Goal: Task Accomplishment & Management: Use online tool/utility

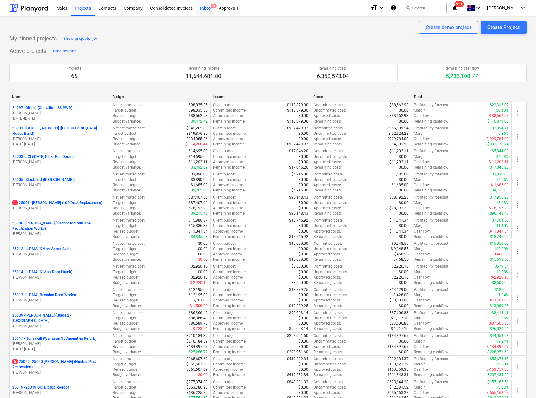
drag, startPoint x: 204, startPoint y: 6, endPoint x: 197, endPoint y: 11, distance: 9.1
click at [204, 6] on div "Inbox 9+" at bounding box center [205, 8] width 18 height 16
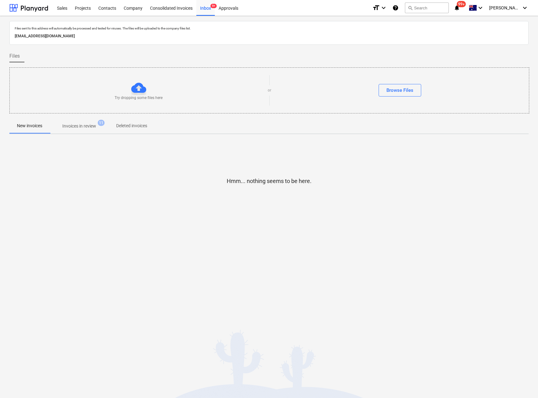
click at [79, 127] on p "Invoices in review" at bounding box center [79, 126] width 34 height 7
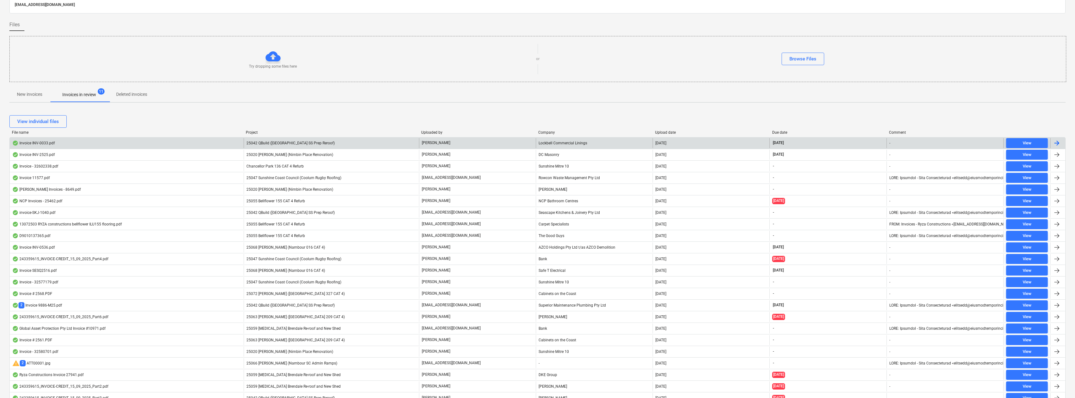
scroll to position [63, 0]
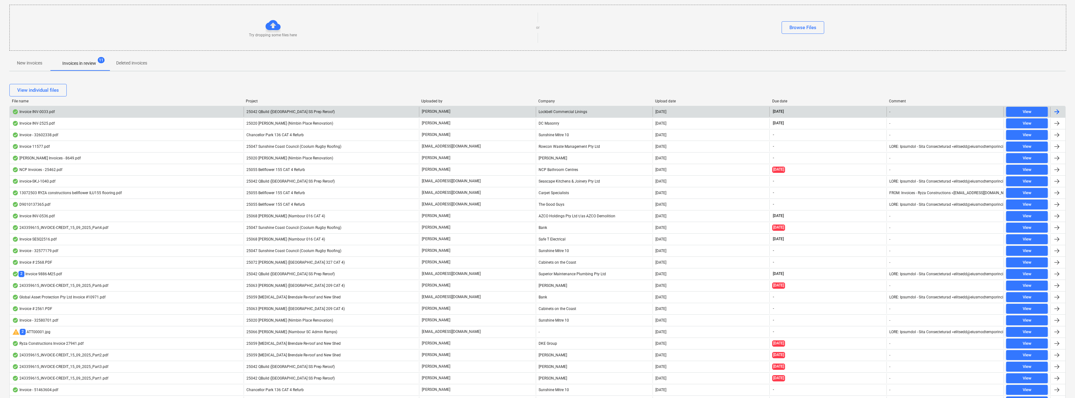
click at [337, 113] on div "25042 QBuild ([GEOGRAPHIC_DATA] SS Prep Reroof)" at bounding box center [331, 112] width 175 height 10
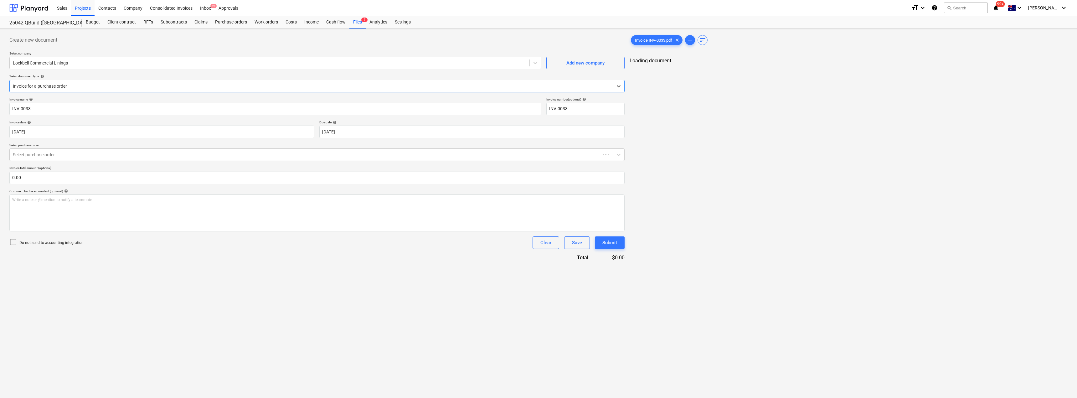
type input "INV-0033"
type input "[DATE]"
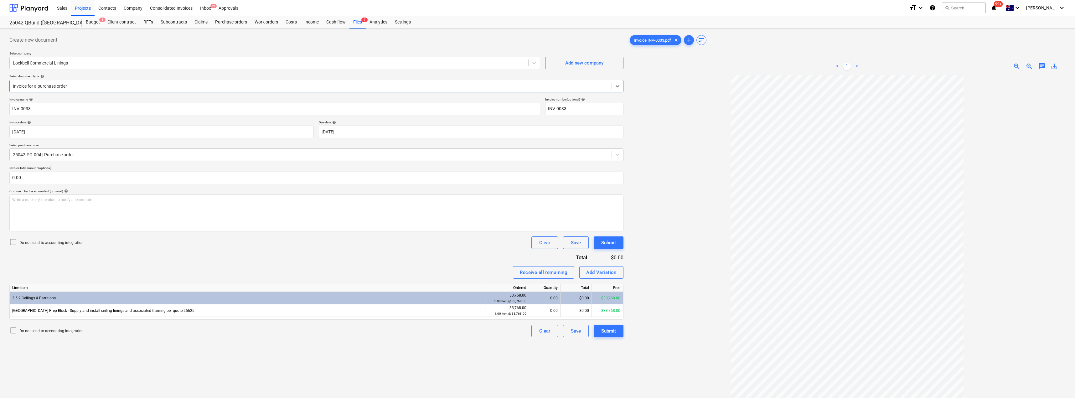
click at [105, 85] on div at bounding box center [310, 86] width 595 height 6
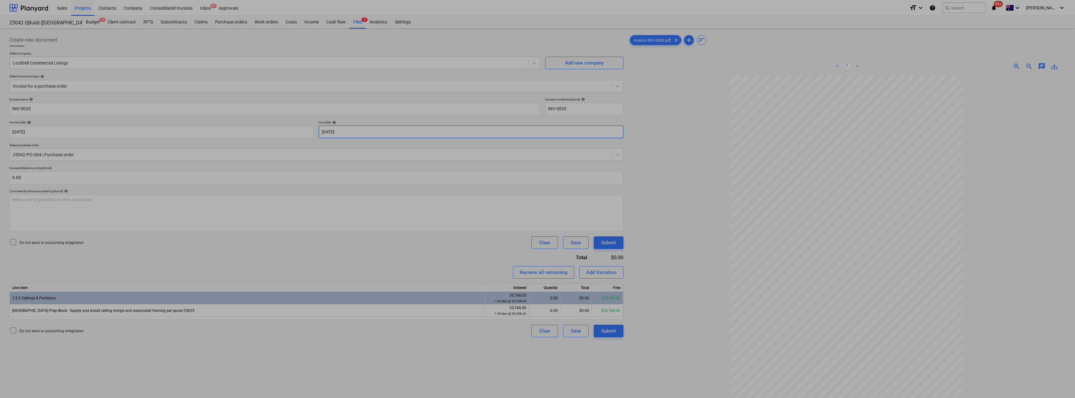
click at [386, 135] on body "Sales Projects Contacts Company Consolidated Invoices Inbox 9+ Approvals format…" at bounding box center [537, 199] width 1075 height 398
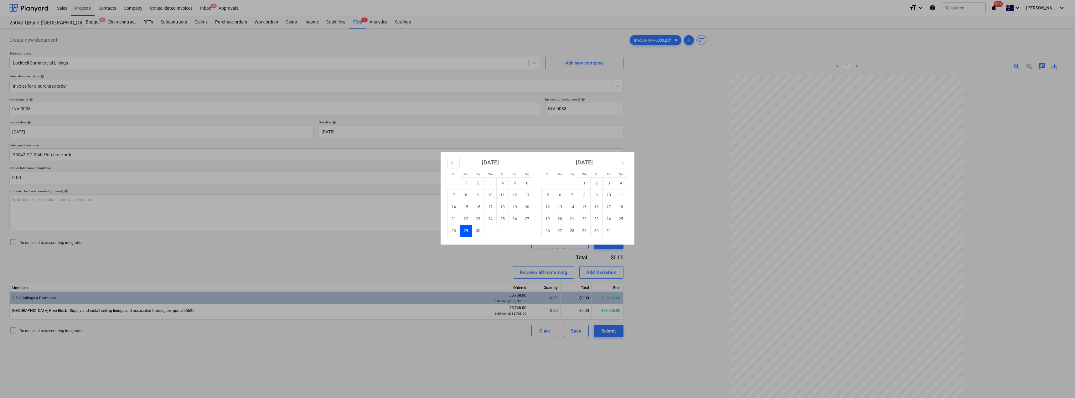
click at [401, 260] on div "Su Mo Tu We Th Fr Sa Su Mo Tu We Th Fr Sa [DATE] 1 2 3 4 5 6 7 8 9 10 11 12 13 …" at bounding box center [537, 199] width 1075 height 398
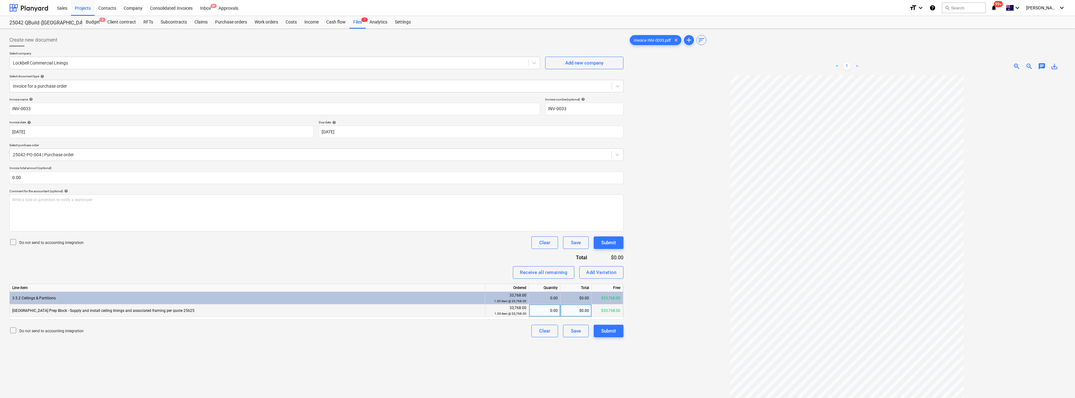
click at [537, 313] on div "0.00" at bounding box center [544, 310] width 26 height 13
type input "1"
click at [464, 267] on div "Receive all remaining Add Variation" at bounding box center [316, 272] width 614 height 13
click at [537, 331] on div "Submit" at bounding box center [608, 331] width 15 height 8
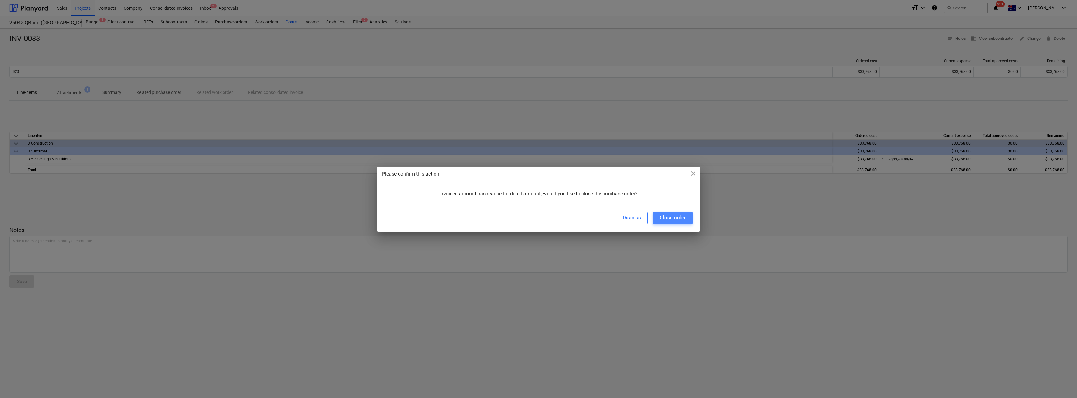
click at [537, 221] on button "Close order" at bounding box center [673, 218] width 40 height 13
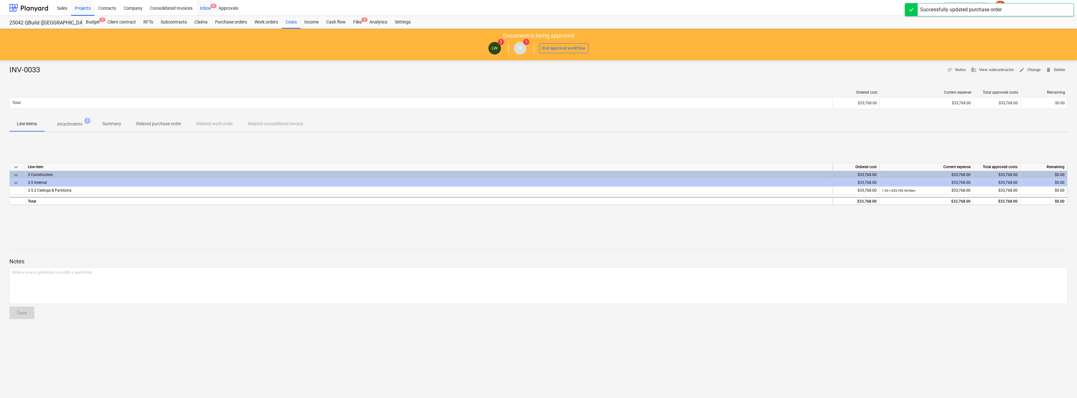
click at [206, 6] on div "Inbox 9+" at bounding box center [205, 8] width 18 height 16
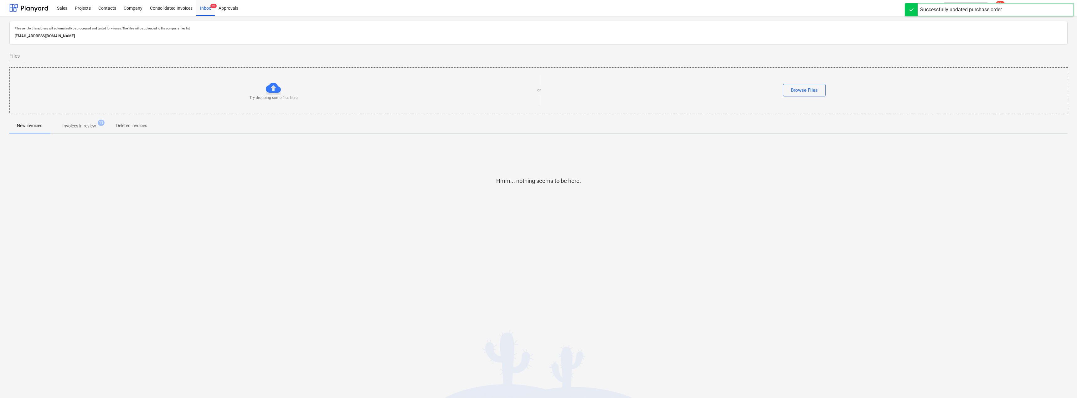
click at [75, 125] on p "Invoices in review" at bounding box center [79, 126] width 34 height 7
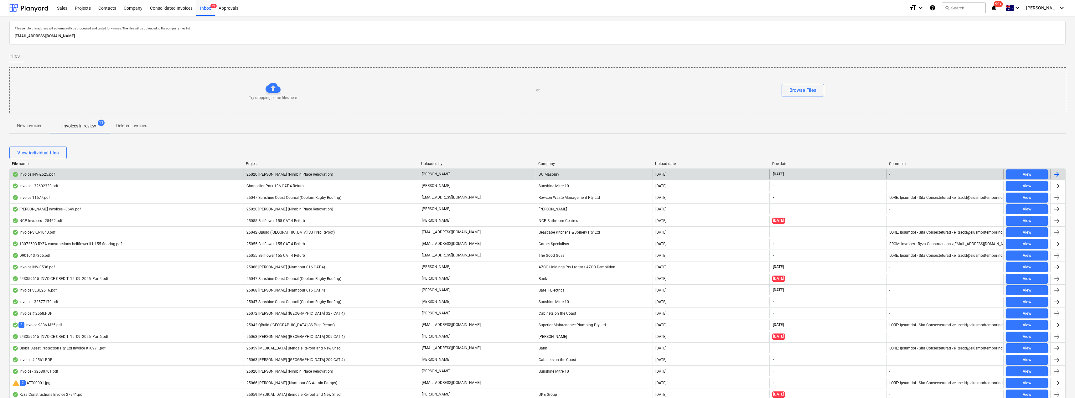
click at [275, 171] on div "25020 [PERSON_NAME] (Nimbin Place Renovation)" at bounding box center [331, 174] width 175 height 10
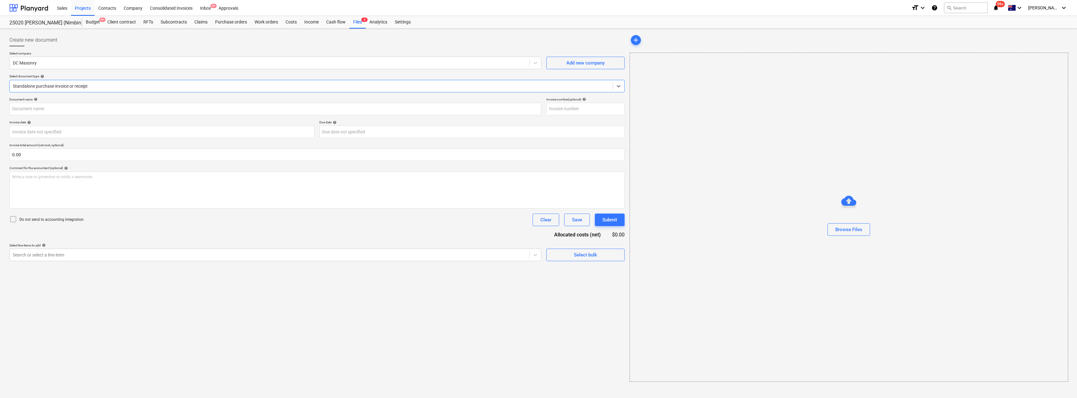
type input "INV-2525"
type input "[DATE]"
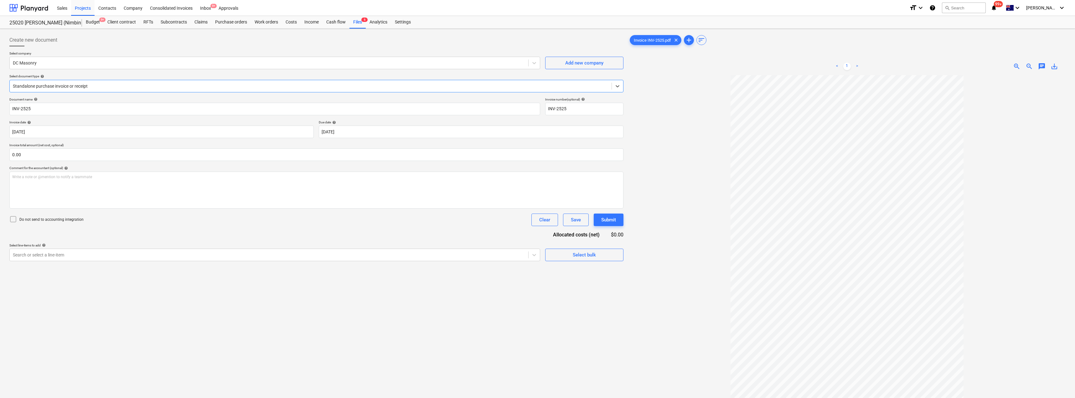
click at [81, 86] on div at bounding box center [310, 86] width 595 height 6
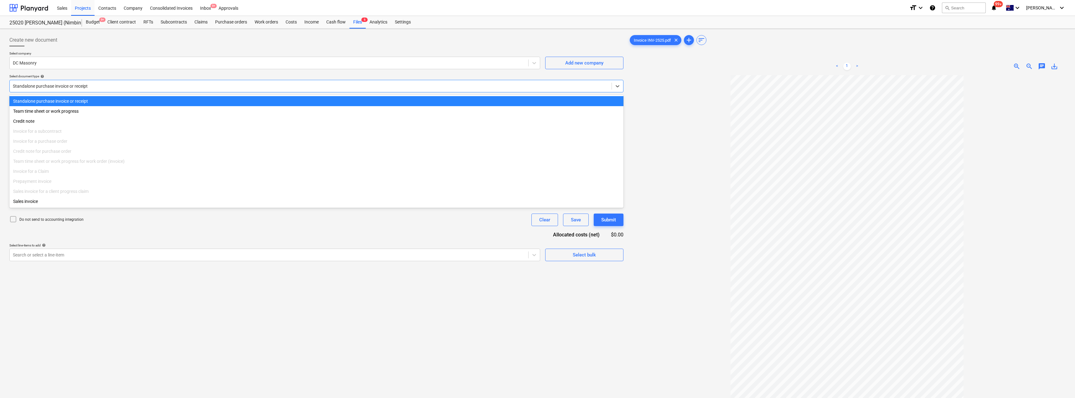
click at [81, 86] on div at bounding box center [310, 86] width 595 height 6
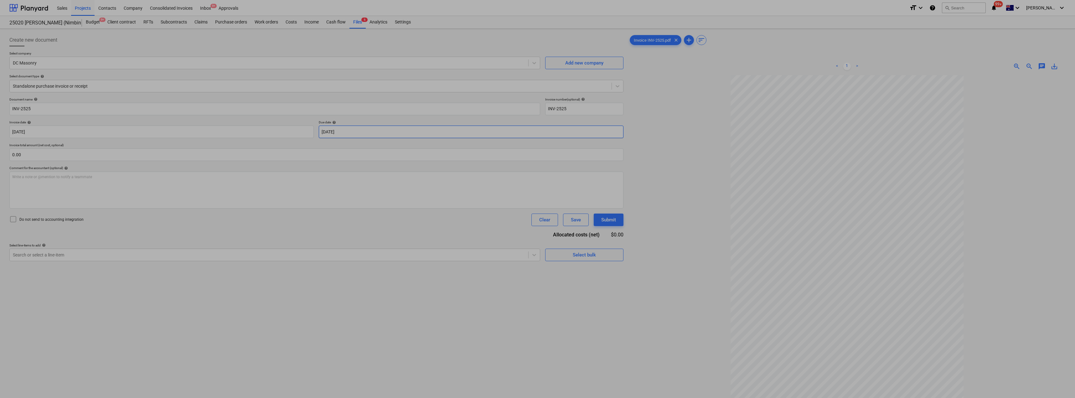
click at [366, 132] on body "Sales Projects Contacts Company Consolidated Invoices Inbox 9+ Approvals format…" at bounding box center [537, 199] width 1075 height 398
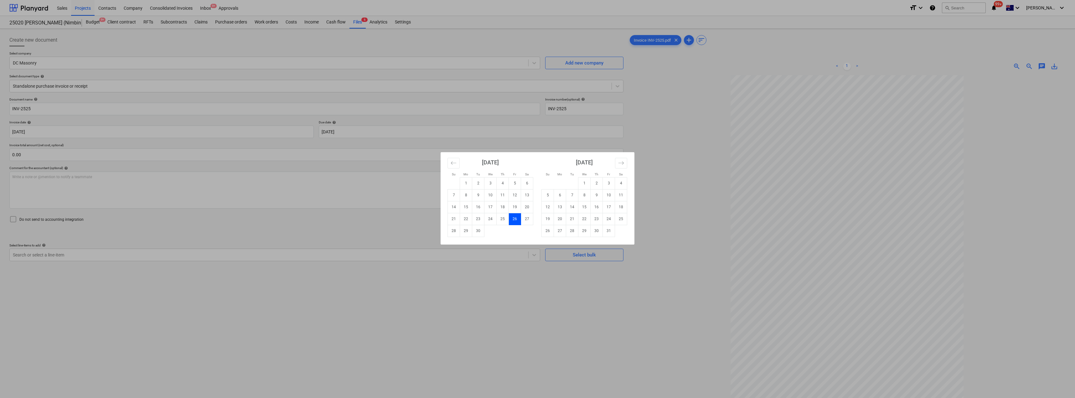
click at [316, 298] on div "Su Mo Tu We Th Fr Sa Su Mo Tu We Th Fr Sa [DATE] 1 2 3 4 5 6 7 8 9 10 11 12 13 …" at bounding box center [537, 199] width 1075 height 398
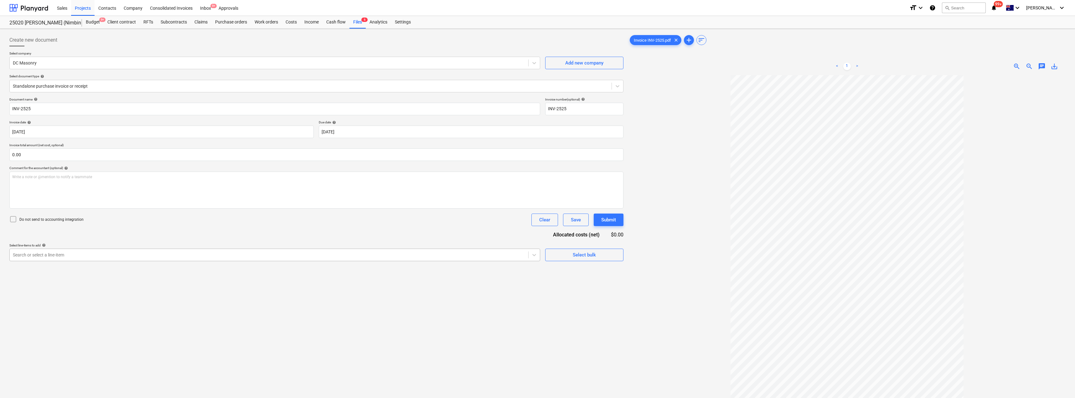
click at [195, 255] on div at bounding box center [269, 255] width 512 height 6
type input "bri"
click at [192, 266] on div "-- -- 3.4.3 Brickwork" at bounding box center [274, 270] width 531 height 10
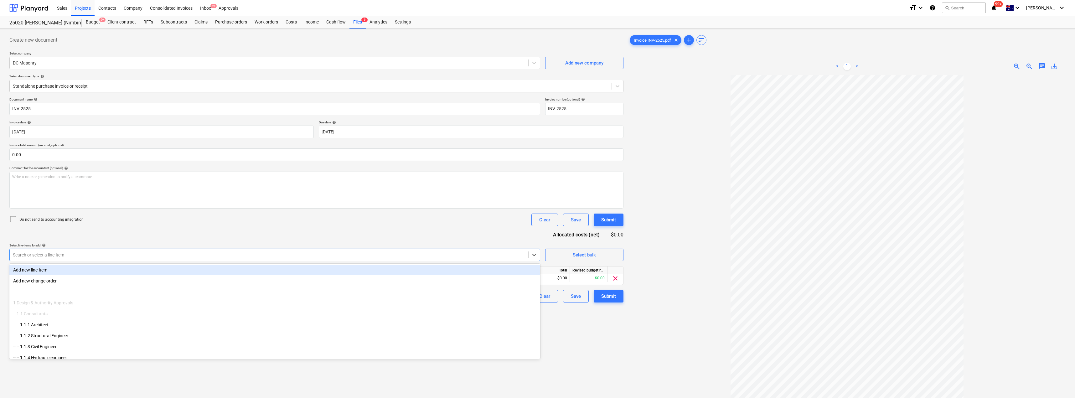
click at [221, 231] on div "Document name help INV-2525 Invoice number (optional) help INV-2525 Invoice dat…" at bounding box center [316, 199] width 614 height 205
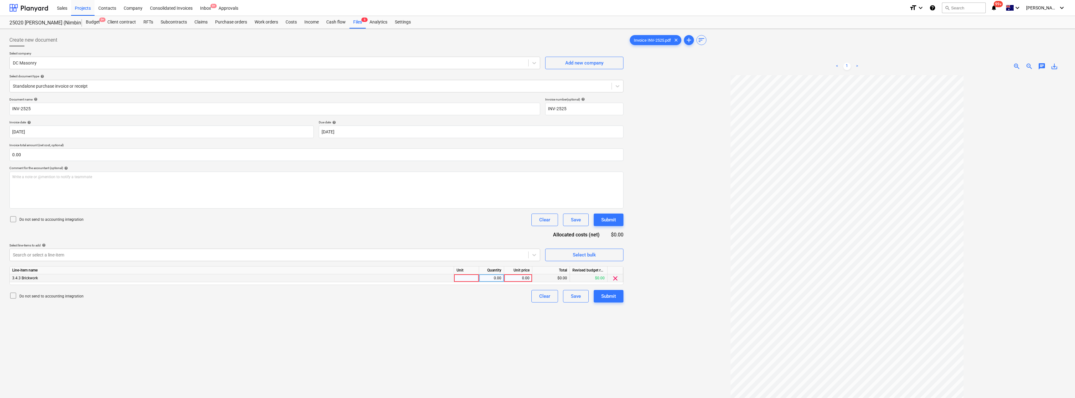
click at [464, 280] on div at bounding box center [466, 278] width 25 height 8
type input "Item"
type input "928"
click at [537, 296] on div "Submit" at bounding box center [608, 296] width 15 height 8
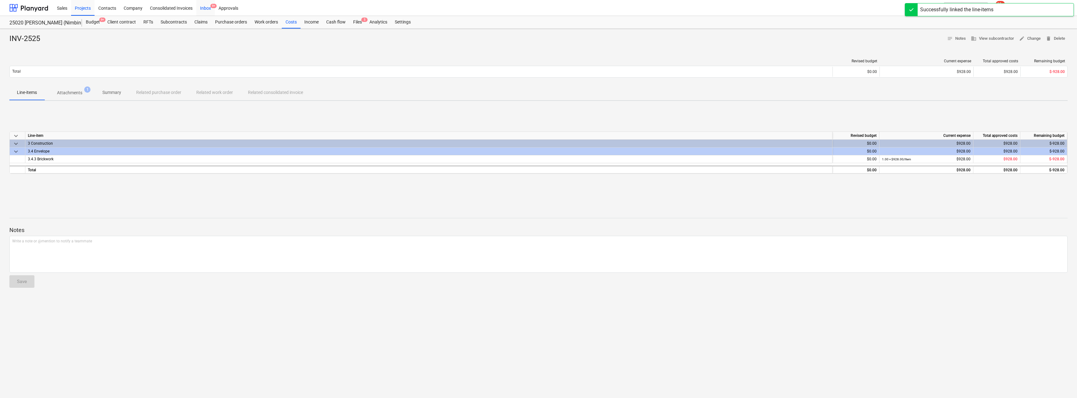
click at [207, 9] on div "Inbox 9+" at bounding box center [205, 8] width 18 height 16
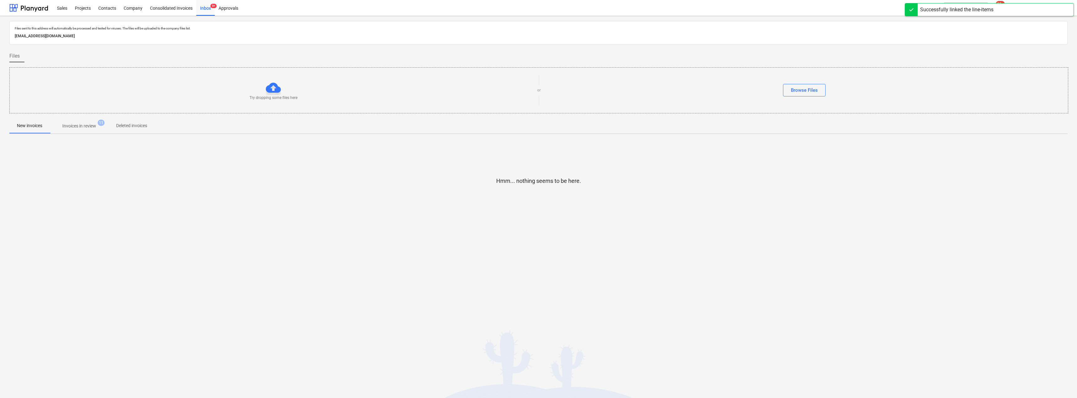
click at [77, 123] on p "Invoices in review" at bounding box center [79, 126] width 34 height 7
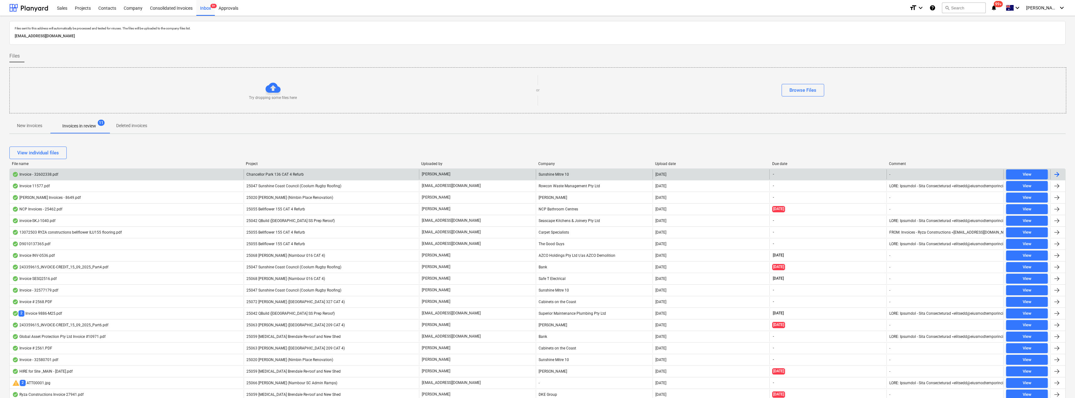
click at [282, 174] on span "Chancellor Park 136 CAT 4 Refurb" at bounding box center [274, 174] width 57 height 4
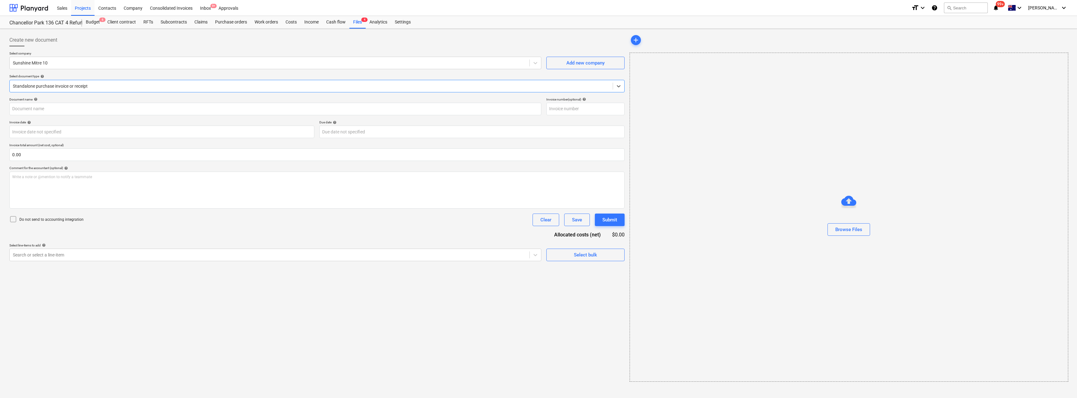
type input "32602338"
type input "[DATE]"
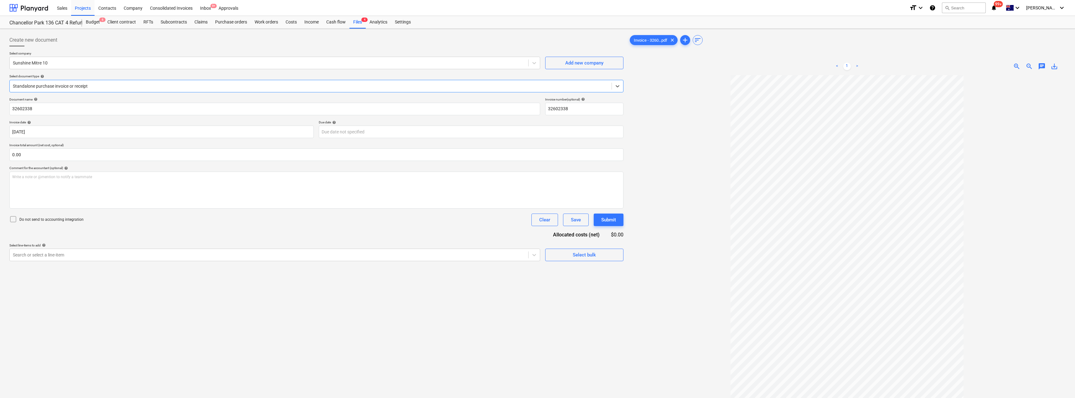
click at [77, 85] on div at bounding box center [310, 86] width 595 height 6
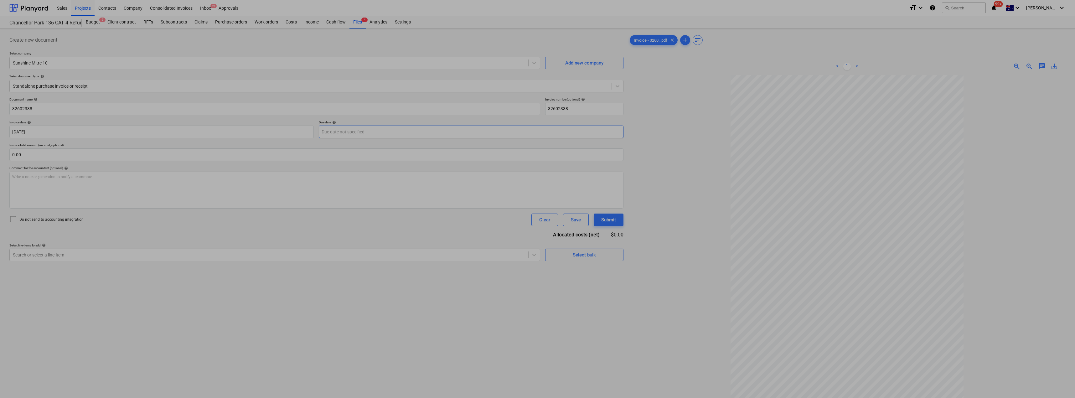
click at [361, 133] on body "Sales Projects Contacts Company Consolidated Invoices Inbox 9+ Approvals format…" at bounding box center [537, 199] width 1075 height 398
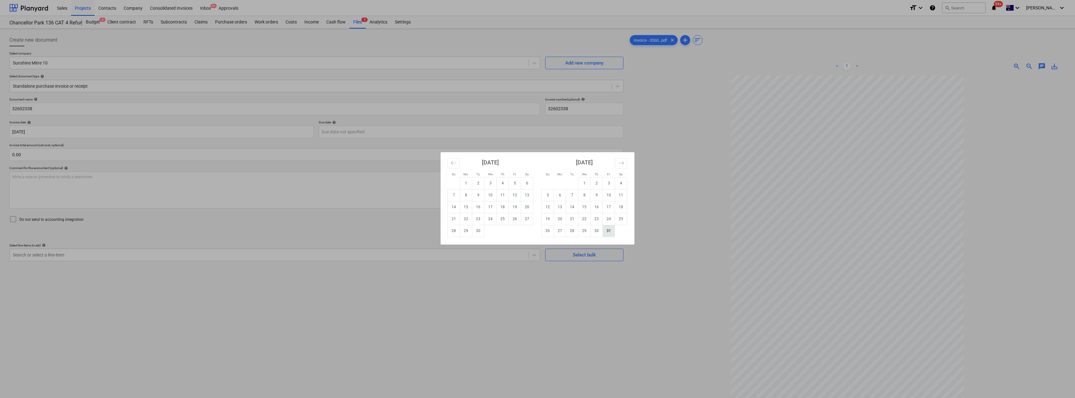
click at [537, 232] on td "31" at bounding box center [609, 231] width 12 height 12
type input "[DATE]"
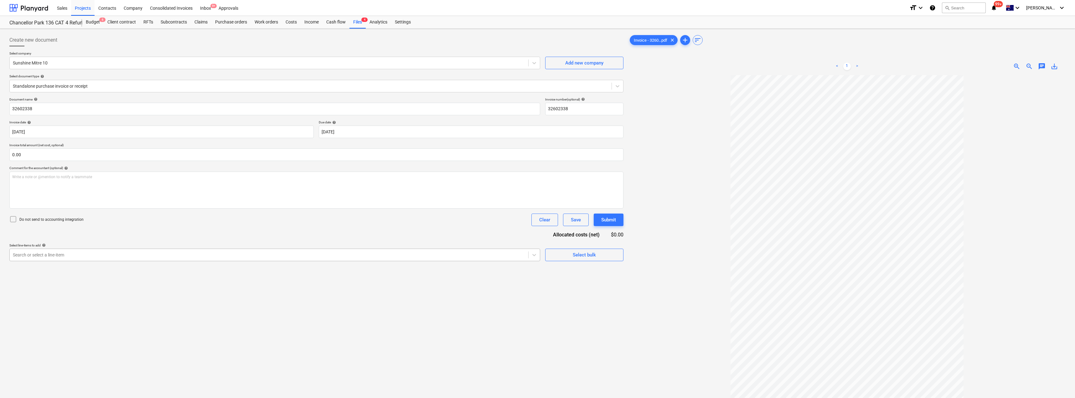
click at [98, 259] on div "Search or select a line-item" at bounding box center [269, 254] width 518 height 9
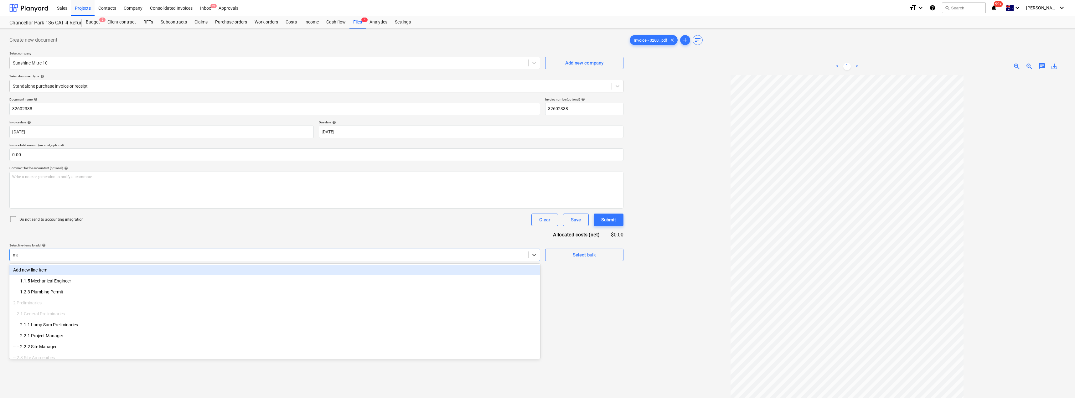
type input "mat"
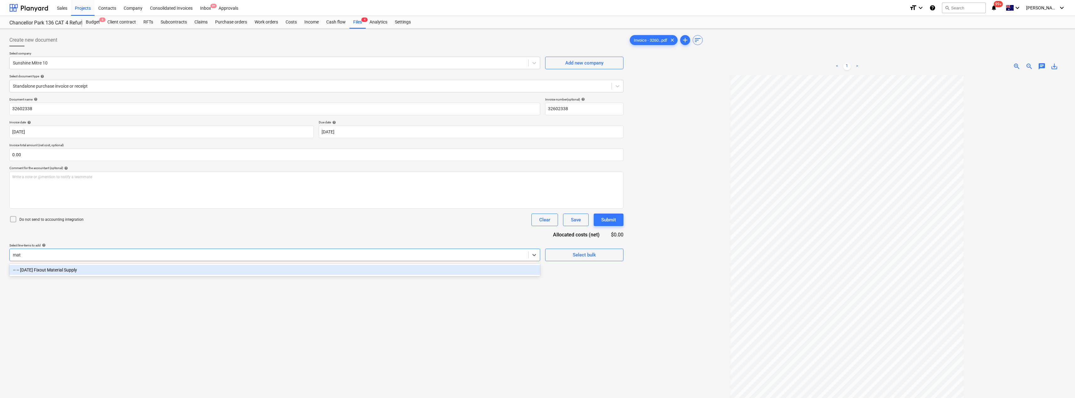
click at [96, 267] on div "-- -- [DATE] Fixout Material Supply" at bounding box center [274, 270] width 531 height 10
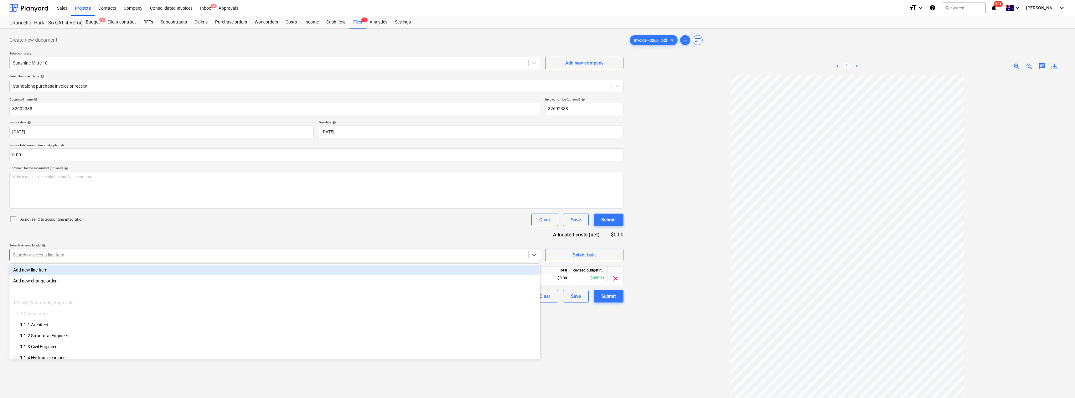
click at [134, 226] on div "Document name help 32602338 Invoice number (optional) help 32602338 Invoice dat…" at bounding box center [316, 199] width 614 height 205
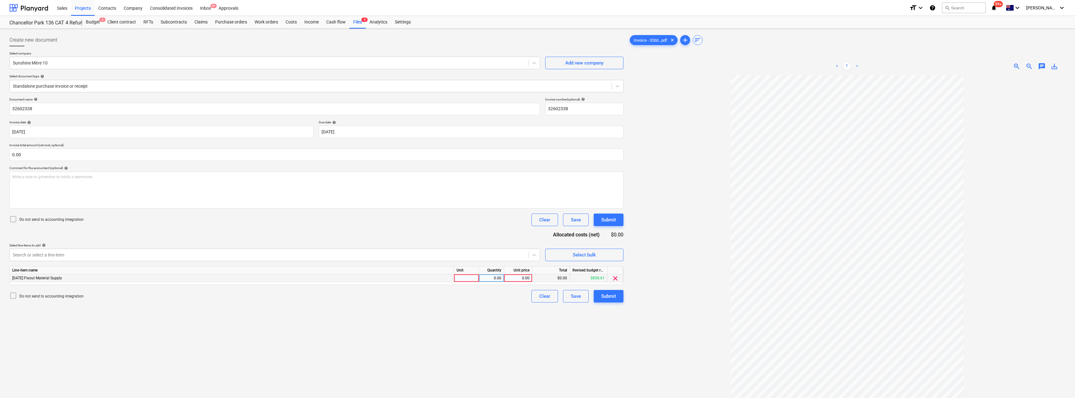
click at [466, 278] on div at bounding box center [466, 278] width 25 height 8
type input "Item"
type input "87.05"
click at [537, 298] on div "Submit" at bounding box center [608, 296] width 15 height 8
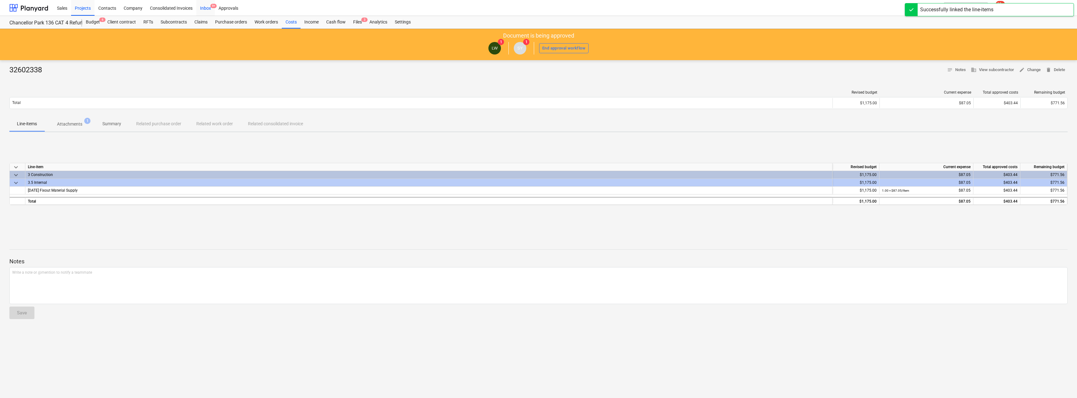
click at [209, 9] on div "Inbox 9+" at bounding box center [205, 8] width 18 height 16
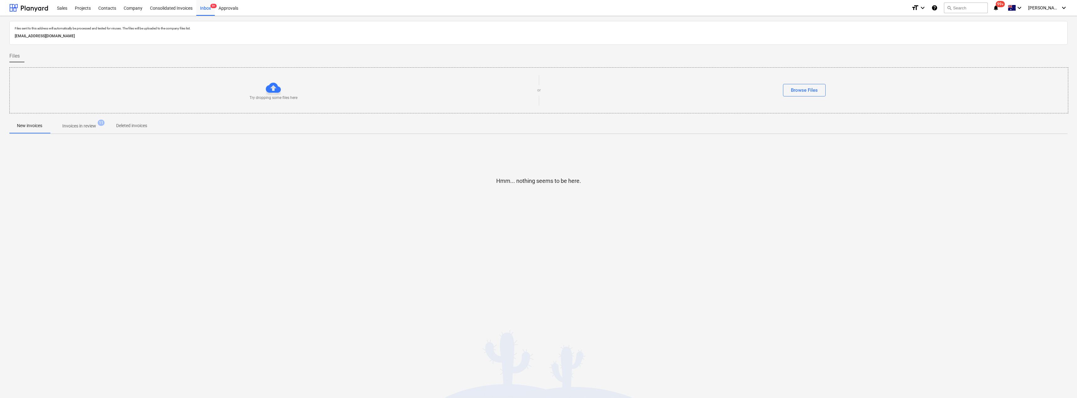
drag, startPoint x: 84, startPoint y: 126, endPoint x: 96, endPoint y: 136, distance: 15.6
click at [84, 126] on p "Invoices in review" at bounding box center [79, 126] width 34 height 7
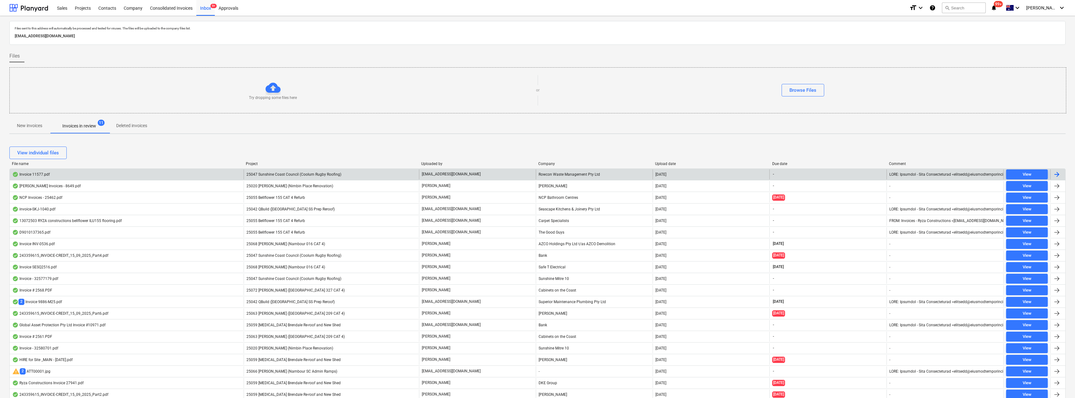
click at [311, 173] on span "25047 Sunshine Coast Council (Coolum Rugby Roofing)" at bounding box center [293, 174] width 95 height 4
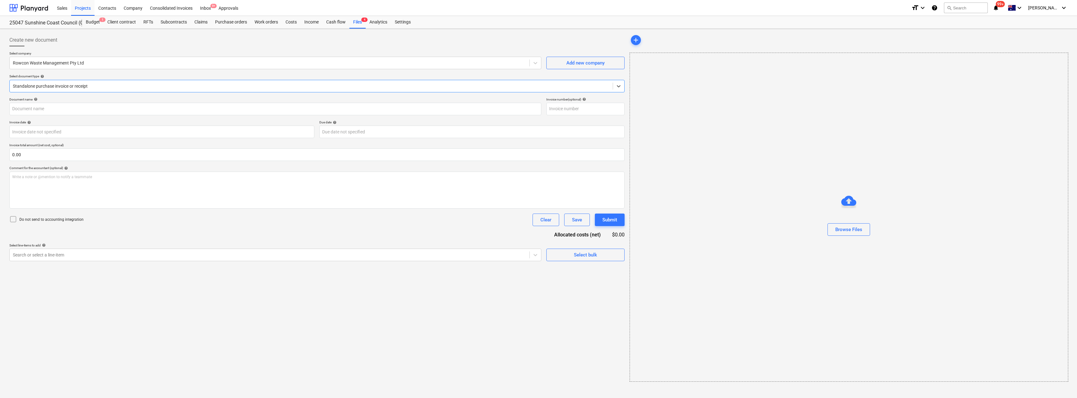
type input "11577"
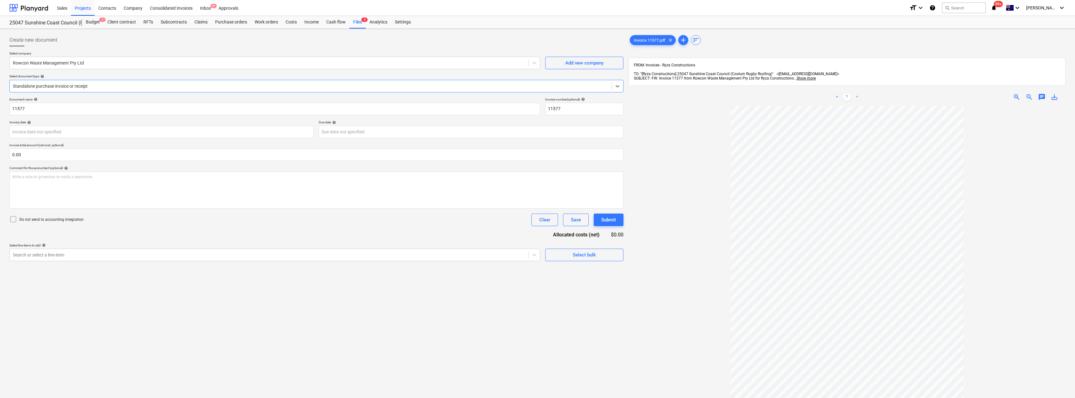
click at [72, 84] on div at bounding box center [310, 86] width 595 height 6
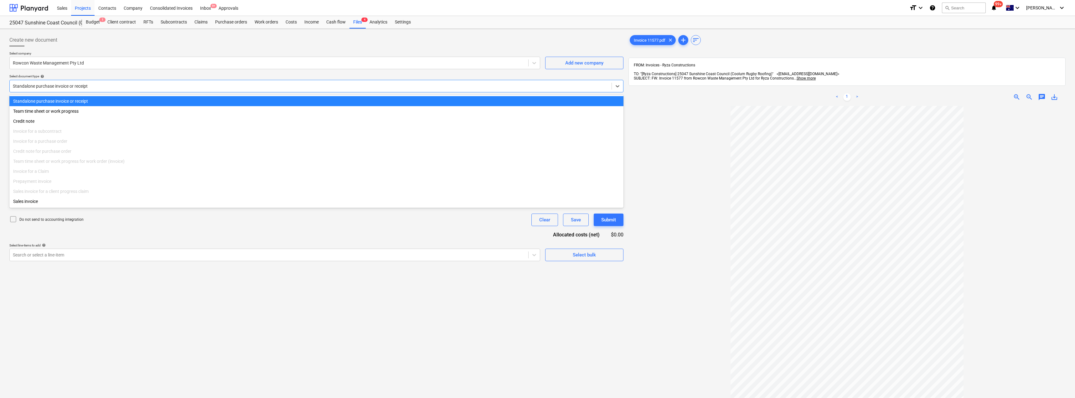
click at [72, 84] on div at bounding box center [310, 86] width 595 height 6
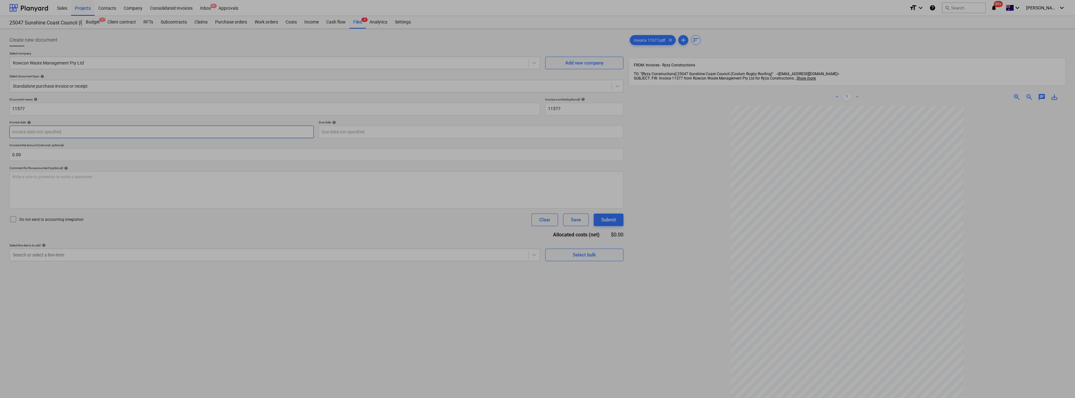
click at [71, 134] on body "Sales Projects Contacts Company Consolidated Invoices Inbox 9+ Approvals format…" at bounding box center [537, 199] width 1075 height 398
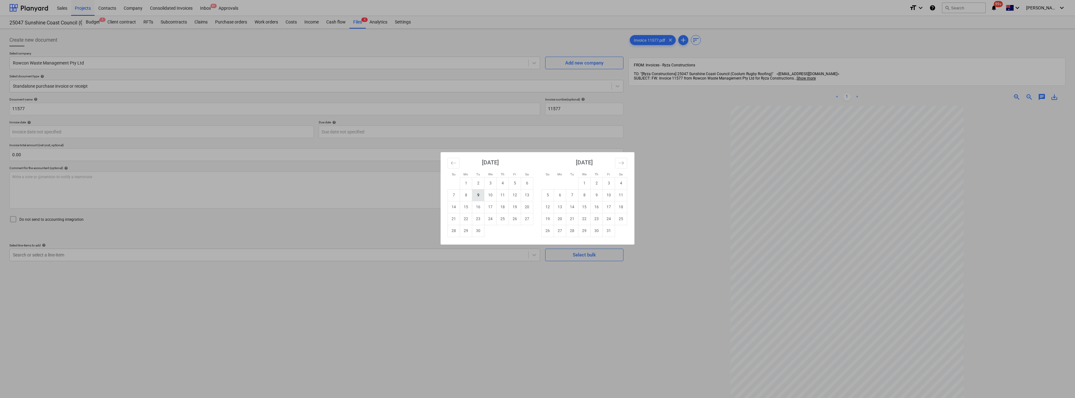
click at [475, 195] on td "9" at bounding box center [478, 195] width 12 height 12
type input "[DATE]"
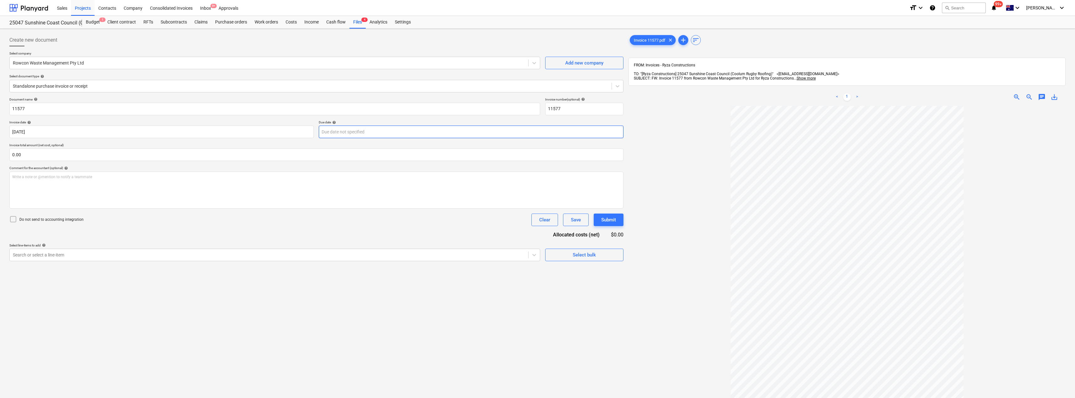
click at [370, 131] on body "Sales Projects Contacts Company Consolidated Invoices Inbox 9+ Approvals format…" at bounding box center [537, 199] width 1075 height 398
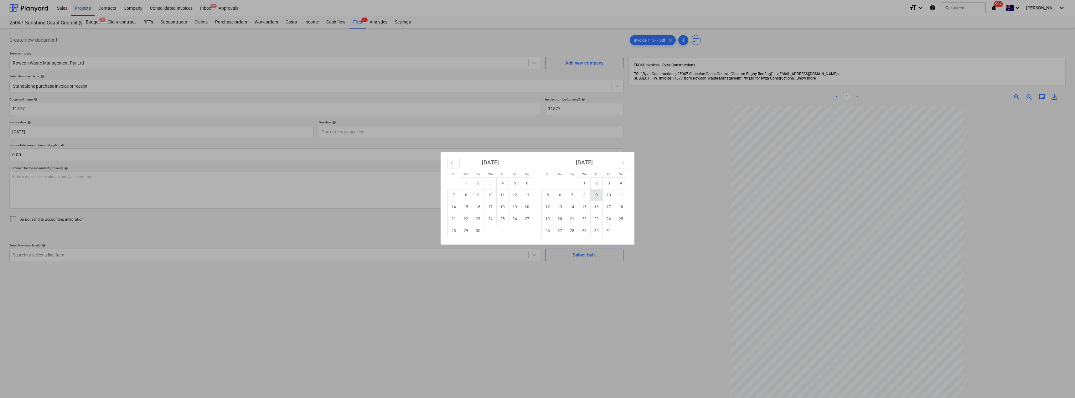
click at [537, 198] on td "9" at bounding box center [596, 195] width 12 height 12
type input "[DATE]"
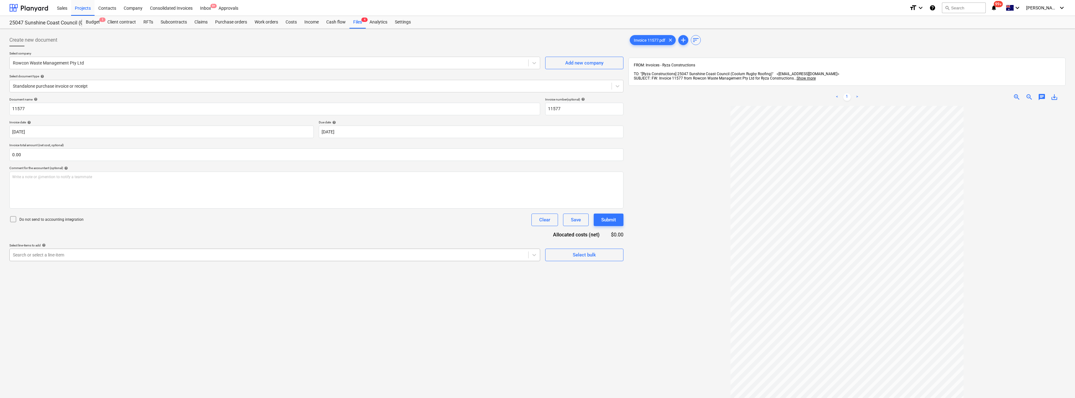
click at [64, 257] on div at bounding box center [269, 255] width 512 height 6
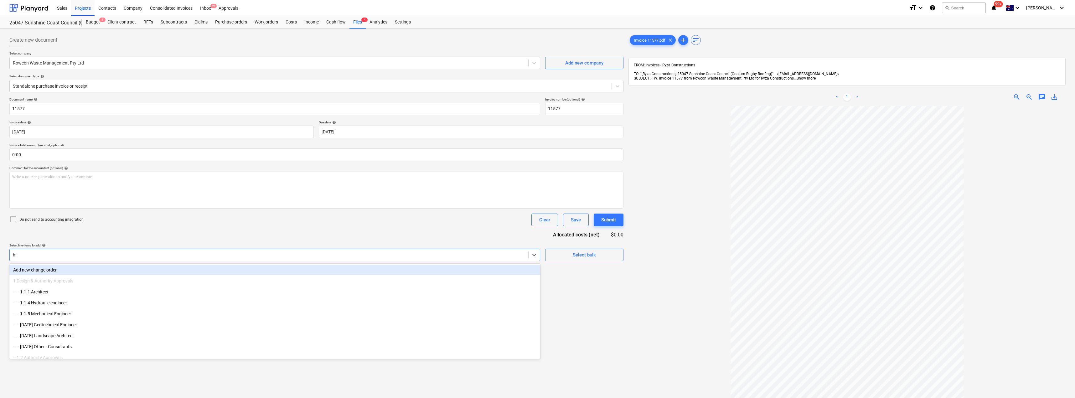
type input "hire"
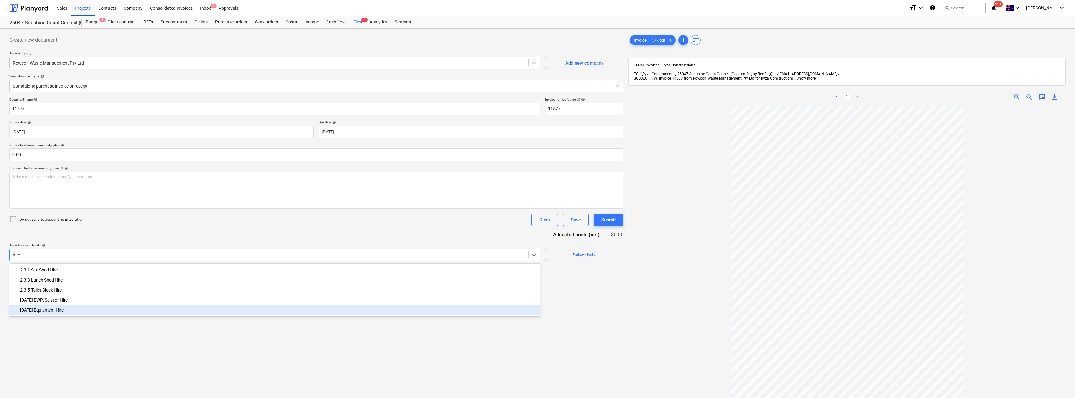
click at [65, 312] on div "-- -- [DATE] Equipment Hire" at bounding box center [274, 310] width 531 height 10
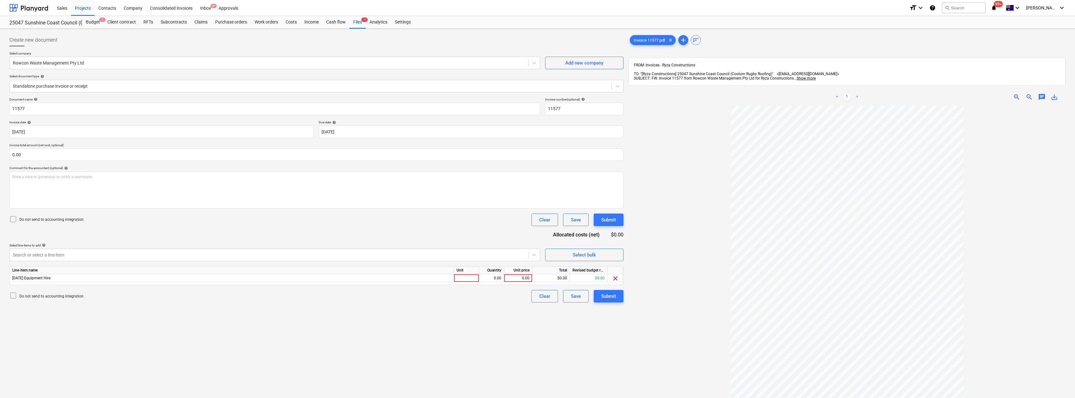
click at [159, 246] on div "Select line-items to add help" at bounding box center [274, 245] width 531 height 4
click at [461, 279] on div at bounding box center [466, 278] width 25 height 8
type input "Item"
type input "503"
click at [537, 295] on div "Submit" at bounding box center [608, 296] width 15 height 8
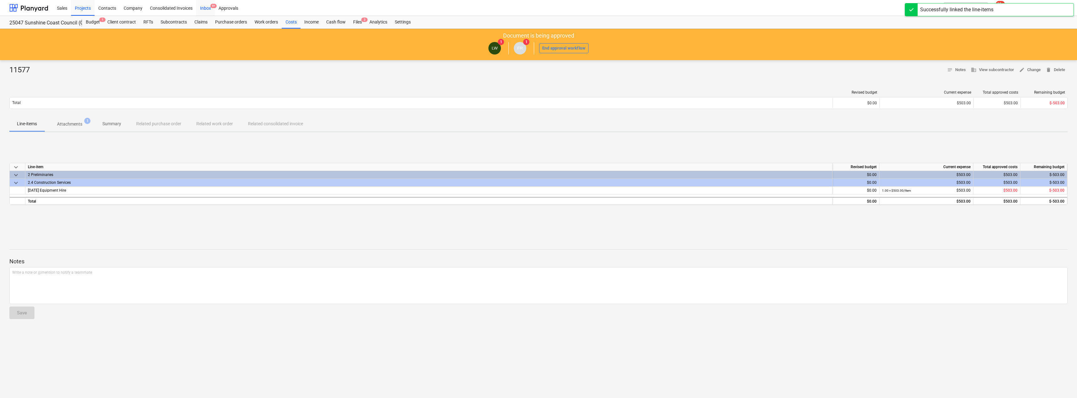
click at [199, 5] on div "Inbox 9+" at bounding box center [205, 8] width 18 height 16
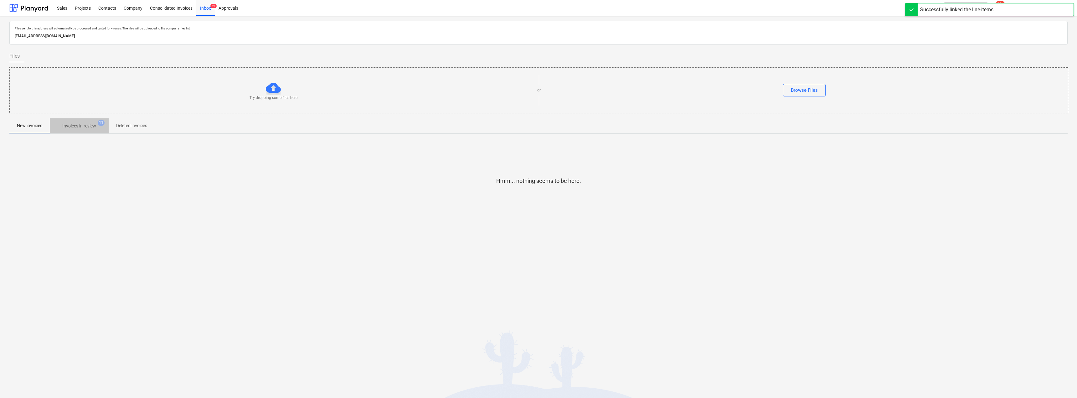
click at [83, 127] on p "Invoices in review" at bounding box center [79, 126] width 34 height 7
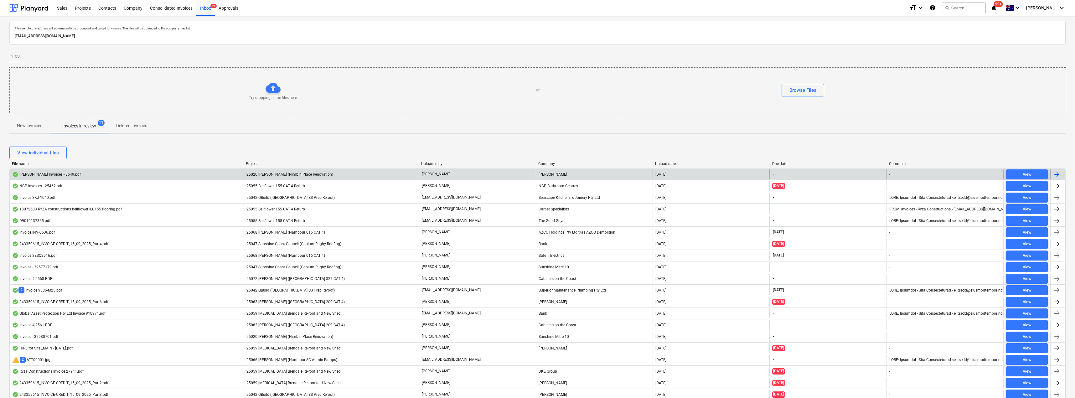
click at [319, 174] on span "25020 [PERSON_NAME] (Nimbin Place Renovation)" at bounding box center [289, 174] width 87 height 4
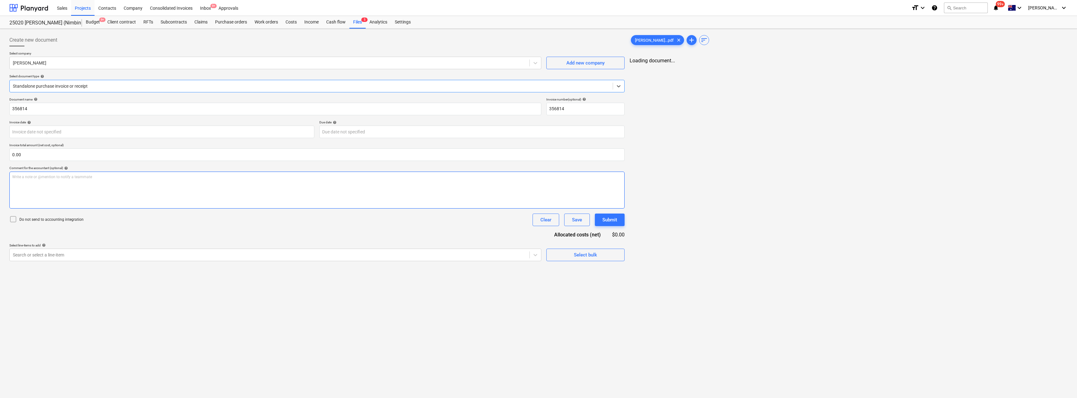
type input "356814"
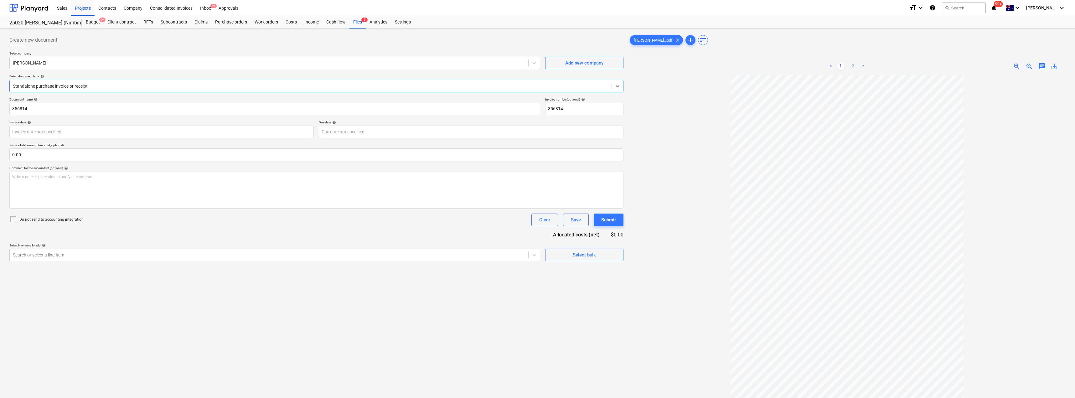
click at [537, 64] on link "2" at bounding box center [853, 67] width 8 height 8
click at [68, 84] on div at bounding box center [310, 86] width 595 height 6
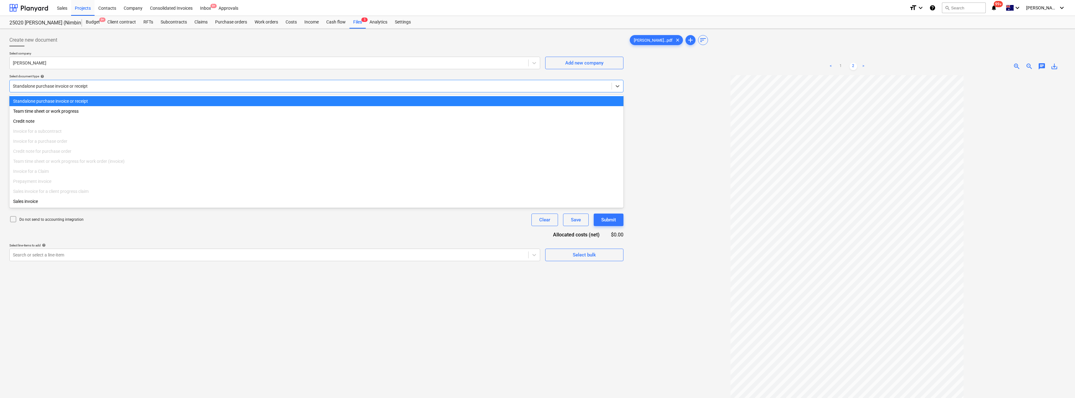
click at [68, 84] on div at bounding box center [310, 86] width 595 height 6
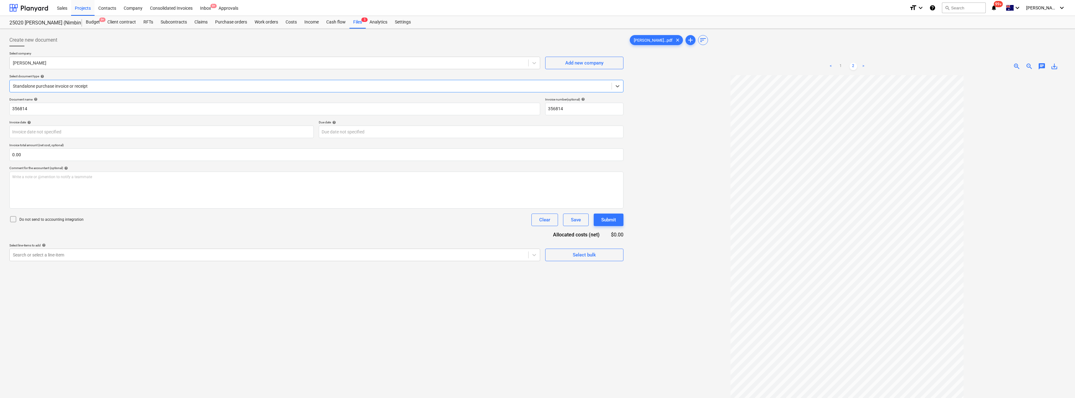
click at [102, 87] on div at bounding box center [310, 86] width 595 height 6
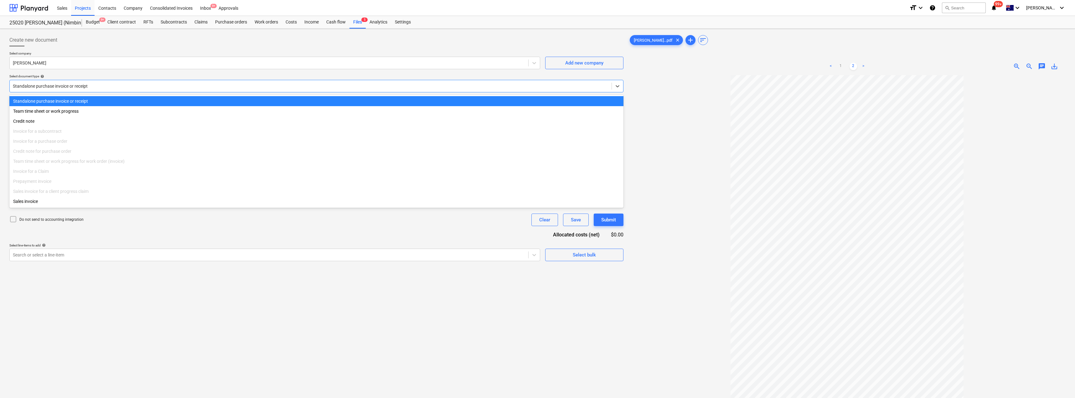
click at [102, 87] on div at bounding box center [310, 86] width 595 height 6
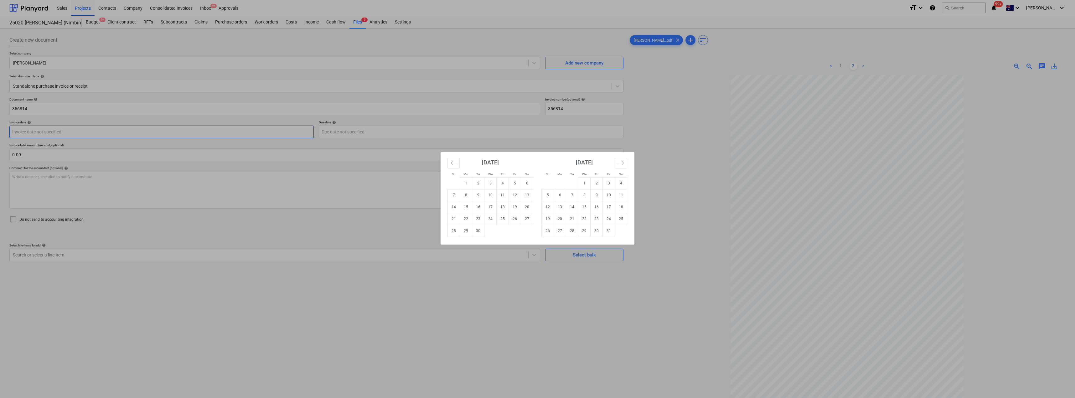
click at [74, 129] on body "Sales Projects Contacts Company Consolidated Invoices Inbox 9+ Approvals format…" at bounding box center [537, 199] width 1075 height 398
click at [384, 309] on div "Su Mo Tu We Th Fr Sa Su Mo Tu We Th Fr Sa [DATE] 1 2 3 4 5 6 7 8 9 10 11 12 13 …" at bounding box center [537, 199] width 1075 height 398
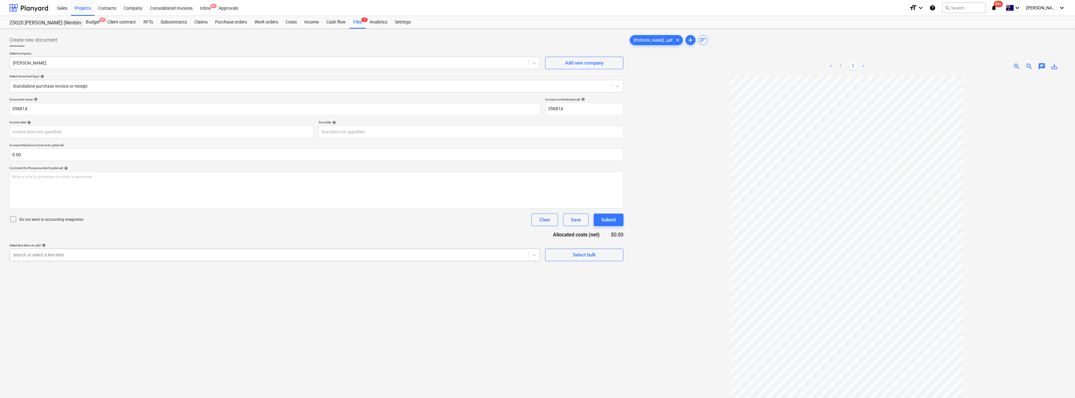
click at [74, 250] on div "Search or select a line-item" at bounding box center [269, 254] width 518 height 9
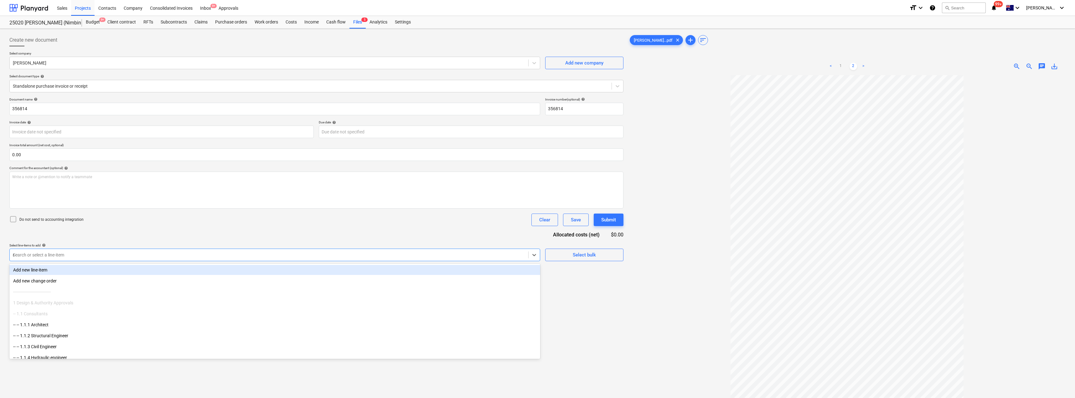
type input "mat"
click at [151, 234] on div "Document name help 356814 Invoice number (optional) help 356814 Invoice date he…" at bounding box center [316, 199] width 614 height 205
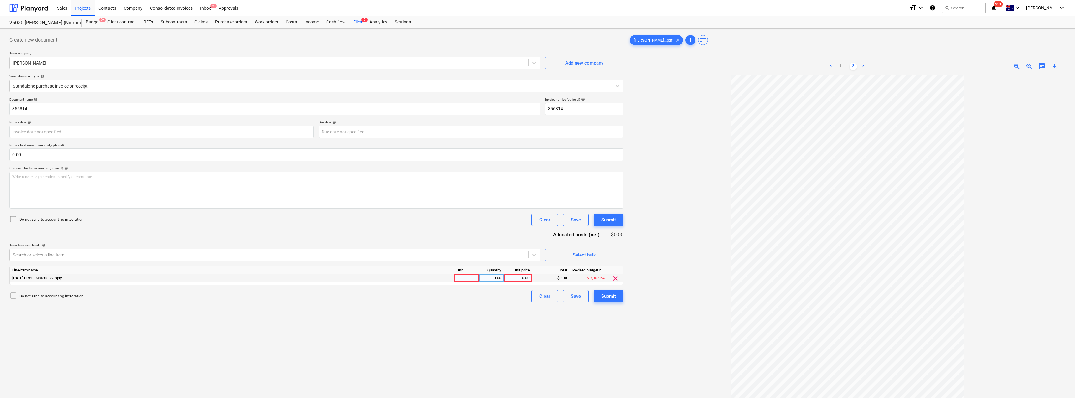
click at [469, 277] on div at bounding box center [466, 278] width 25 height 8
type input "Item"
type input "1830.84"
click at [537, 64] on link "1" at bounding box center [841, 67] width 8 height 8
click at [88, 127] on body "Sales Projects Contacts Company Consolidated Invoices Inbox 9+ Approvals format…" at bounding box center [537, 199] width 1075 height 398
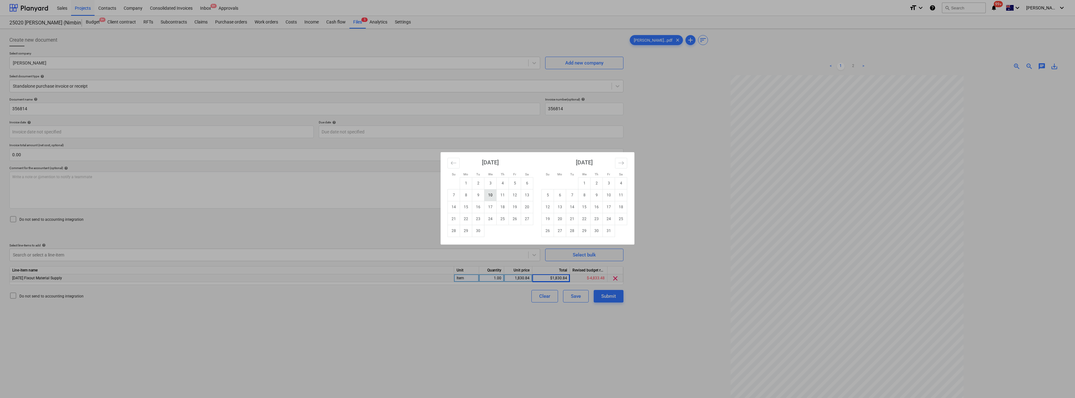
click at [492, 195] on td "10" at bounding box center [490, 195] width 12 height 12
type input "[DATE]"
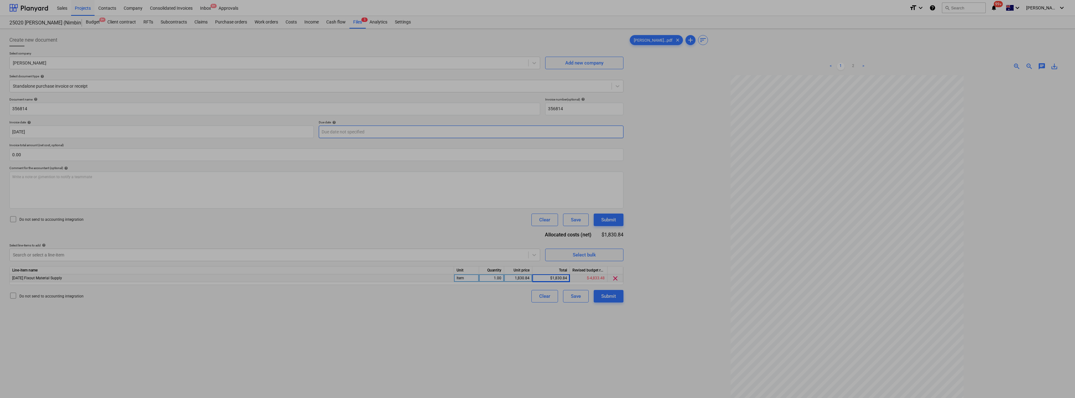
click at [437, 134] on body "Sales Projects Contacts Company Consolidated Invoices Inbox 9+ Approvals format…" at bounding box center [537, 199] width 1075 height 398
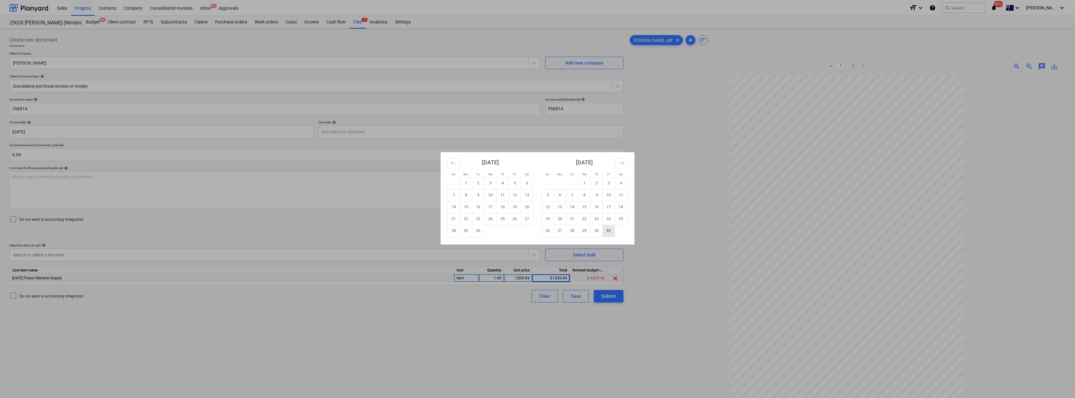
click at [537, 232] on td "31" at bounding box center [609, 231] width 12 height 12
type input "[DATE]"
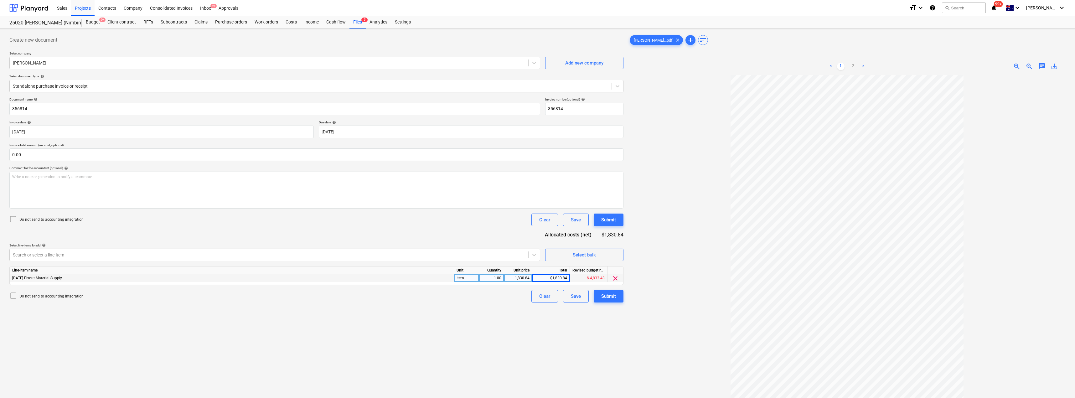
click at [537, 183] on div at bounding box center [846, 265] width 437 height 380
click at [537, 296] on div "Submit" at bounding box center [608, 296] width 15 height 8
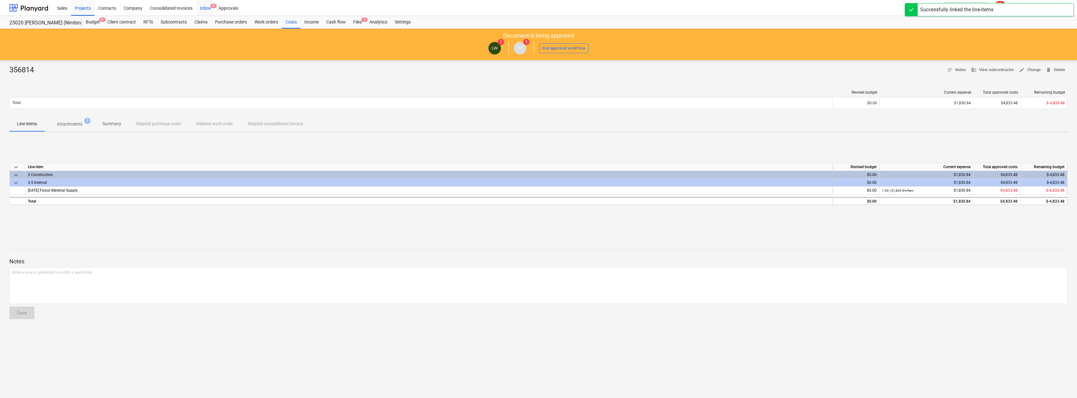
click at [208, 6] on div "Inbox 9+" at bounding box center [205, 8] width 18 height 16
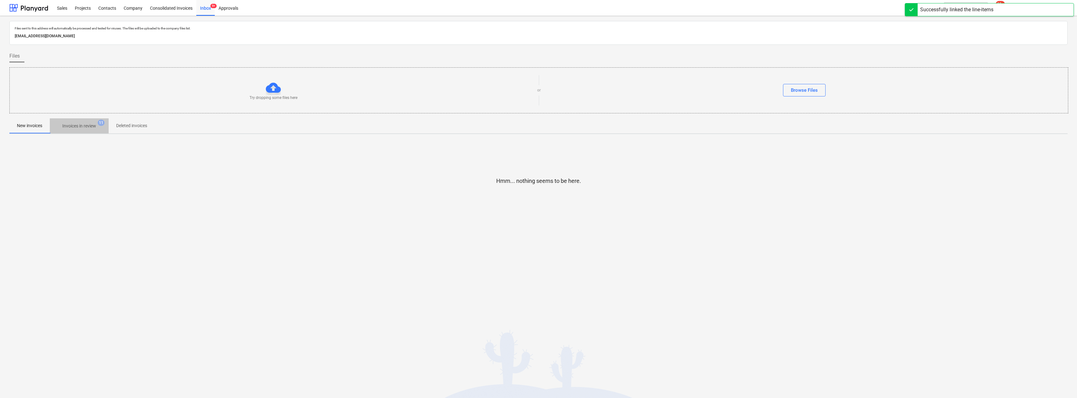
click at [90, 124] on p "Invoices in review" at bounding box center [79, 126] width 34 height 7
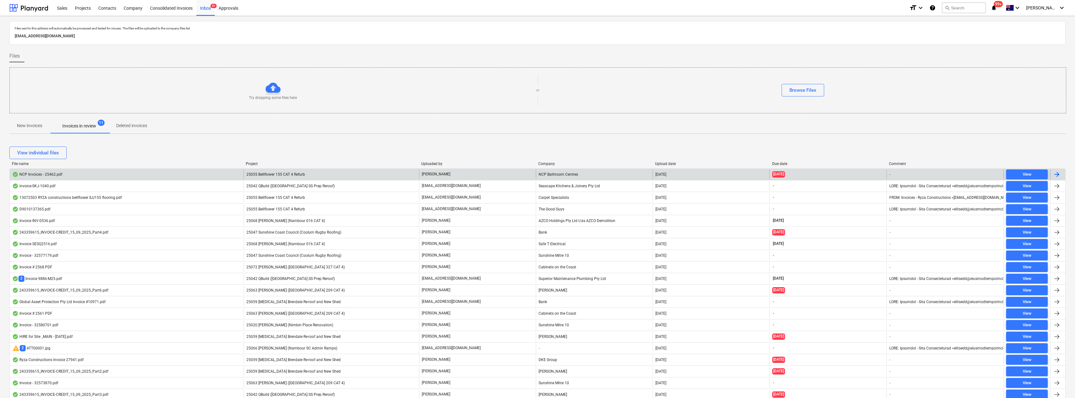
click at [522, 174] on div "[PERSON_NAME]" at bounding box center [477, 174] width 117 height 10
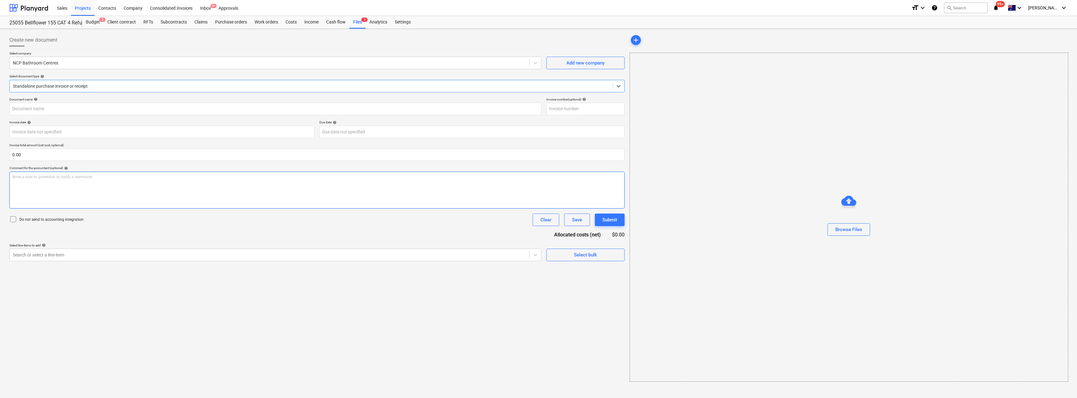
type input "2092269"
type input "[DATE]"
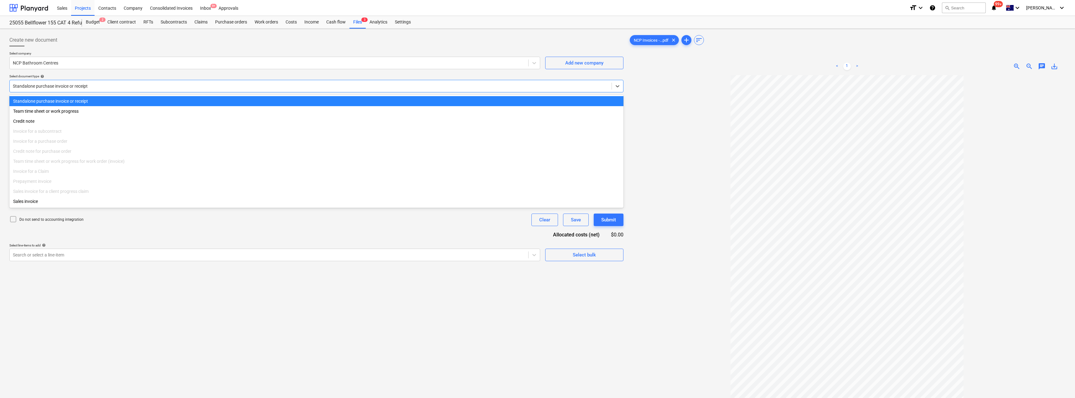
click at [77, 87] on div at bounding box center [310, 86] width 595 height 6
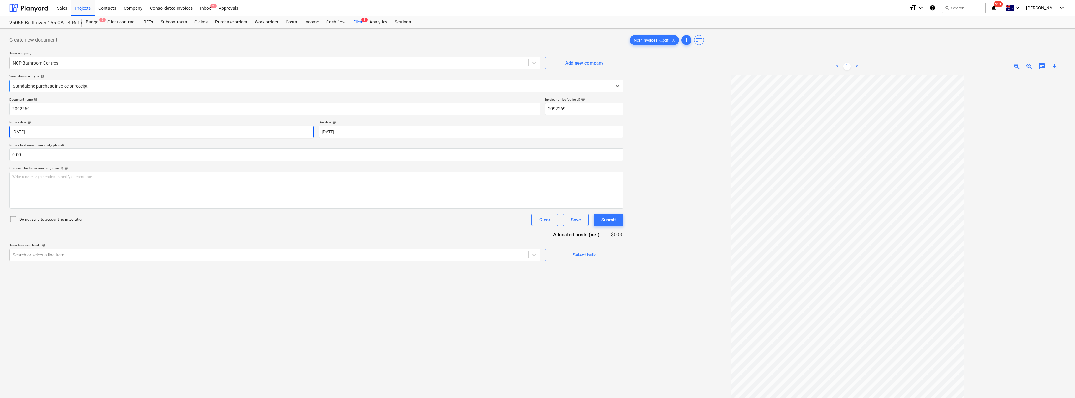
click at [227, 135] on body "Sales Projects Contacts Company Consolidated Invoices Inbox 9+ Approvals format…" at bounding box center [537, 199] width 1075 height 398
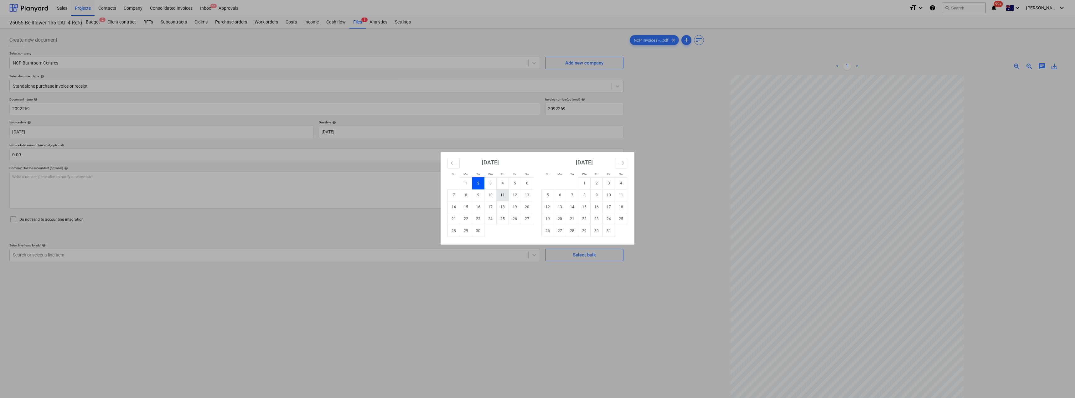
click at [502, 195] on td "11" at bounding box center [502, 195] width 12 height 12
type input "[DATE]"
click at [370, 131] on body "Sales Projects Contacts Company Consolidated Invoices Inbox 9+ Approvals format…" at bounding box center [537, 199] width 1075 height 398
click at [537, 231] on td "31" at bounding box center [609, 231] width 12 height 12
type input "[DATE]"
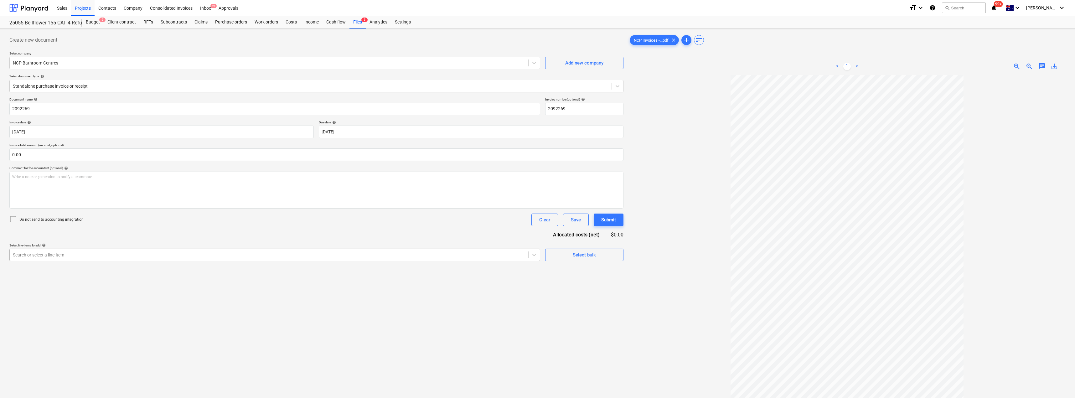
click at [57, 253] on div at bounding box center [269, 255] width 512 height 6
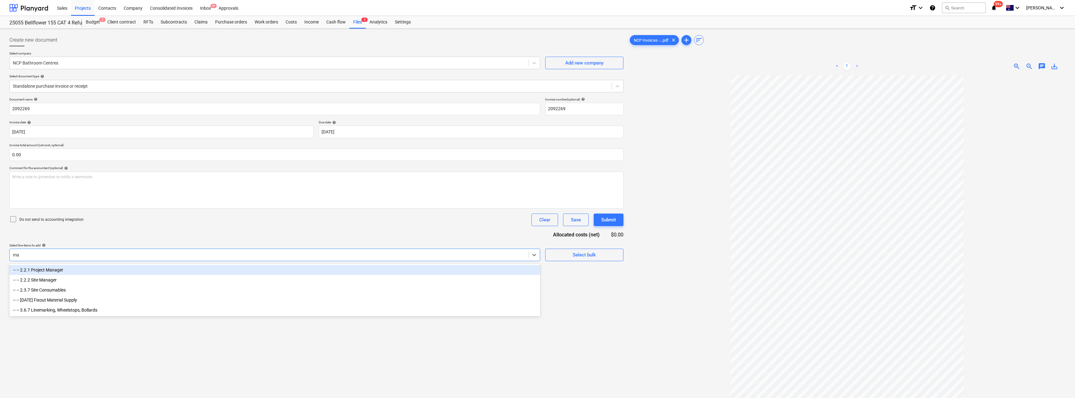
type input "mat"
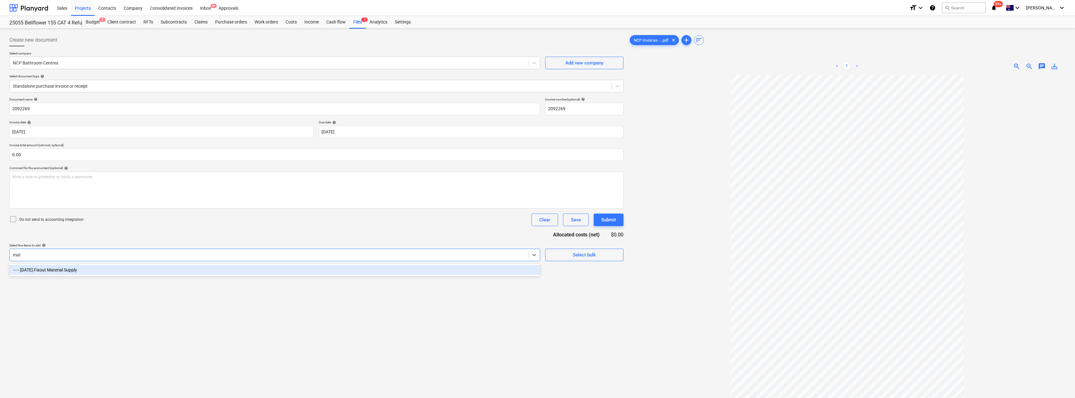
click at [71, 274] on div "-- -- [DATE] Fixout Material Supply" at bounding box center [274, 270] width 531 height 10
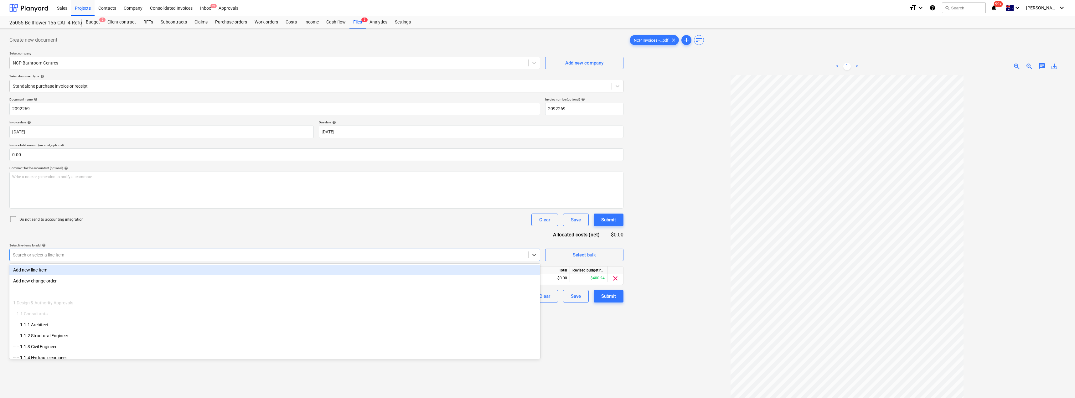
click at [152, 229] on div "Document name help 2092269 Invoice number (optional) help 2092269 Invoice date …" at bounding box center [316, 199] width 614 height 205
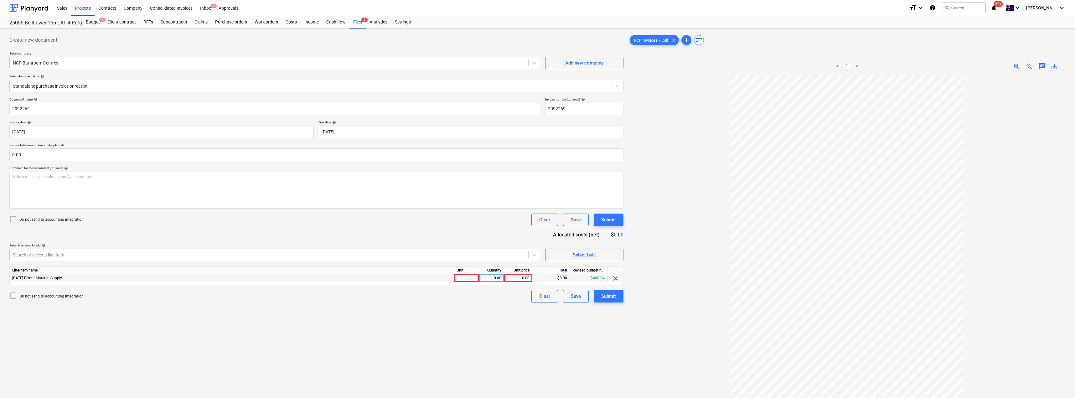
click at [473, 278] on div at bounding box center [466, 278] width 25 height 8
type input "Item"
type input "80.35"
click at [537, 295] on div "Submit" at bounding box center [608, 296] width 15 height 8
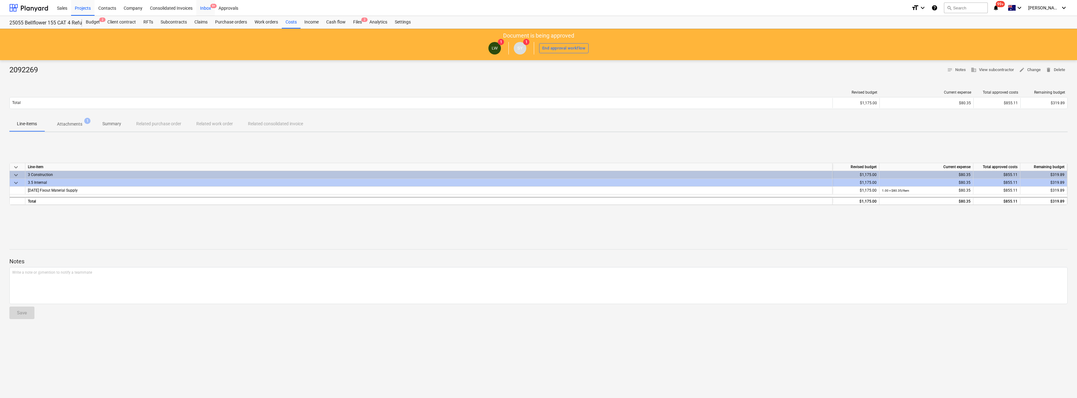
click at [207, 5] on div "Inbox 9+" at bounding box center [205, 8] width 18 height 16
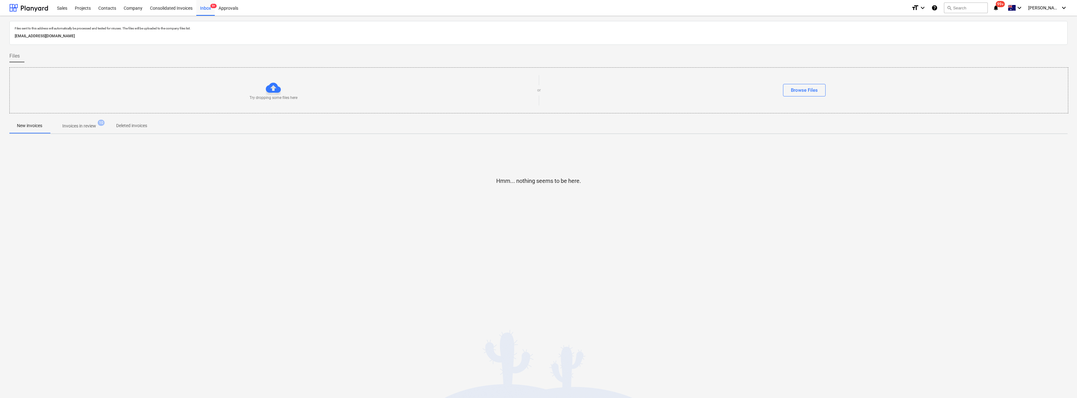
click at [81, 128] on p "Invoices in review" at bounding box center [79, 126] width 34 height 7
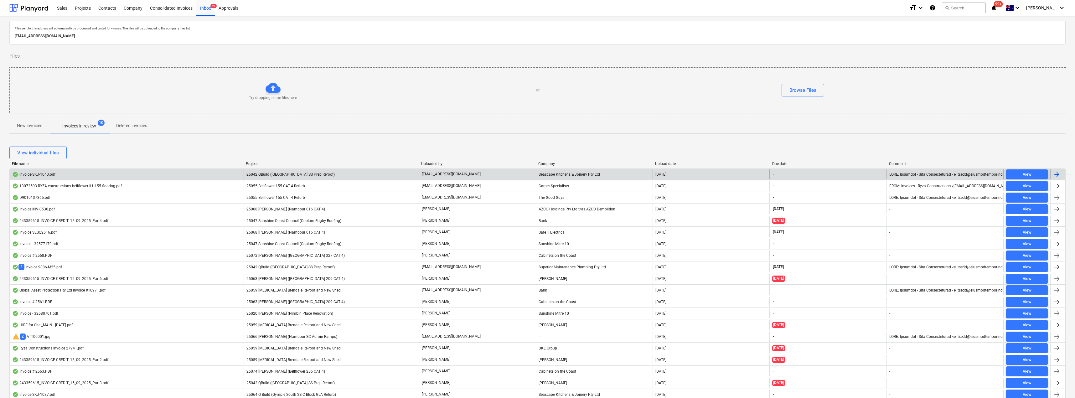
click at [449, 174] on p "[EMAIL_ADDRESS][DOMAIN_NAME]" at bounding box center [451, 174] width 59 height 5
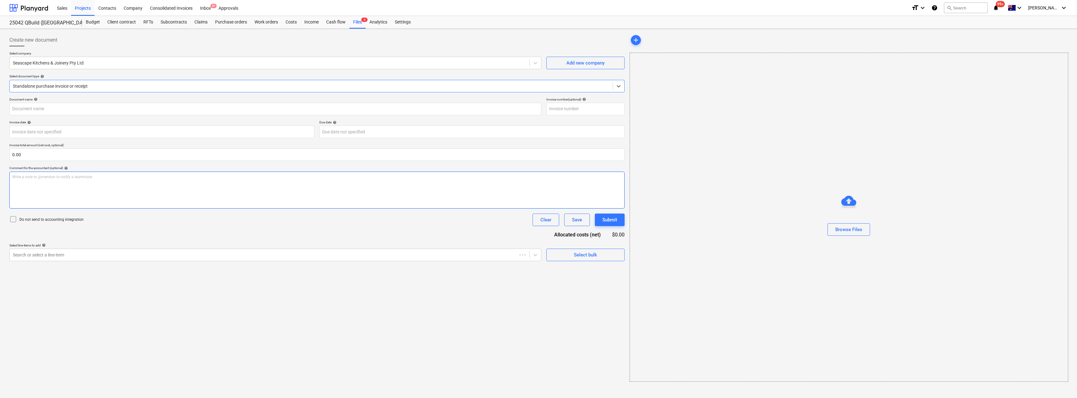
type input "SKJ-1040"
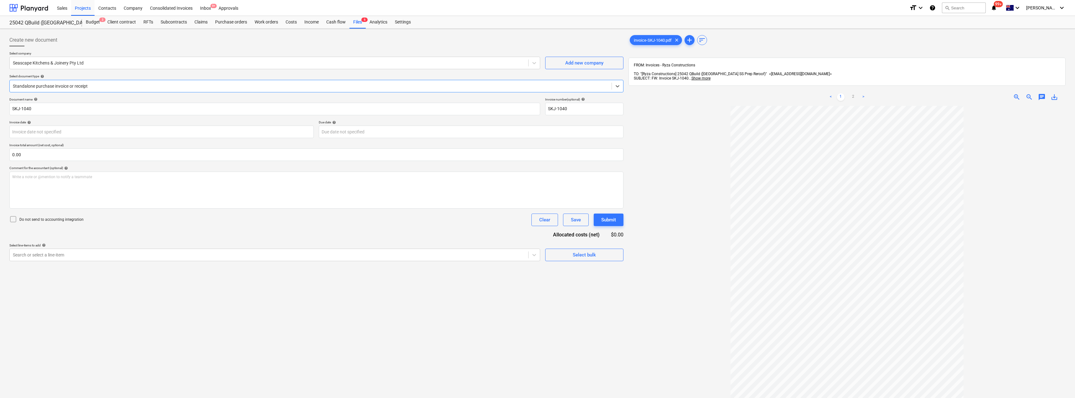
click at [69, 86] on div at bounding box center [310, 86] width 595 height 6
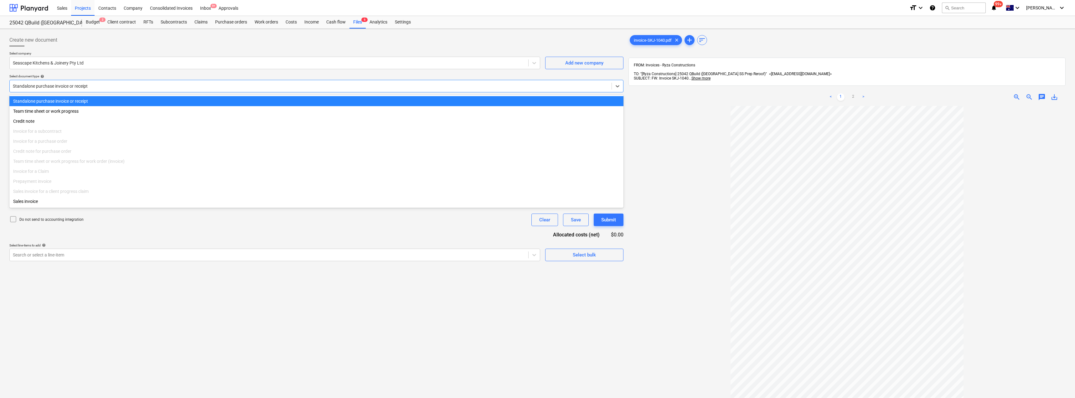
click at [69, 86] on div at bounding box center [310, 86] width 595 height 6
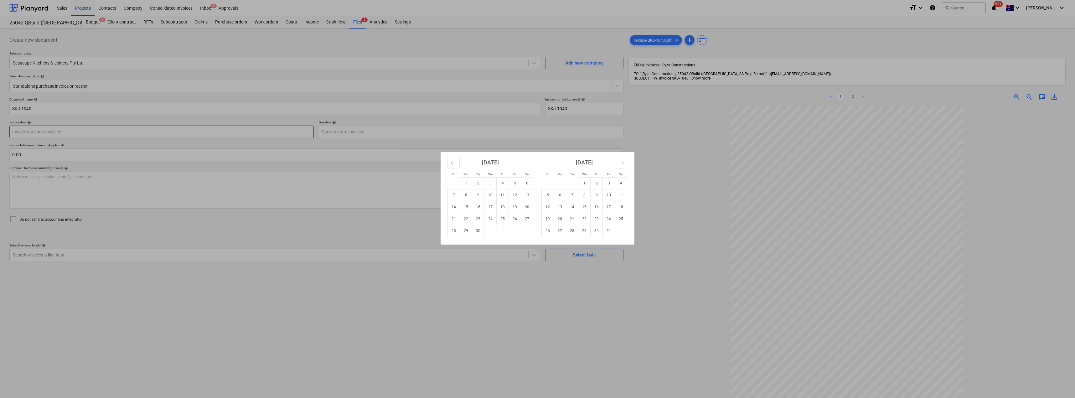
click at [55, 132] on body "Sales Projects Contacts Company Consolidated Invoices Inbox 9+ Approvals format…" at bounding box center [537, 199] width 1075 height 398
click at [512, 197] on td "12" at bounding box center [515, 195] width 12 height 12
type input "[DATE]"
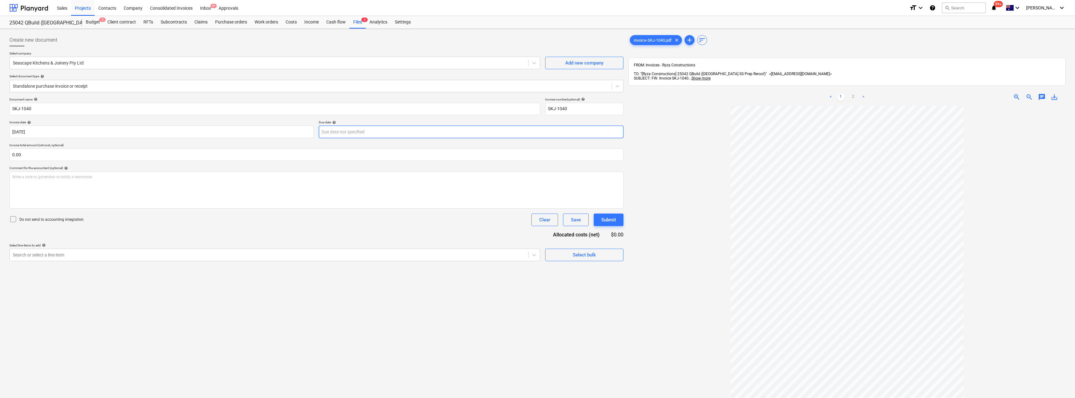
click at [352, 129] on body "Sales Projects Contacts Company Consolidated Invoices Inbox 9+ Approvals format…" at bounding box center [537, 199] width 1075 height 398
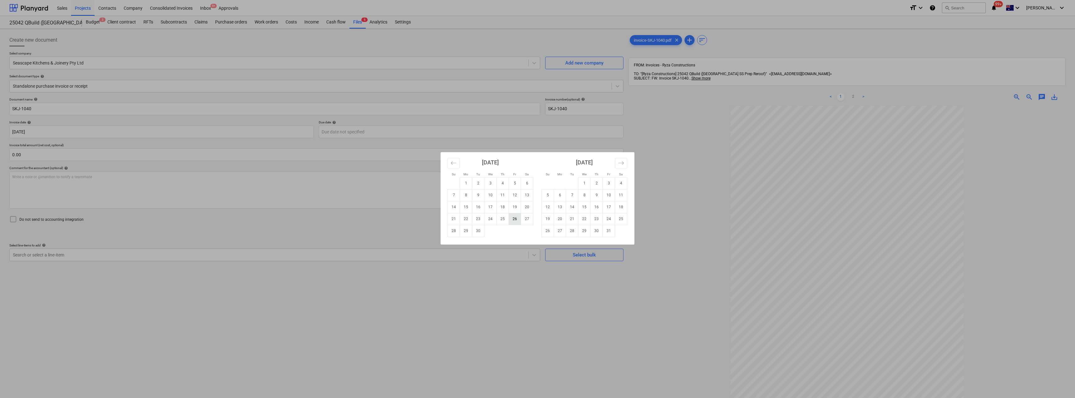
click at [517, 220] on td "26" at bounding box center [515, 219] width 12 height 12
type input "[DATE]"
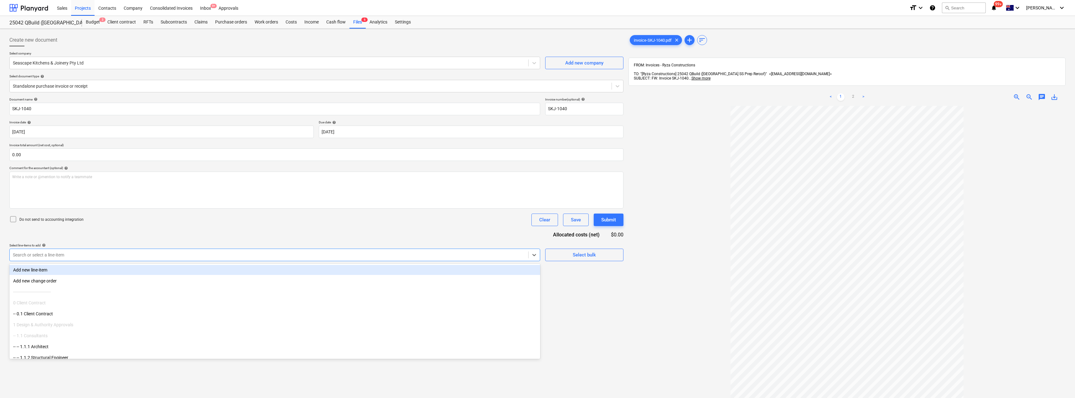
click at [118, 258] on div at bounding box center [269, 255] width 512 height 6
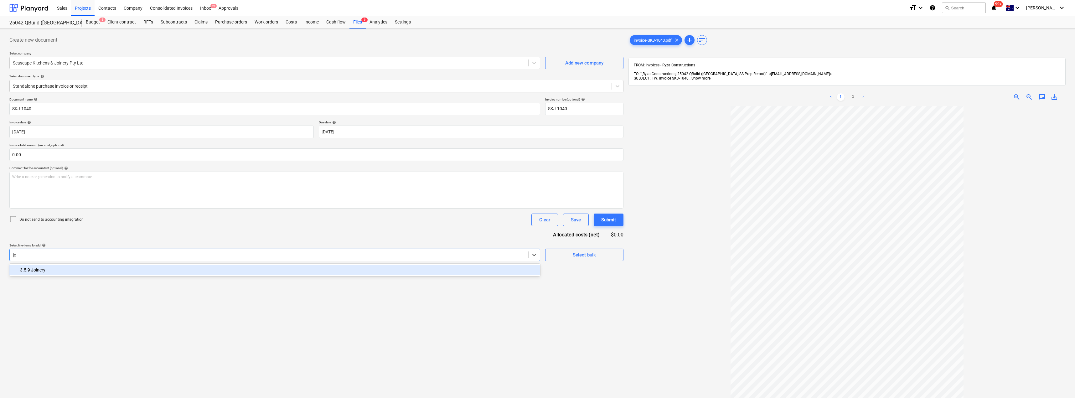
type input "joi"
click at [130, 267] on div "-- -- 3.5.9 Joinery" at bounding box center [274, 270] width 531 height 10
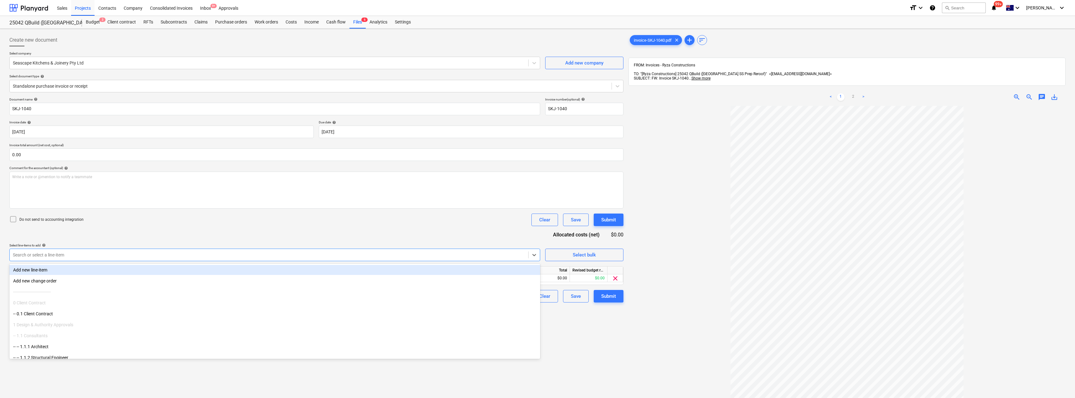
click at [188, 228] on div "Document name help SKJ-1040 Invoice number (optional) help SKJ-1040 Invoice dat…" at bounding box center [316, 199] width 614 height 205
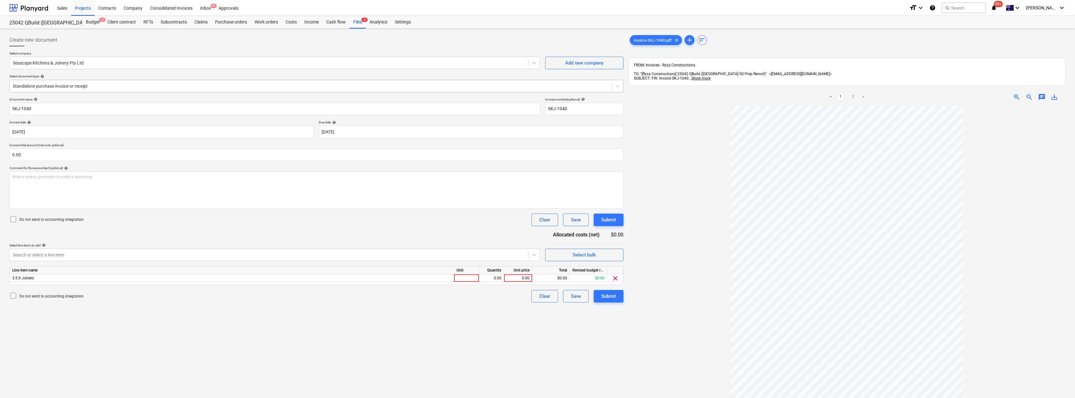
click at [113, 90] on div "Standalone purchase invoice or receipt" at bounding box center [311, 86] width 602 height 9
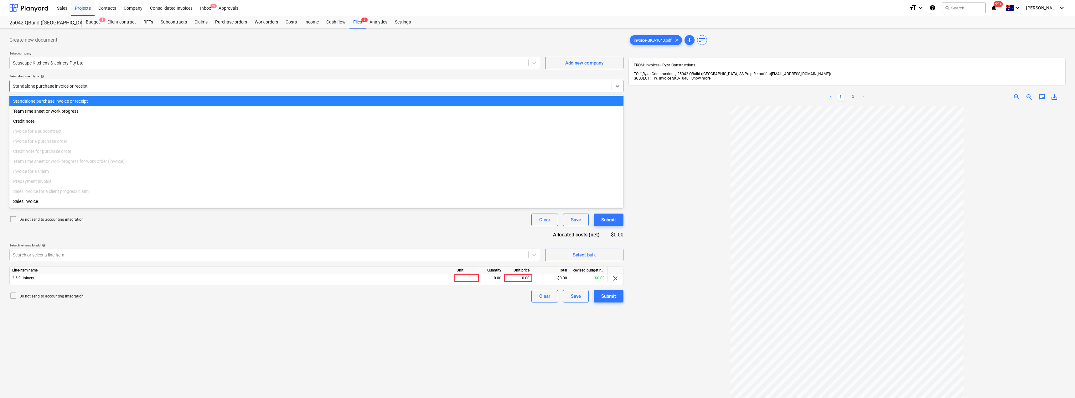
click at [113, 90] on div "Standalone purchase invoice or receipt" at bounding box center [311, 86] width 602 height 9
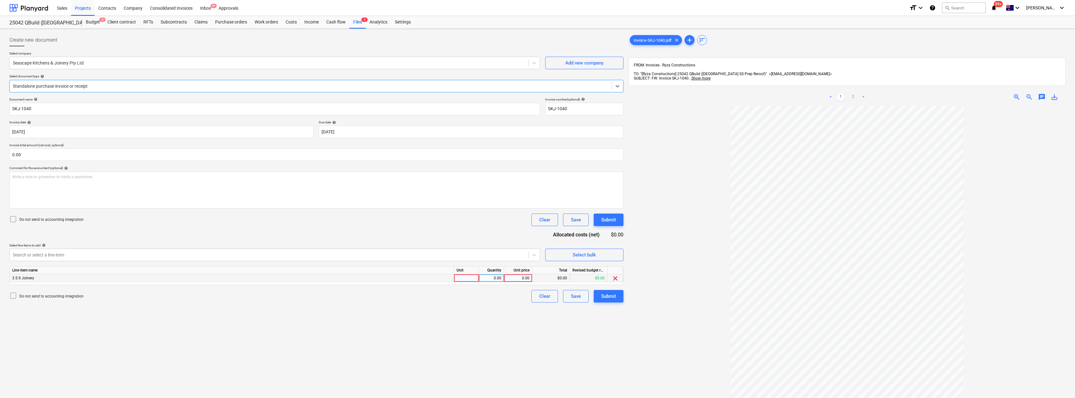
click at [477, 282] on div at bounding box center [466, 278] width 25 height 8
type input "Item"
type input "530"
click at [537, 295] on div "Submit" at bounding box center [608, 296] width 15 height 8
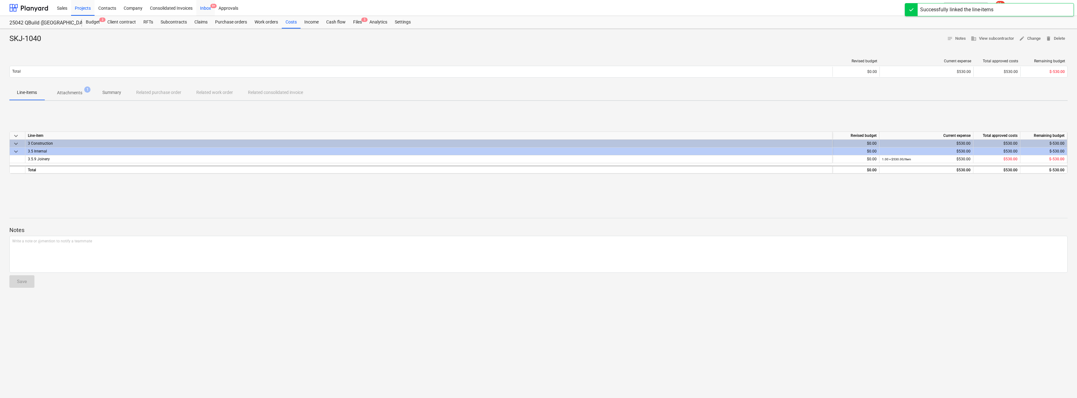
click at [206, 7] on div "Inbox 9+" at bounding box center [205, 8] width 18 height 16
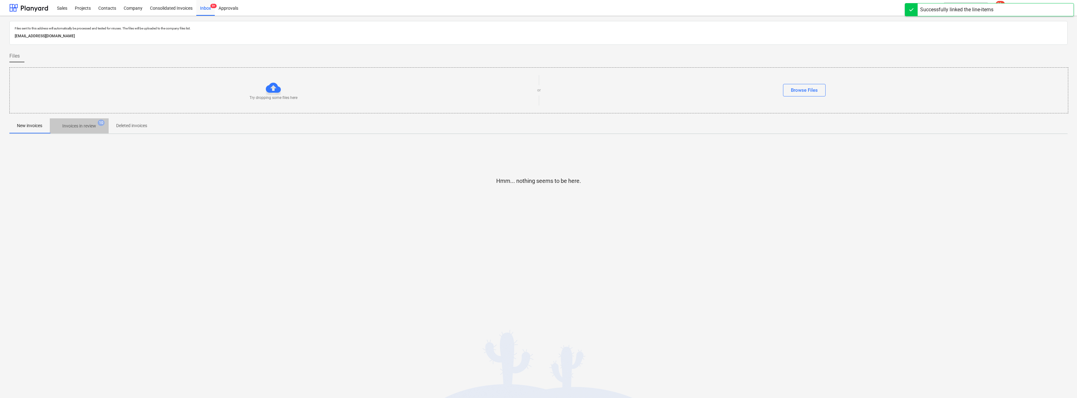
click at [77, 129] on p "Invoices in review" at bounding box center [79, 126] width 34 height 7
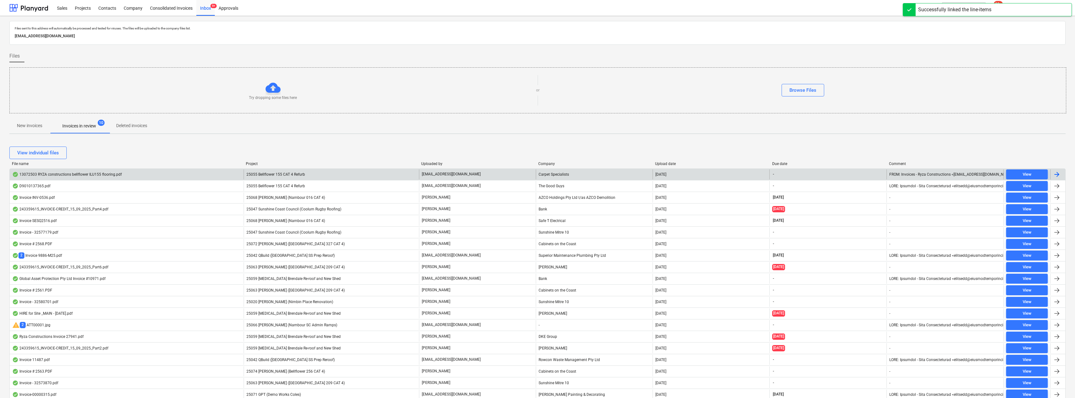
click at [466, 174] on p "[EMAIL_ADDRESS][DOMAIN_NAME]" at bounding box center [451, 174] width 59 height 5
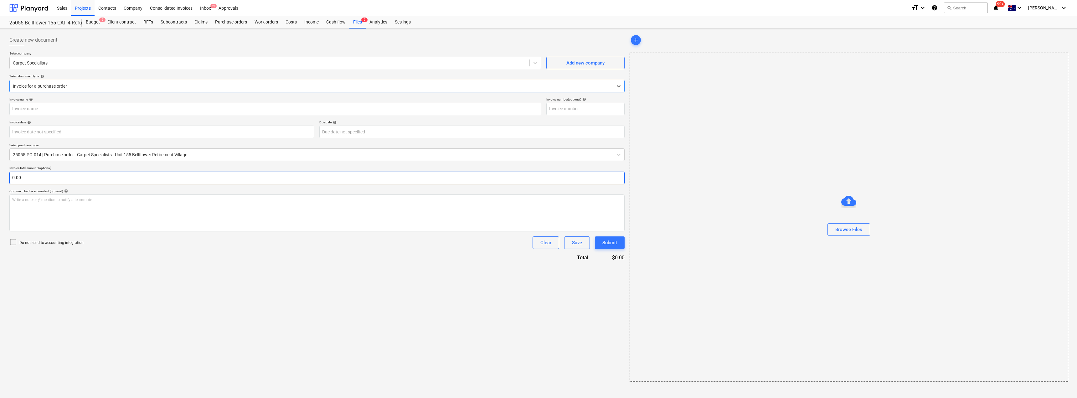
type input "13072503"
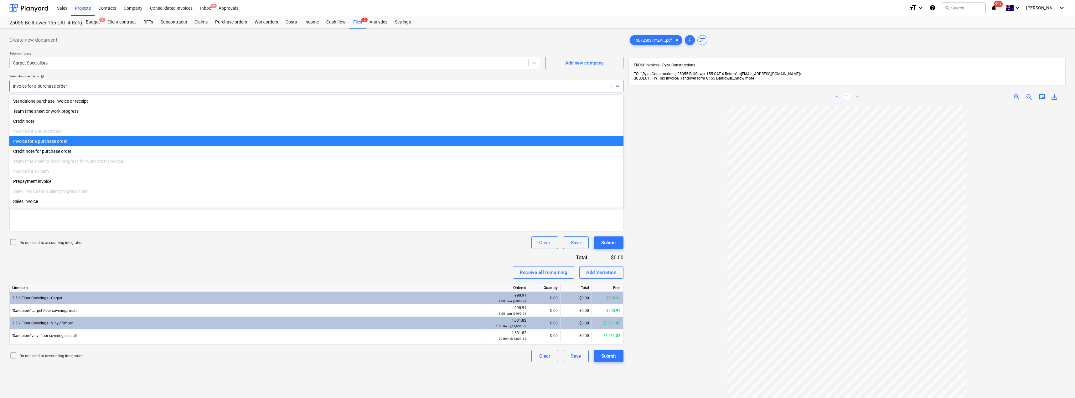
click at [116, 88] on div at bounding box center [310, 86] width 595 height 6
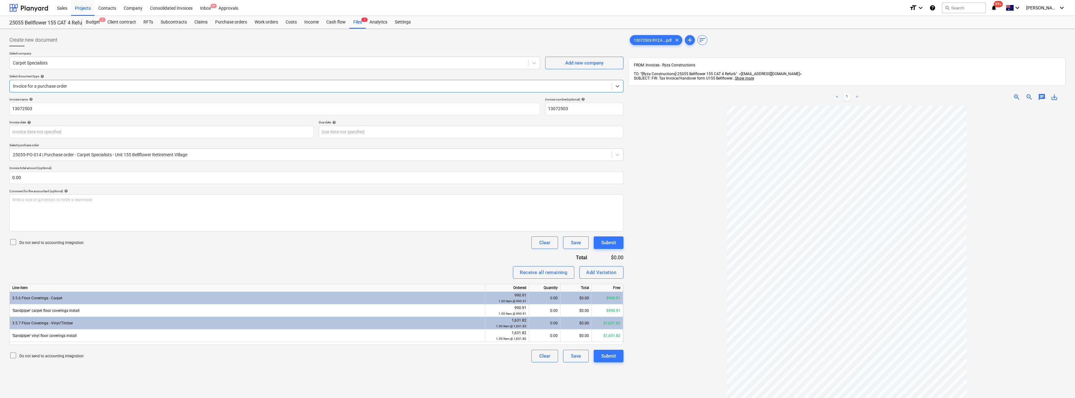
click at [116, 88] on div at bounding box center [310, 86] width 595 height 6
click at [94, 128] on body "Sales Projects Contacts Company Consolidated Invoices Inbox 9+ Approvals format…" at bounding box center [537, 199] width 1075 height 398
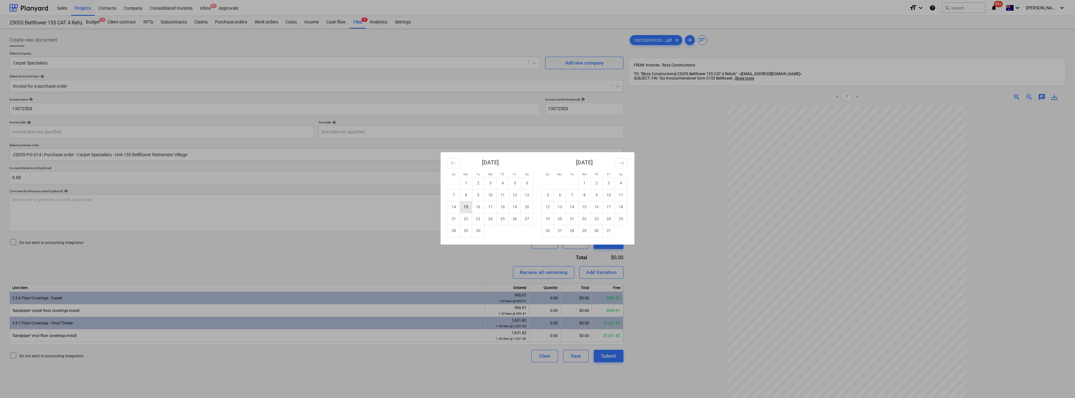
click at [471, 210] on td "15" at bounding box center [466, 207] width 12 height 12
type input "[DATE]"
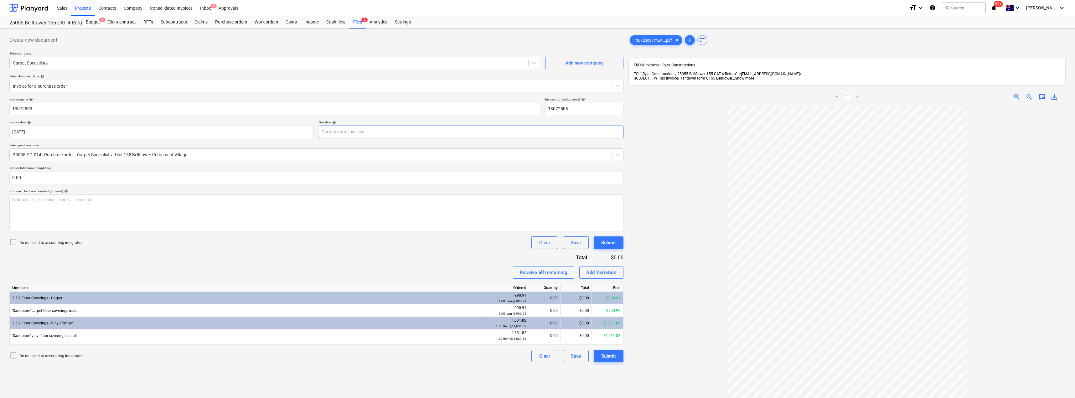
click at [374, 134] on body "Sales Projects Contacts Company Consolidated Invoices Inbox 9+ Approvals format…" at bounding box center [537, 199] width 1075 height 398
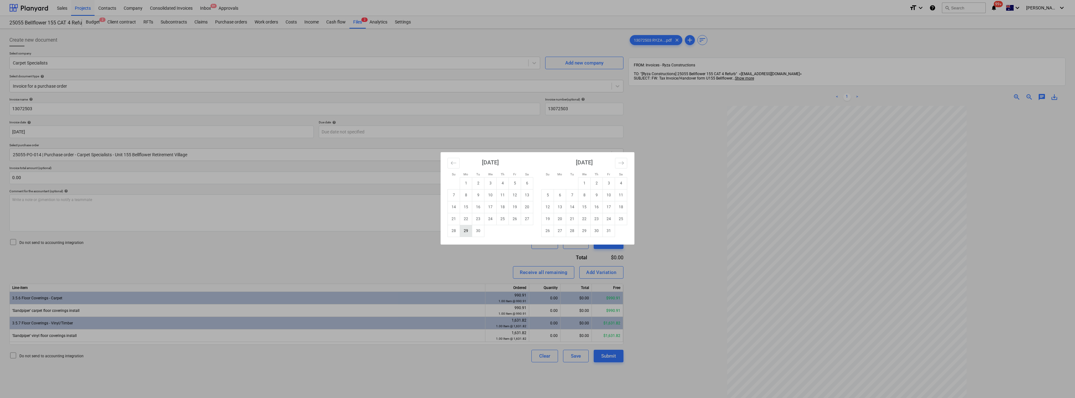
click at [469, 232] on td "29" at bounding box center [466, 231] width 12 height 12
type input "[DATE]"
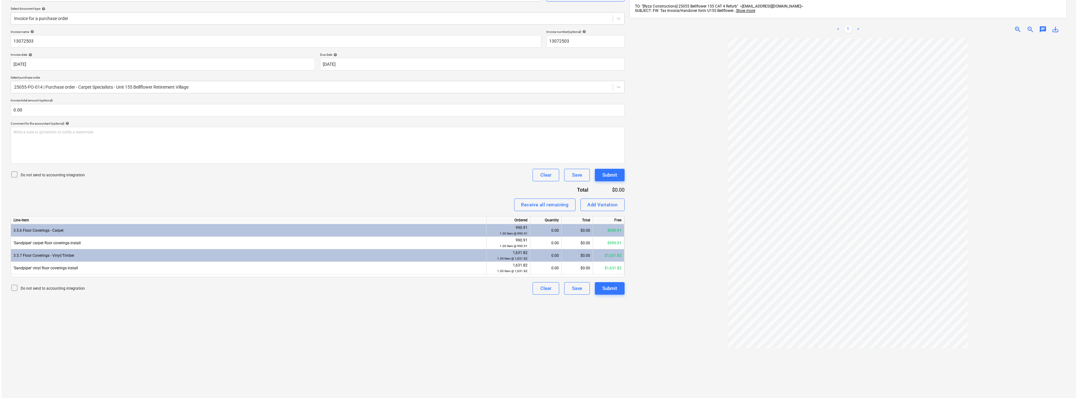
scroll to position [89, 0]
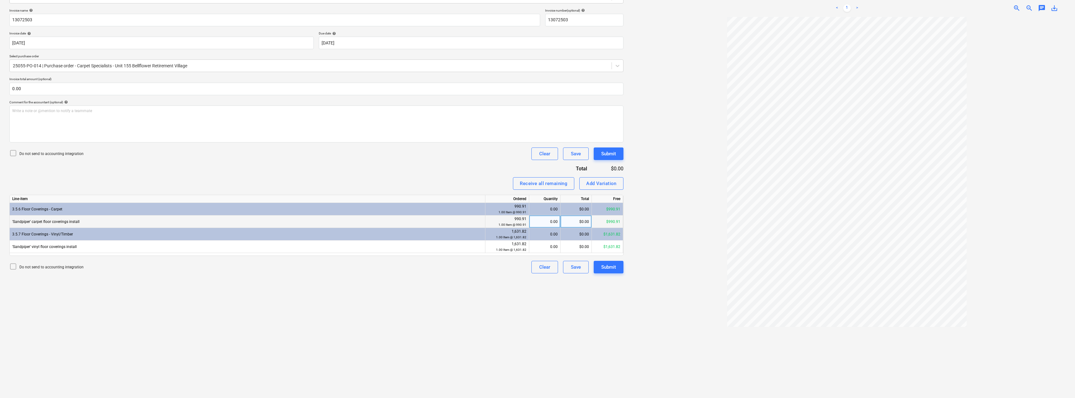
click at [537, 222] on div "0.00" at bounding box center [544, 221] width 26 height 13
type input "1"
click at [537, 245] on div "0.00" at bounding box center [544, 246] width 26 height 13
type input "1"
click at [484, 174] on div "Invoice name help 13072503 Invoice number (optional) help 13072503 Invoice date…" at bounding box center [316, 140] width 614 height 265
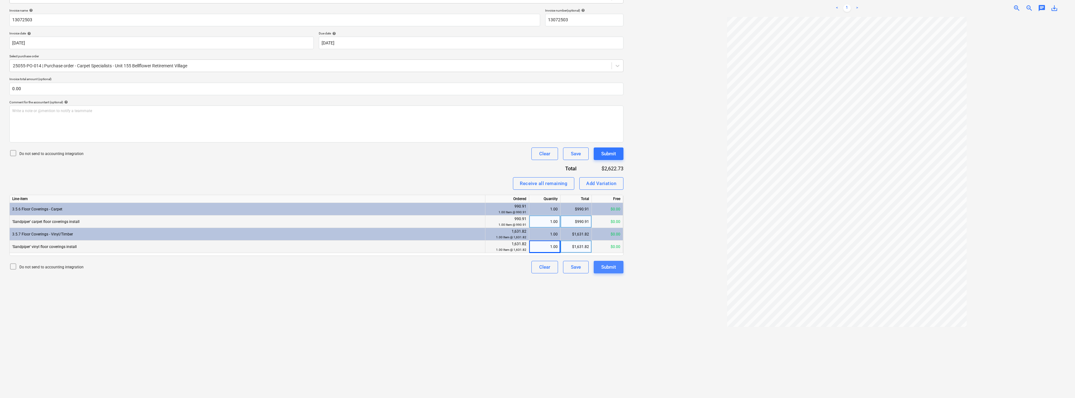
click at [537, 269] on div "Submit" at bounding box center [608, 267] width 15 height 8
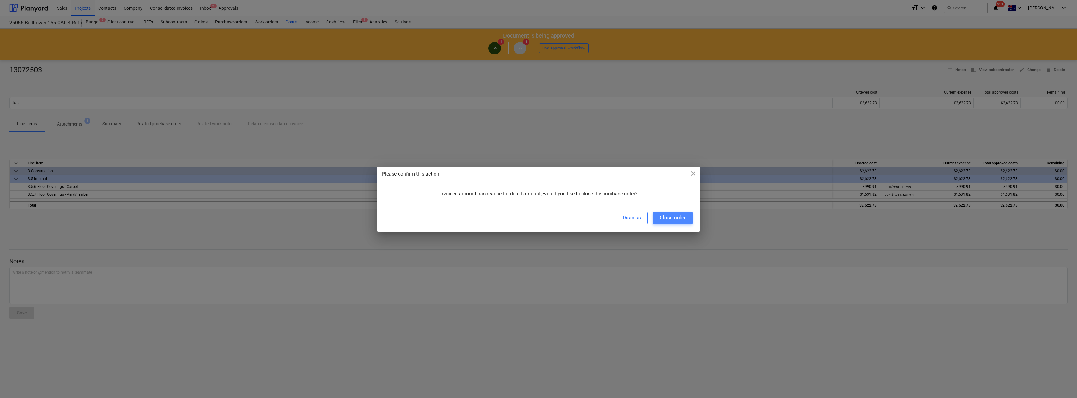
click at [537, 220] on div "Close order" at bounding box center [673, 217] width 26 height 8
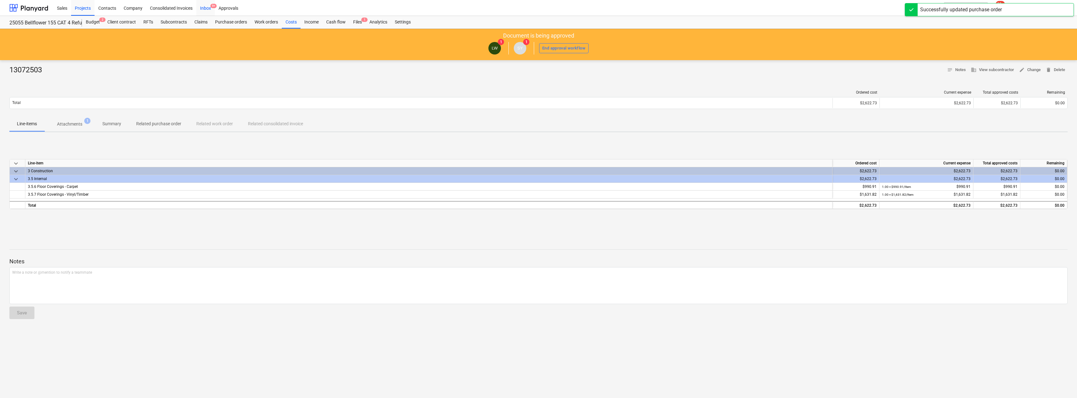
click at [206, 8] on div "Inbox 9+" at bounding box center [205, 8] width 18 height 16
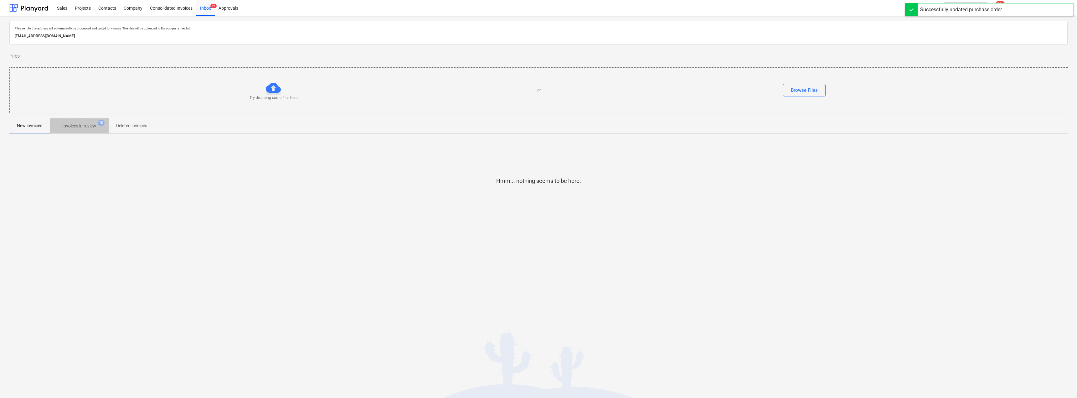
click at [80, 122] on span "Invoices in review 10" at bounding box center [79, 125] width 59 height 11
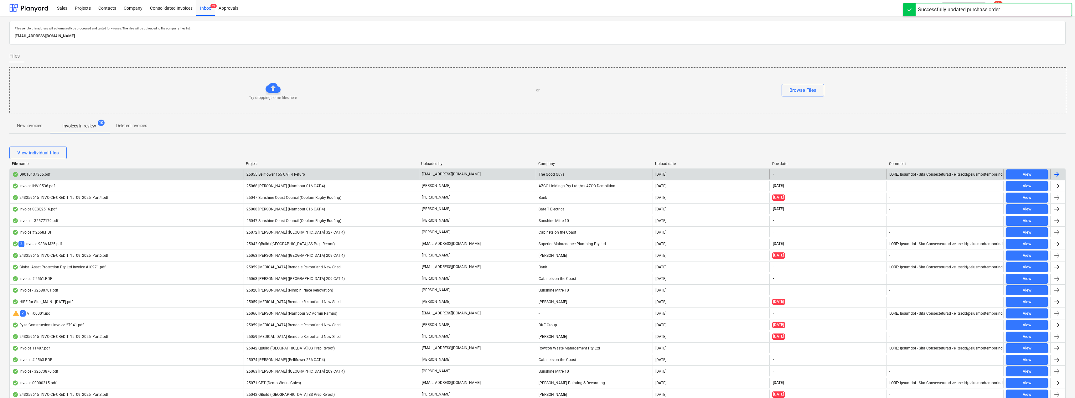
click at [457, 174] on p "[EMAIL_ADDRESS][DOMAIN_NAME]" at bounding box center [451, 174] width 59 height 5
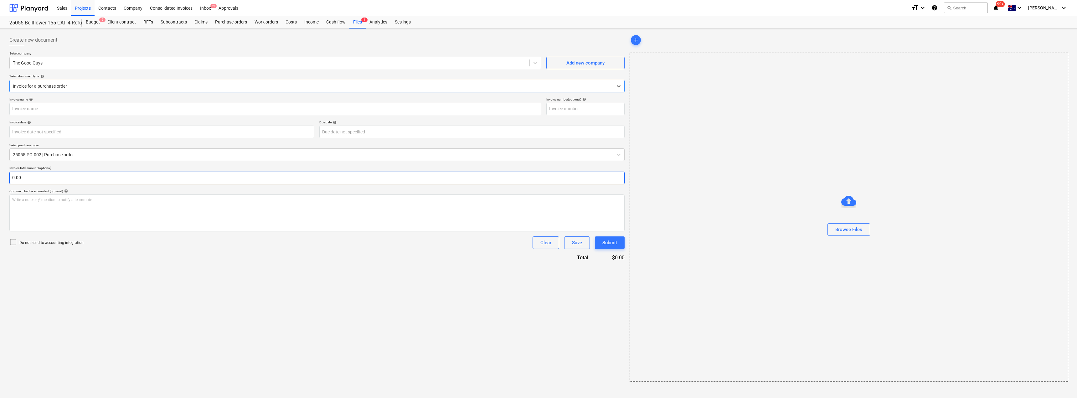
type input "D9010137365"
type input "[DATE]"
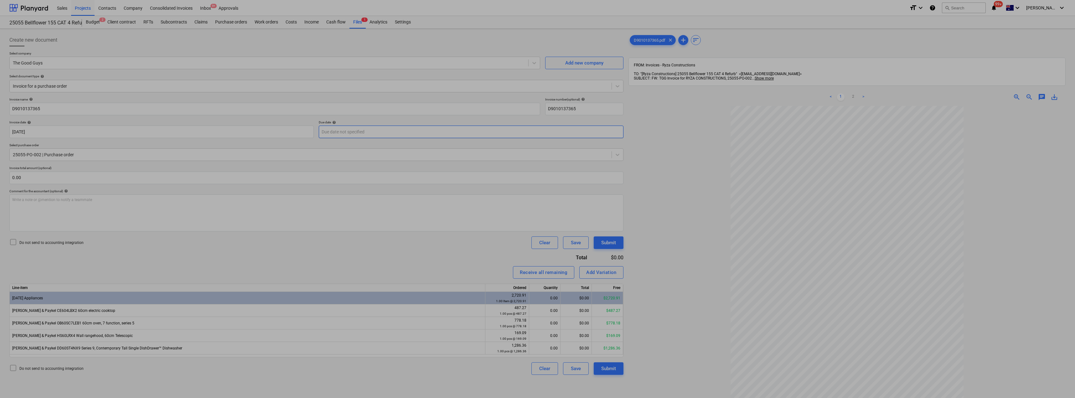
click at [359, 130] on body "Sales Projects Contacts Company Consolidated Invoices Inbox 9+ Approvals format…" at bounding box center [537, 199] width 1075 height 398
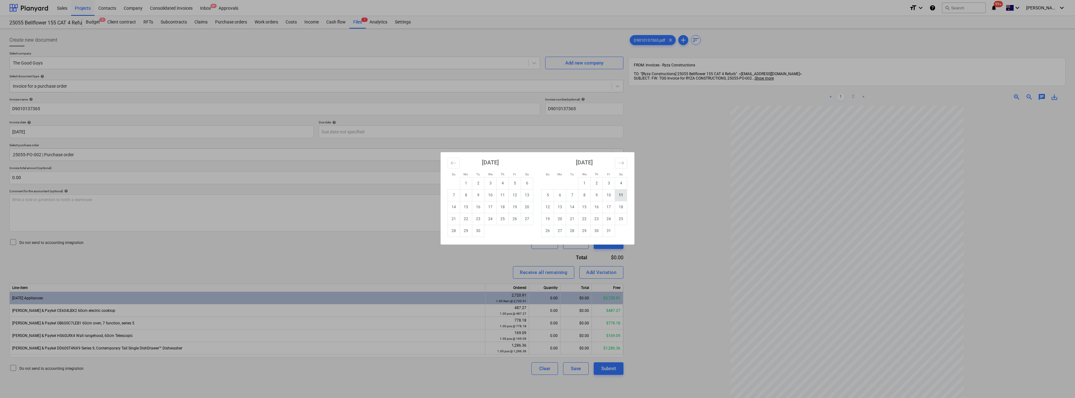
click at [537, 196] on td "11" at bounding box center [621, 195] width 12 height 12
type input "[DATE]"
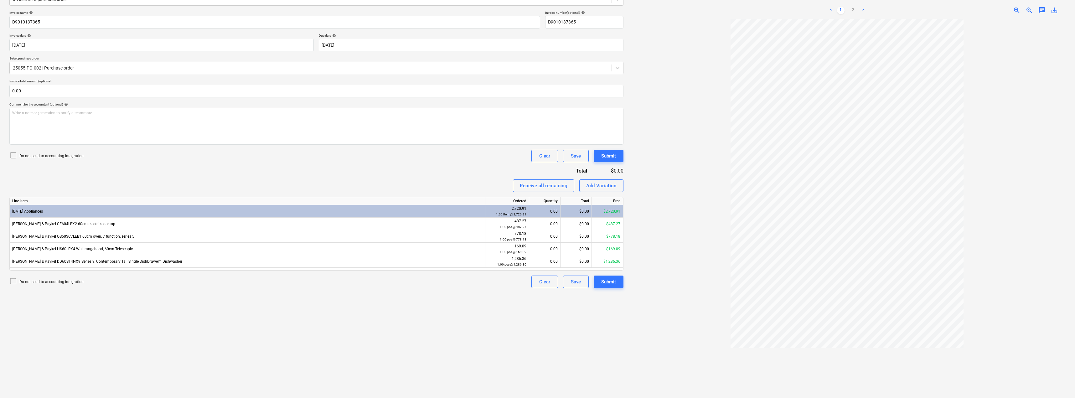
scroll to position [89, 0]
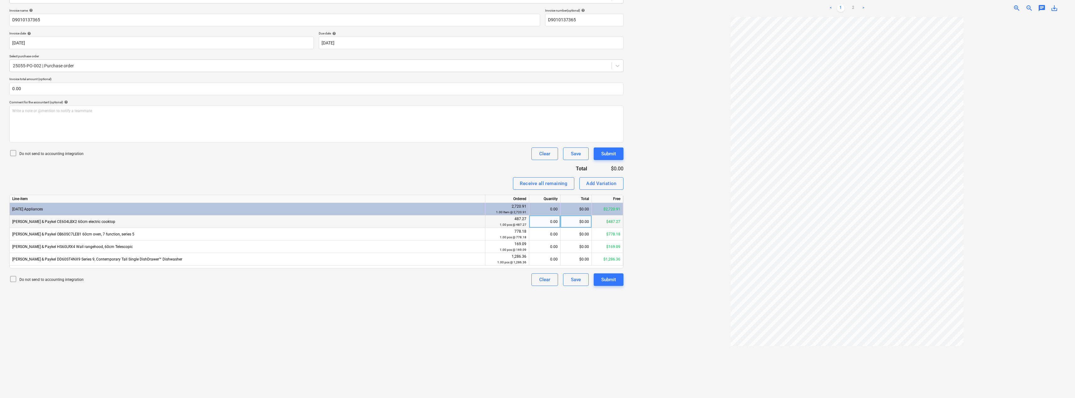
click at [537, 223] on div "0.00" at bounding box center [544, 221] width 26 height 13
type input "1"
click at [537, 235] on div "0.00" at bounding box center [544, 234] width 26 height 13
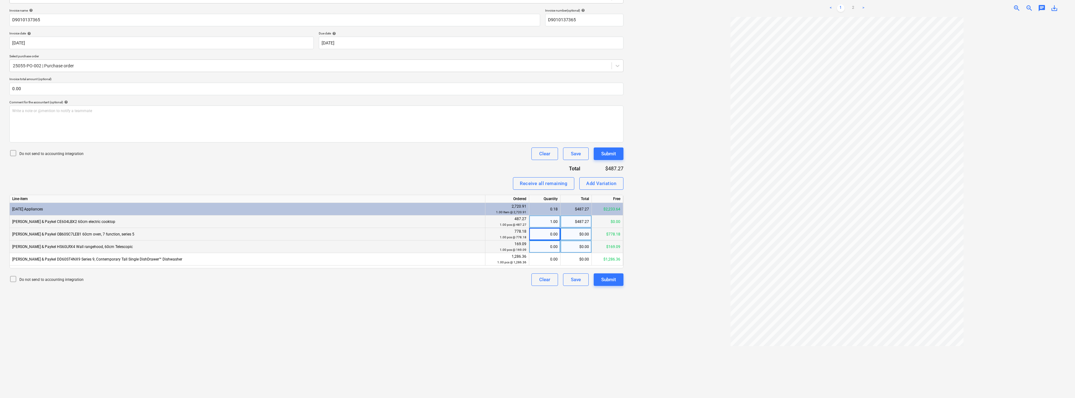
click at [537, 248] on div "0.00" at bounding box center [544, 246] width 26 height 13
click at [537, 259] on div "0.00" at bounding box center [544, 259] width 26 height 13
click at [477, 182] on div "Receive all remaining Add Variation" at bounding box center [316, 183] width 614 height 13
click at [537, 260] on div "0.00" at bounding box center [544, 259] width 26 height 13
type input "1"
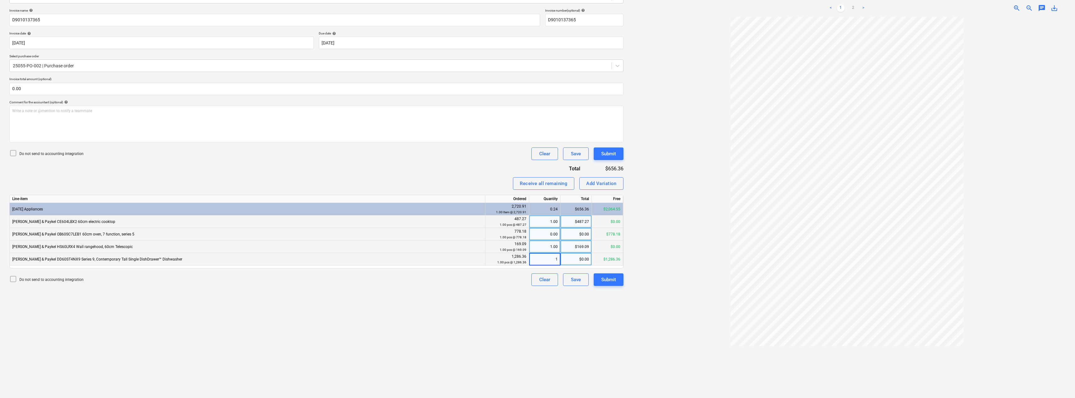
click at [467, 175] on div "Invoice name help D9010137365 Invoice number (optional) help D9010137365 Invoic…" at bounding box center [316, 146] width 614 height 277
click at [537, 233] on div "0.00" at bounding box center [544, 234] width 26 height 13
type input "1"
click at [491, 175] on div "Invoice name help D9010137365 Invoice number (optional) help D9010137365 Invoic…" at bounding box center [316, 146] width 614 height 277
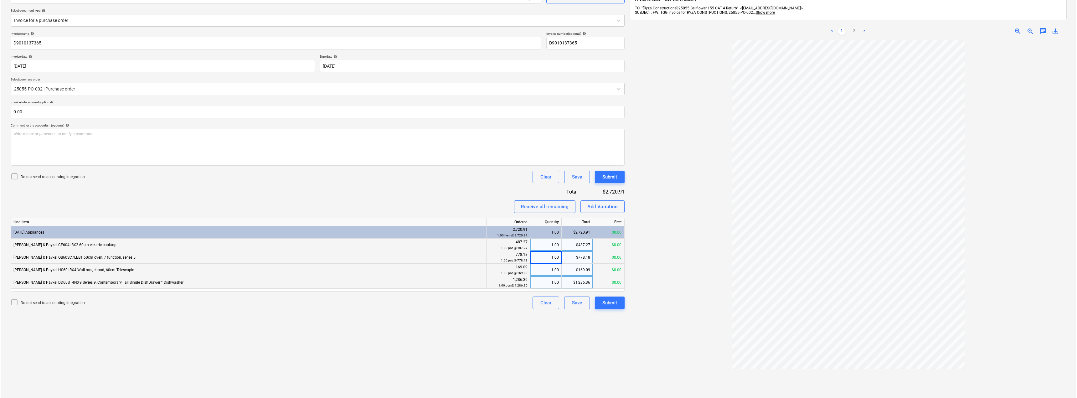
scroll to position [58, 0]
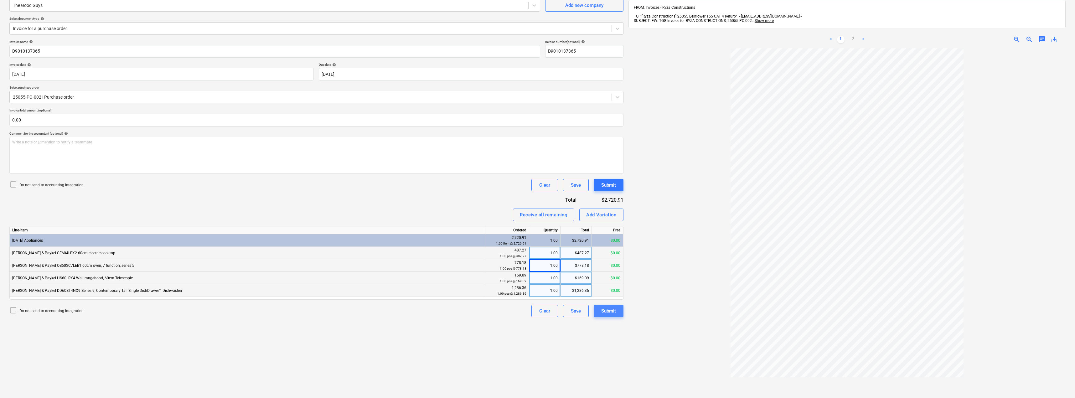
click at [537, 316] on button "Submit" at bounding box center [608, 311] width 30 height 13
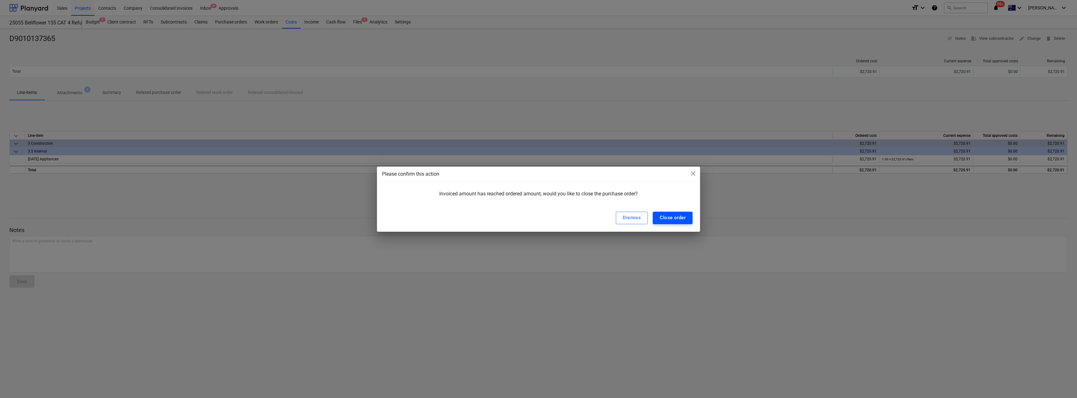
click at [537, 223] on button "Close order" at bounding box center [673, 218] width 40 height 13
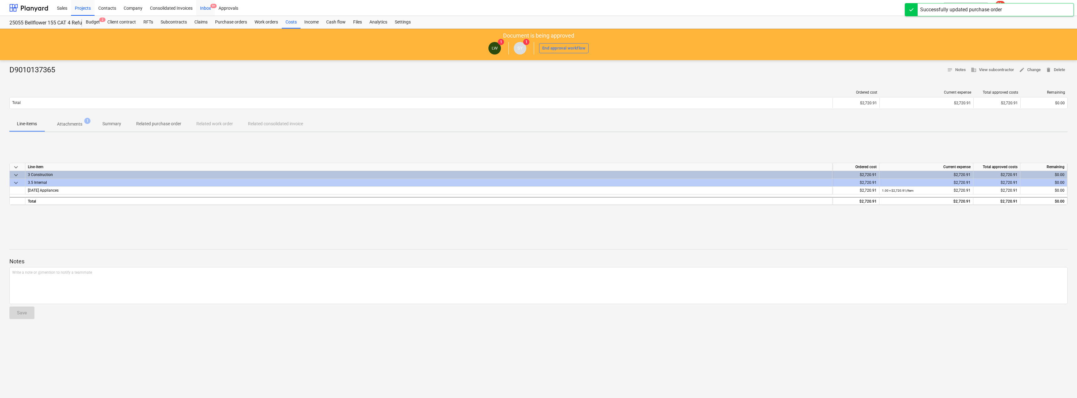
click at [205, 9] on div "Inbox 9+" at bounding box center [205, 8] width 18 height 16
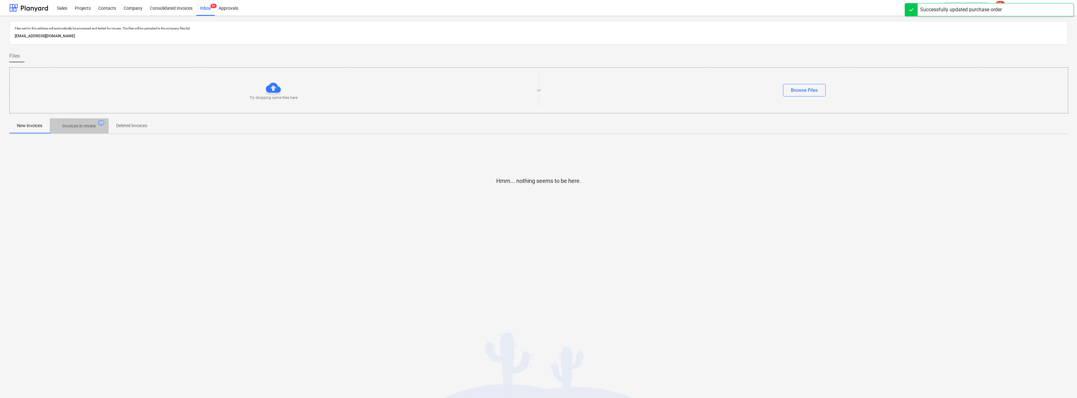
click at [85, 123] on p "Invoices in review" at bounding box center [79, 126] width 34 height 7
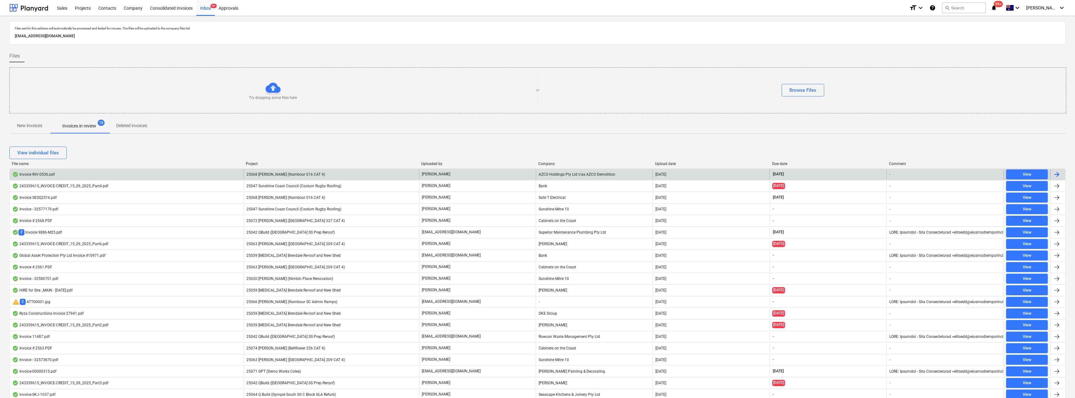
click at [277, 172] on span "25068 [PERSON_NAME] (Nambour 016 CAT 4)" at bounding box center [285, 174] width 79 height 4
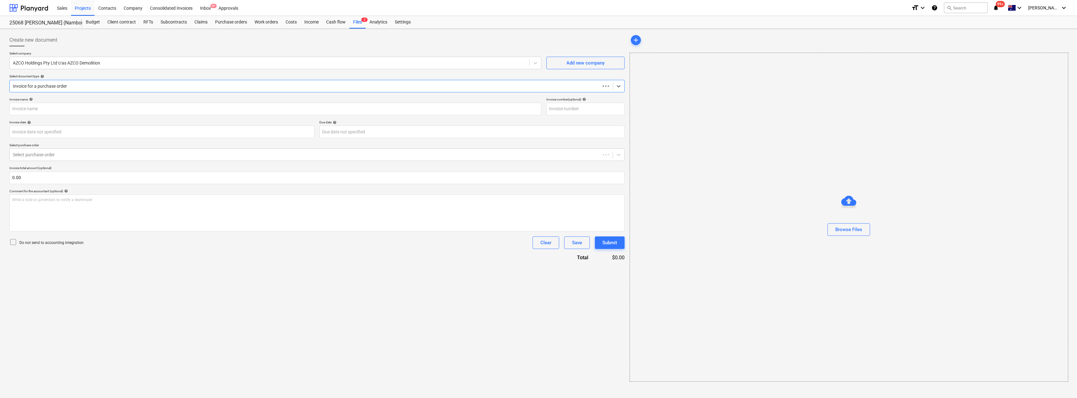
type input "INV-0536"
type input "[DATE]"
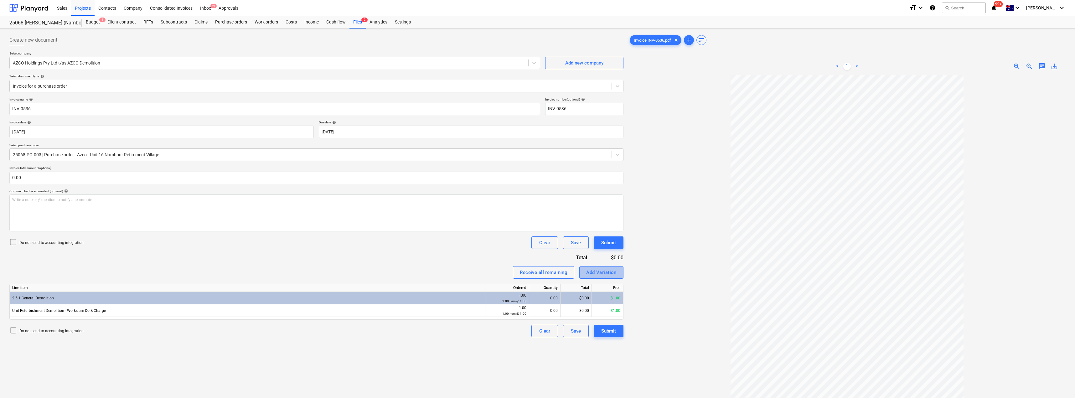
click at [537, 271] on div "Add Variation" at bounding box center [601, 272] width 30 height 8
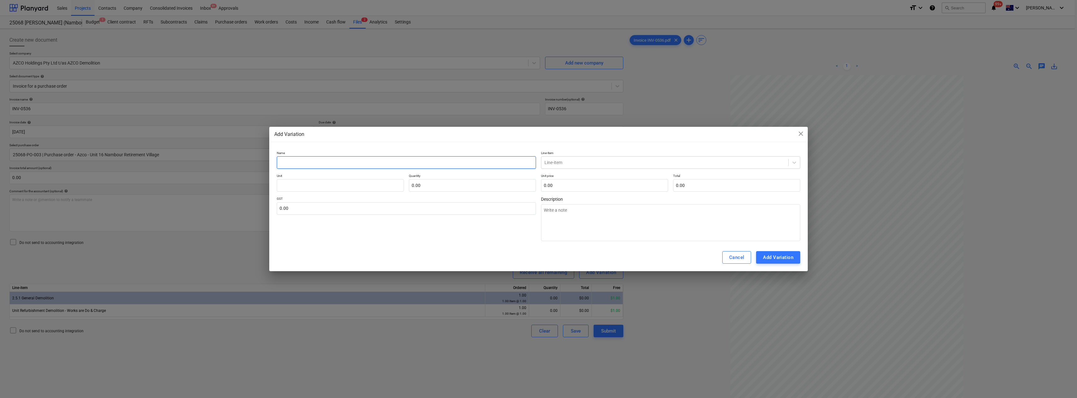
click at [300, 163] on input "text" at bounding box center [406, 162] width 259 height 13
type input "D"
type textarea "x"
type input "De"
type textarea "x"
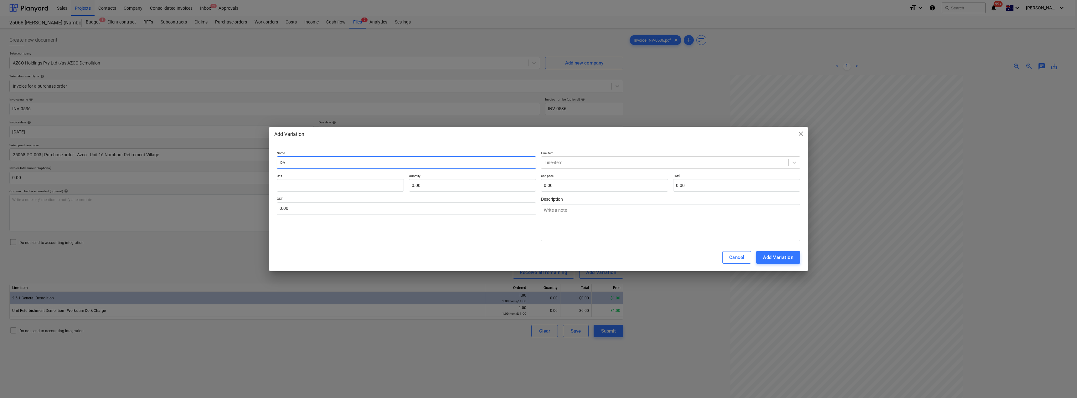
type input "Dem"
type textarea "x"
type input "Demo"
type textarea "x"
type input "Demol"
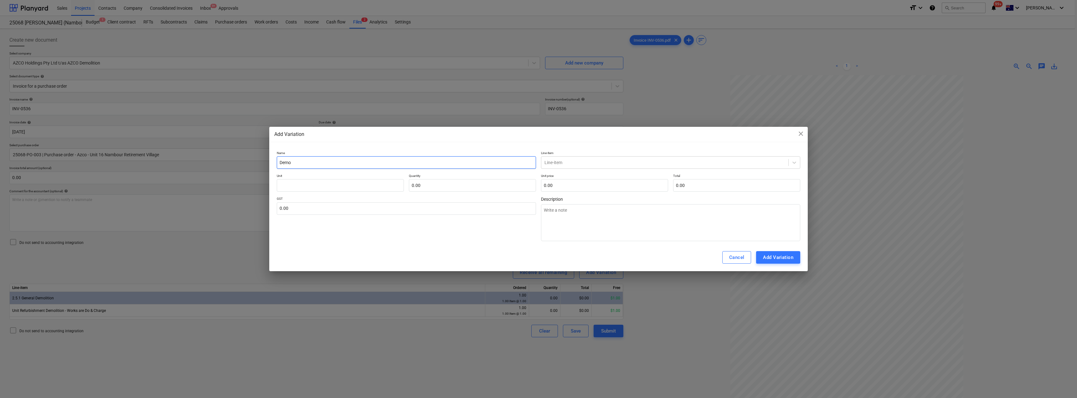
type textarea "x"
type input "Demoli"
type textarea "x"
type input "Demolit"
type textarea "x"
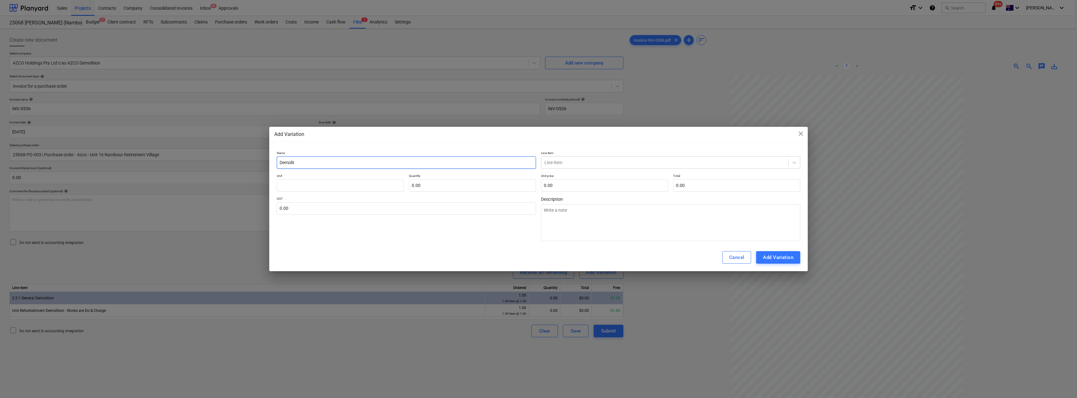
type input "Demoliti"
type textarea "x"
type input "Demolitio"
type textarea "x"
type input "Demolition"
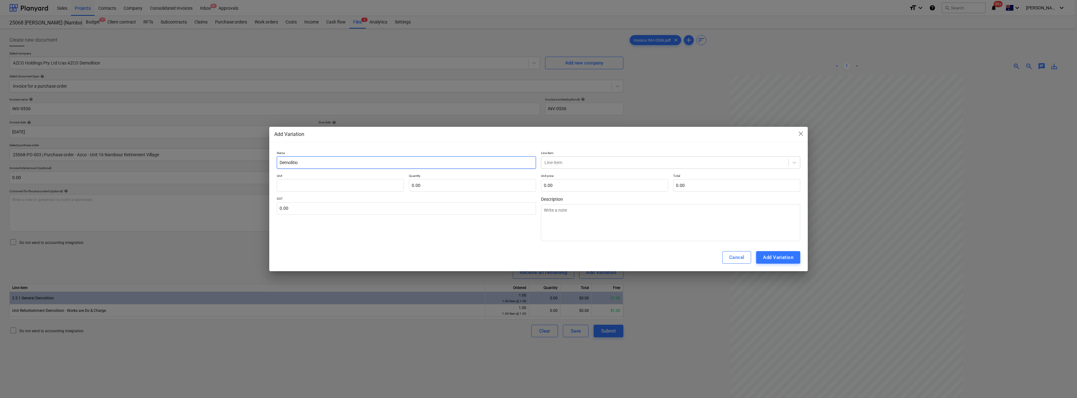
type textarea "x"
type input "Demolition"
type textarea "x"
drag, startPoint x: 310, startPoint y: 156, endPoint x: 262, endPoint y: 160, distance: 48.0
click at [265, 158] on div "Add Variation close Name Demolition Line-item Line-item Unit Quantity 0.00 Unit…" at bounding box center [538, 199] width 1077 height 398
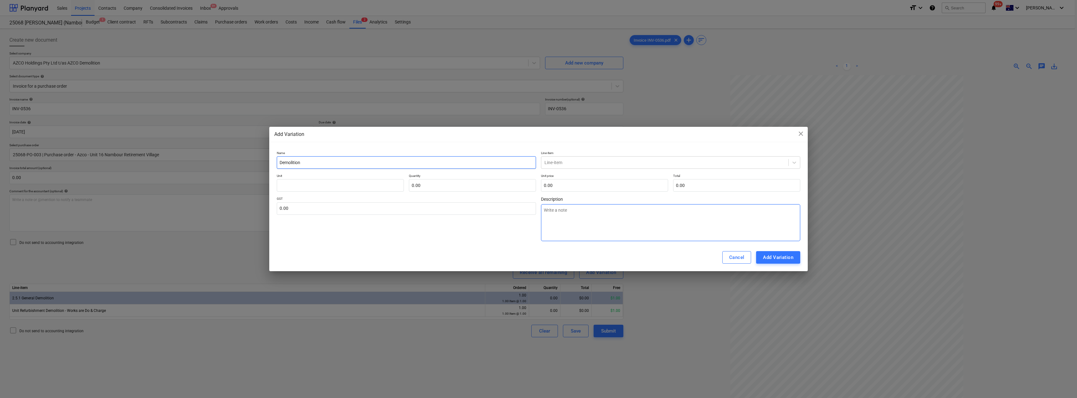
type input "Demolition"
click at [537, 213] on textarea at bounding box center [670, 222] width 259 height 37
paste textarea "Demolition"
type textarea "Demolition"
type textarea "x"
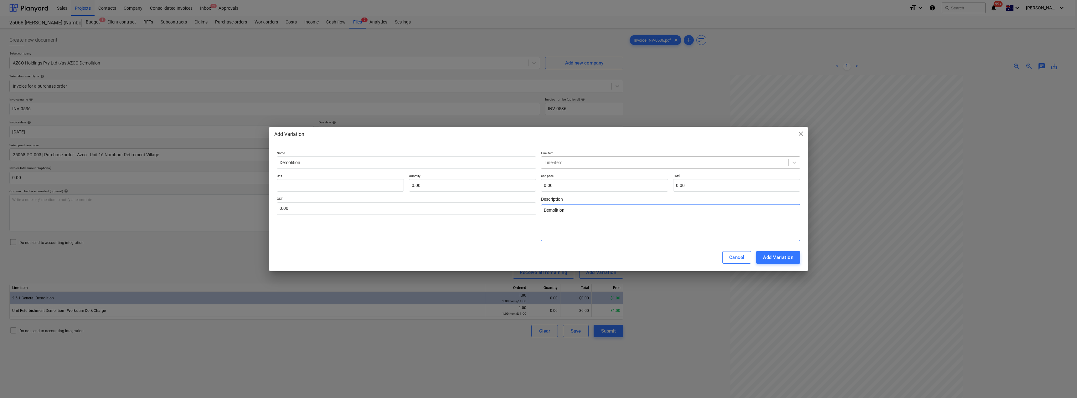
type textarea "Demolition"
click at [537, 160] on div at bounding box center [664, 162] width 241 height 6
type input "2.5.1"
click at [537, 175] on div "-- -- 2.5.1 General Demolition" at bounding box center [670, 177] width 259 height 10
type textarea "x"
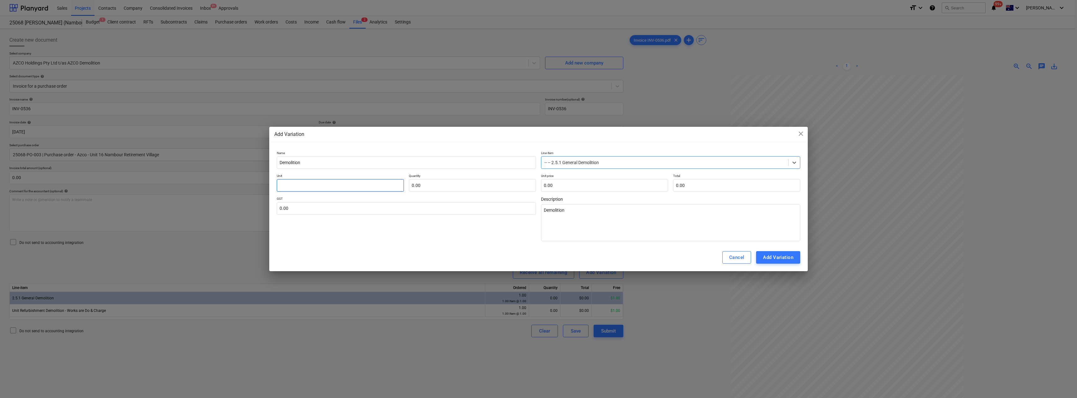
click at [362, 190] on input "text" at bounding box center [340, 185] width 127 height 13
type input "I"
type textarea "x"
type input "It"
type textarea "x"
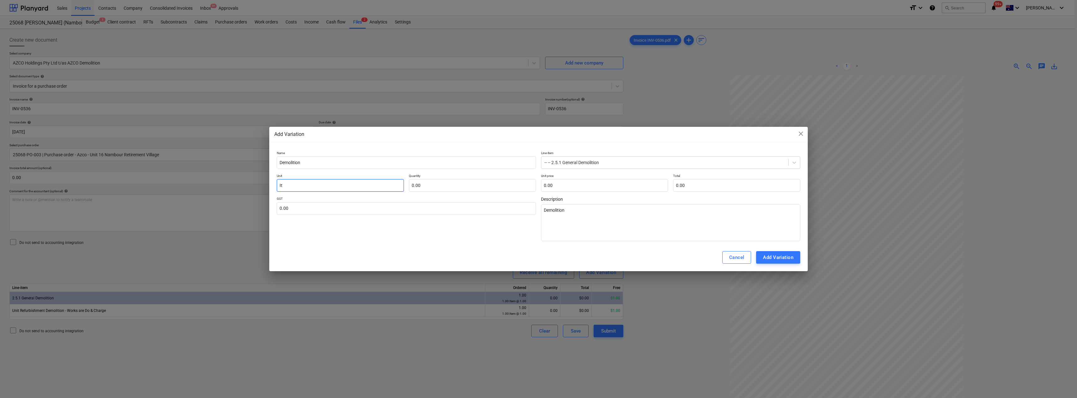
type input "Ite"
type textarea "x"
type input "Item"
type textarea "x"
type input "Item"
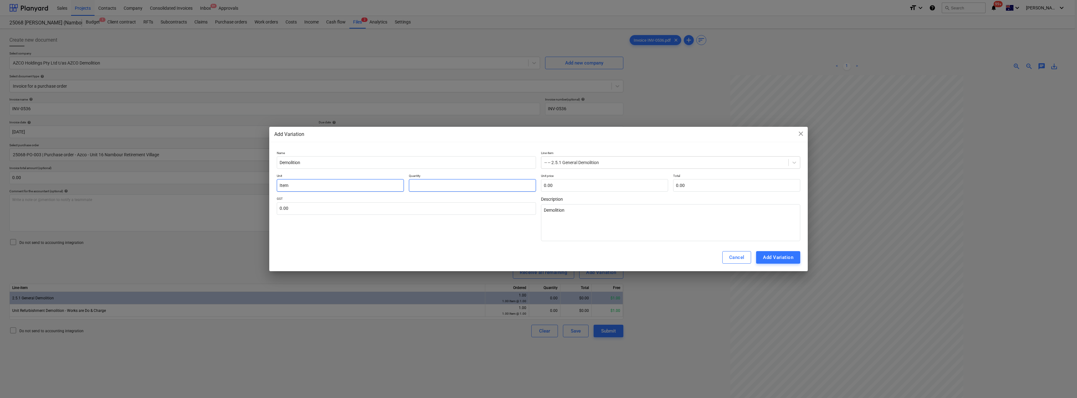
type input "1"
type textarea "x"
type input "1.00"
type input "3"
type textarea "x"
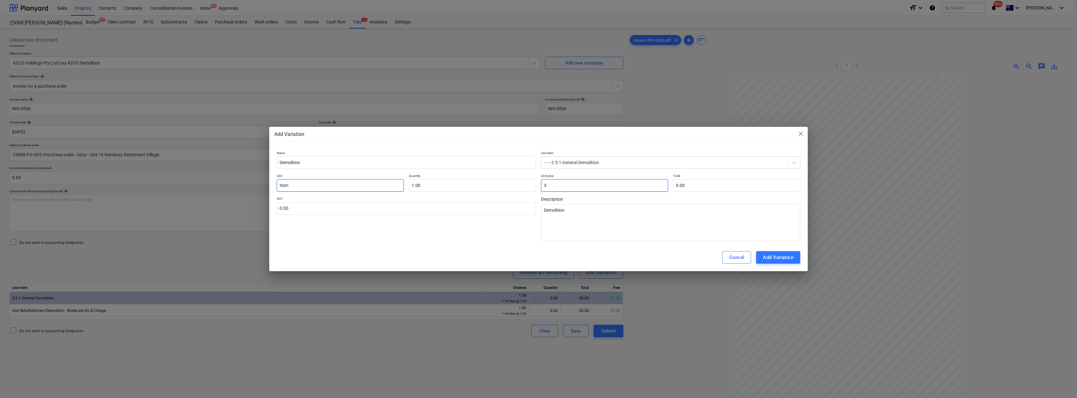
type input "3.00"
type input "32"
type textarea "x"
type input "32.00"
type input "329"
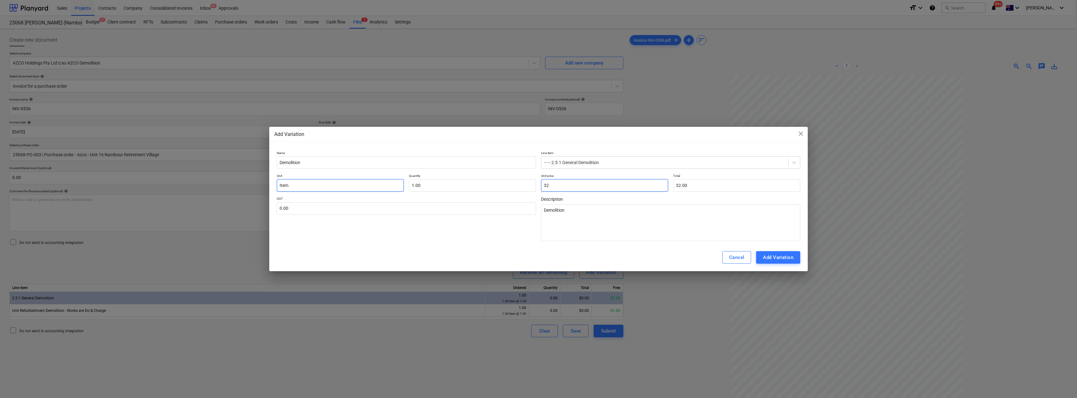
type textarea "x"
type input "329.00"
type input "3290"
type textarea "x"
type input "3,290.00"
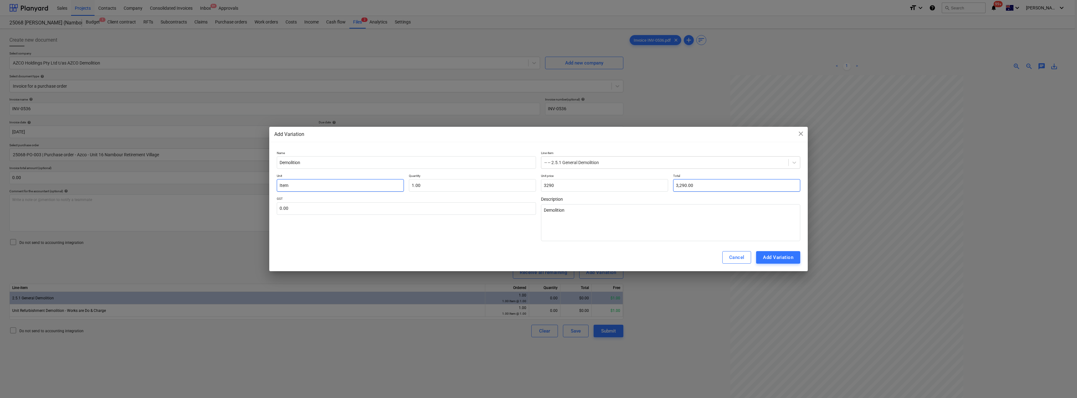
type input "3,290.00"
click at [324, 207] on input "text" at bounding box center [406, 208] width 259 height 13
type input "0"
type textarea "x"
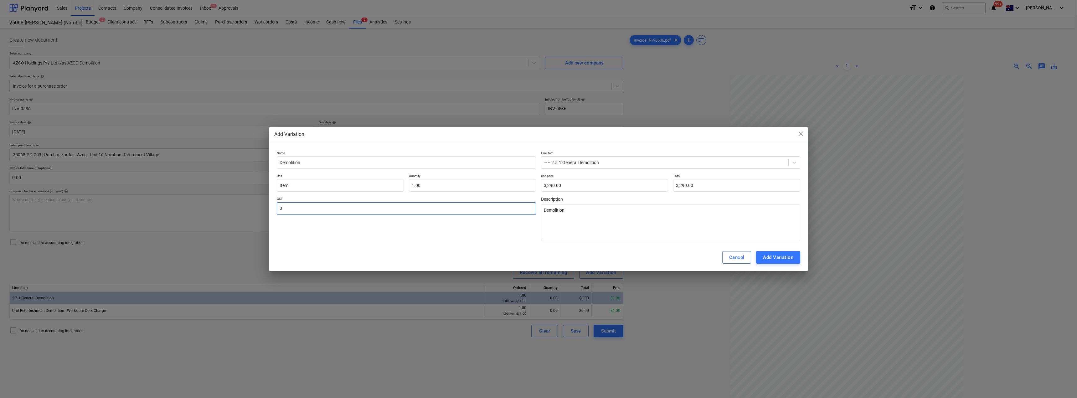
type textarea "x"
type input "1"
type textarea "x"
type input "10"
type textarea "x"
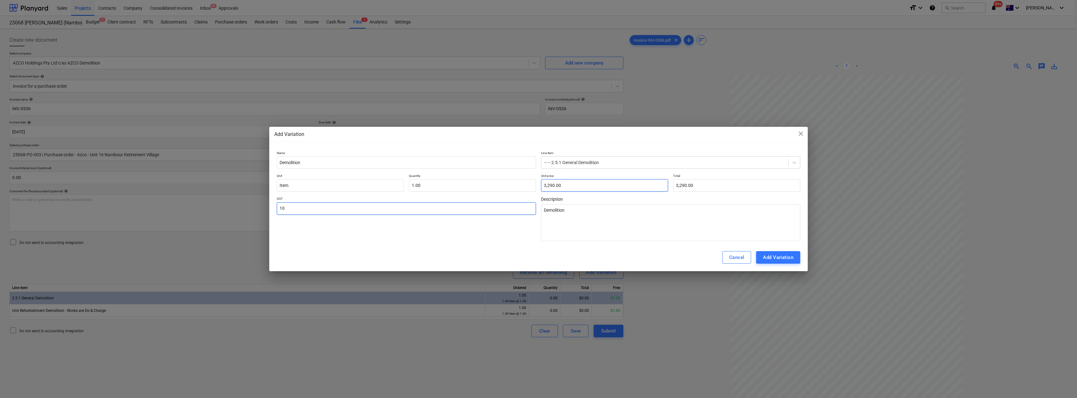
type input "10"
type input "3290"
type input "10.00"
click at [537, 182] on input "3290" at bounding box center [604, 185] width 127 height 13
drag, startPoint x: 583, startPoint y: 182, endPoint x: 522, endPoint y: 183, distance: 61.0
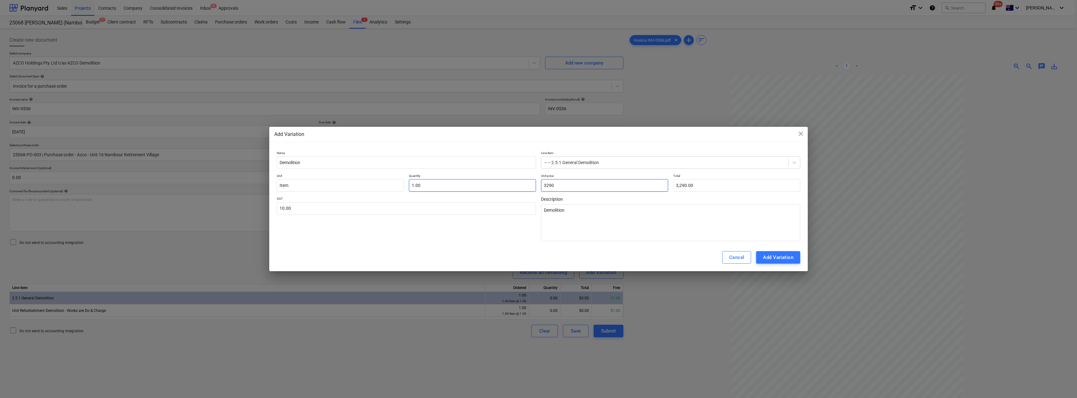
click at [522, 183] on div "Unit Item Quantity 1.00 Unit price 3290 Total 3,290.00" at bounding box center [538, 183] width 523 height 18
type input "3"
type textarea "x"
type input "3.00"
type input "32"
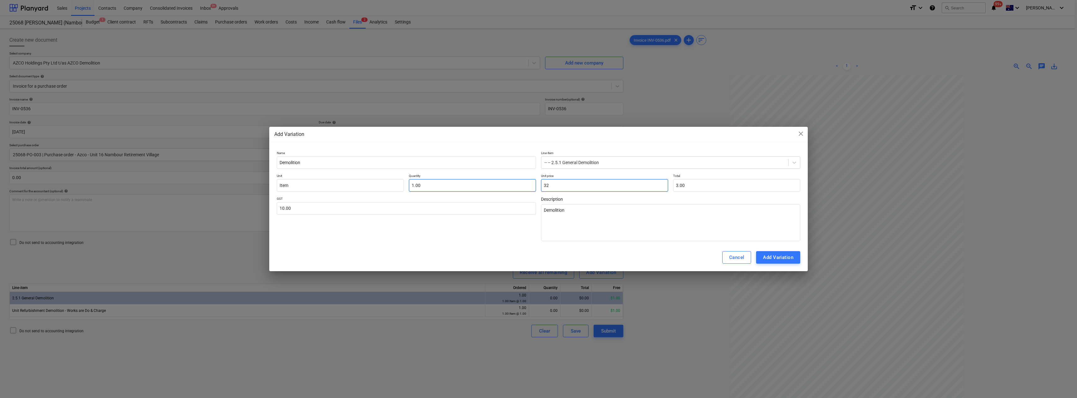
type textarea "x"
type input "32.00"
type input "328"
type textarea "x"
type input "328.00"
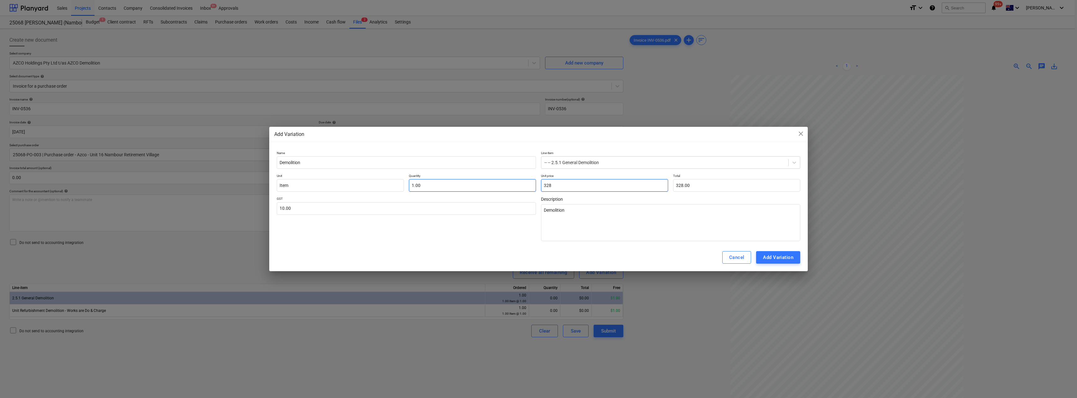
type input "3289"
type textarea "x"
type input "3,289.00"
click at [537, 257] on div "Add Variation" at bounding box center [778, 257] width 30 height 8
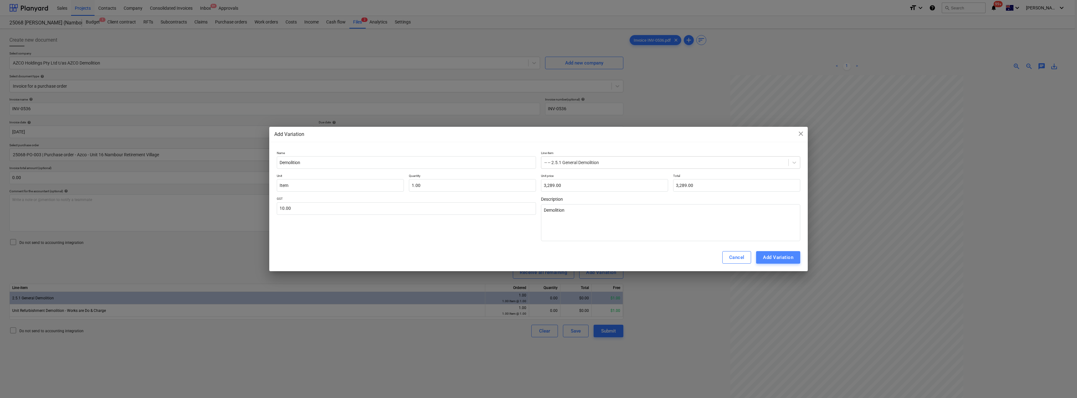
type textarea "x"
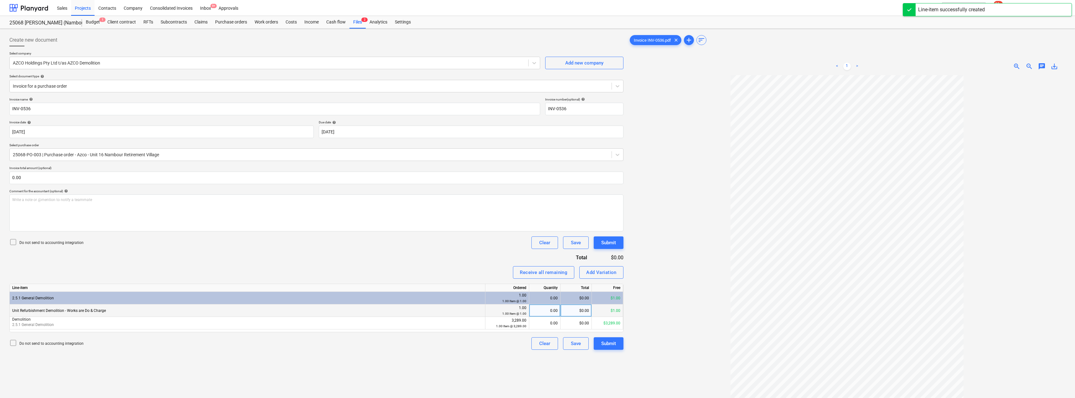
click at [537, 310] on div "0.00" at bounding box center [544, 310] width 26 height 13
type input "1"
click at [537, 324] on div "0.00" at bounding box center [544, 323] width 26 height 13
click at [482, 264] on div "Invoice name help INV-0536 Invoice number (optional) help INV-0536 Invoice date…" at bounding box center [316, 223] width 614 height 252
click at [537, 341] on div "Submit" at bounding box center [608, 343] width 15 height 8
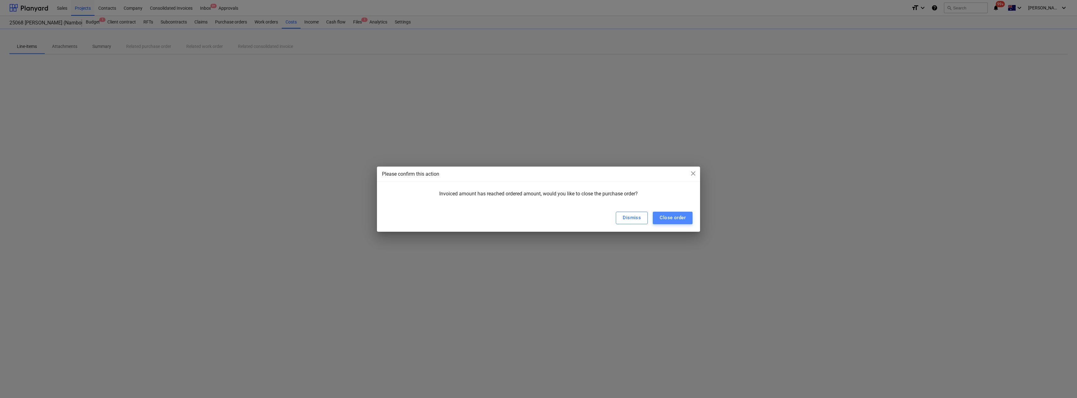
click at [537, 218] on div "Close order" at bounding box center [673, 217] width 26 height 8
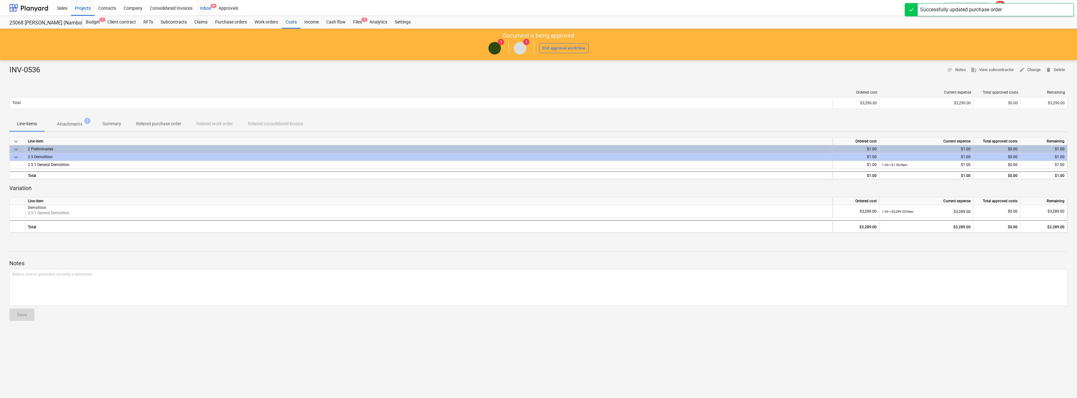
click at [209, 8] on div "Inbox 9+" at bounding box center [205, 8] width 18 height 16
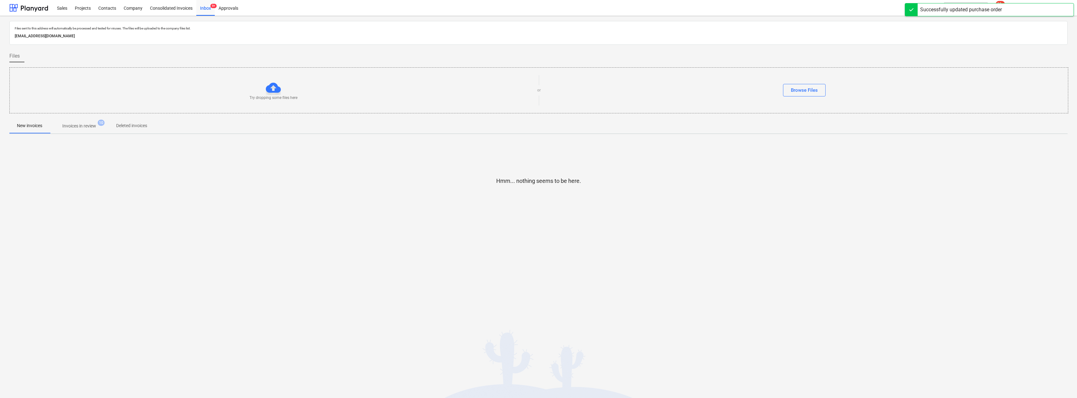
click at [79, 127] on p "Invoices in review" at bounding box center [79, 126] width 34 height 7
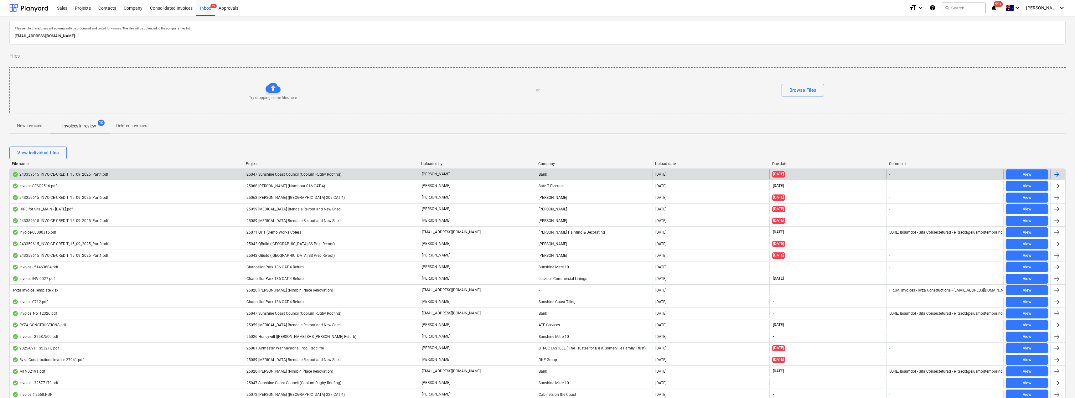
click at [307, 174] on span "25047 Sunshine Coast Council (Coolum Rugby Roofing)" at bounding box center [293, 174] width 95 height 4
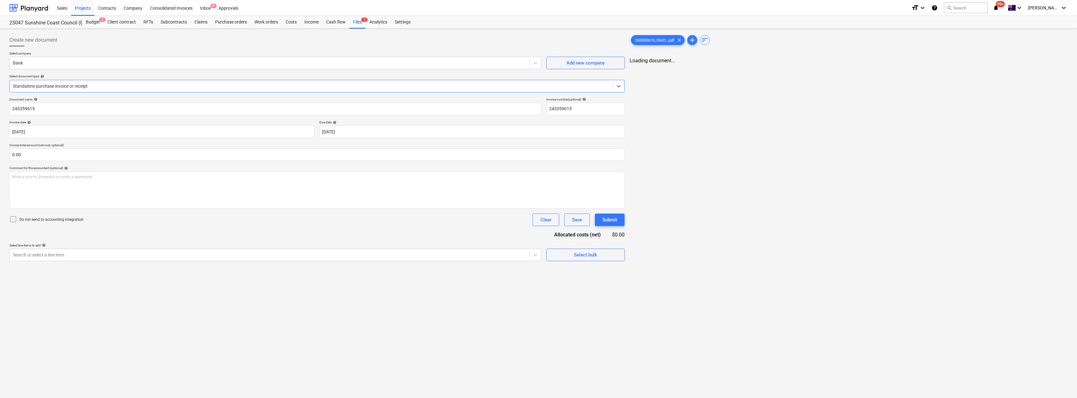
type input "243359615"
type input "[DATE]"
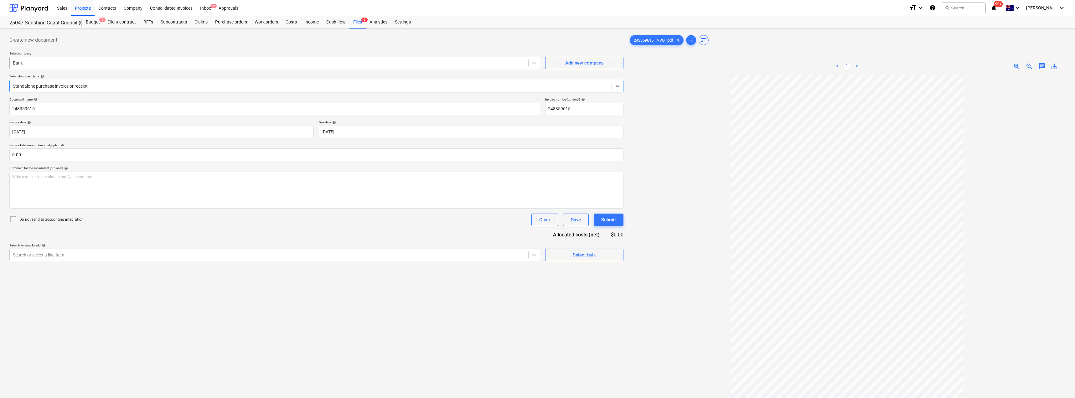
click at [58, 65] on div at bounding box center [269, 63] width 512 height 6
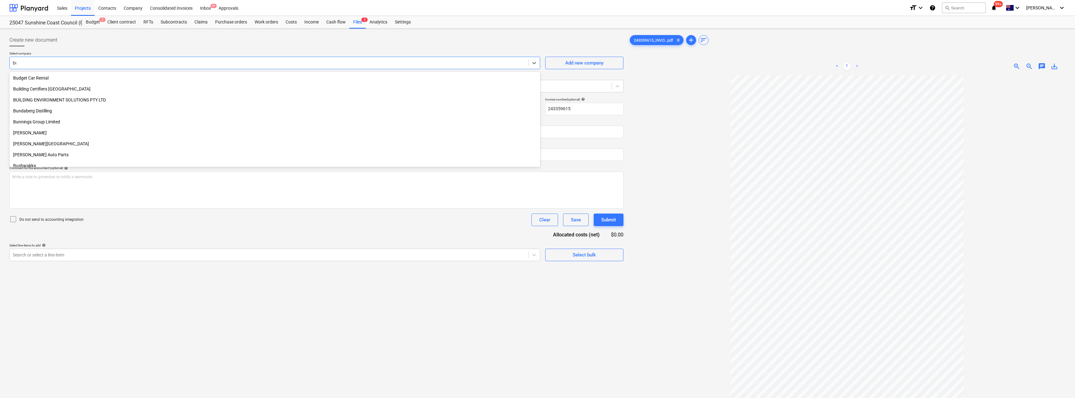
scroll to position [355, 0]
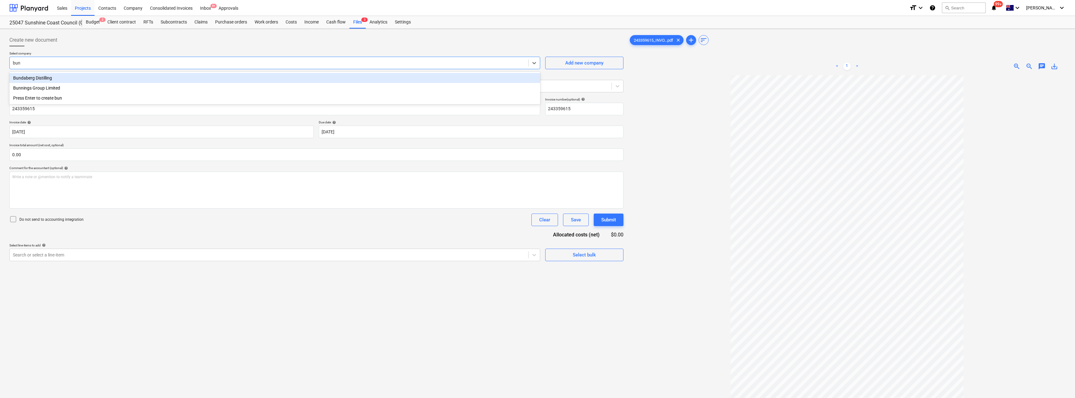
type input "[PERSON_NAME]"
click at [61, 78] on div "Bunnings Group Limited" at bounding box center [274, 78] width 531 height 10
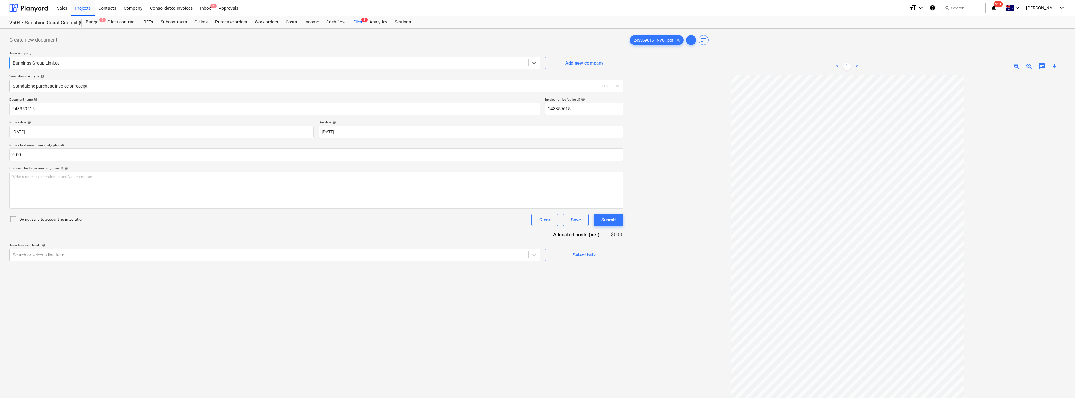
click at [102, 46] on div "Create new document" at bounding box center [316, 40] width 614 height 13
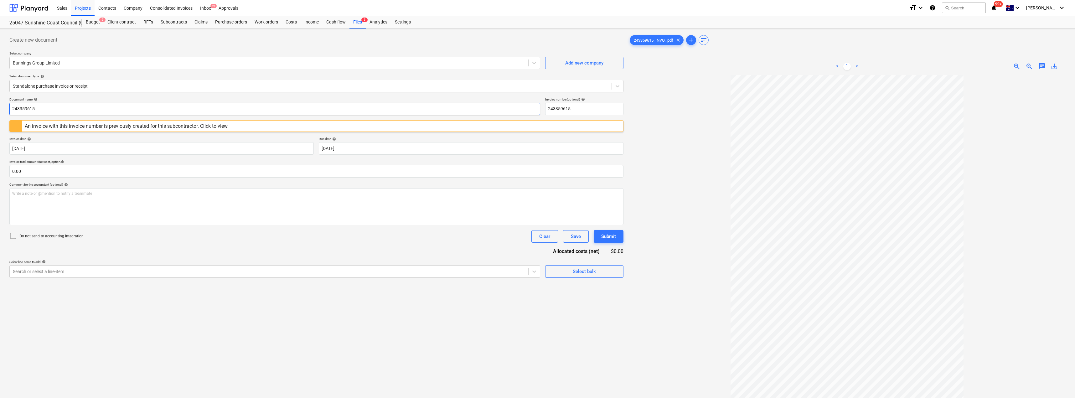
drag, startPoint x: 54, startPoint y: 108, endPoint x: 3, endPoint y: 109, distance: 51.7
click at [3, 109] on div "Create new document Select company Bunnings Group Limited Add new company Selec…" at bounding box center [537, 245] width 1075 height 432
drag, startPoint x: 65, startPoint y: 109, endPoint x: 7, endPoint y: 109, distance: 57.9
click at [7, 109] on div "Create new document Select company Bunnings Group Limited Add new company Selec…" at bounding box center [316, 244] width 619 height 427
type input "8168/99860743"
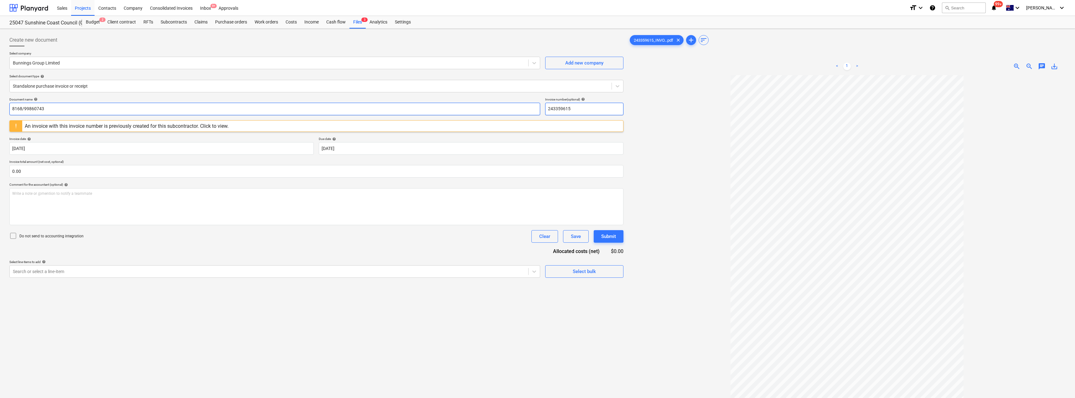
drag, startPoint x: 589, startPoint y: 109, endPoint x: 532, endPoint y: 108, distance: 57.3
click at [532, 108] on div "Document name help 8168/99860743 Invoice number (optional) help 243359615" at bounding box center [316, 106] width 614 height 18
paste input "8168/99860743"
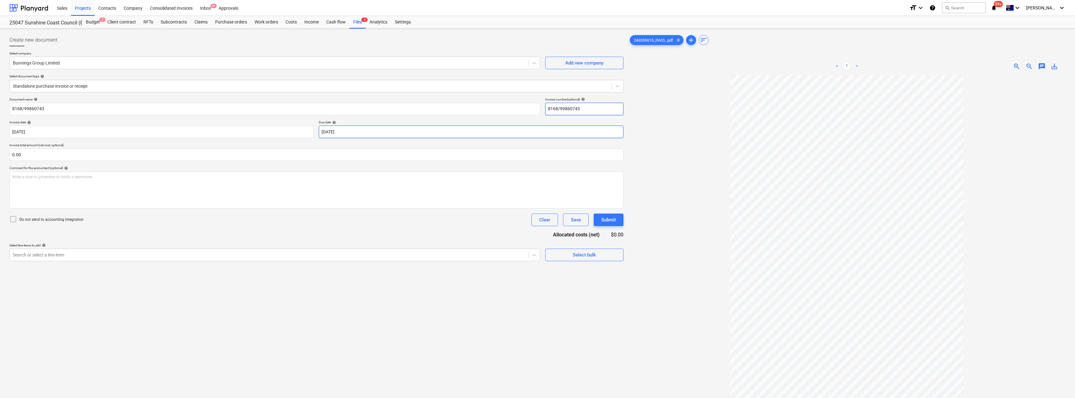
type input "8168/99860743"
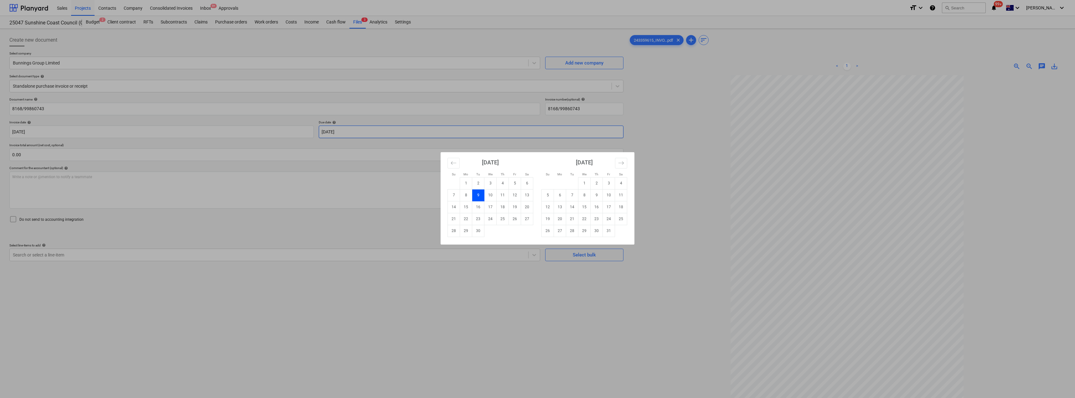
click at [371, 131] on body "Sales Projects Contacts Company Consolidated Invoices Inbox 9+ Approvals format…" at bounding box center [537, 199] width 1075 height 398
click at [537, 228] on td "31" at bounding box center [609, 231] width 12 height 12
type input "[DATE]"
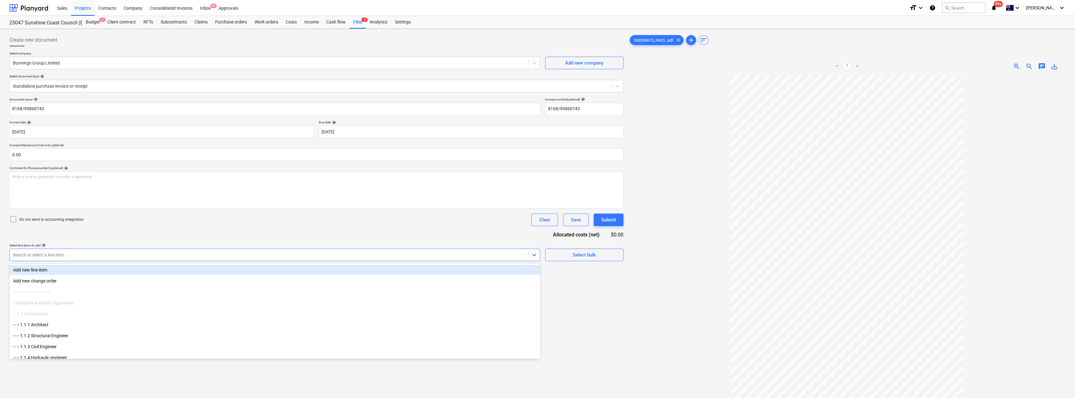
click at [125, 255] on div at bounding box center [269, 255] width 512 height 6
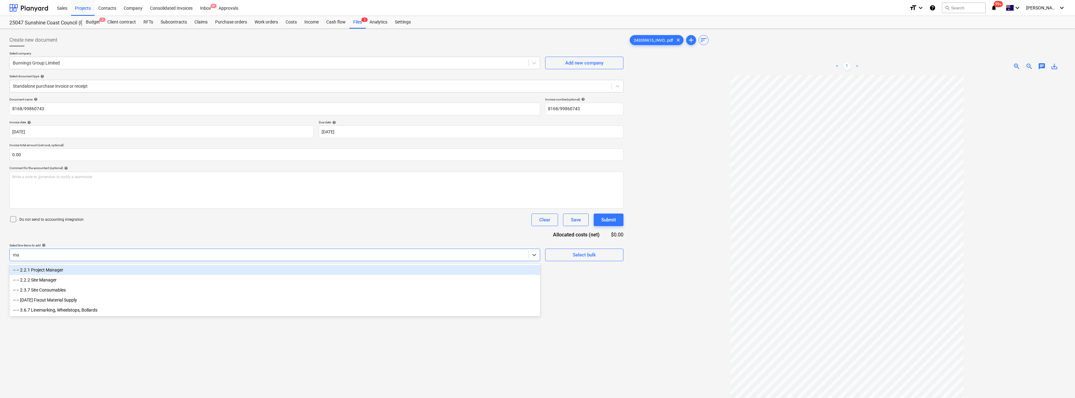
type input "mat"
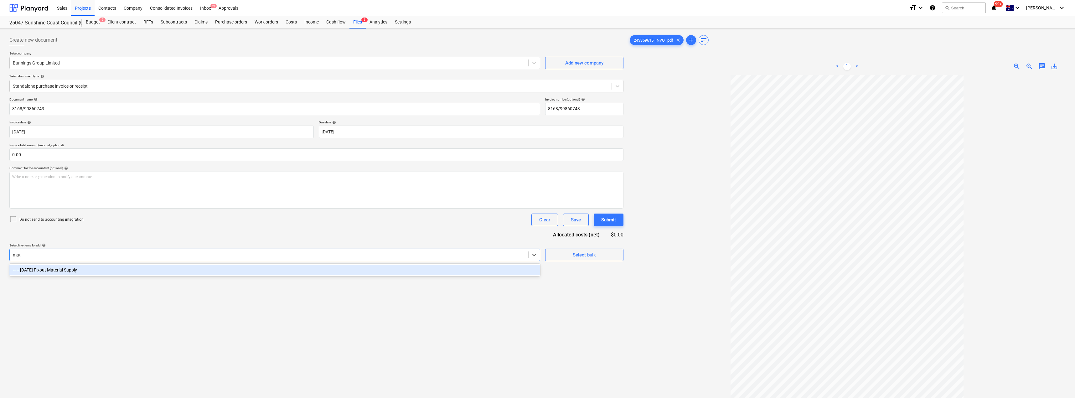
click at [105, 268] on div "-- -- [DATE] Fixout Material Supply" at bounding box center [274, 270] width 531 height 10
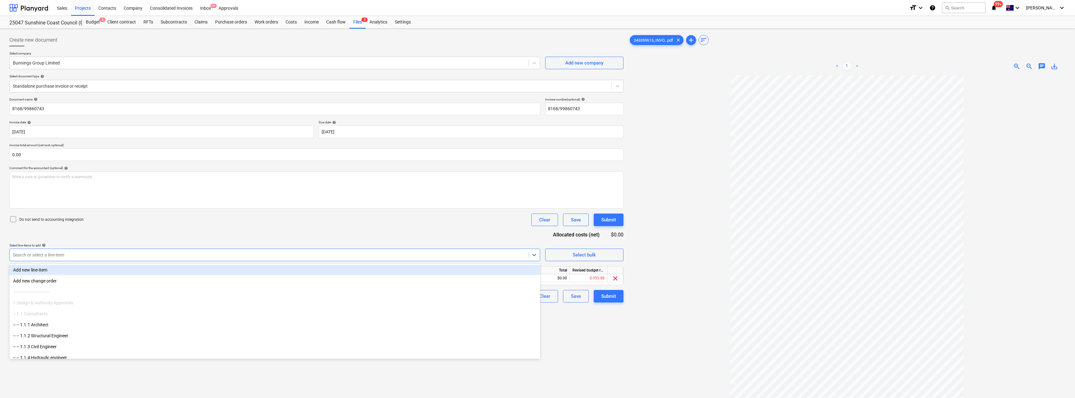
click at [152, 223] on div "Do not send to accounting integration Clear Save Submit" at bounding box center [316, 219] width 614 height 13
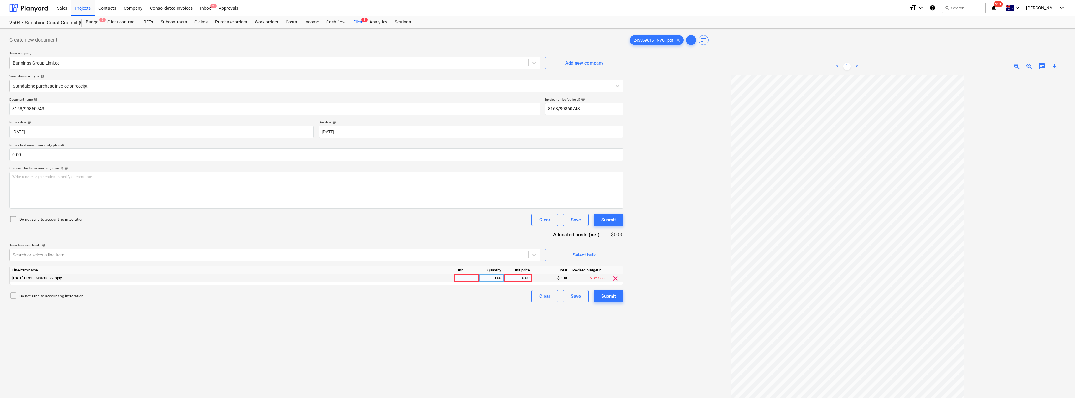
click at [467, 277] on div at bounding box center [466, 278] width 25 height 8
type input "Item"
type input "1315.02"
click at [492, 229] on div "Document name help 8168/99860743 Invoice number (optional) help 8168/99860743 I…" at bounding box center [316, 199] width 614 height 205
click at [537, 294] on div "Submit" at bounding box center [608, 296] width 15 height 8
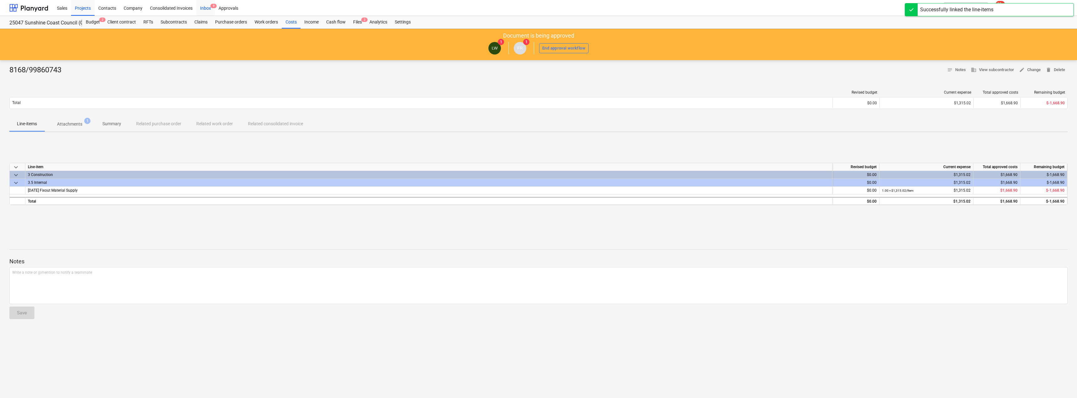
click at [208, 9] on div "Inbox 9" at bounding box center [205, 8] width 18 height 16
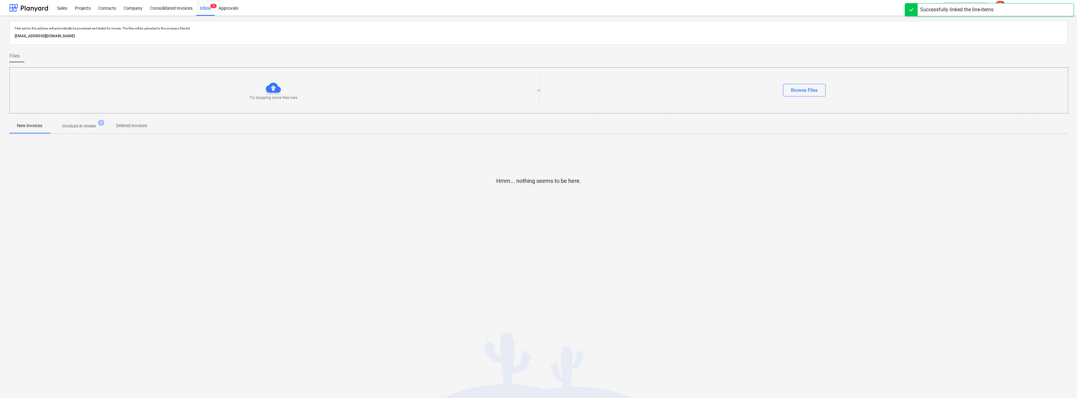
click at [90, 127] on p "Invoices in review" at bounding box center [79, 126] width 34 height 7
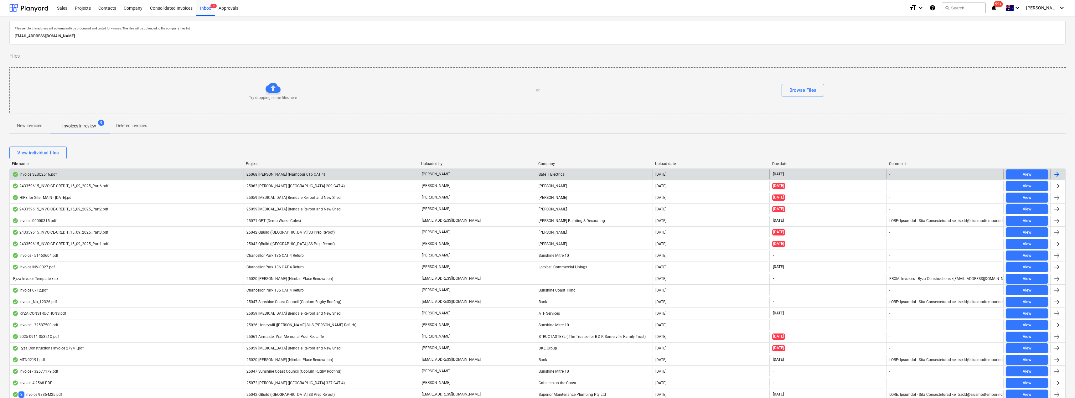
click at [318, 173] on div "25068 [PERSON_NAME] (Nambour 016 CAT 4)" at bounding box center [331, 174] width 175 height 10
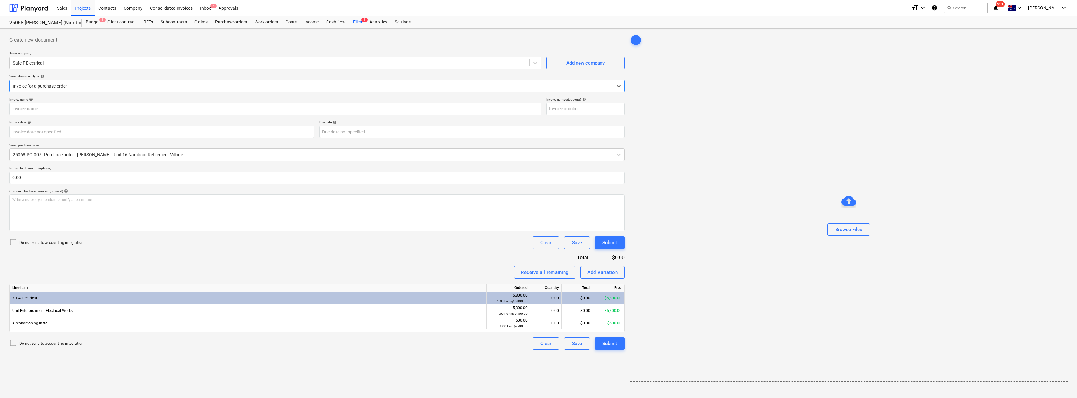
type input "SESQ2516"
type input "[DATE]"
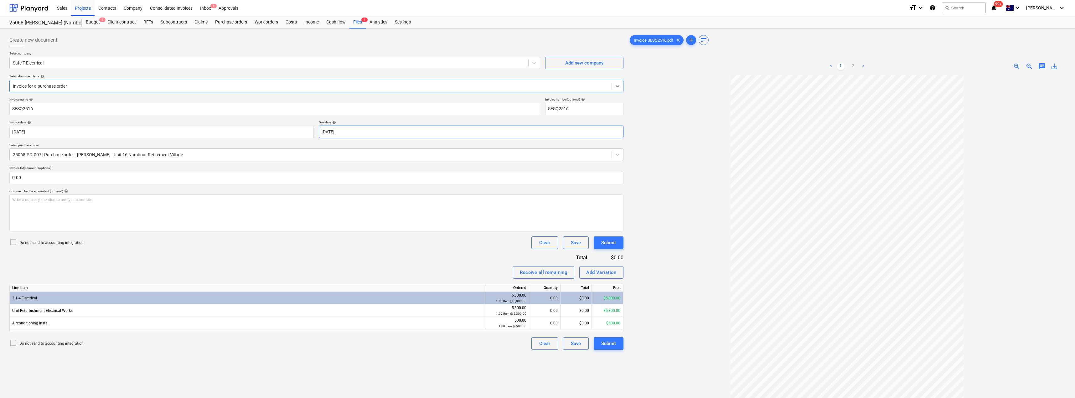
click at [375, 128] on body "Sales Projects Contacts Company Consolidated Invoices Inbox 9 Approvals format_…" at bounding box center [537, 199] width 1075 height 398
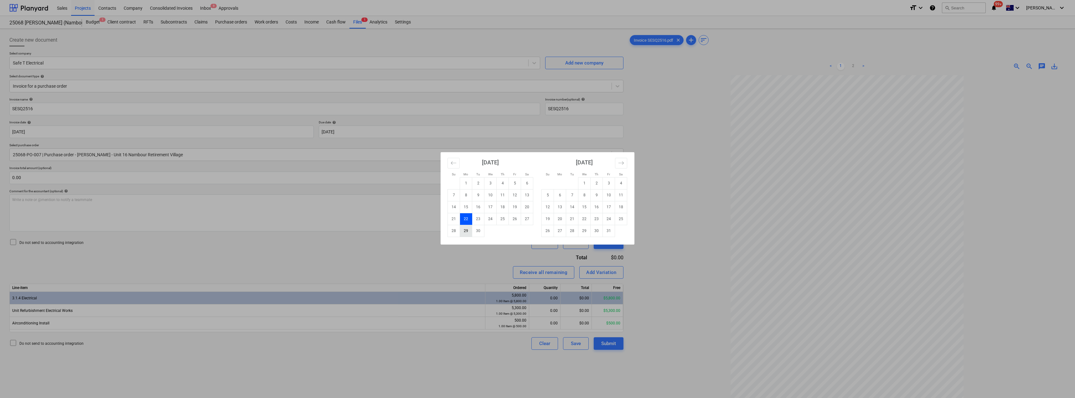
click at [468, 230] on td "29" at bounding box center [466, 231] width 12 height 12
type input "[DATE]"
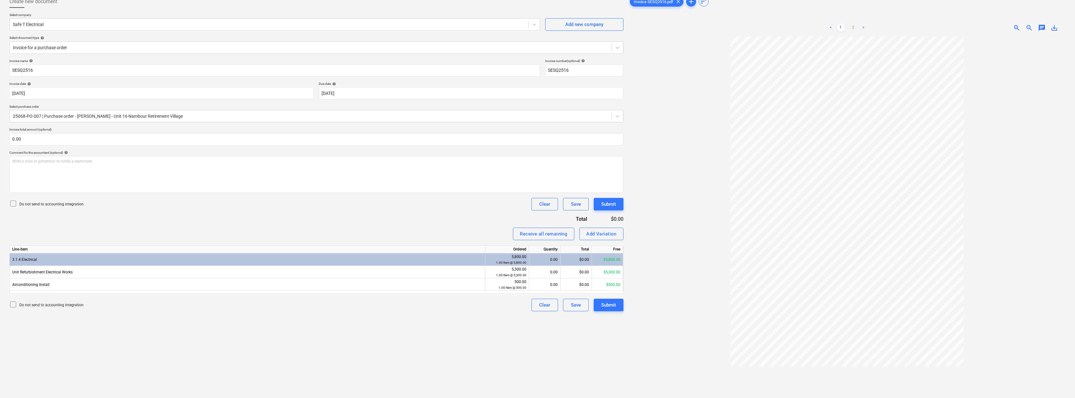
scroll to position [63, 0]
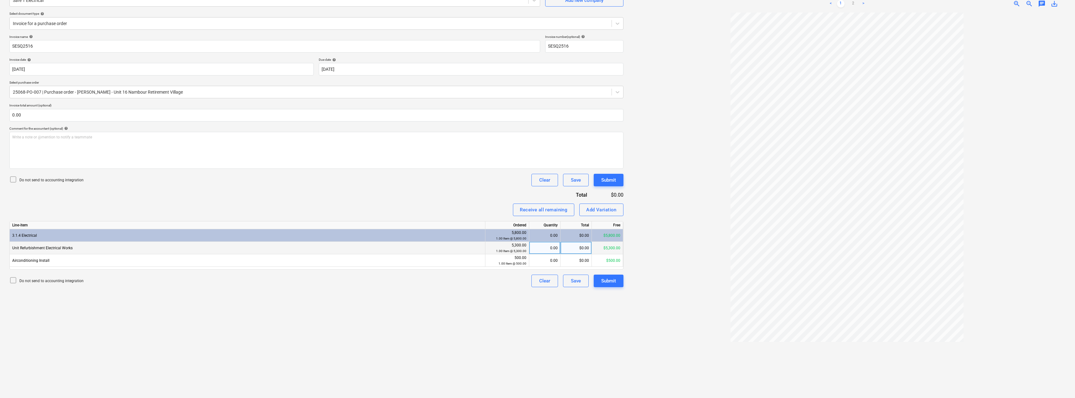
click at [537, 250] on div "0.00" at bounding box center [544, 248] width 26 height 13
type input ".5"
click at [481, 215] on div "Receive all remaining Add Variation" at bounding box center [316, 209] width 614 height 13
click at [537, 263] on div "0.00" at bounding box center [544, 260] width 26 height 13
type input ".5"
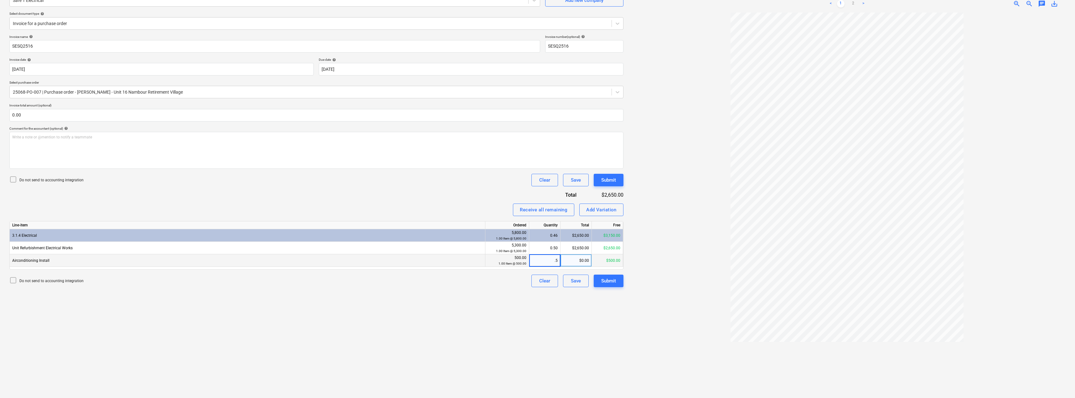
click at [495, 208] on div "Receive all remaining Add Variation" at bounding box center [316, 209] width 614 height 13
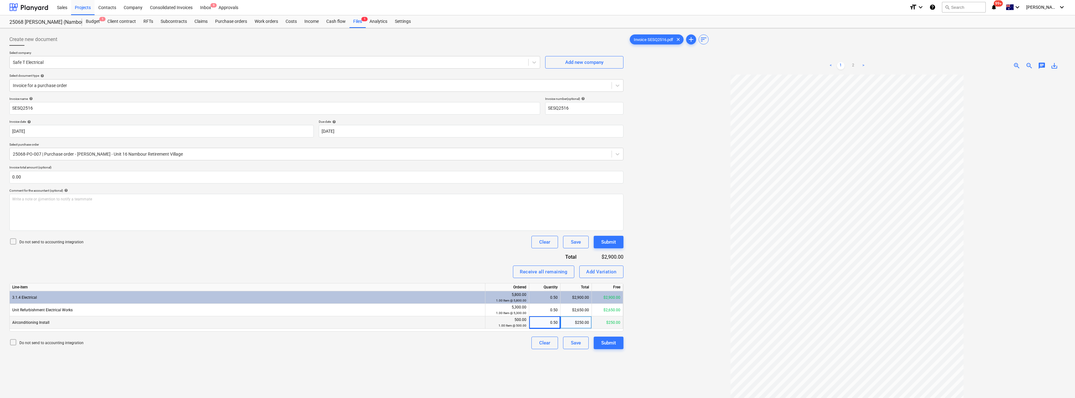
scroll to position [0, 0]
click at [537, 341] on div "Submit" at bounding box center [608, 343] width 15 height 8
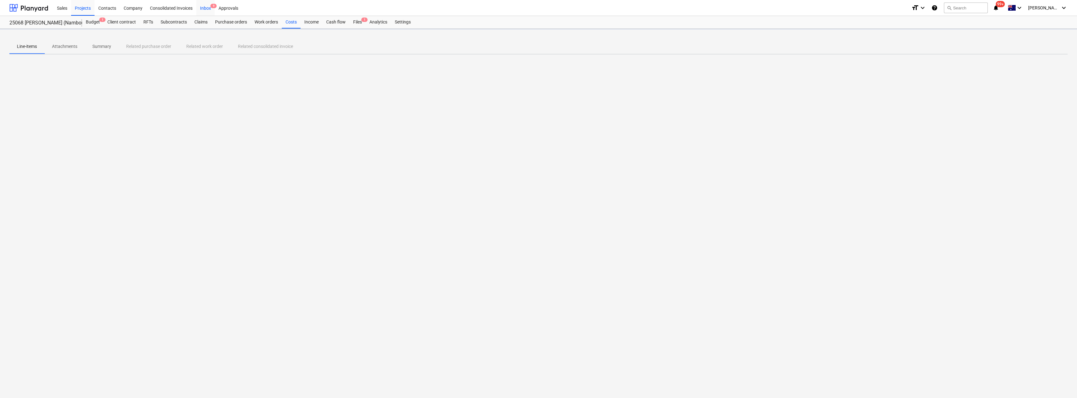
click at [205, 8] on div "Inbox 9" at bounding box center [205, 8] width 18 height 16
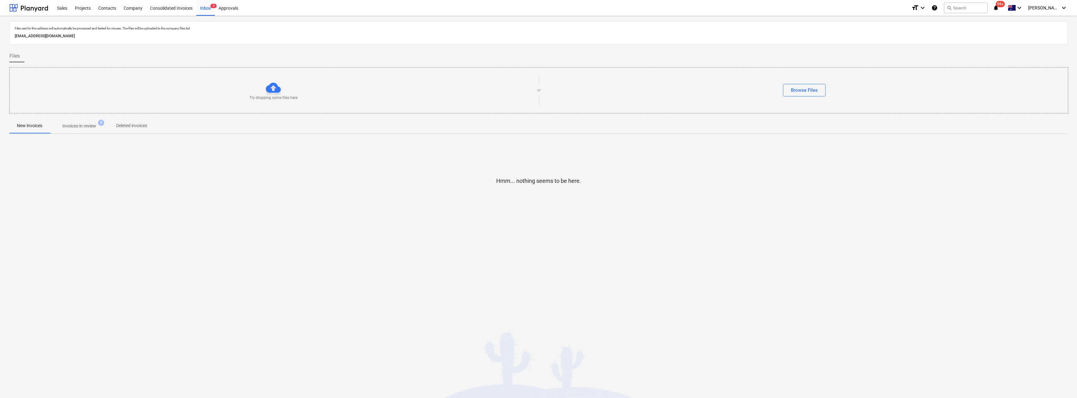
click at [80, 125] on p "Invoices in review" at bounding box center [79, 126] width 34 height 7
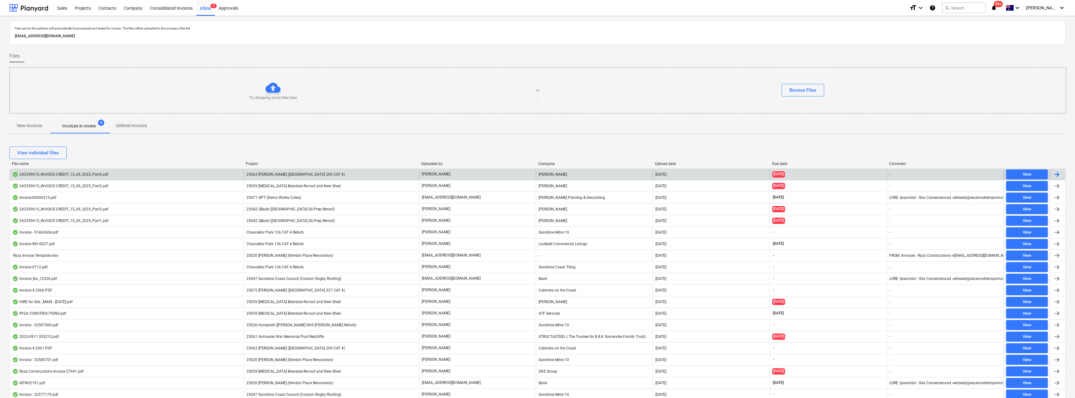
click at [347, 173] on div "25063 [PERSON_NAME] ([GEOGRAPHIC_DATA] 209 CAT 4)" at bounding box center [331, 174] width 175 height 10
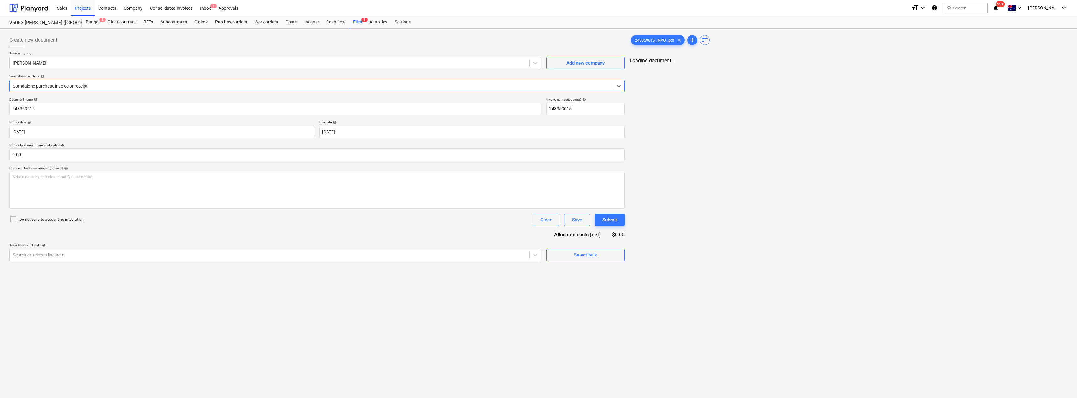
type input "243359615"
type input "[DATE]"
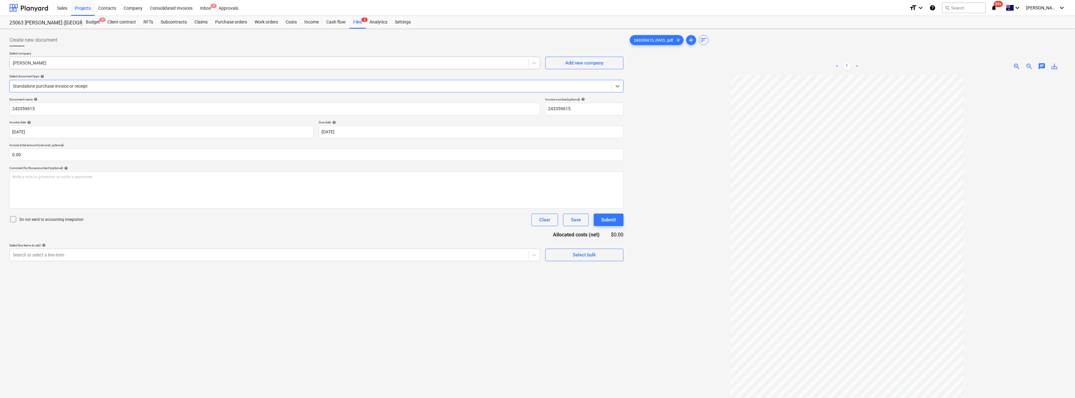
click at [77, 63] on div at bounding box center [269, 63] width 512 height 6
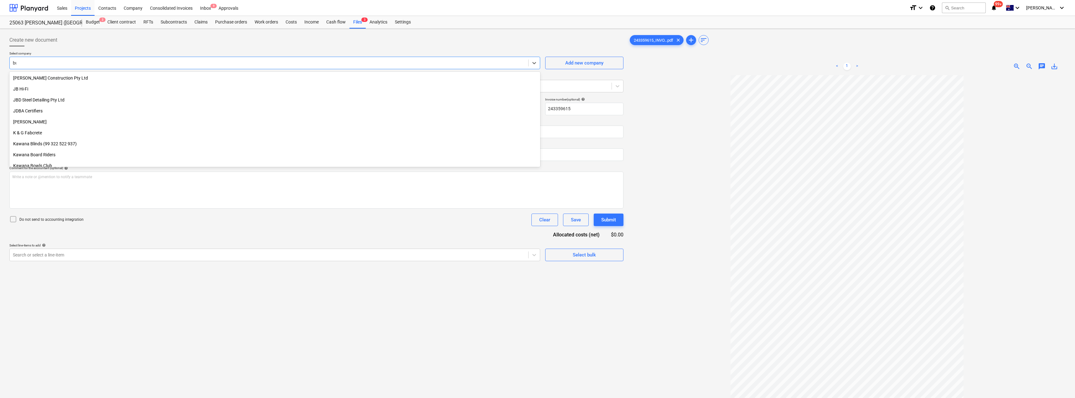
scroll to position [355, 0]
type input "[PERSON_NAME]"
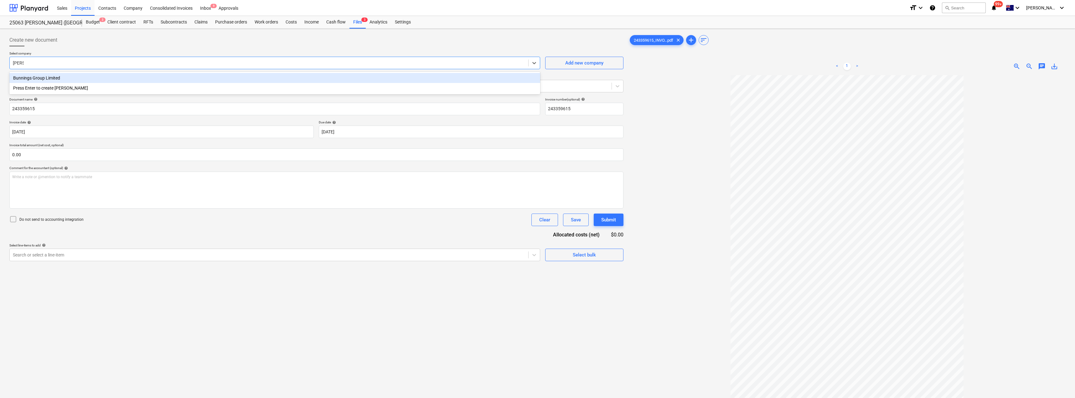
drag, startPoint x: 56, startPoint y: 78, endPoint x: 68, endPoint y: 65, distance: 17.7
click at [57, 78] on div "Bunnings Group Limited" at bounding box center [274, 78] width 531 height 10
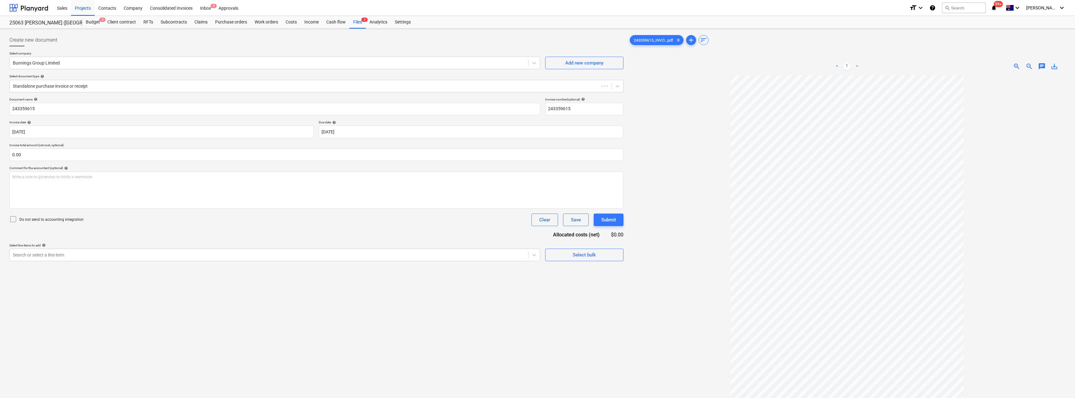
click at [98, 42] on div "Create new document" at bounding box center [316, 40] width 614 height 13
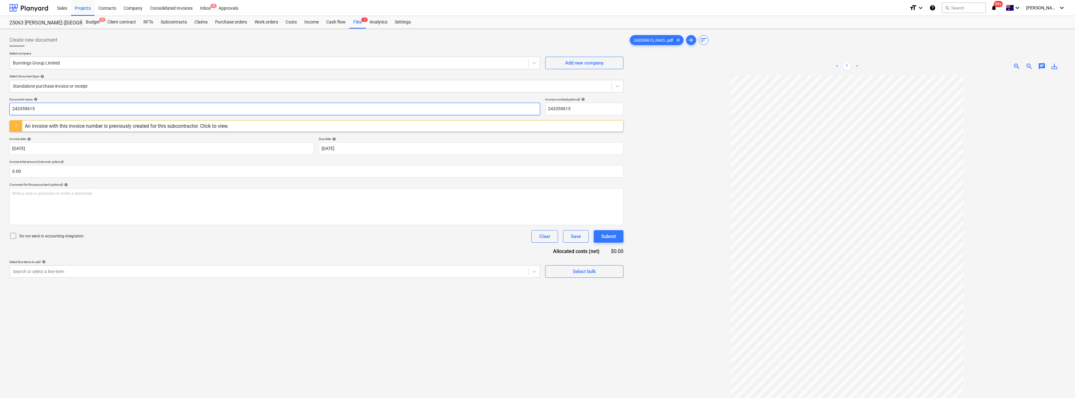
drag, startPoint x: 82, startPoint y: 106, endPoint x: 0, endPoint y: 107, distance: 82.0
click at [0, 107] on div "Create new document Select company Bunnings Group Limited Add new company Selec…" at bounding box center [537, 245] width 1075 height 432
drag, startPoint x: 66, startPoint y: 109, endPoint x: 2, endPoint y: 105, distance: 64.3
click at [2, 105] on div "Create new document Select company Bunnings Group Limited Add new company Selec…" at bounding box center [537, 245] width 1075 height 432
type input "8168/00299383"
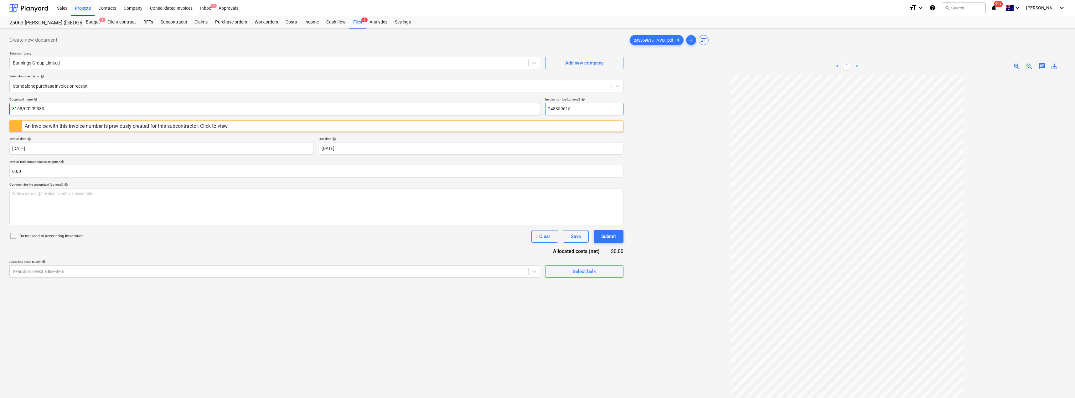
drag, startPoint x: 580, startPoint y: 106, endPoint x: 539, endPoint y: 108, distance: 41.3
click at [537, 108] on div "Document name help 8168/00299383 Invoice number (optional) help 243359615" at bounding box center [316, 106] width 614 height 18
paste input "8168/00299383"
type input "8168/00299383"
click at [537, 111] on div at bounding box center [846, 265] width 437 height 380
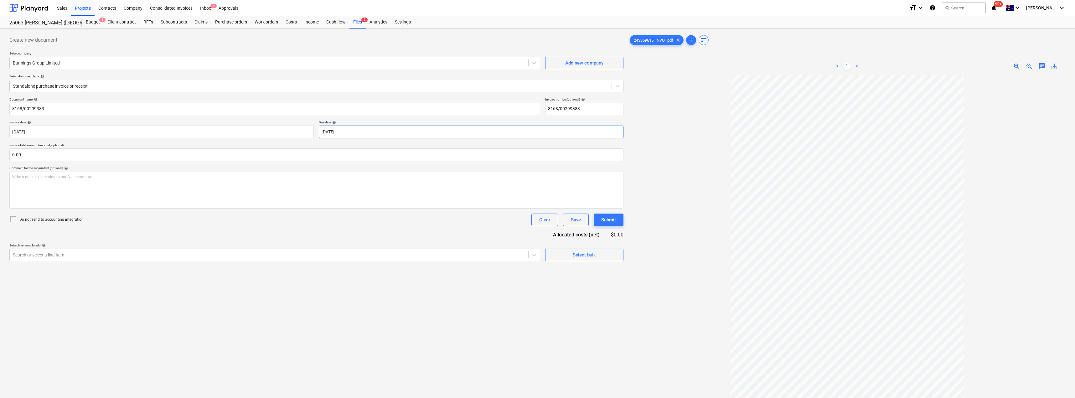
click at [366, 129] on body "Sales Projects Contacts Company Consolidated Invoices Inbox 9 Approvals format_…" at bounding box center [537, 199] width 1075 height 398
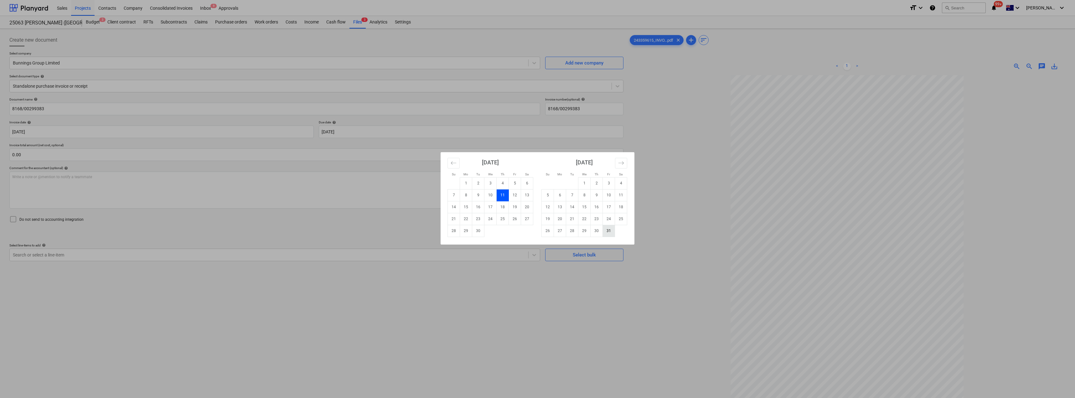
click at [537, 233] on td "31" at bounding box center [609, 231] width 12 height 12
type input "[DATE]"
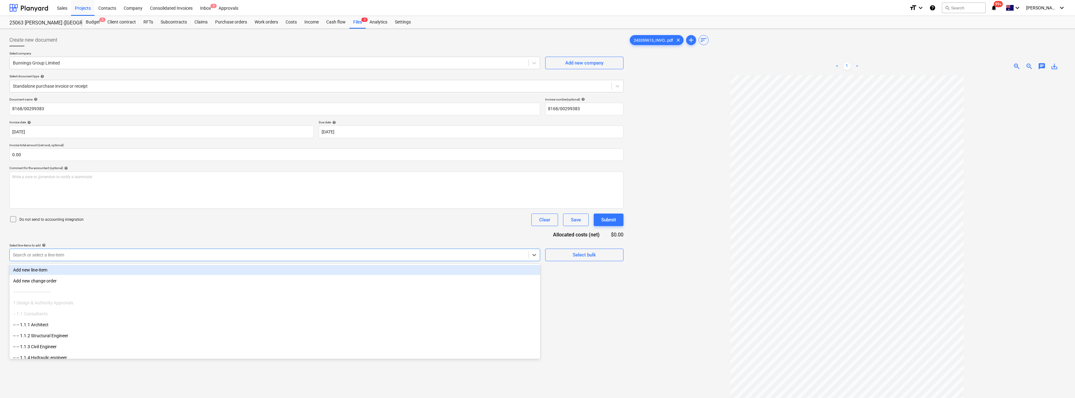
click at [109, 257] on div at bounding box center [269, 255] width 512 height 6
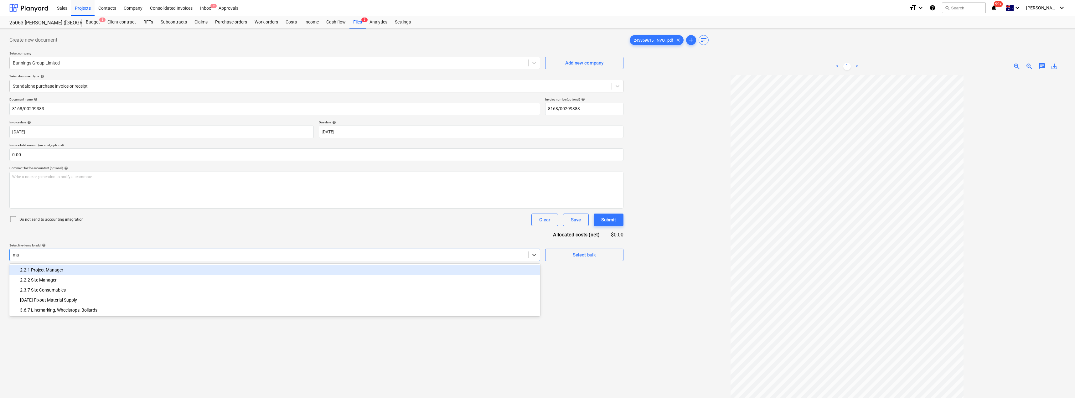
type input "mat"
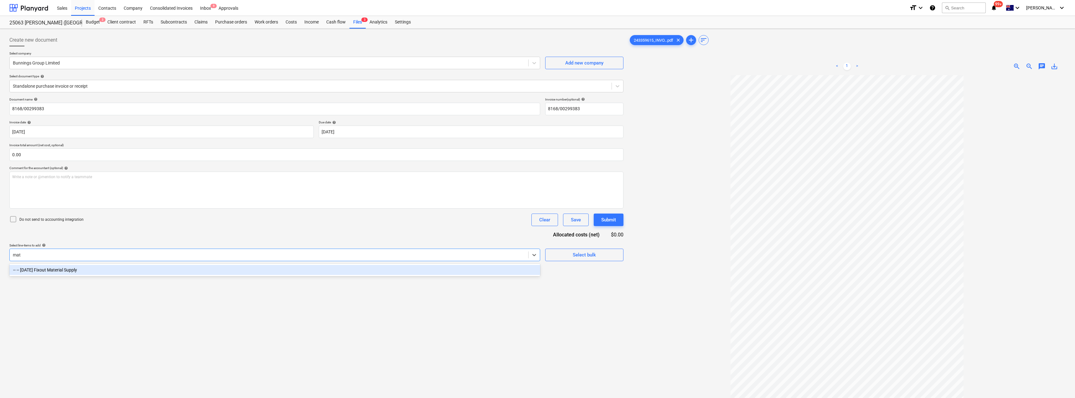
click at [101, 266] on div "-- -- [DATE] Fixout Material Supply" at bounding box center [274, 270] width 531 height 10
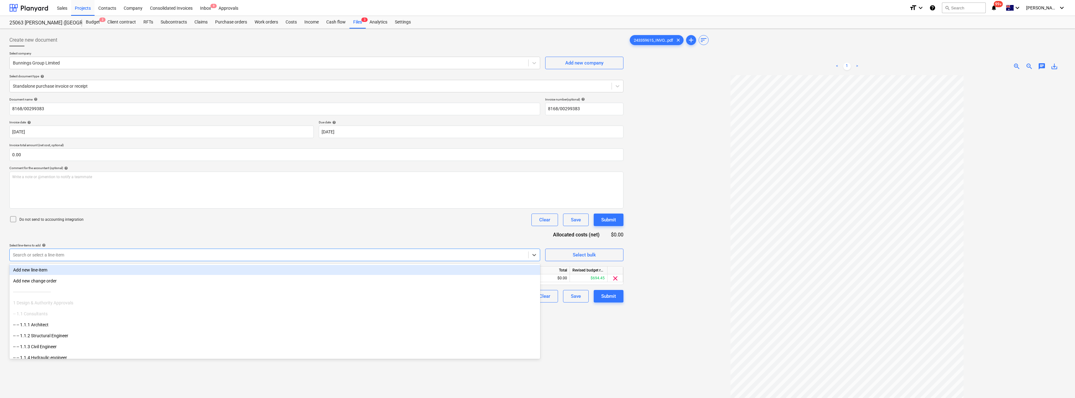
click at [266, 219] on div "Do not send to accounting integration Clear Save Submit" at bounding box center [316, 219] width 614 height 13
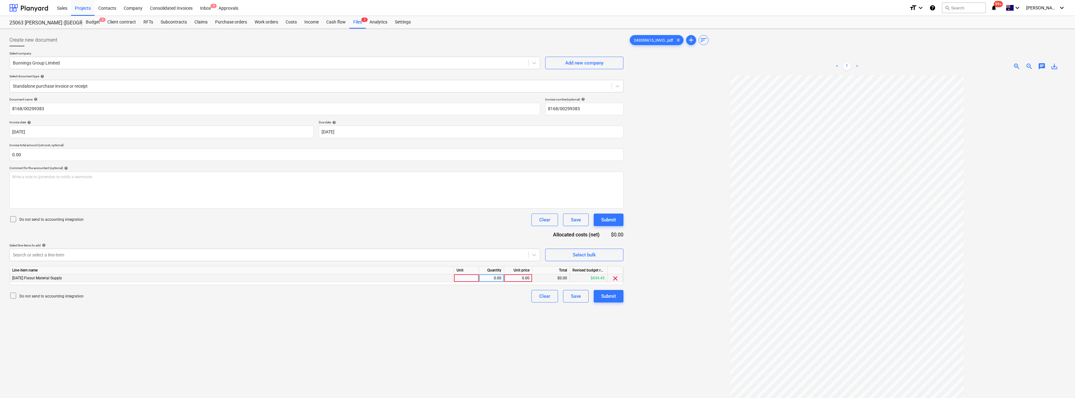
click at [471, 277] on div at bounding box center [466, 278] width 25 height 8
type input "Item"
type input "15.54"
click at [474, 229] on div "Document name help 8168/00299383 Invoice number (optional) help 8168/00299383 I…" at bounding box center [316, 199] width 614 height 205
click at [537, 298] on div "Submit" at bounding box center [608, 296] width 15 height 8
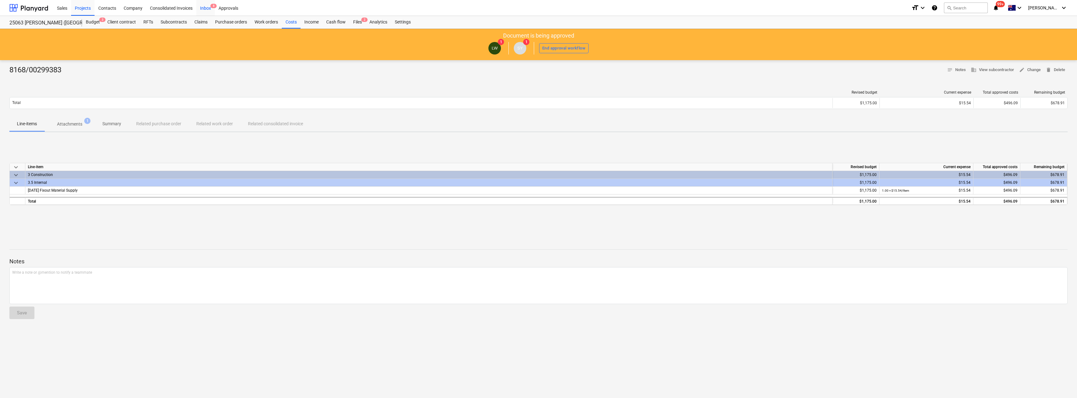
click at [206, 8] on div "Inbox 8" at bounding box center [205, 8] width 18 height 16
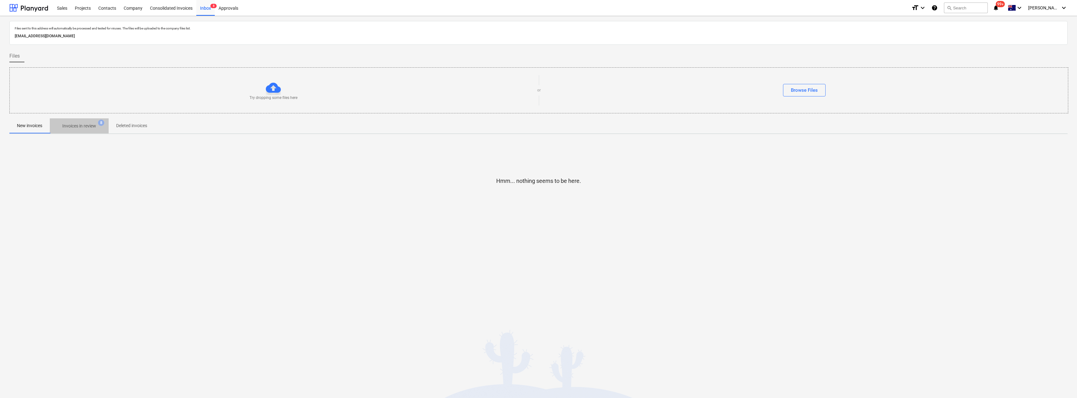
click at [79, 127] on p "Invoices in review" at bounding box center [79, 126] width 34 height 7
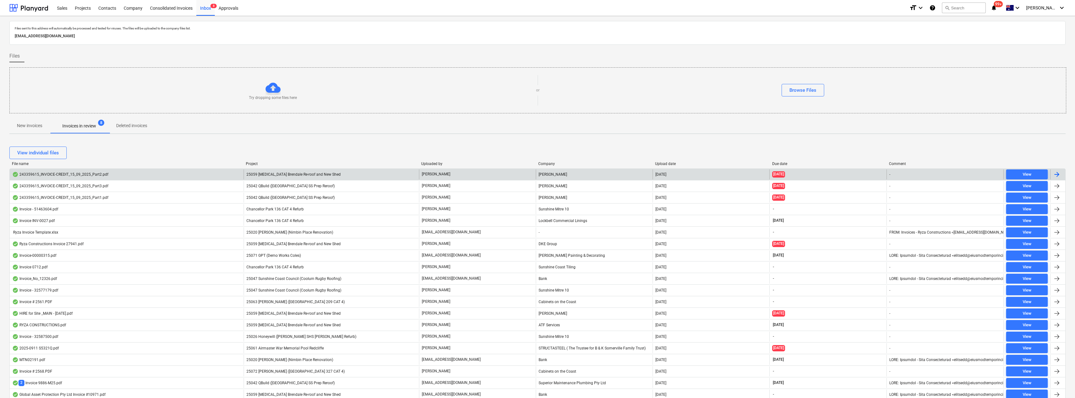
click at [95, 176] on div "243359615_INVOICE-CREDIT_15_09_2025_Part2.pdf" at bounding box center [60, 174] width 96 height 5
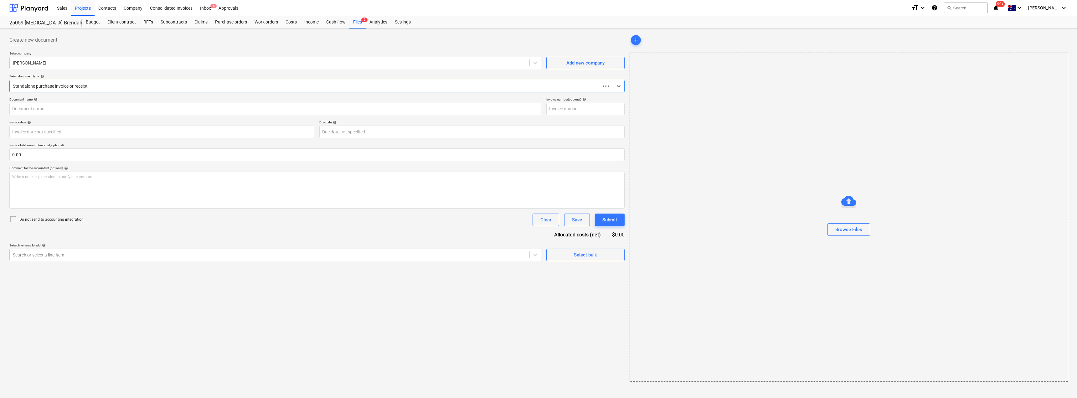
type input "243359615"
type input "[DATE]"
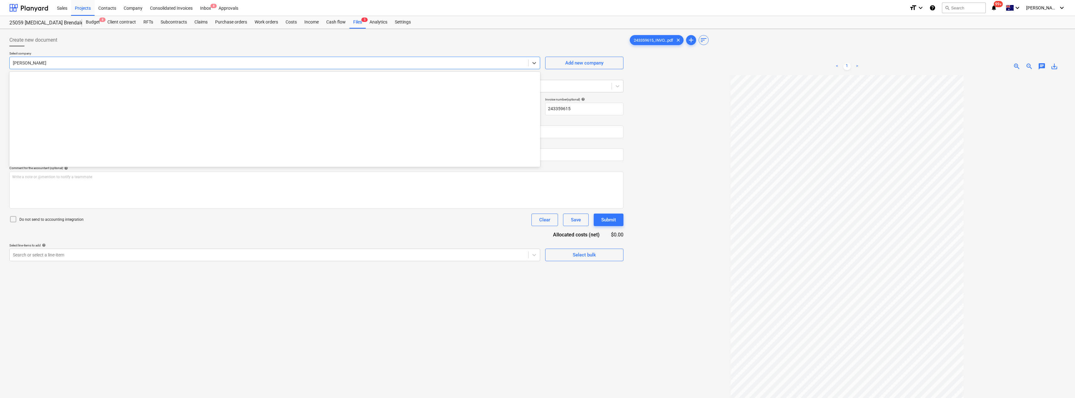
click at [54, 63] on div at bounding box center [269, 63] width 512 height 6
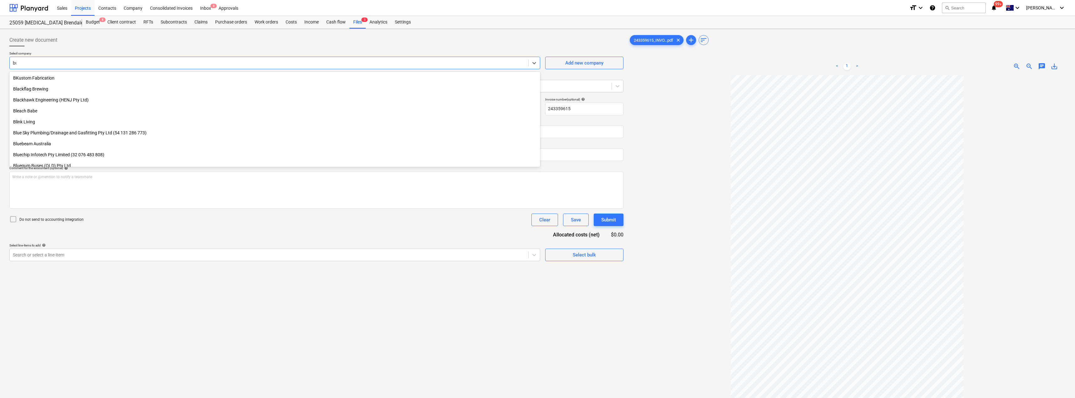
scroll to position [355, 0]
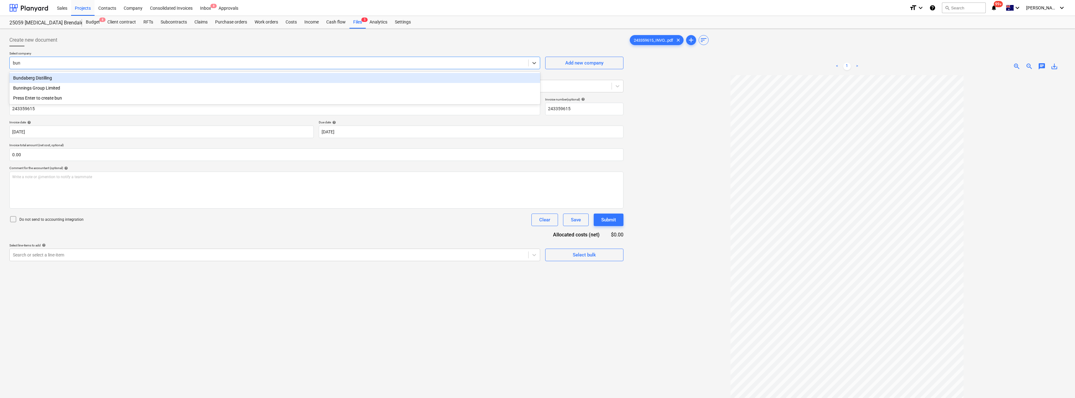
type input "[PERSON_NAME]"
click at [56, 79] on div "Bunnings Group Limited" at bounding box center [274, 78] width 531 height 10
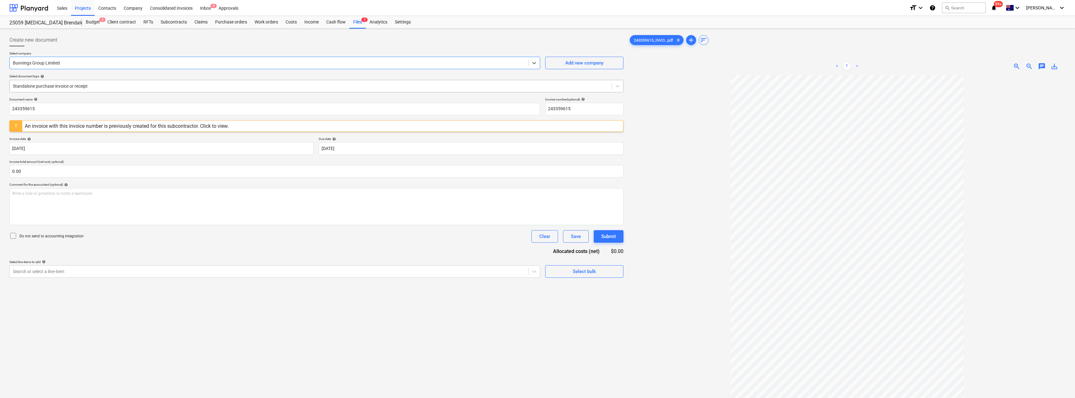
click at [88, 88] on div at bounding box center [310, 86] width 595 height 6
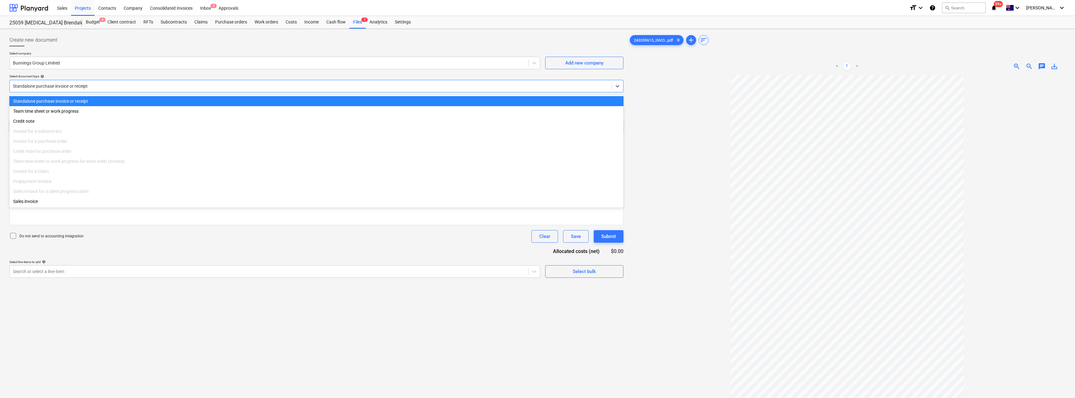
click at [88, 88] on div at bounding box center [310, 86] width 595 height 6
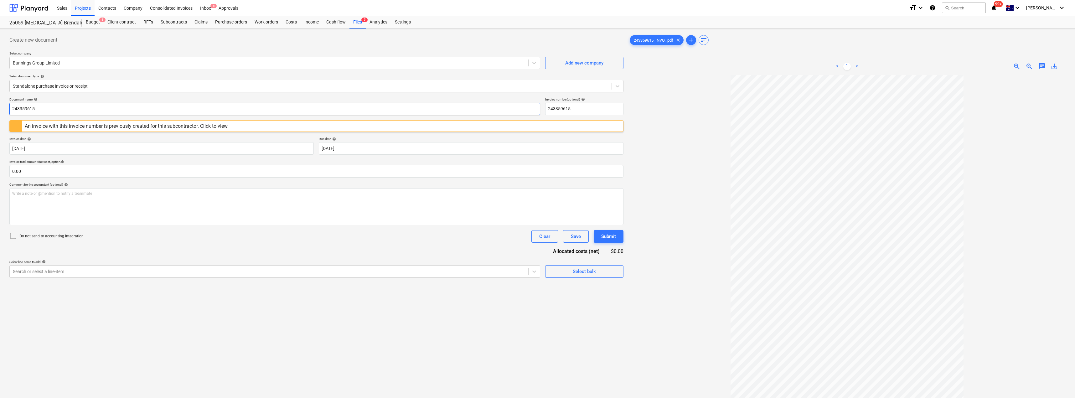
drag, startPoint x: 65, startPoint y: 110, endPoint x: 2, endPoint y: 108, distance: 63.6
click at [2, 108] on div "Create new document Select company Bunnings Group Limited Add new company Selec…" at bounding box center [537, 245] width 1075 height 432
drag, startPoint x: 49, startPoint y: 103, endPoint x: 6, endPoint y: 106, distance: 43.3
click at [6, 106] on div "Create new document Select company Bunnings Group Limited Add new company Selec…" at bounding box center [537, 245] width 1075 height 432
type input "8018/01722334"
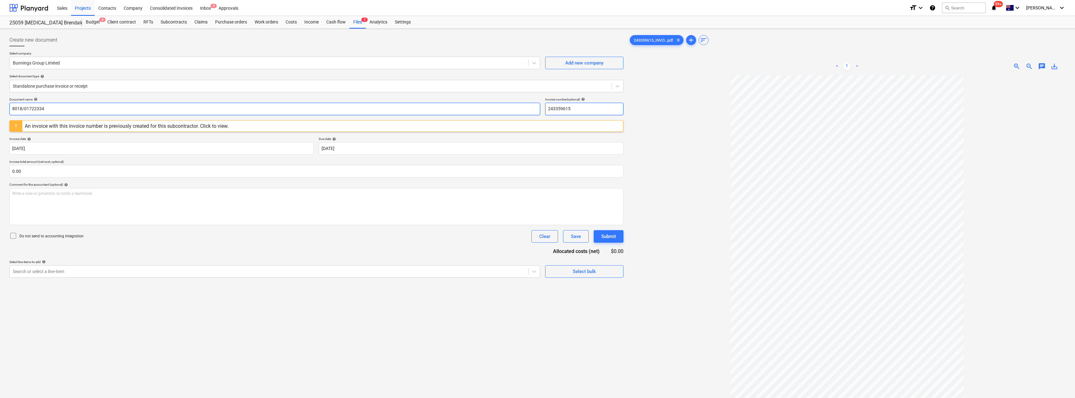
paste input "8018/01722334"
drag, startPoint x: 577, startPoint y: 106, endPoint x: 533, endPoint y: 106, distance: 44.4
click at [533, 106] on div "Document name help 8018/01722334 Invoice number (optional) help 243359615" at bounding box center [316, 106] width 614 height 18
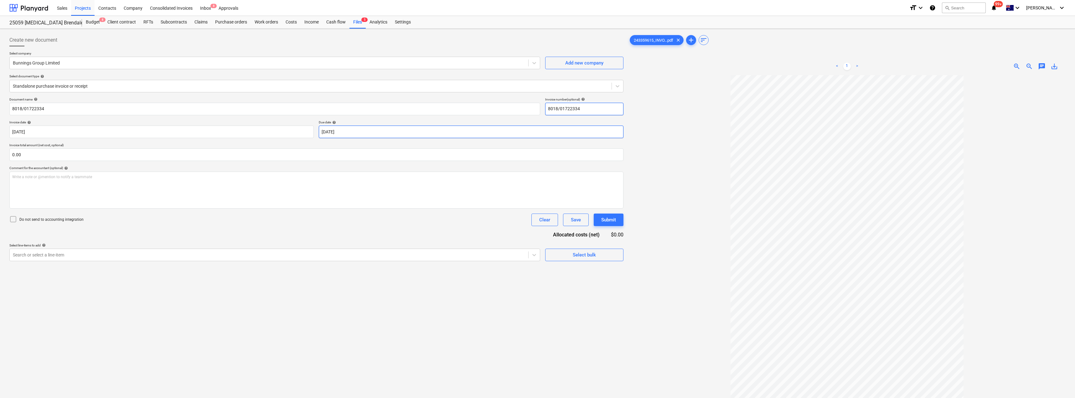
type input "8018/01722334"
click at [359, 146] on p "Invoice total amount (net cost, optional)" at bounding box center [316, 145] width 614 height 5
click at [361, 135] on body "Sales Projects Contacts Company Consolidated Invoices Inbox 8 Approvals format_…" at bounding box center [537, 199] width 1075 height 398
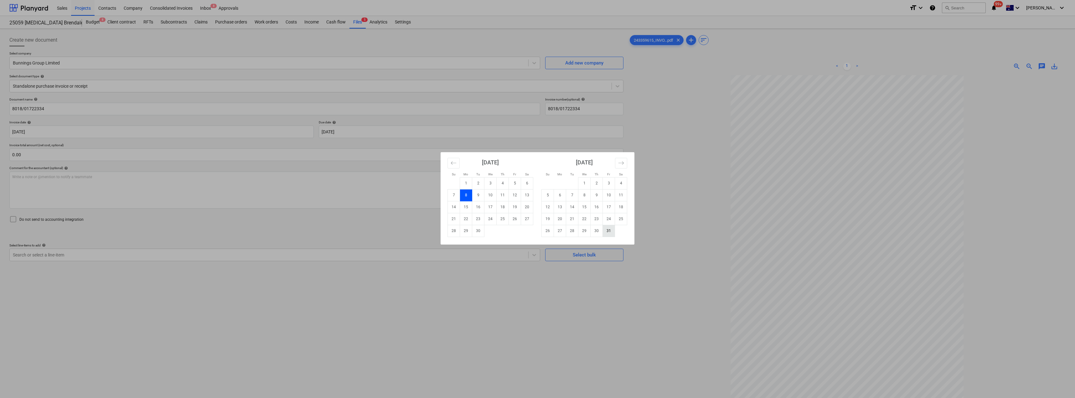
click at [537, 230] on td "31" at bounding box center [609, 231] width 12 height 12
type input "[DATE]"
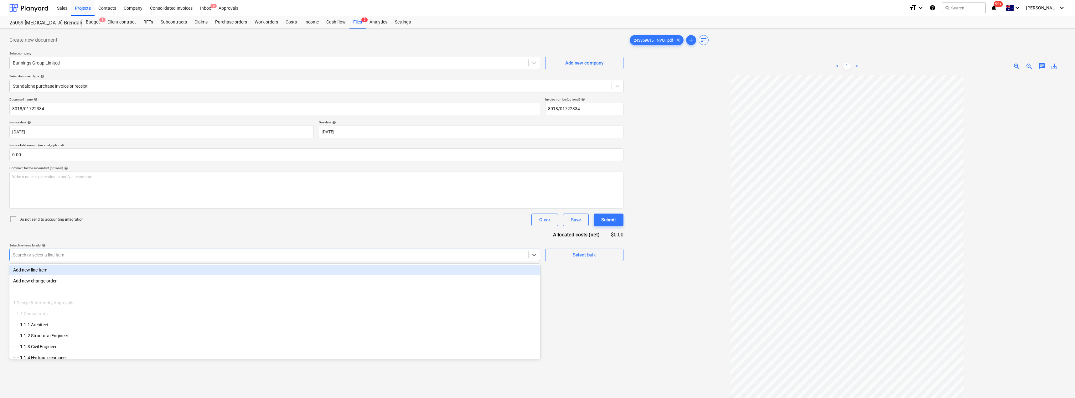
click at [139, 251] on div "Search or select a line-item" at bounding box center [269, 254] width 518 height 9
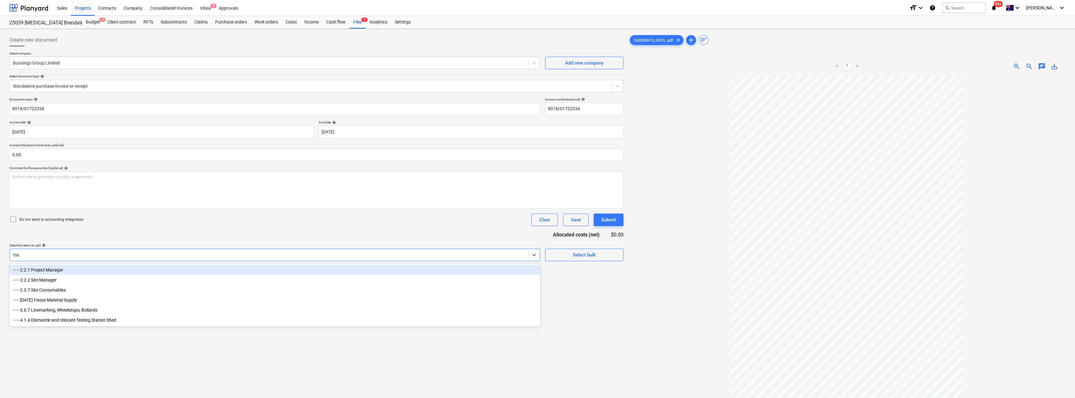
type input "mat"
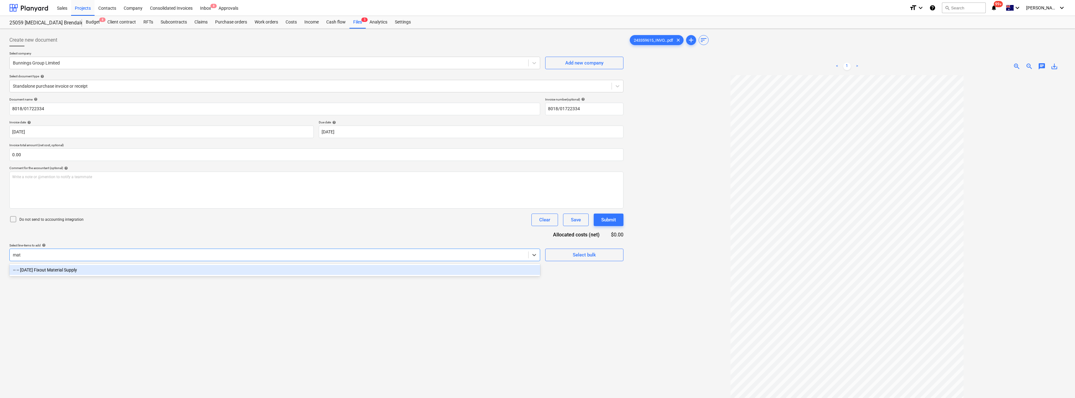
click at [174, 270] on div "-- -- [DATE] Fixout Material Supply" at bounding box center [274, 270] width 531 height 10
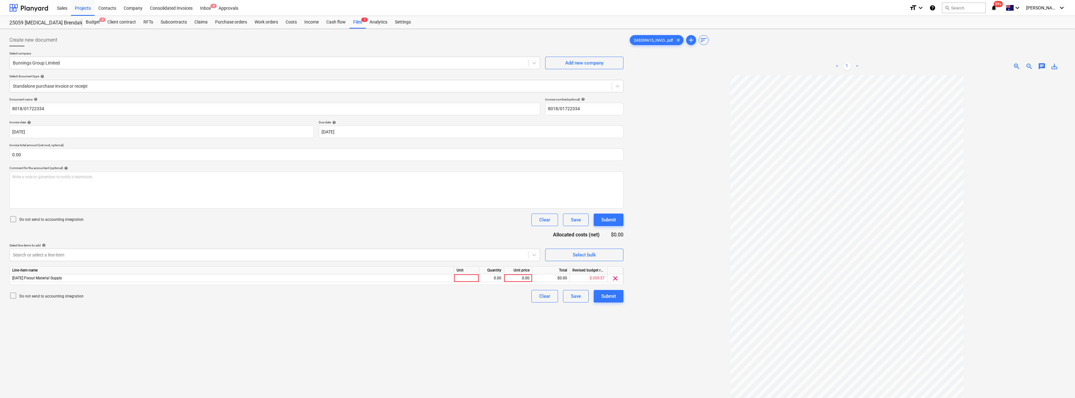
click at [253, 224] on div "Do not send to accounting integration Clear Save Submit" at bounding box center [316, 219] width 614 height 13
click at [473, 277] on div at bounding box center [466, 278] width 25 height 8
type input "Item"
type input "242.89"
click at [537, 297] on div "Submit" at bounding box center [608, 296] width 15 height 8
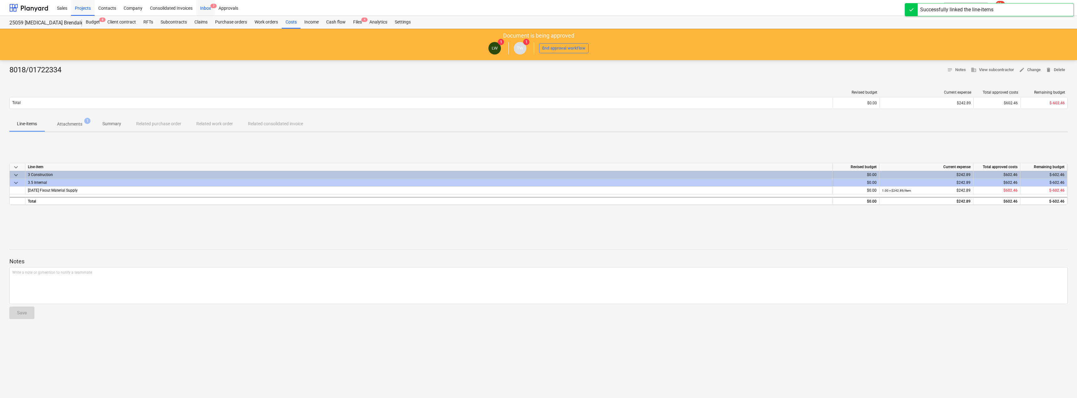
click at [205, 10] on div "Inbox 7" at bounding box center [205, 8] width 18 height 16
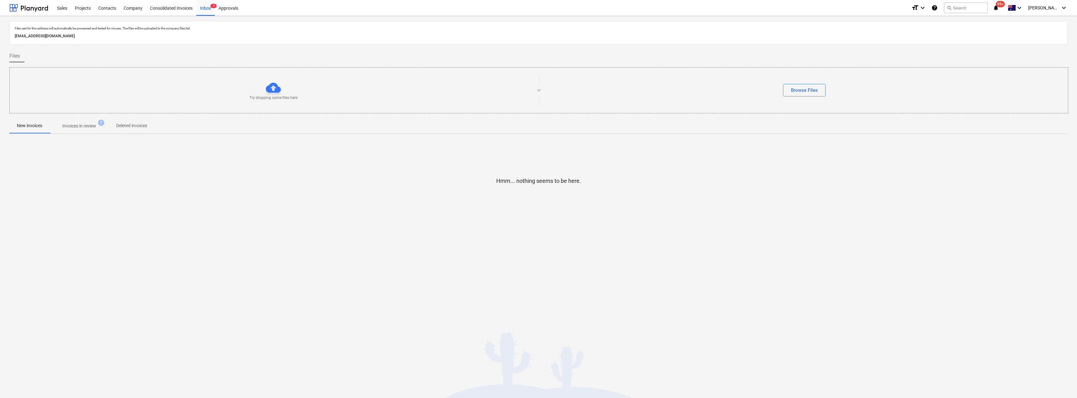
click at [81, 128] on p "Invoices in review" at bounding box center [79, 126] width 34 height 7
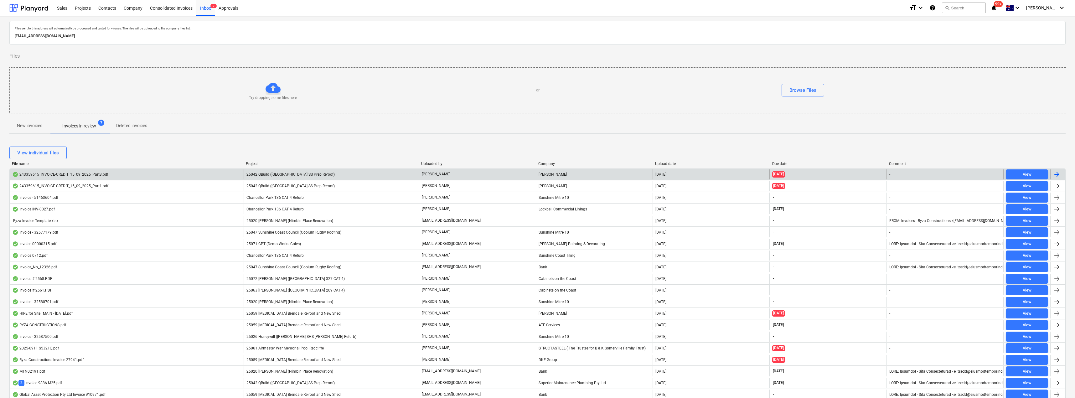
click at [292, 172] on span "25042 QBuild ([GEOGRAPHIC_DATA] SS Prep Reroof)" at bounding box center [290, 174] width 88 height 4
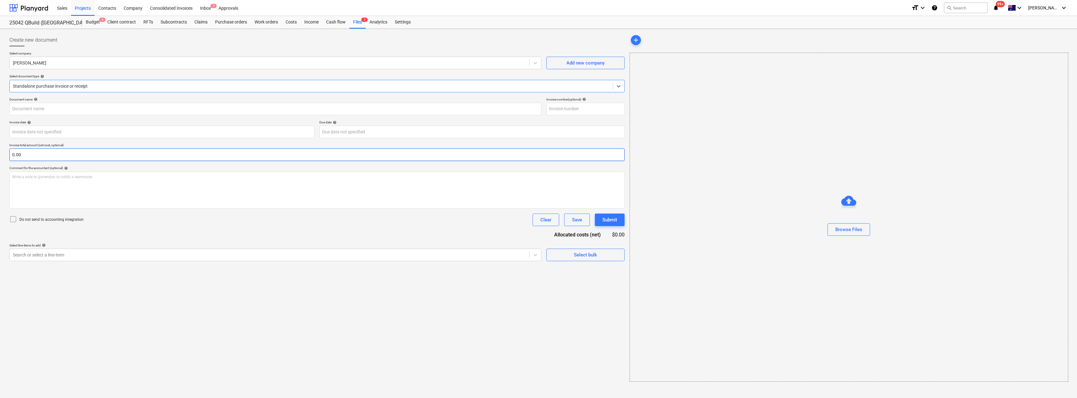
type input "243359615"
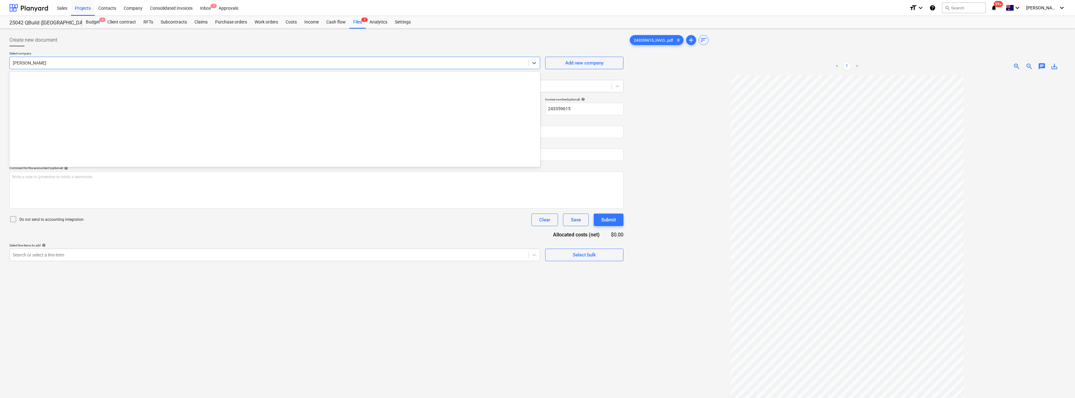
click at [151, 68] on div "[PERSON_NAME]" at bounding box center [274, 63] width 531 height 13
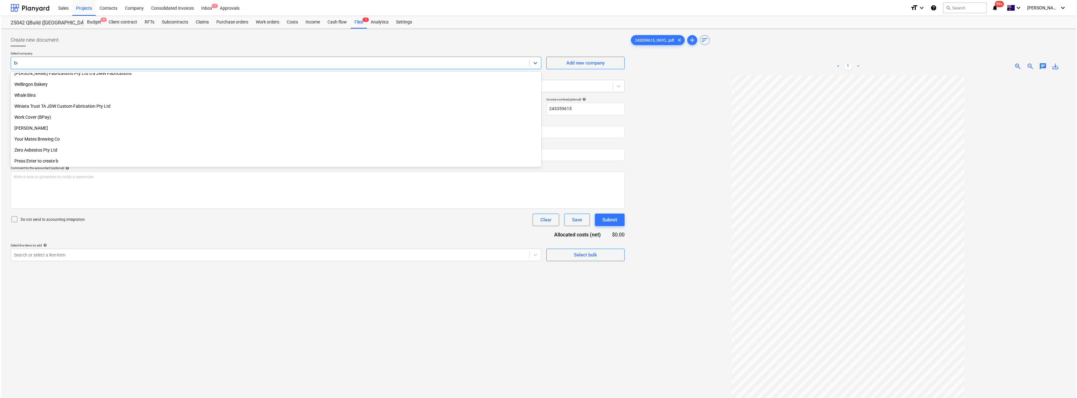
scroll to position [355, 0]
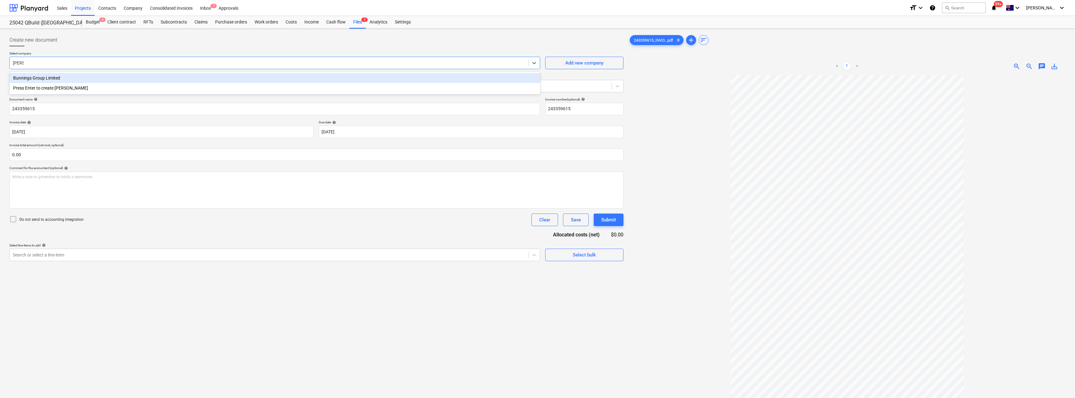
click at [116, 78] on div "Bunnings Group Limited" at bounding box center [274, 78] width 531 height 10
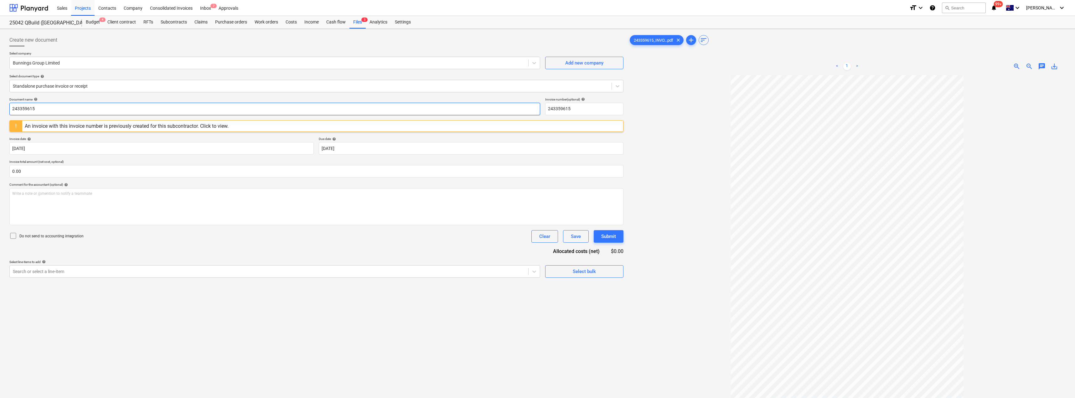
drag, startPoint x: 49, startPoint y: 109, endPoint x: 0, endPoint y: 108, distance: 48.5
click at [0, 108] on div "Create new document Select company Bunnings Group Limited Add new company Selec…" at bounding box center [537, 245] width 1075 height 432
drag, startPoint x: 55, startPoint y: 111, endPoint x: 0, endPoint y: 110, distance: 54.8
click at [0, 110] on div "Create new document Select company Bunnings Group Limited Add new company Selec…" at bounding box center [537, 245] width 1075 height 432
drag, startPoint x: 577, startPoint y: 105, endPoint x: 537, endPoint y: 105, distance: 40.1
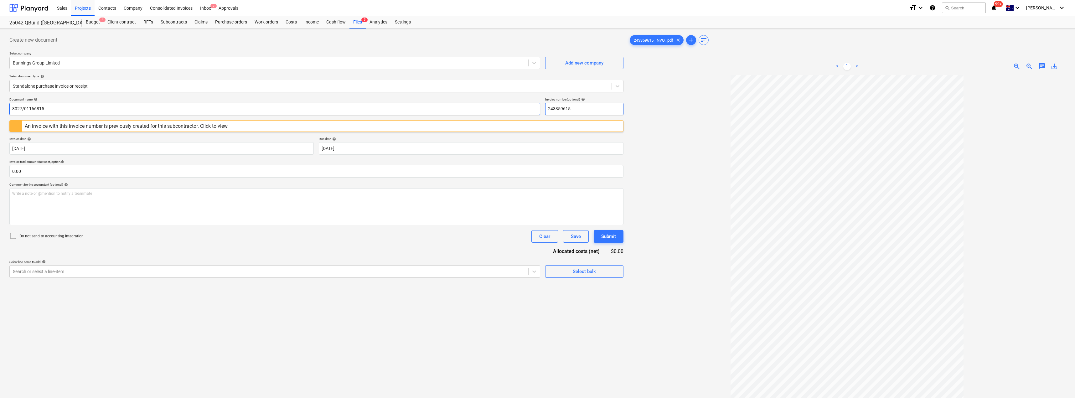
click at [537, 105] on div "Document name help 8027/01166815 Invoice number (optional) help 243359615" at bounding box center [316, 106] width 614 height 18
paste input "8027/011668"
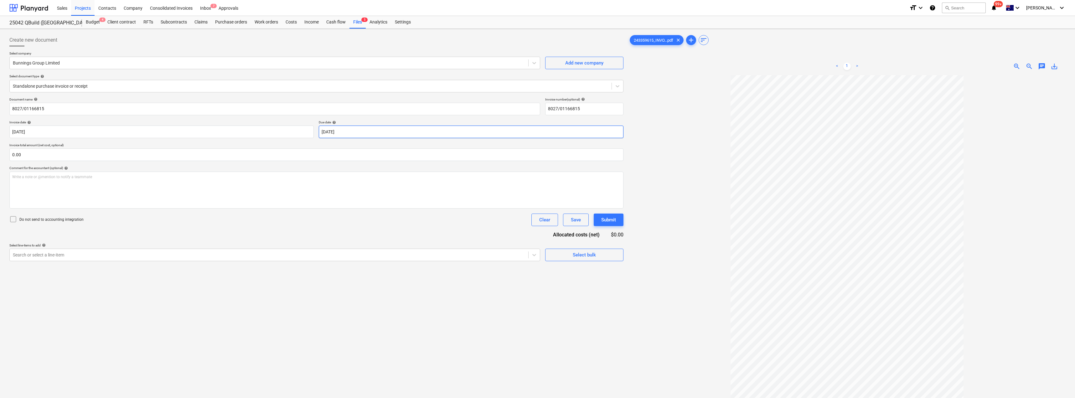
click at [367, 147] on p "Invoice total amount (net cost, optional)" at bounding box center [316, 145] width 614 height 5
click at [395, 134] on body "Sales Projects Contacts Company Consolidated Invoices Inbox 7 Approvals format_…" at bounding box center [537, 199] width 1075 height 398
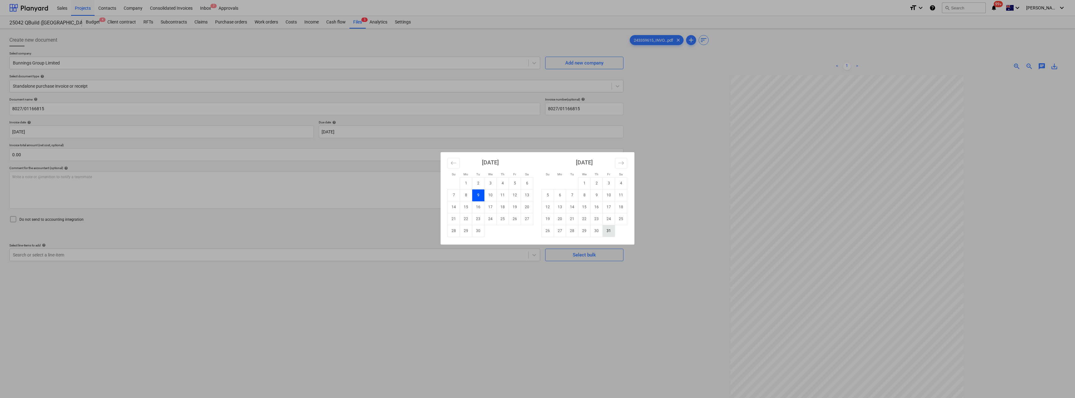
click at [537, 235] on td "31" at bounding box center [609, 231] width 12 height 12
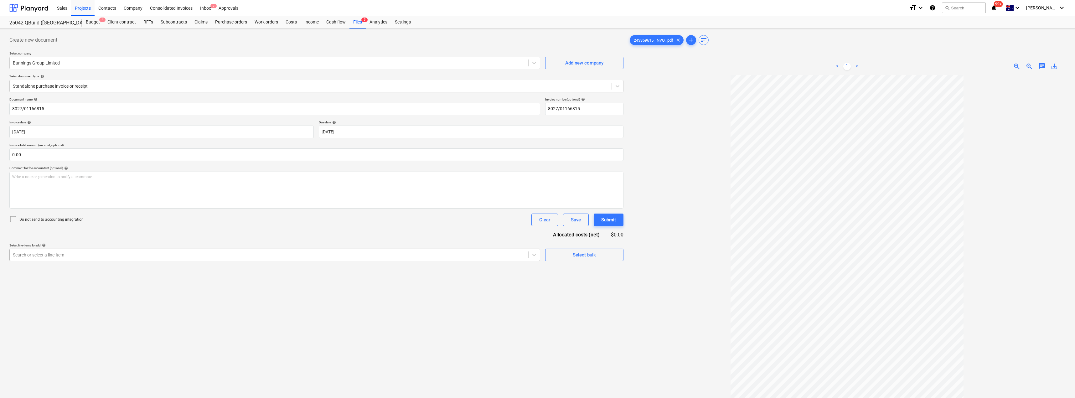
click at [232, 257] on div at bounding box center [269, 255] width 512 height 6
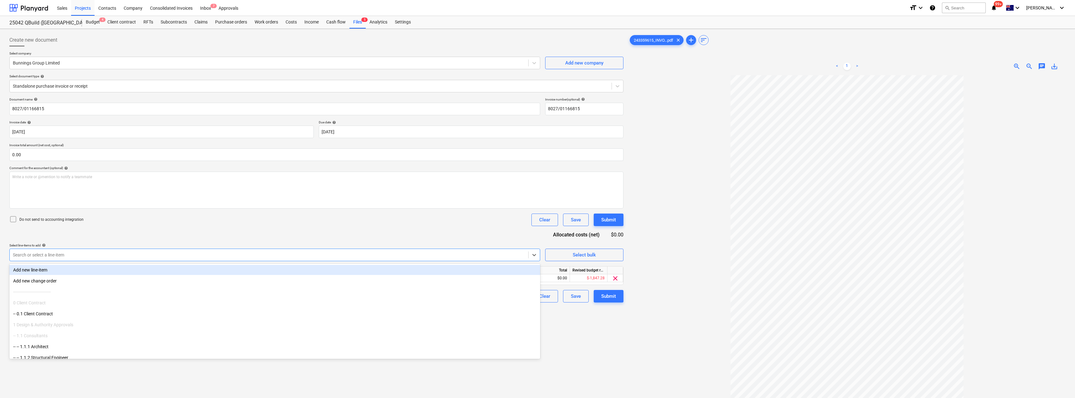
click at [280, 225] on div "Do not send to accounting integration Clear Save Submit" at bounding box center [316, 219] width 614 height 13
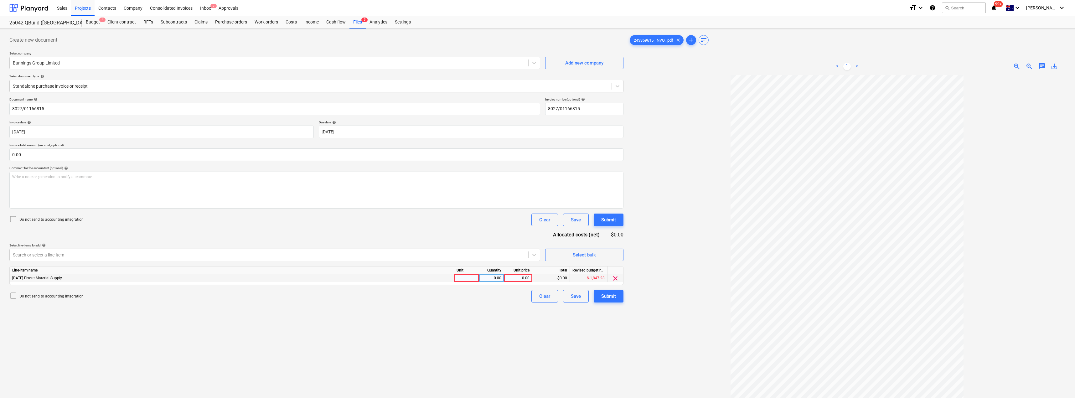
click at [472, 280] on div at bounding box center [466, 278] width 25 height 8
click at [475, 308] on div "Create new document Select company Bunnings Group Limited Add new company Selec…" at bounding box center [316, 244] width 619 height 427
click at [537, 295] on div "Submit" at bounding box center [608, 296] width 15 height 8
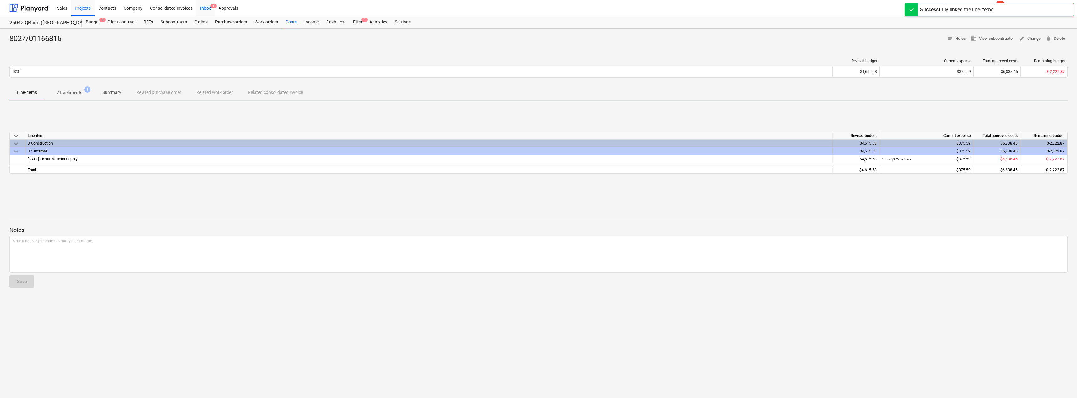
click at [206, 8] on div "Inbox 6" at bounding box center [205, 8] width 18 height 16
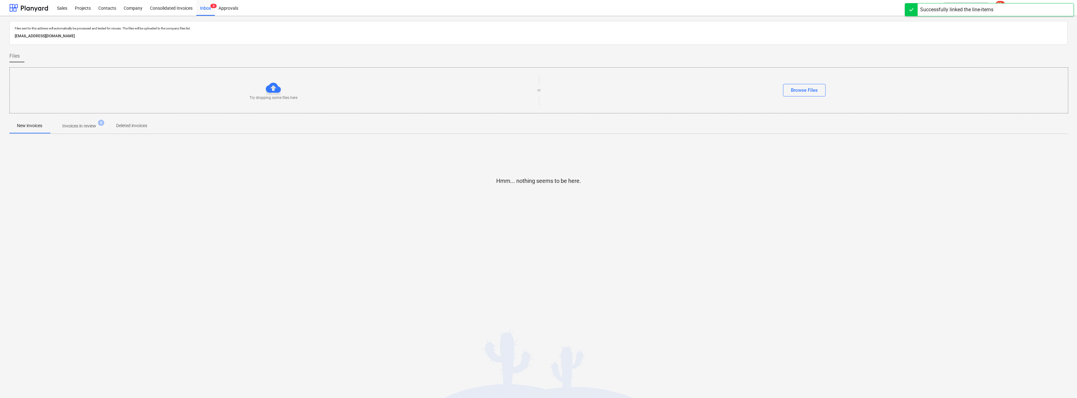
click at [81, 120] on button "Invoices in review 6" at bounding box center [79, 125] width 59 height 15
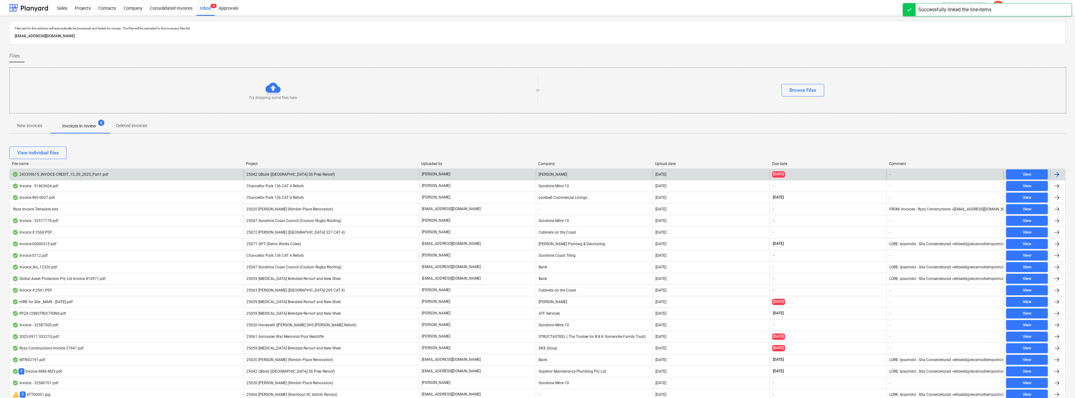
click at [362, 177] on div "25042 QBuild ([GEOGRAPHIC_DATA] SS Prep Reroof)" at bounding box center [331, 174] width 175 height 10
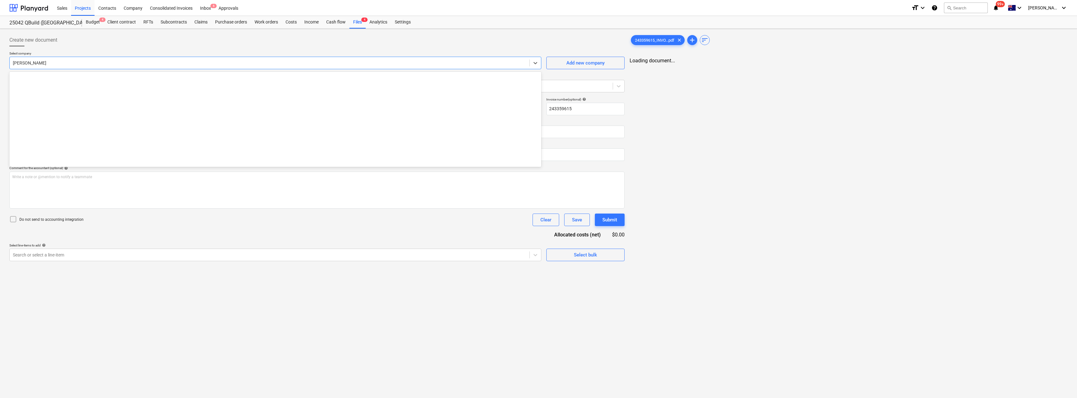
click at [36, 59] on div "[PERSON_NAME]" at bounding box center [270, 63] width 520 height 9
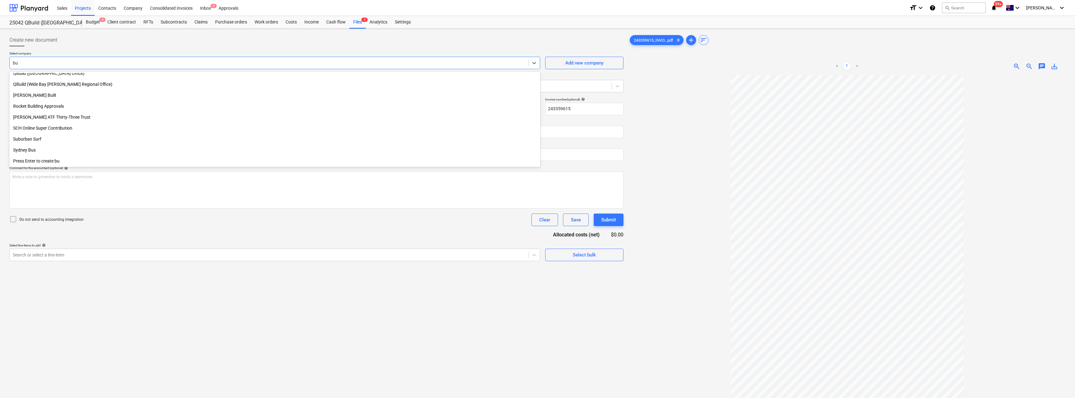
scroll to position [355, 0]
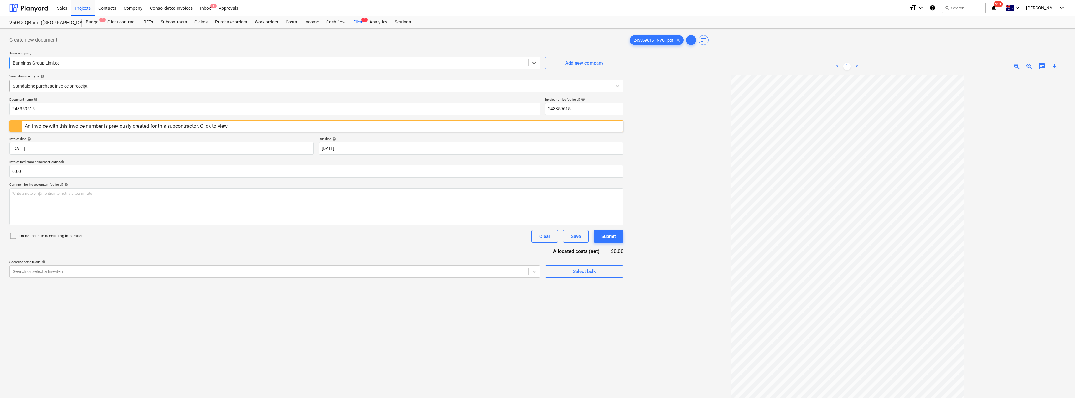
click at [46, 82] on div "Standalone purchase invoice or receipt" at bounding box center [311, 86] width 602 height 9
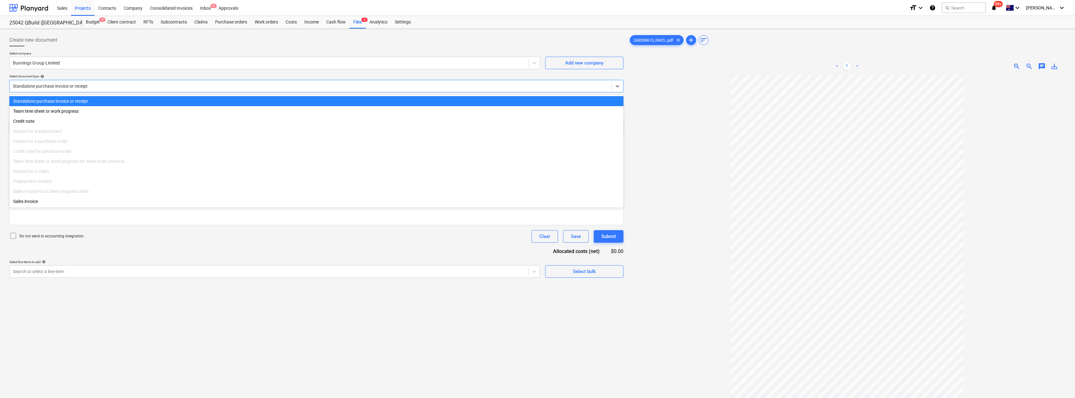
click at [48, 82] on div "Standalone purchase invoice or receipt" at bounding box center [311, 86] width 602 height 9
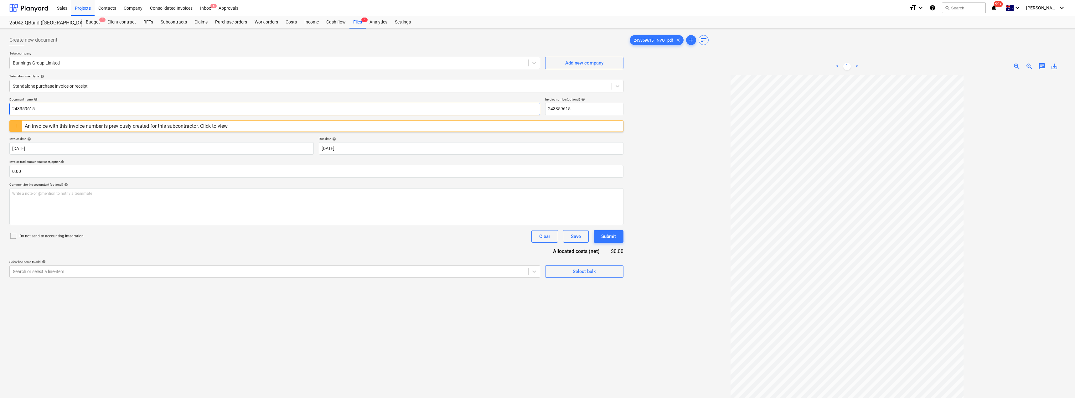
drag, startPoint x: 42, startPoint y: 108, endPoint x: 0, endPoint y: 109, distance: 42.3
click at [0, 109] on div "Create new document Select company Bunnings Group Limited Add new company Selec…" at bounding box center [537, 245] width 1075 height 432
drag, startPoint x: 70, startPoint y: 108, endPoint x: 0, endPoint y: 105, distance: 70.2
click at [0, 105] on div "Create new document Select company Bunnings Group Limited Add new company Selec…" at bounding box center [537, 245] width 1075 height 432
drag, startPoint x: 591, startPoint y: 111, endPoint x: 538, endPoint y: 106, distance: 52.5
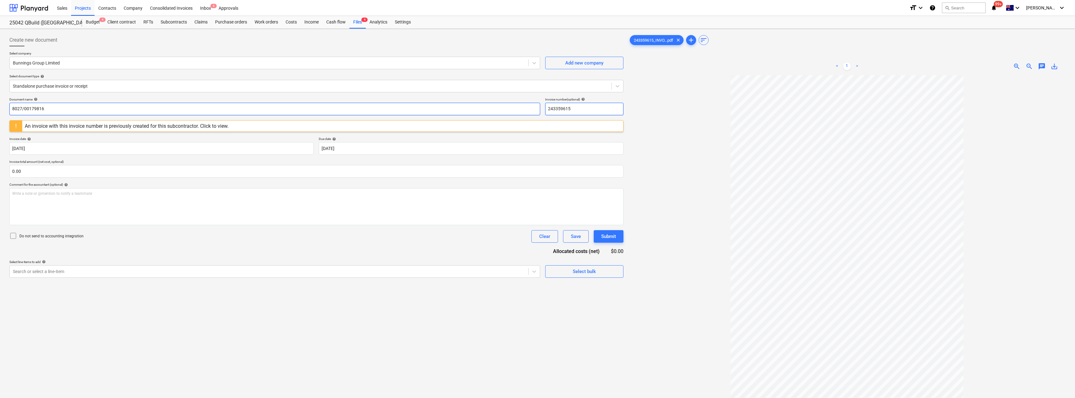
click at [537, 106] on div "Document name help 8027/00179816 Invoice number (optional) help 243359615" at bounding box center [316, 106] width 614 height 18
paste input "8027/00179816"
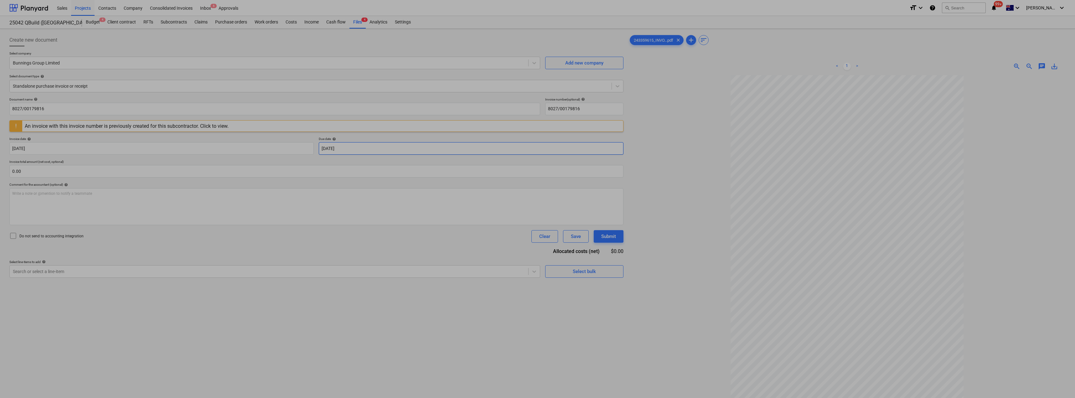
click at [350, 147] on body "Sales Projects Contacts Company Consolidated Invoices Inbox 6 Approvals format_…" at bounding box center [537, 199] width 1075 height 398
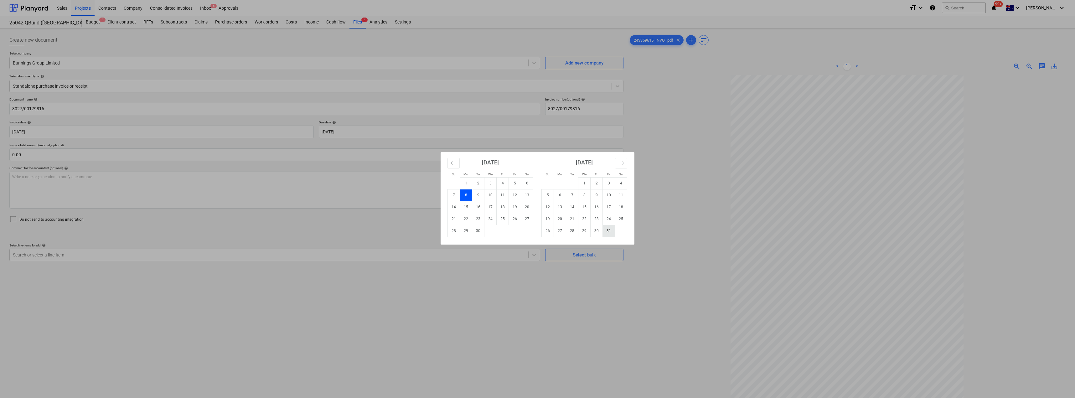
click at [537, 233] on td "31" at bounding box center [609, 231] width 12 height 12
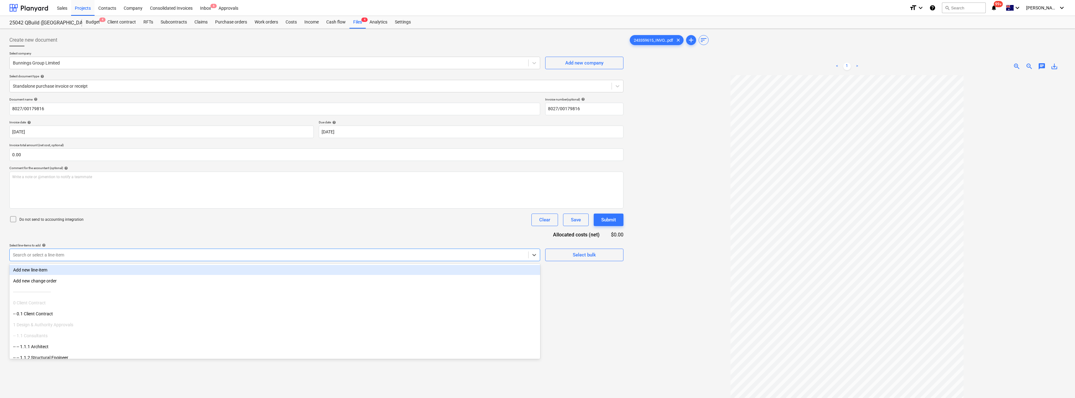
click at [240, 256] on div at bounding box center [269, 255] width 512 height 6
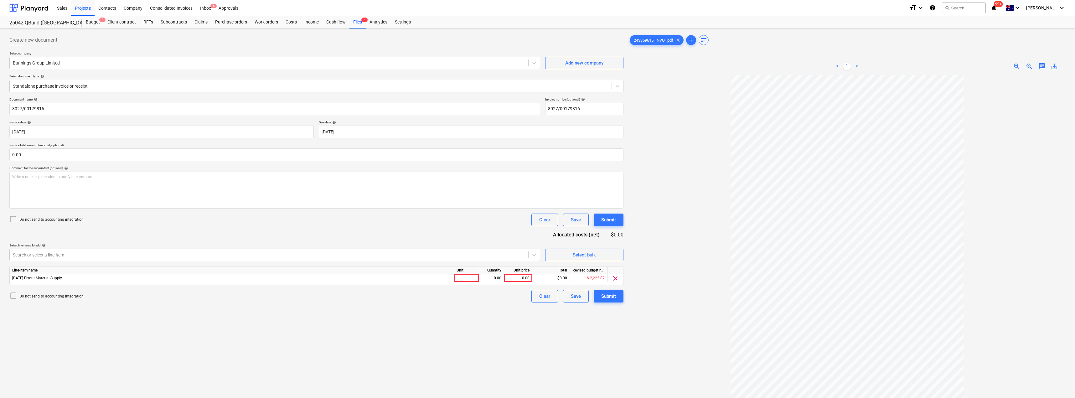
click at [248, 228] on div "Document name help 8027/00179816 Invoice number (optional) help 8027/00179816 I…" at bounding box center [316, 199] width 614 height 205
click at [470, 280] on div at bounding box center [466, 278] width 25 height 8
click at [537, 297] on div "Submit" at bounding box center [608, 296] width 15 height 8
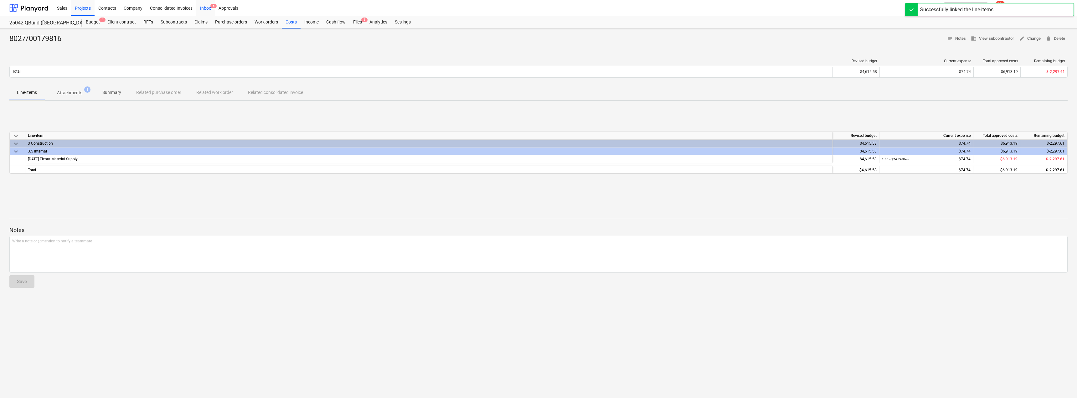
click at [206, 5] on div "Inbox 5" at bounding box center [205, 8] width 18 height 16
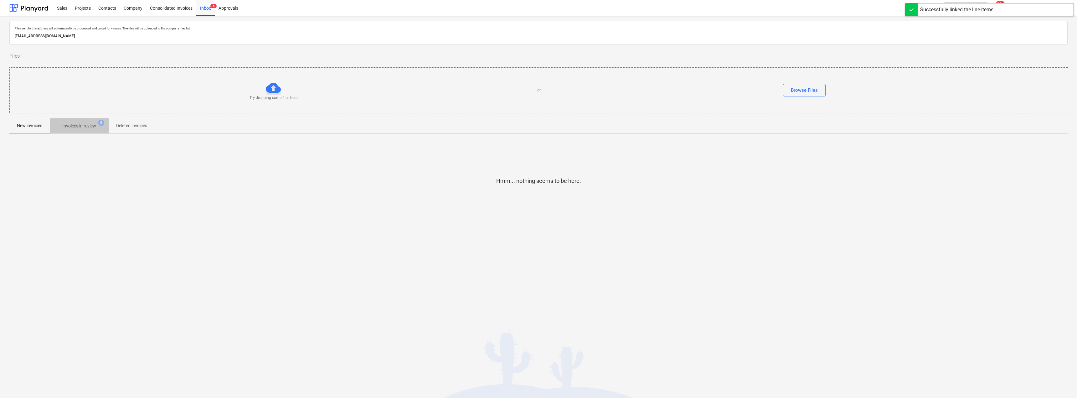
click at [76, 125] on p "Invoices in review" at bounding box center [79, 126] width 34 height 7
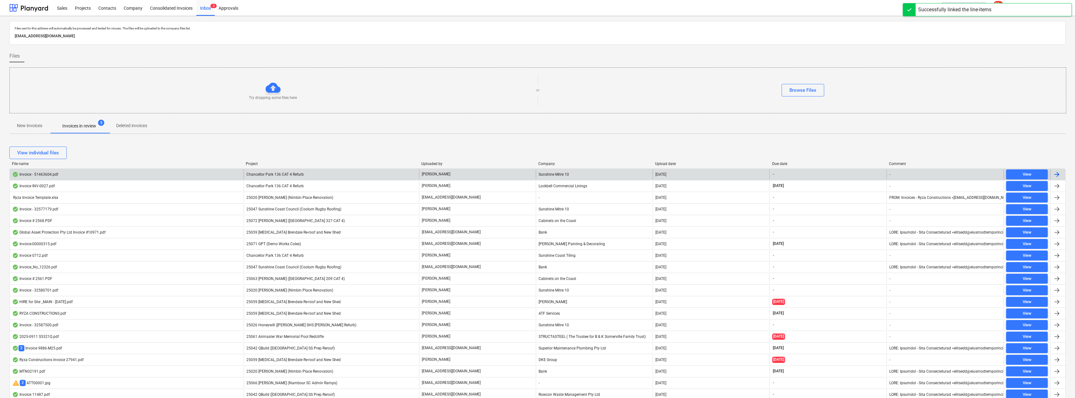
click at [374, 172] on div "Chancellor Park 136 CAT 4 Refurb" at bounding box center [331, 174] width 175 height 10
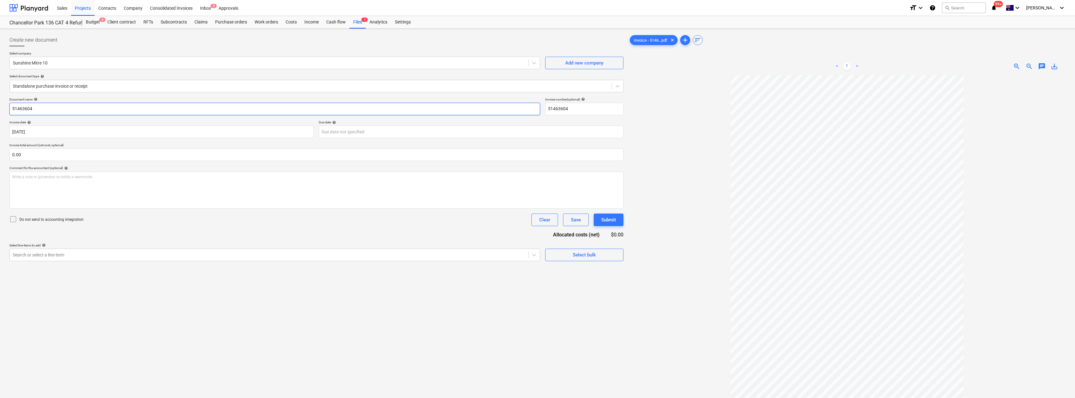
drag, startPoint x: 40, startPoint y: 106, endPoint x: 0, endPoint y: 108, distance: 39.8
click at [0, 108] on div "Create new document Select company Sunshine Mitre 10 Add new company Select doc…" at bounding box center [537, 245] width 1075 height 432
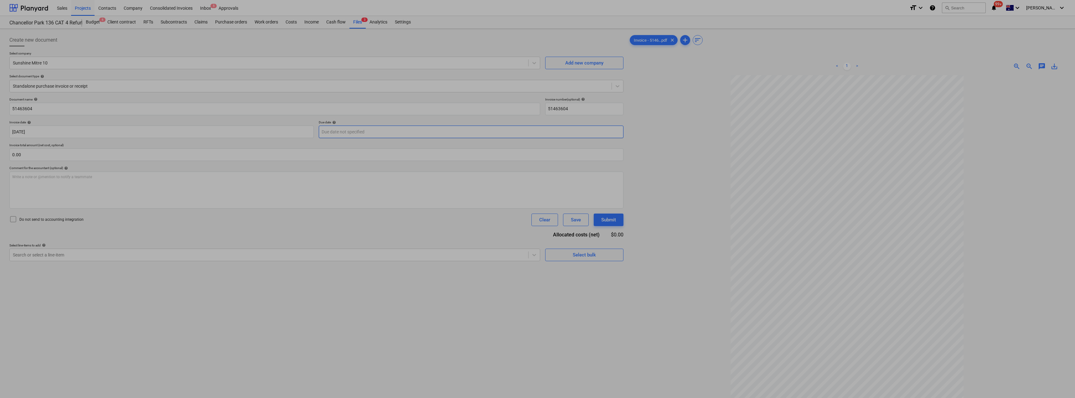
click at [340, 130] on body "Sales Projects Contacts Company Consolidated Invoices Inbox 5 Approvals format_…" at bounding box center [537, 199] width 1075 height 398
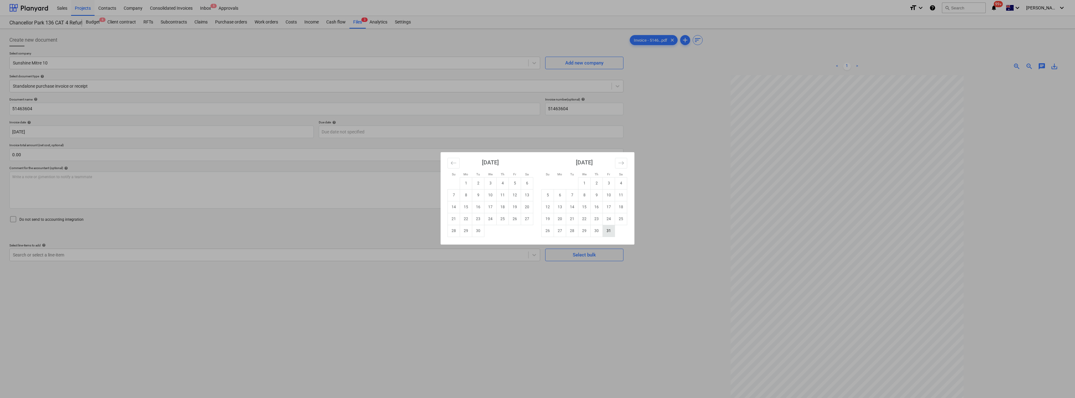
click at [537, 231] on td "31" at bounding box center [609, 231] width 12 height 12
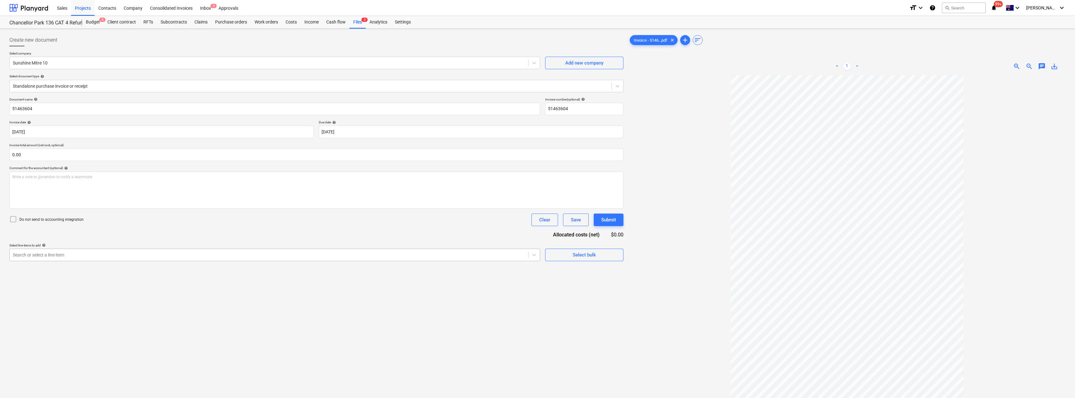
click at [160, 259] on div "Search or select a line-item" at bounding box center [269, 254] width 518 height 9
click at [165, 231] on div "Document name help 51463604 Invoice number (optional) help 51463604 Invoice dat…" at bounding box center [316, 199] width 614 height 205
click at [475, 280] on div at bounding box center [466, 278] width 25 height 8
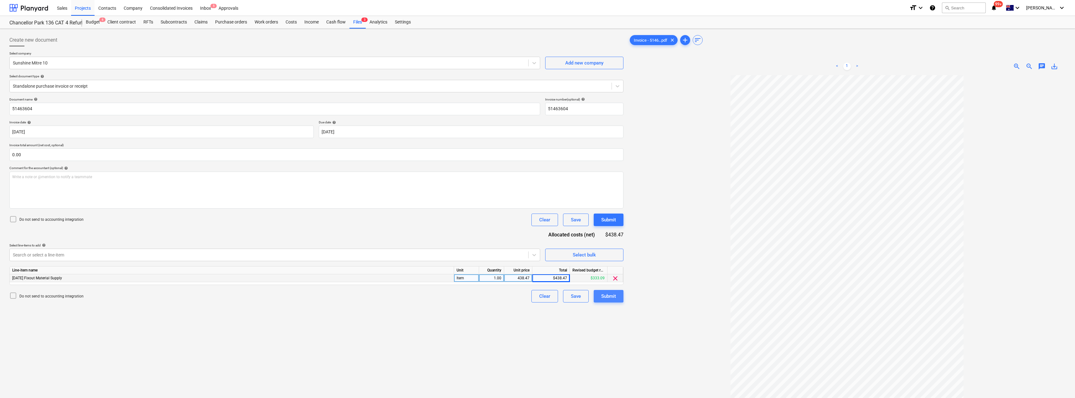
click at [537, 295] on div "Submit" at bounding box center [608, 296] width 15 height 8
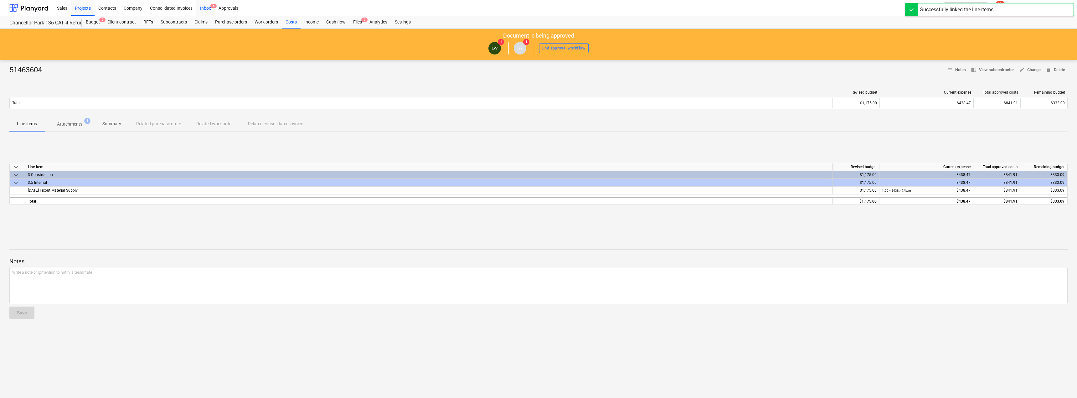
click at [206, 6] on div "Inbox 5" at bounding box center [205, 8] width 18 height 16
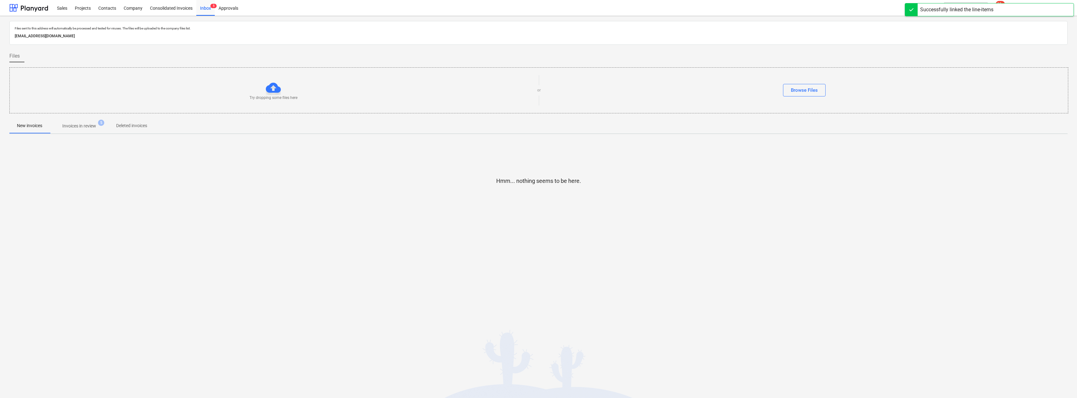
click at [85, 125] on p "Invoices in review" at bounding box center [79, 126] width 34 height 7
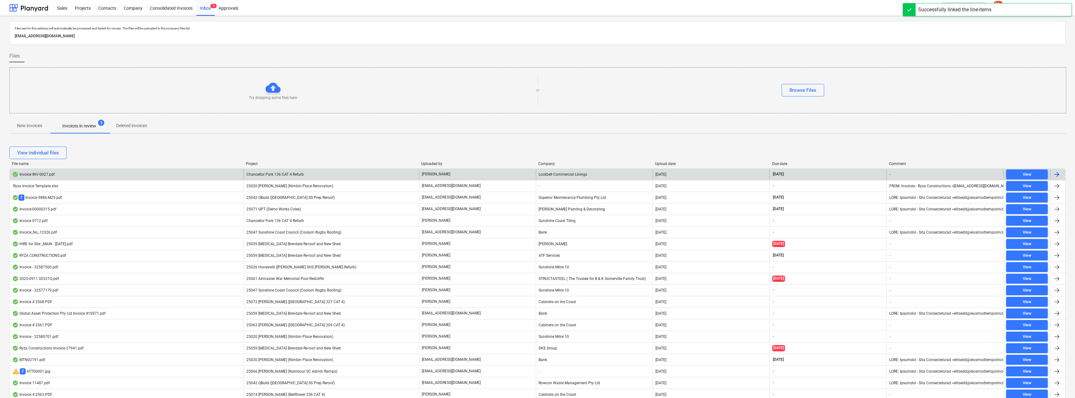
click at [318, 175] on div "Chancellor Park 136 CAT 4 Refurb" at bounding box center [331, 174] width 175 height 10
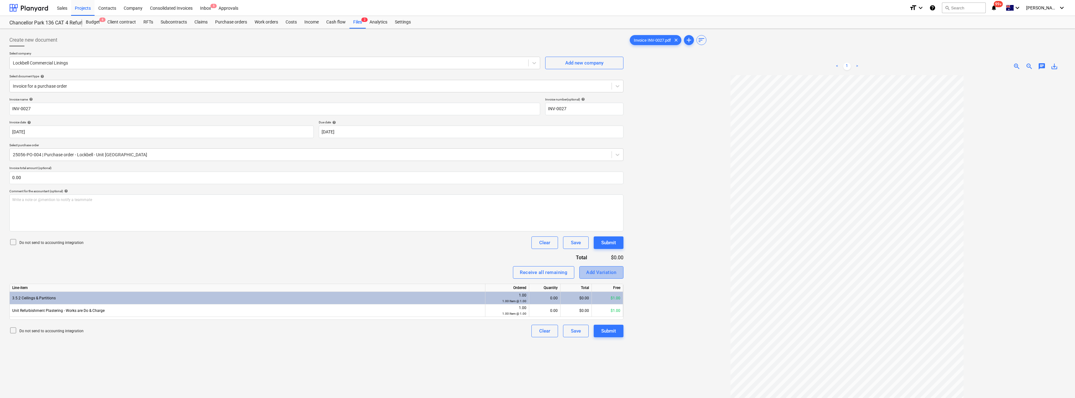
click at [537, 271] on div "Add Variation" at bounding box center [601, 272] width 30 height 8
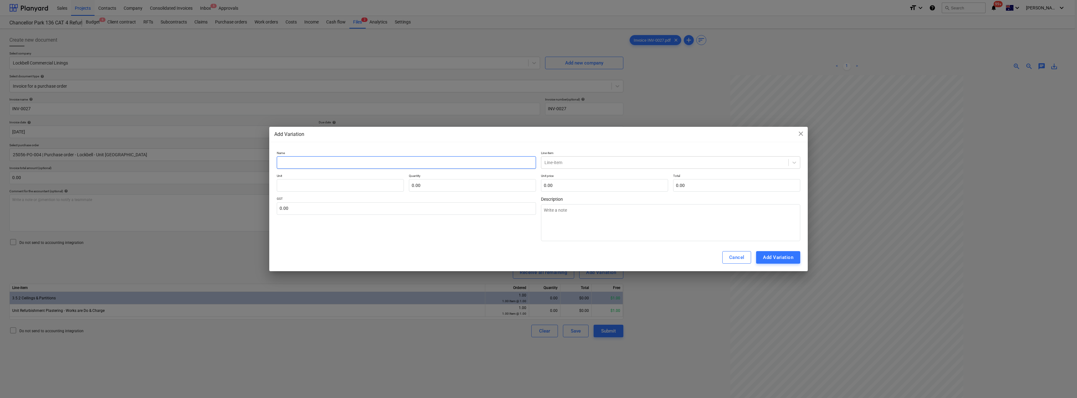
click at [338, 164] on input "text" at bounding box center [406, 162] width 259 height 13
drag, startPoint x: 338, startPoint y: 164, endPoint x: 236, endPoint y: 162, distance: 101.4
click at [236, 162] on div "Add Variation close Name Plastering Line-item Line-item Unit Quantity 0.00 Unit…" at bounding box center [538, 199] width 1077 height 398
click at [537, 210] on textarea at bounding box center [670, 222] width 259 height 37
paste textarea "Plastering"
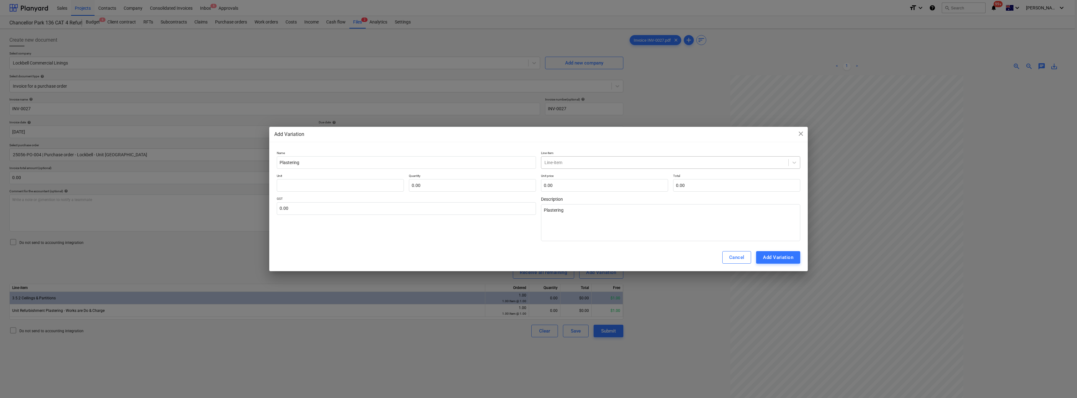
click at [537, 161] on div at bounding box center [664, 162] width 241 height 6
click at [537, 177] on div "-- -- 3.5.2 Ceilings & Partitions" at bounding box center [670, 177] width 259 height 10
click at [369, 187] on input "text" at bounding box center [340, 185] width 127 height 13
click at [339, 208] on input "text" at bounding box center [406, 208] width 259 height 13
click at [537, 257] on div "Add Variation" at bounding box center [778, 257] width 30 height 8
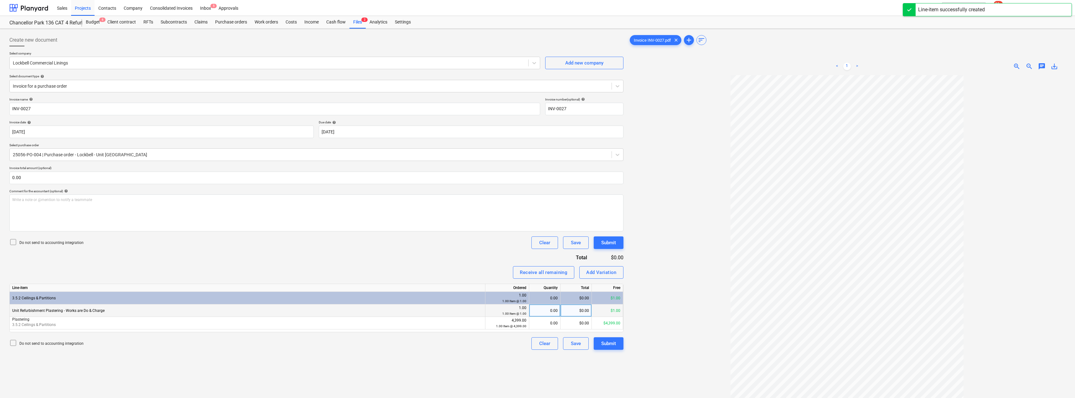
click at [537, 311] on div "0.00" at bounding box center [544, 310] width 26 height 13
click at [537, 324] on div "0.00" at bounding box center [544, 323] width 26 height 13
click at [486, 272] on div "Receive all remaining Add Variation" at bounding box center [316, 272] width 614 height 13
click at [537, 244] on div "Submit" at bounding box center [608, 243] width 15 height 8
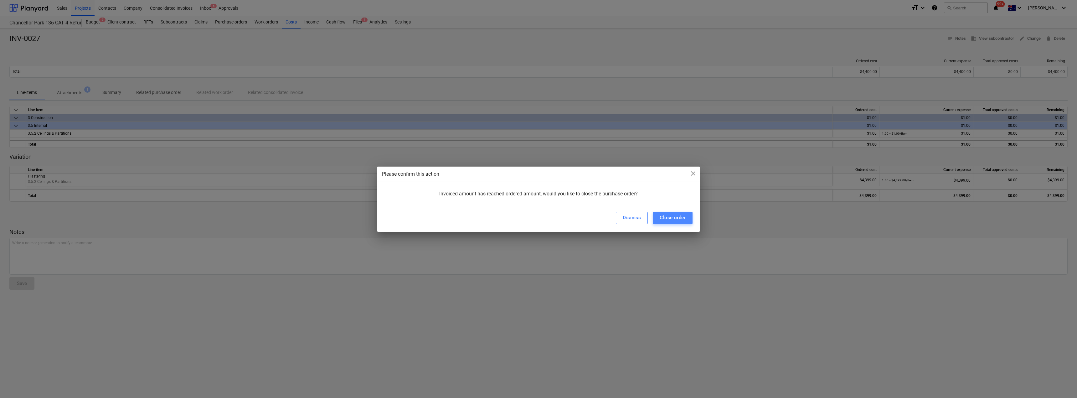
click at [537, 220] on div "Close order" at bounding box center [673, 217] width 26 height 8
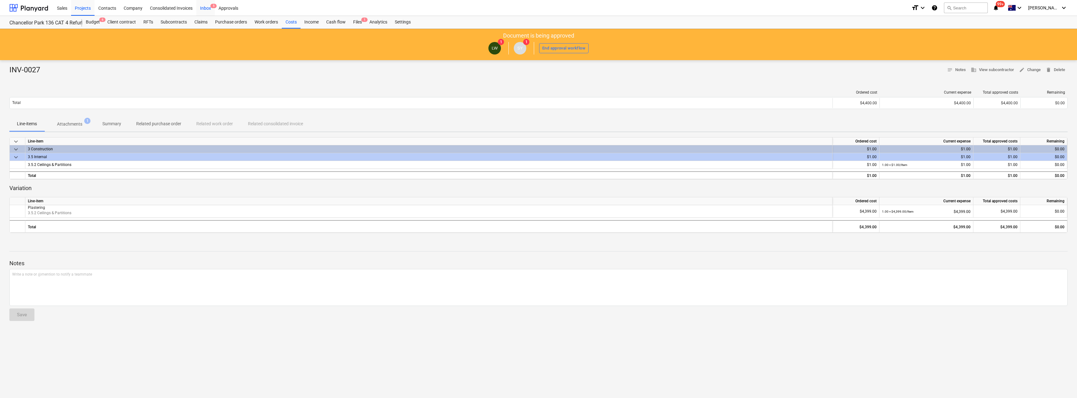
click at [210, 6] on span "5" at bounding box center [213, 6] width 6 height 4
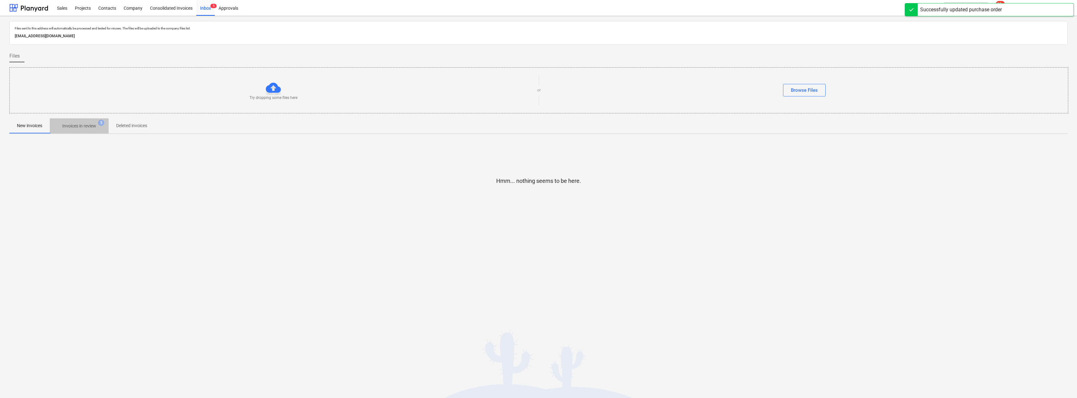
click at [76, 123] on p "Invoices in review" at bounding box center [79, 126] width 34 height 7
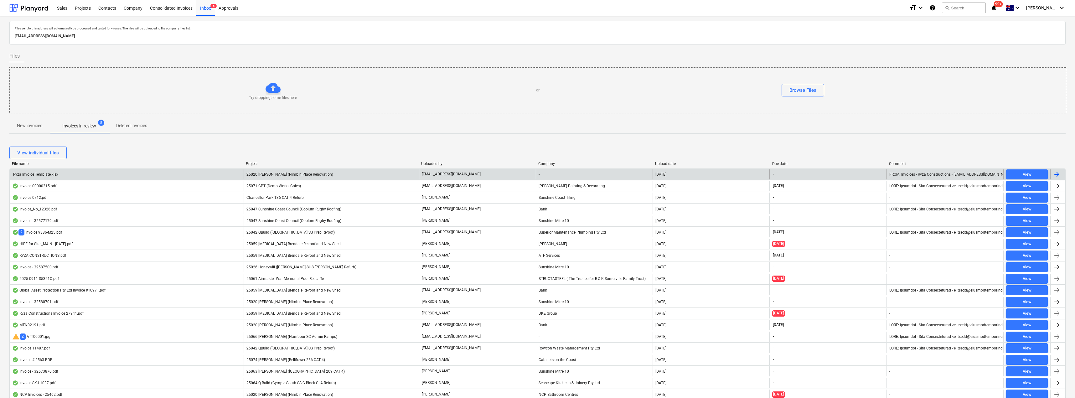
click at [469, 172] on p "[EMAIL_ADDRESS][DOMAIN_NAME]" at bounding box center [451, 174] width 59 height 5
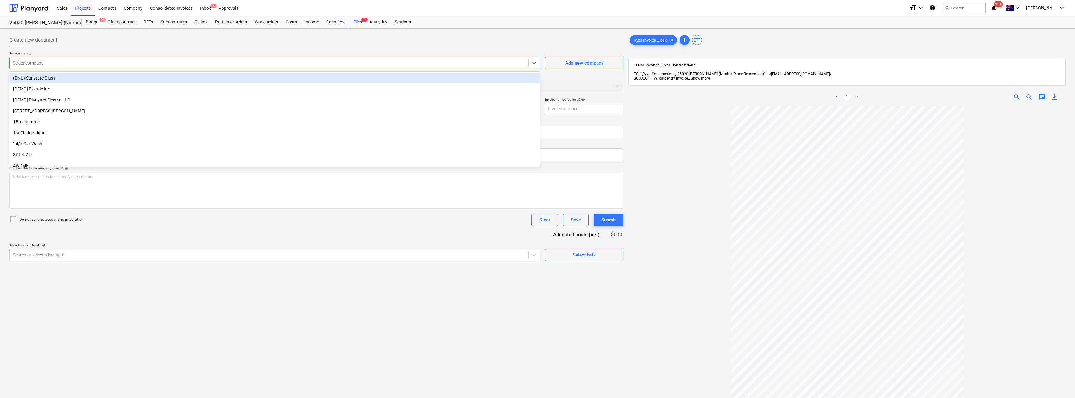
click at [72, 64] on div at bounding box center [269, 63] width 512 height 6
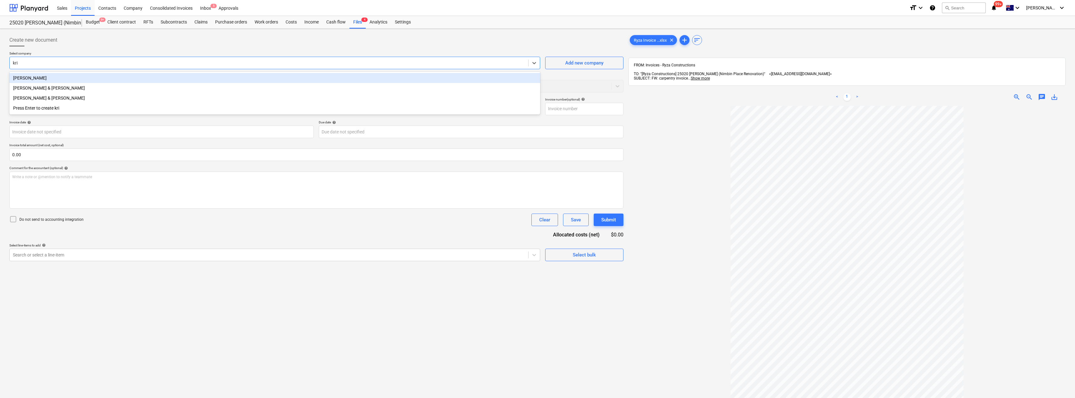
click at [61, 73] on div "[PERSON_NAME] [PERSON_NAME] & [PERSON_NAME] [PERSON_NAME] & [PERSON_NAME] Press…" at bounding box center [274, 93] width 531 height 43
click at [60, 77] on div "[PERSON_NAME]" at bounding box center [274, 78] width 531 height 10
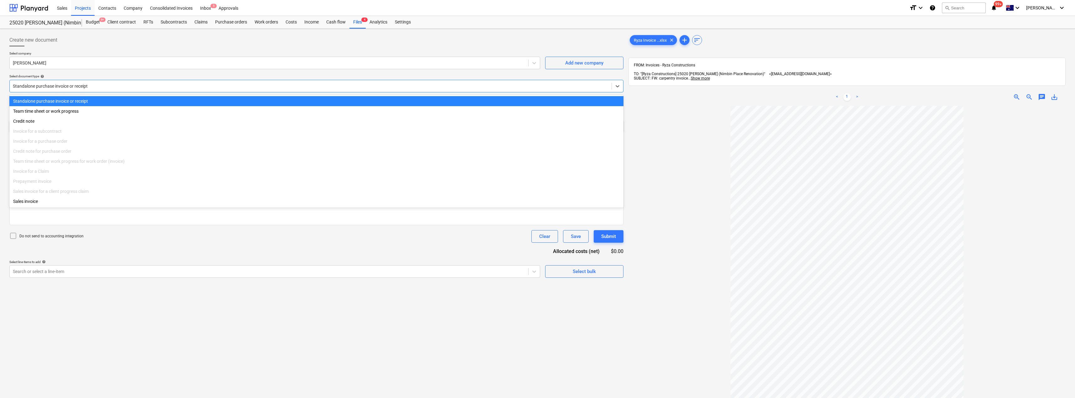
click at [54, 84] on div at bounding box center [310, 86] width 595 height 6
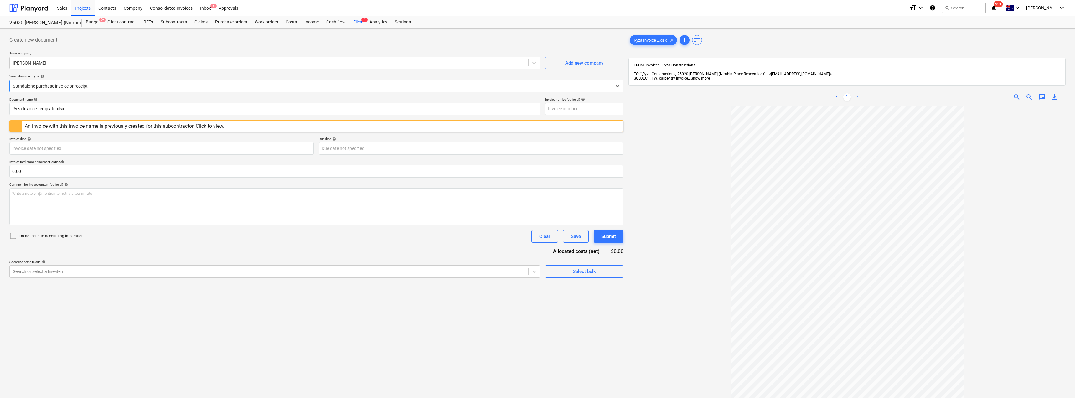
click at [54, 84] on div at bounding box center [310, 86] width 595 height 6
click at [82, 107] on input "Ryza Invoice Template.xlsx" at bounding box center [274, 109] width 531 height 13
drag, startPoint x: 82, startPoint y: 107, endPoint x: 7, endPoint y: 100, distance: 75.1
click at [7, 100] on div "Create new document Select company [PERSON_NAME] Gear Add new company Select do…" at bounding box center [316, 259] width 619 height 457
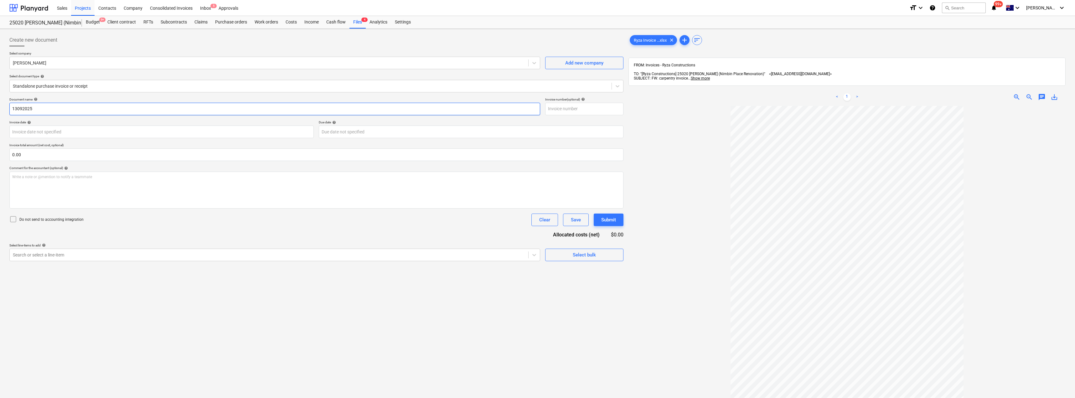
drag, startPoint x: 43, startPoint y: 108, endPoint x: 1, endPoint y: 109, distance: 41.9
click at [3, 108] on div "Create new document Select company [PERSON_NAME] Gear Add new company Select do…" at bounding box center [537, 260] width 1075 height 462
click at [537, 107] on input "text" at bounding box center [584, 109] width 78 height 13
paste input "13092025"
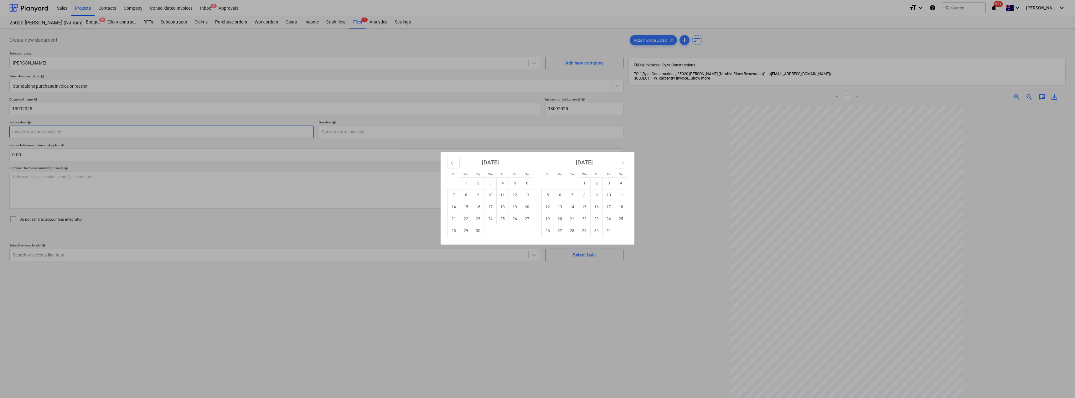
click at [252, 133] on body "Sales Projects Contacts Company Consolidated Invoices Inbox 5 Approvals format_…" at bounding box center [537, 199] width 1075 height 398
click at [455, 204] on td "14" at bounding box center [454, 207] width 12 height 12
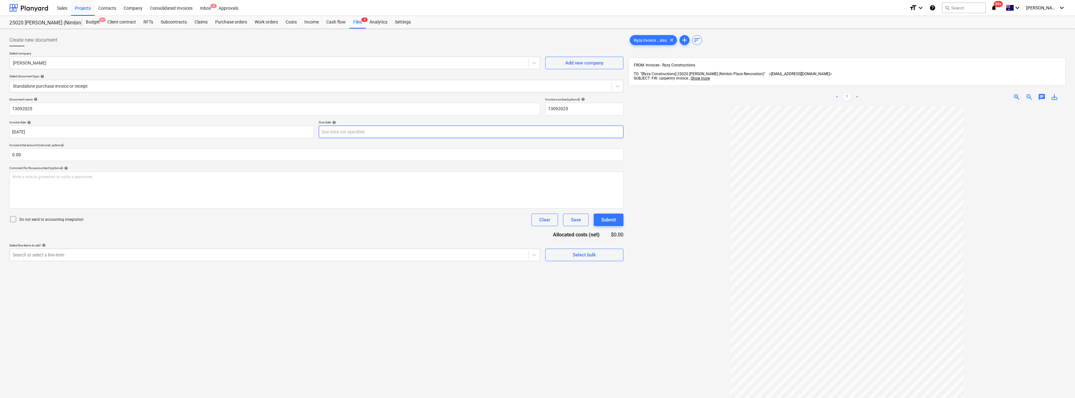
click at [359, 134] on body "Sales Projects Contacts Company Consolidated Invoices Inbox 5 Approvals format_…" at bounding box center [537, 199] width 1075 height 398
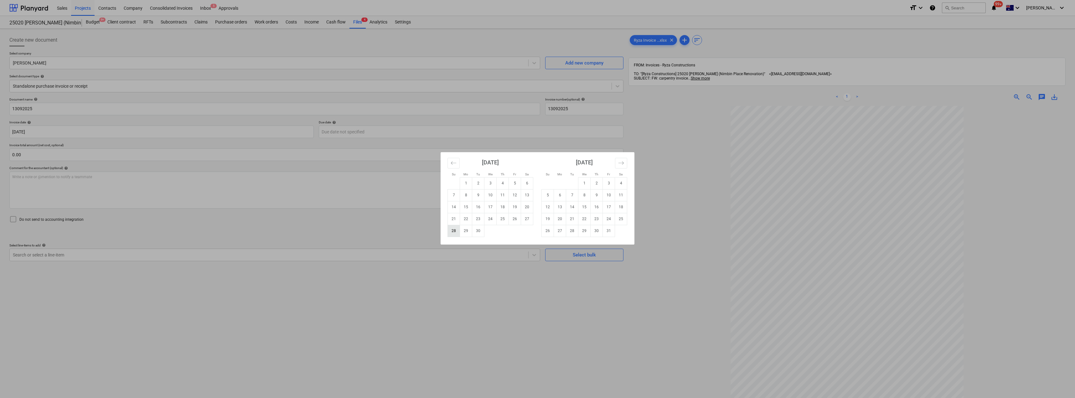
click at [455, 230] on td "28" at bounding box center [454, 231] width 12 height 12
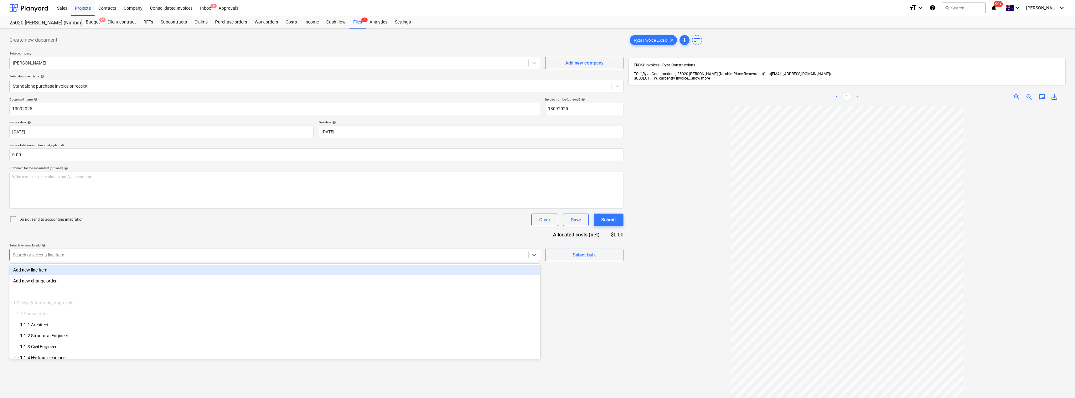
click at [40, 255] on div at bounding box center [269, 255] width 512 height 6
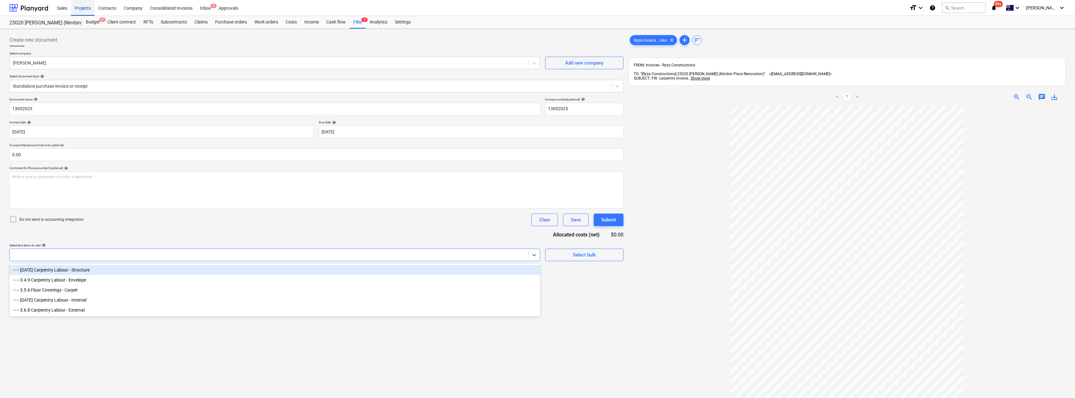
click at [85, 7] on div "Projects" at bounding box center [82, 8] width 23 height 16
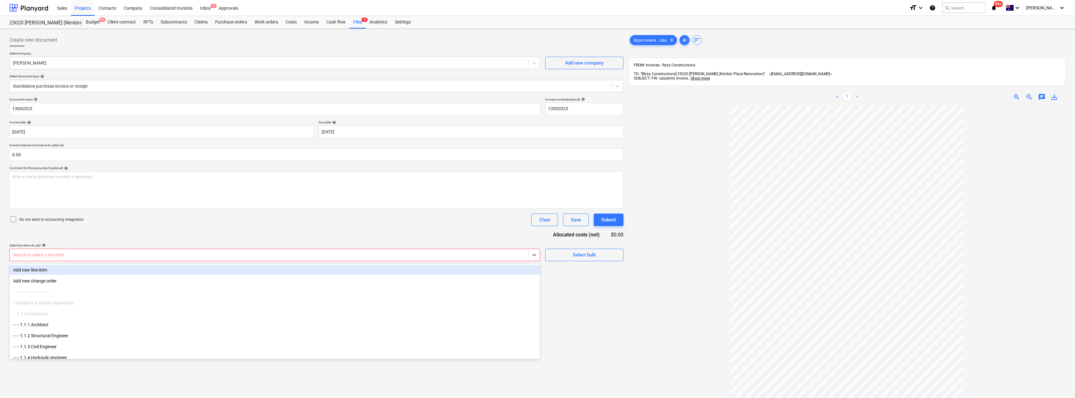
click at [64, 251] on div "Search or select a line-item" at bounding box center [269, 254] width 518 height 9
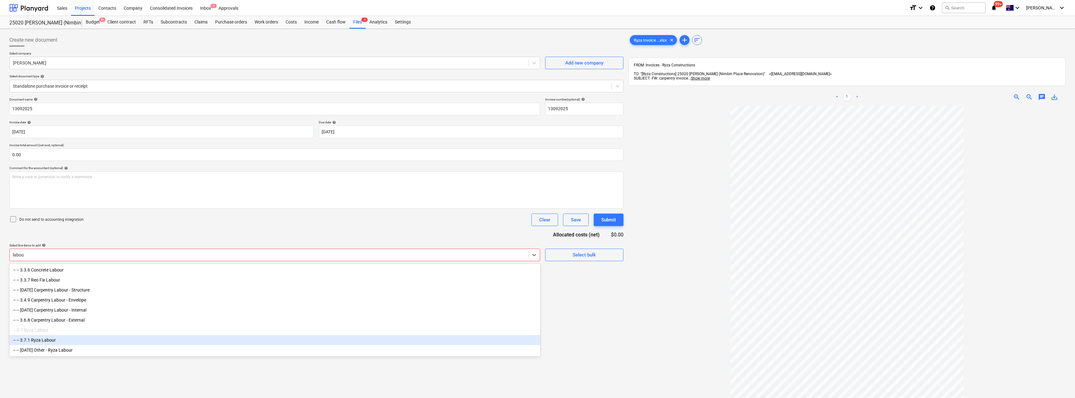
click at [53, 343] on div "-- -- 3.7.1 Ryza Labour" at bounding box center [274, 340] width 531 height 10
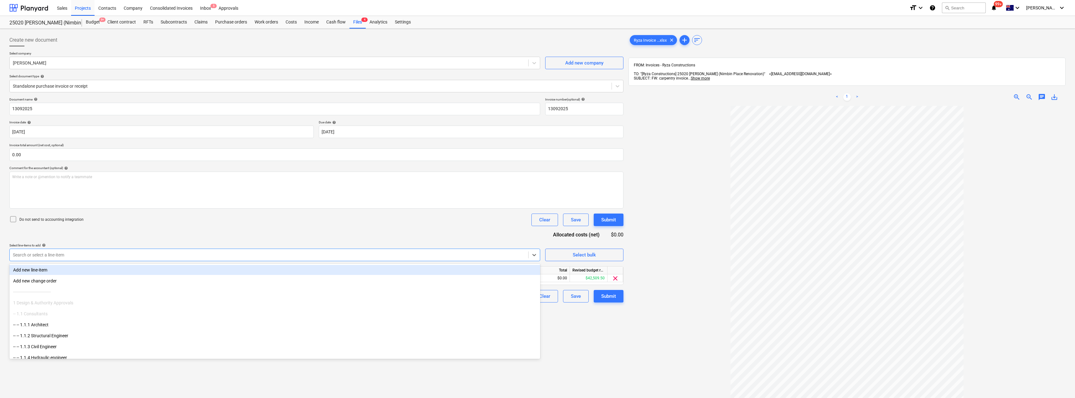
click at [132, 230] on div "Document name help 13092025 Invoice number (optional) help 13092025 Invoice dat…" at bounding box center [316, 199] width 614 height 205
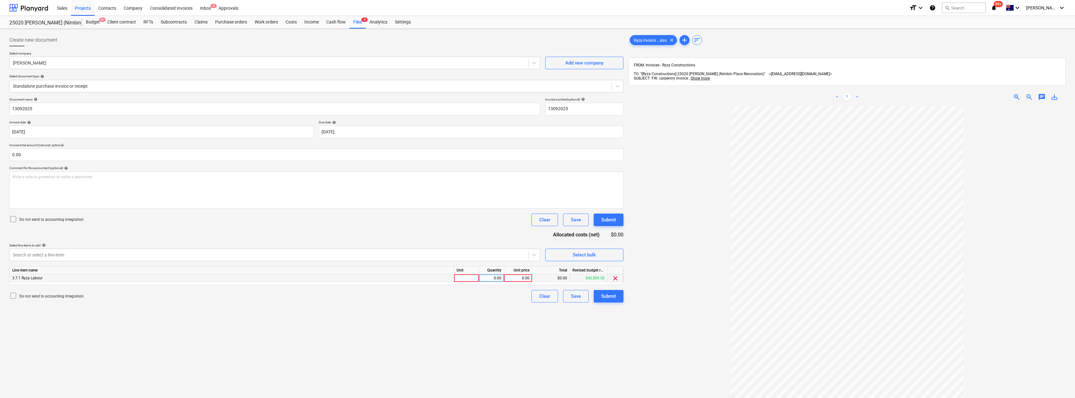
click at [472, 279] on div at bounding box center [466, 278] width 25 height 8
click at [501, 252] on div at bounding box center [269, 255] width 512 height 6
click at [537, 296] on div "Submit" at bounding box center [608, 296] width 15 height 8
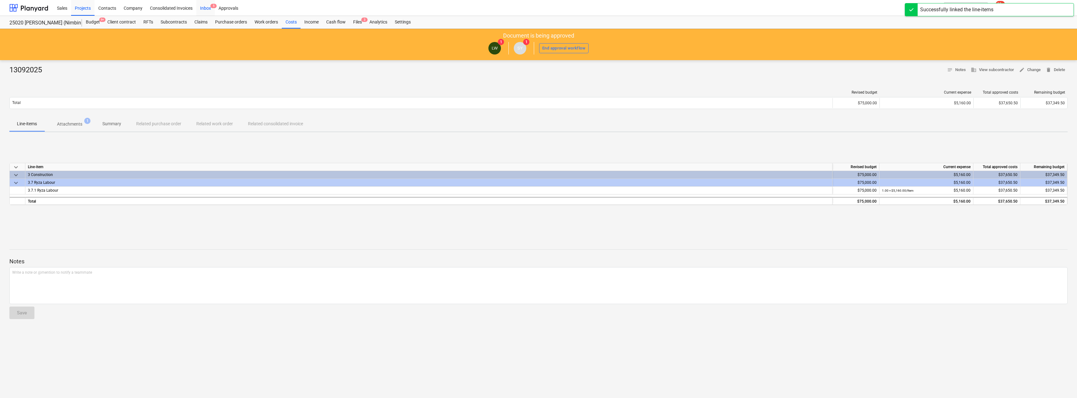
click at [209, 9] on div "Inbox 5" at bounding box center [205, 8] width 18 height 16
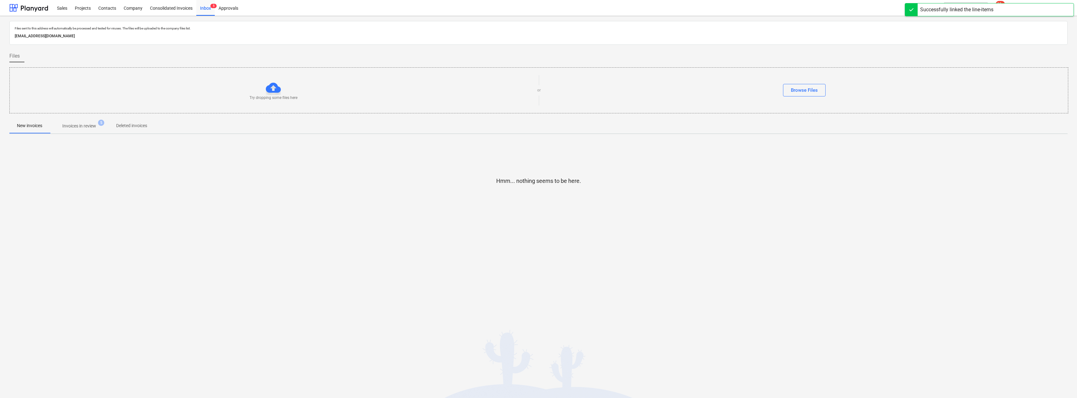
click at [91, 125] on p "Invoices in review" at bounding box center [79, 126] width 34 height 7
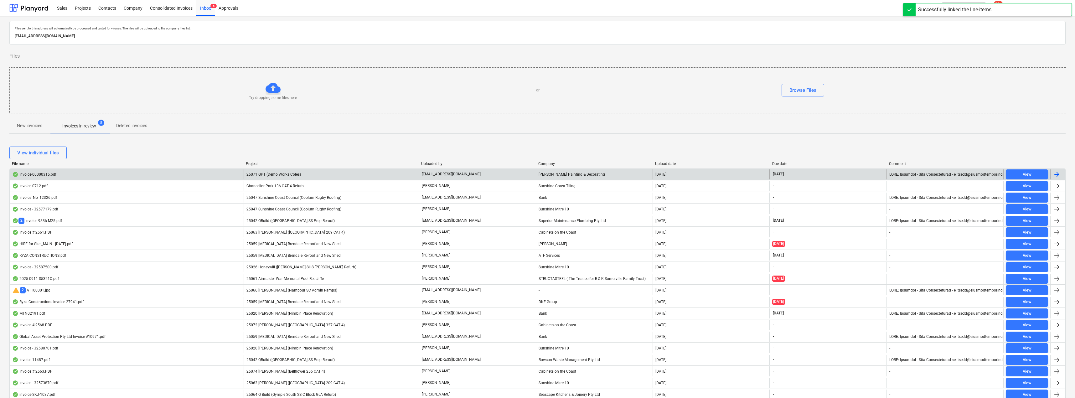
click at [456, 171] on div "[EMAIL_ADDRESS][DOMAIN_NAME]" at bounding box center [477, 174] width 117 height 10
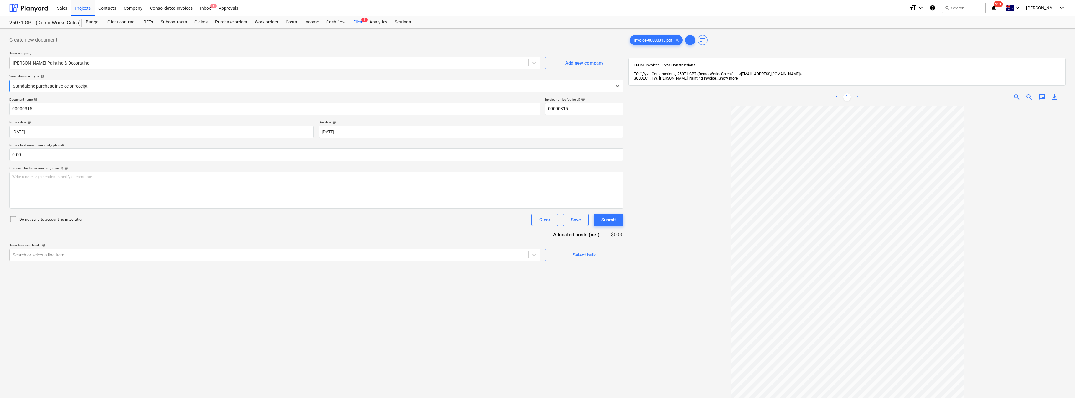
click at [71, 84] on div at bounding box center [310, 86] width 595 height 6
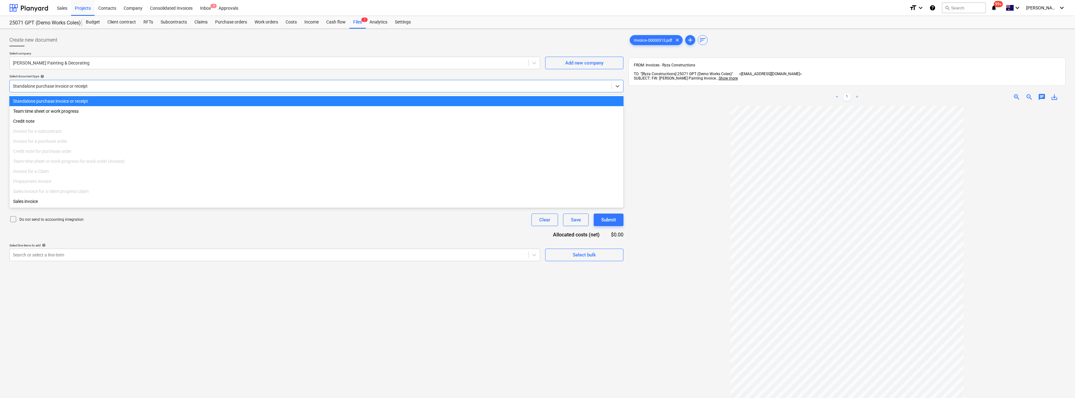
click at [71, 84] on div at bounding box center [310, 86] width 595 height 6
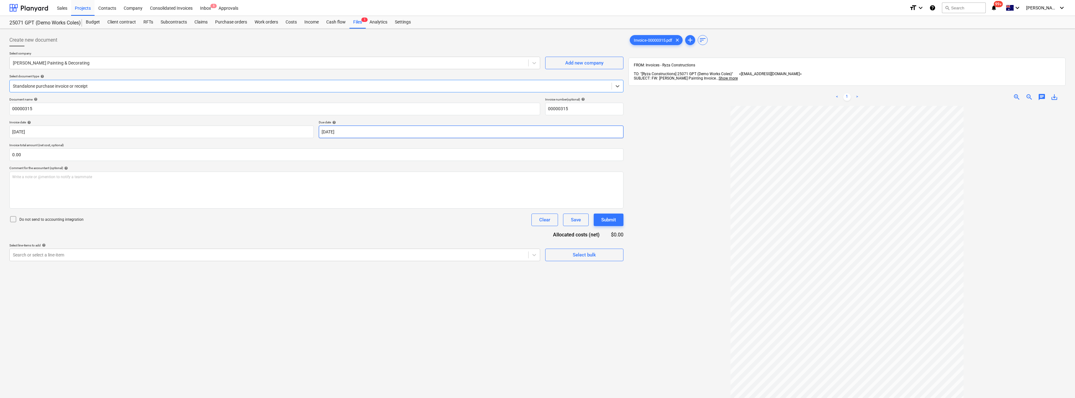
click at [365, 135] on body "Sales Projects Contacts Company Consolidated Invoices Inbox 5 Approvals format_…" at bounding box center [537, 199] width 1075 height 398
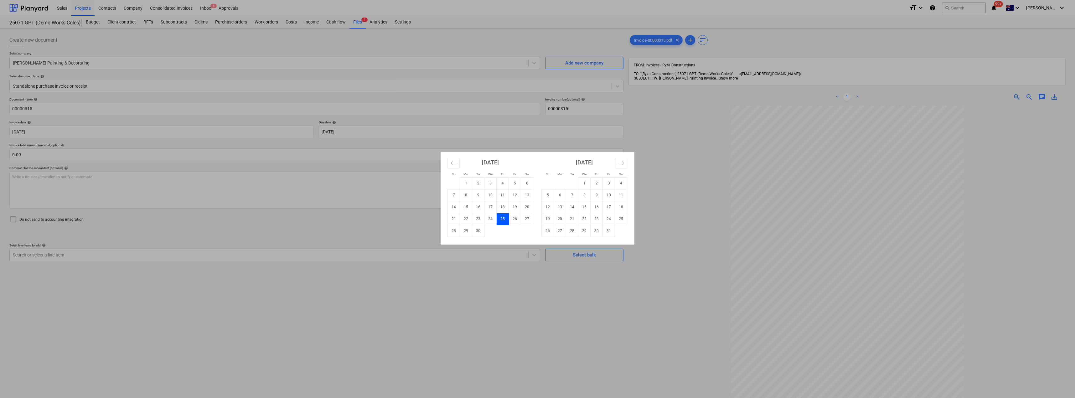
click at [115, 221] on div "Su Mo Tu We Th Fr Sa Su Mo Tu We Th Fr Sa [DATE] 1 2 3 4 5 6 7 8 9 10 11 12 13 …" at bounding box center [537, 199] width 1075 height 398
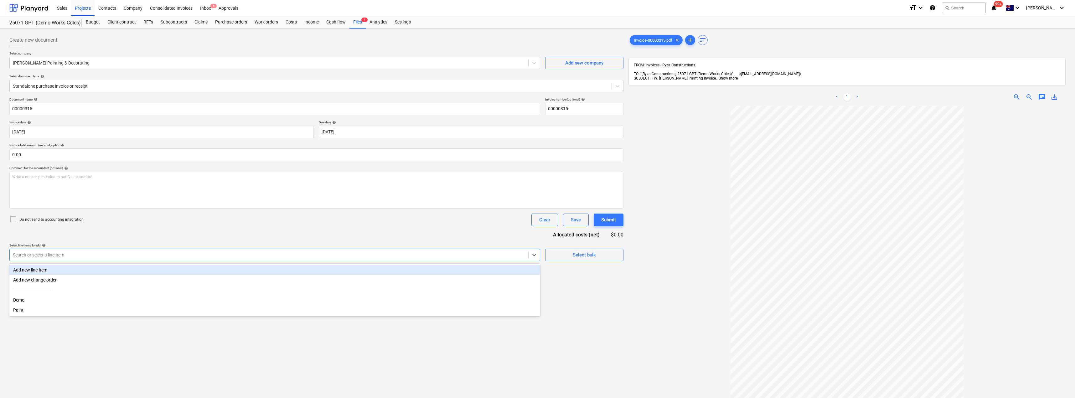
click at [86, 256] on div at bounding box center [269, 255] width 512 height 6
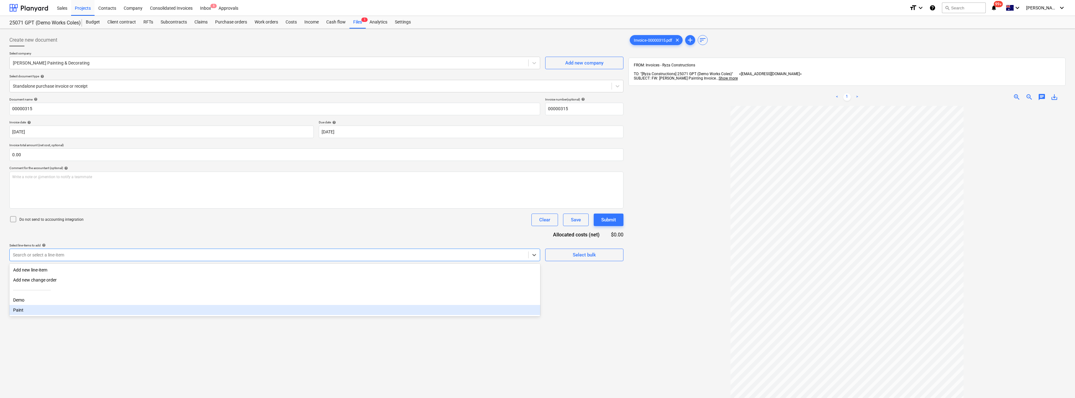
click at [40, 313] on div "Paint" at bounding box center [274, 310] width 531 height 10
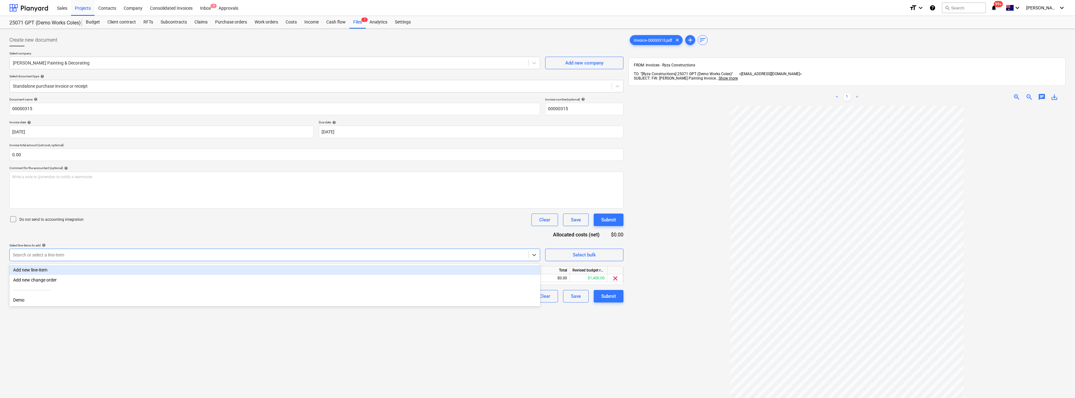
click at [154, 234] on div "Document name help 00000315 Invoice number (optional) help 00000315 Invoice dat…" at bounding box center [316, 199] width 614 height 205
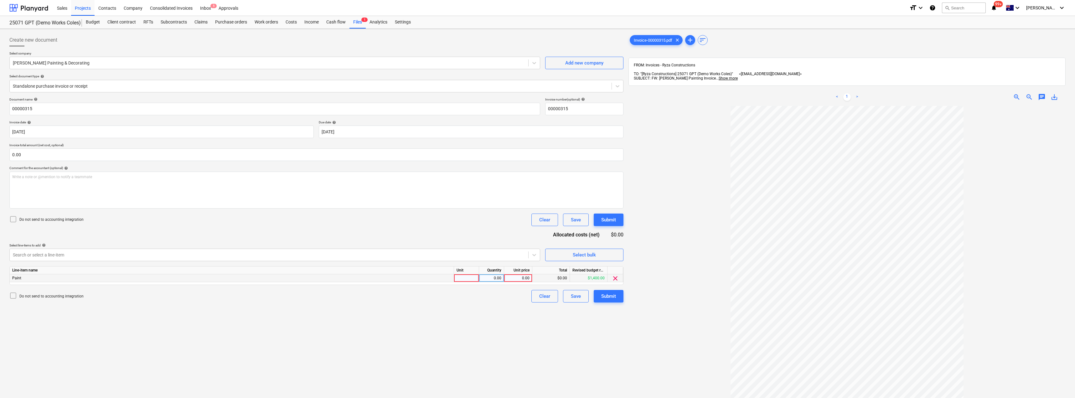
click at [466, 280] on div at bounding box center [466, 278] width 25 height 8
click at [537, 294] on div "Submit" at bounding box center [608, 296] width 15 height 8
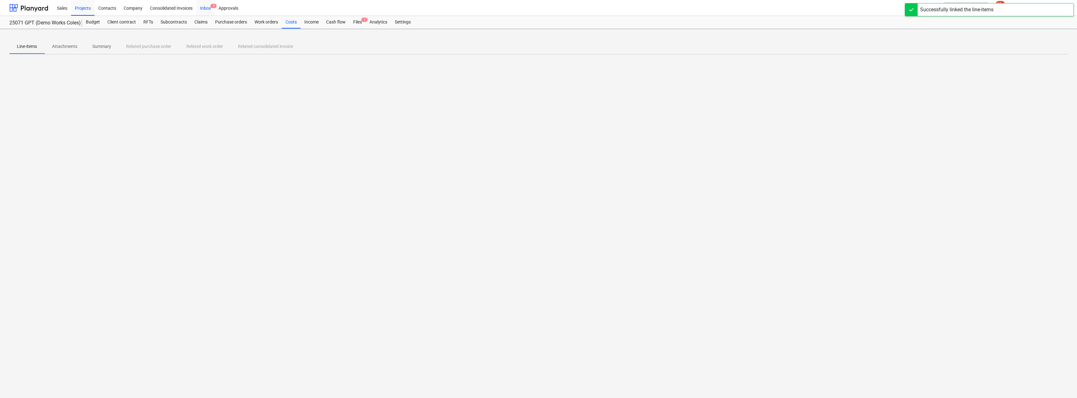
click at [207, 8] on div "Inbox 5" at bounding box center [205, 8] width 18 height 16
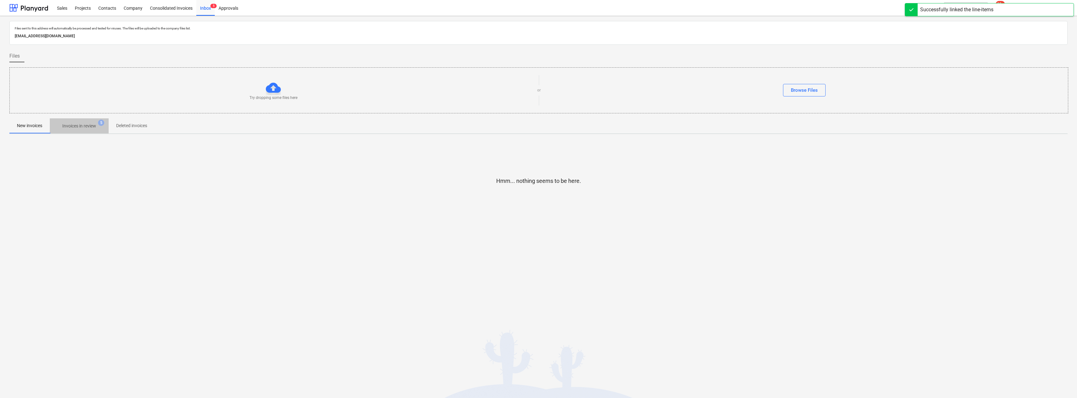
click at [76, 128] on p "Invoices in review" at bounding box center [79, 126] width 34 height 7
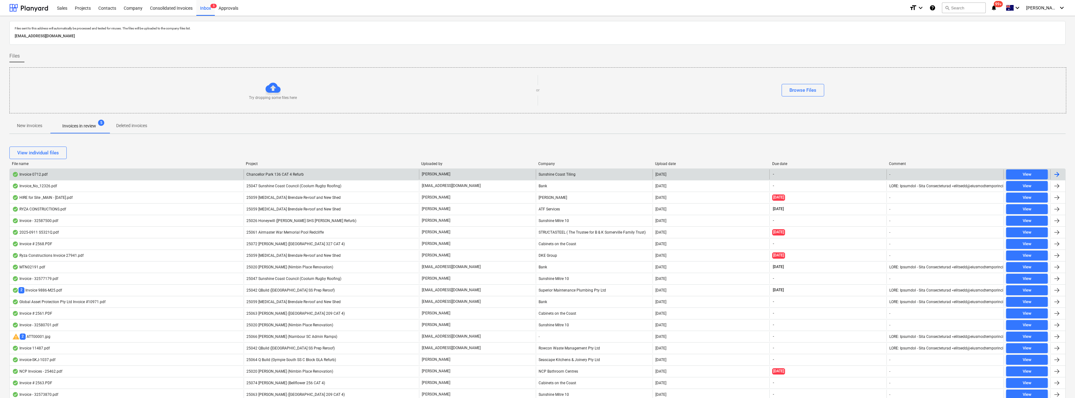
click at [292, 176] on span "Chancellor Park 136 CAT 4 Refurb" at bounding box center [274, 174] width 57 height 4
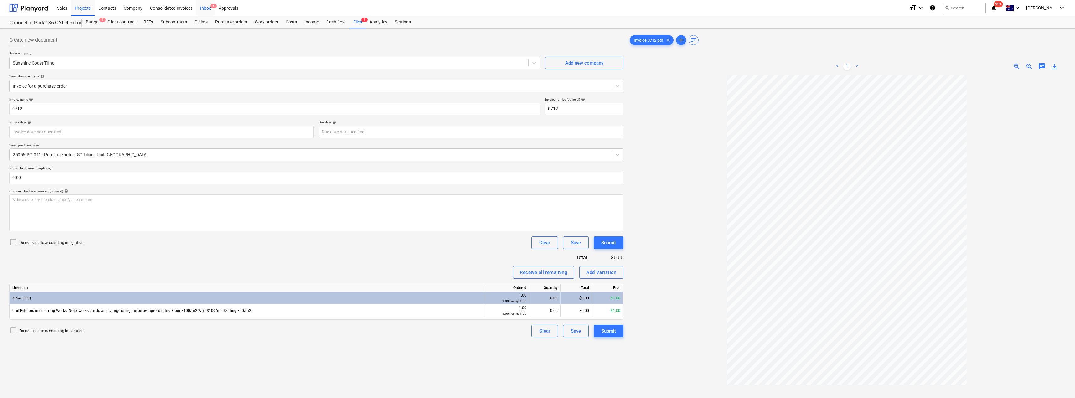
click at [208, 6] on div "Inbox 5" at bounding box center [205, 8] width 18 height 16
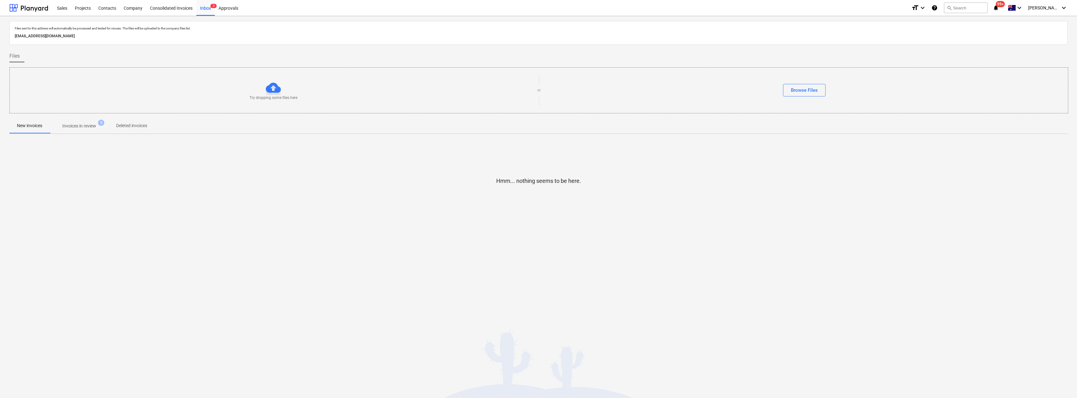
click at [77, 125] on p "Invoices in review" at bounding box center [79, 126] width 34 height 7
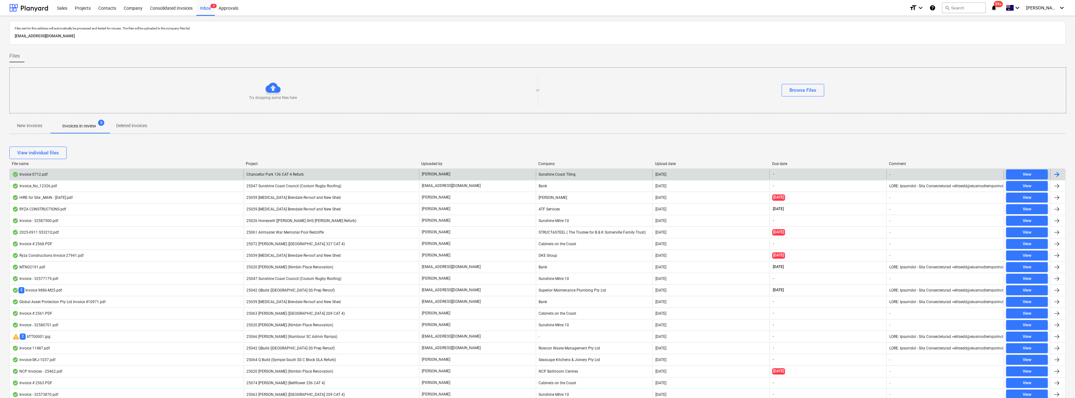
click at [295, 175] on span "Chancellor Park 136 CAT 4 Refurb" at bounding box center [274, 174] width 57 height 4
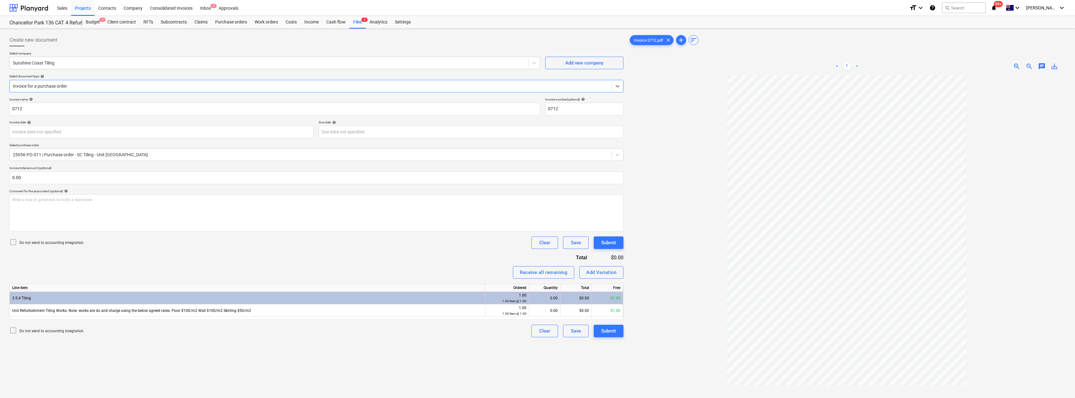
click at [63, 86] on div at bounding box center [310, 86] width 595 height 6
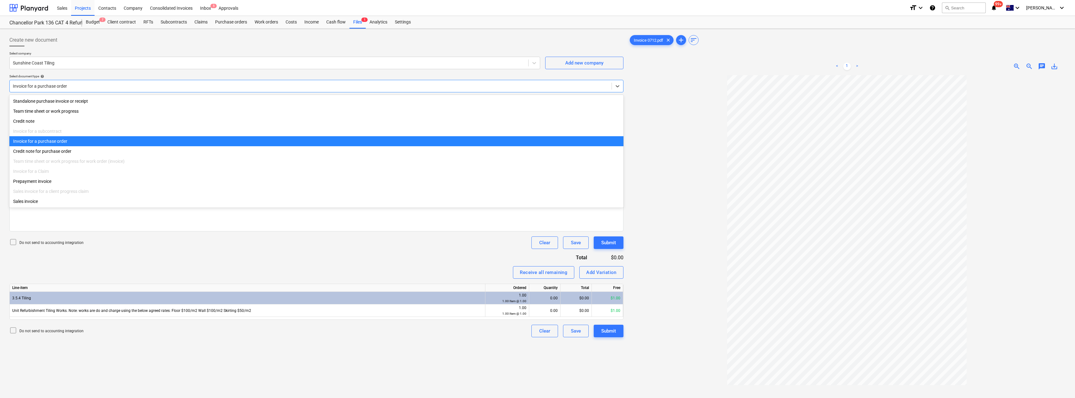
click at [63, 86] on div at bounding box center [310, 86] width 595 height 6
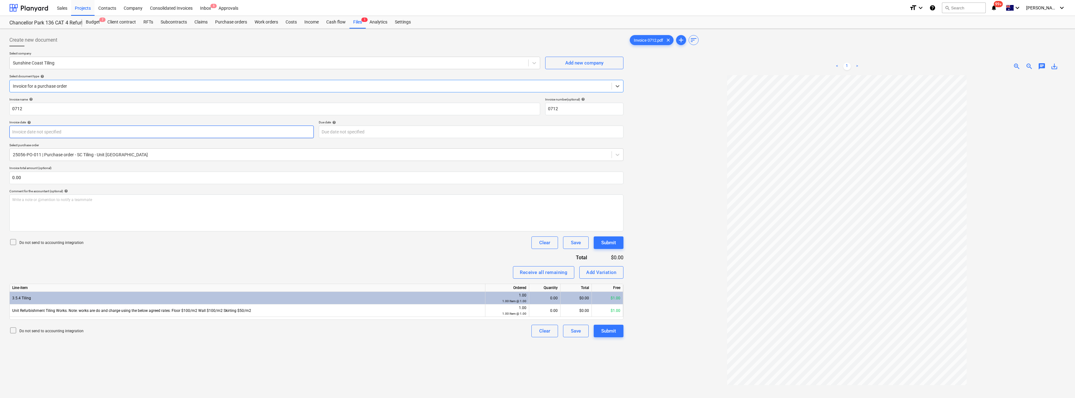
click at [99, 135] on body "Sales Projects Contacts Company Consolidated Invoices Inbox 5 Approvals format_…" at bounding box center [537, 199] width 1075 height 398
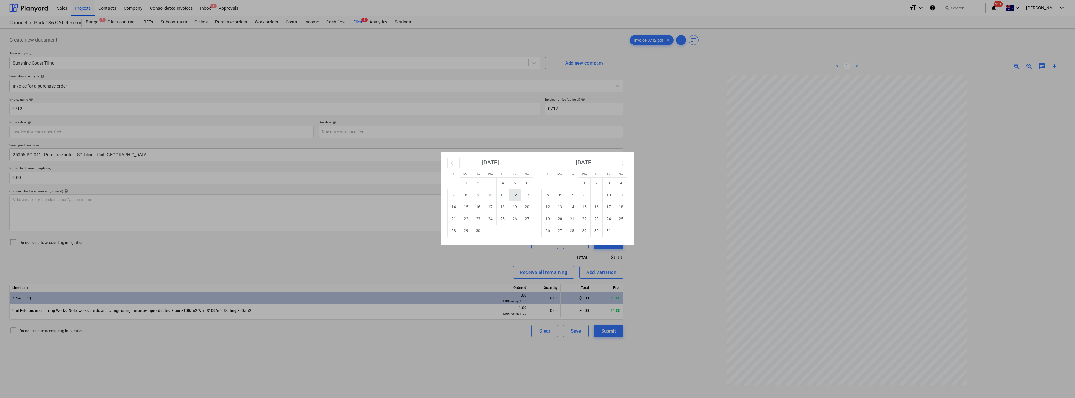
click at [515, 194] on td "12" at bounding box center [515, 195] width 12 height 12
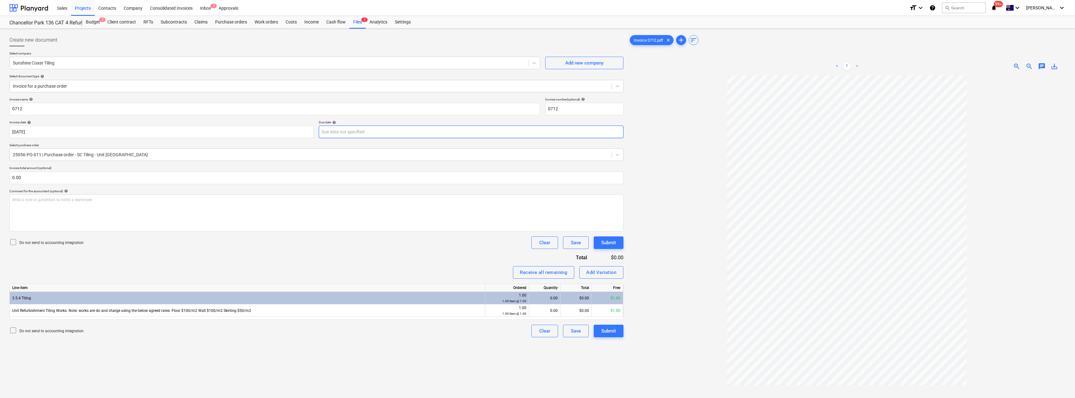
click at [467, 135] on body "Sales Projects Contacts Company Consolidated Invoices Inbox 5 Approvals format_…" at bounding box center [537, 199] width 1075 height 398
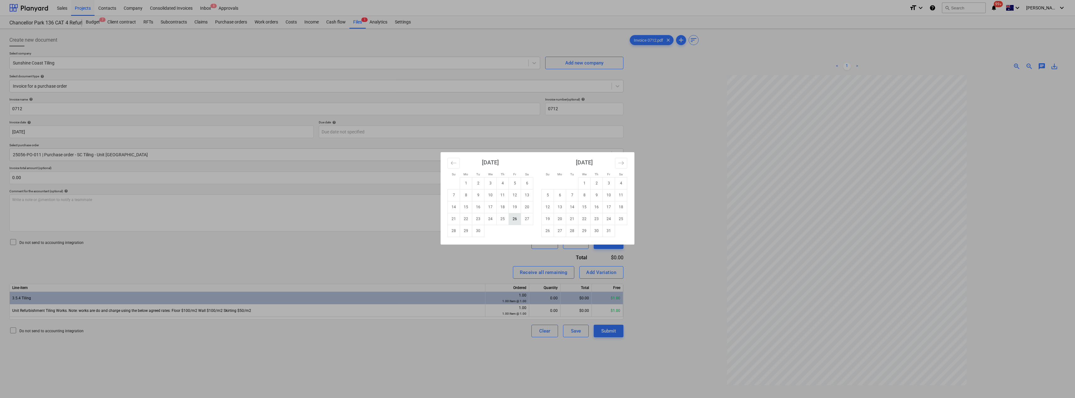
click at [515, 216] on td "26" at bounding box center [515, 219] width 12 height 12
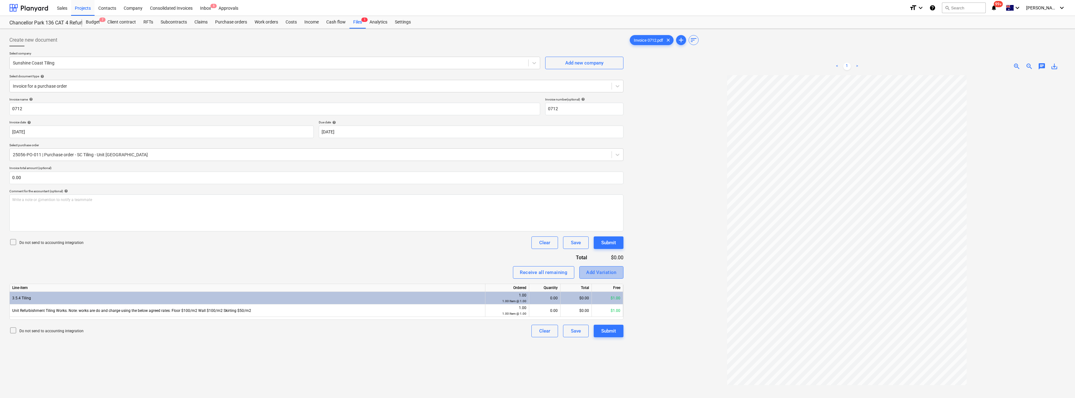
click at [537, 270] on div "Add Variation" at bounding box center [601, 272] width 30 height 8
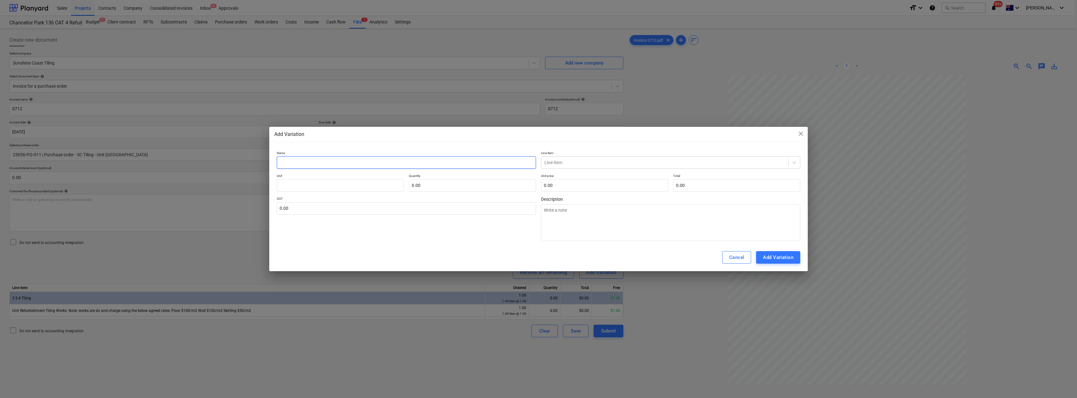
click at [283, 162] on input "text" at bounding box center [406, 162] width 259 height 13
drag, startPoint x: 325, startPoint y: 161, endPoint x: 268, endPoint y: 162, distance: 56.3
click at [268, 162] on div "Add Variation close Name Tiling Line-item Line-item Unit Quantity 0.00 Unit pri…" at bounding box center [538, 199] width 1077 height 398
click at [537, 215] on textarea at bounding box center [670, 222] width 259 height 37
paste textarea "Tiling"
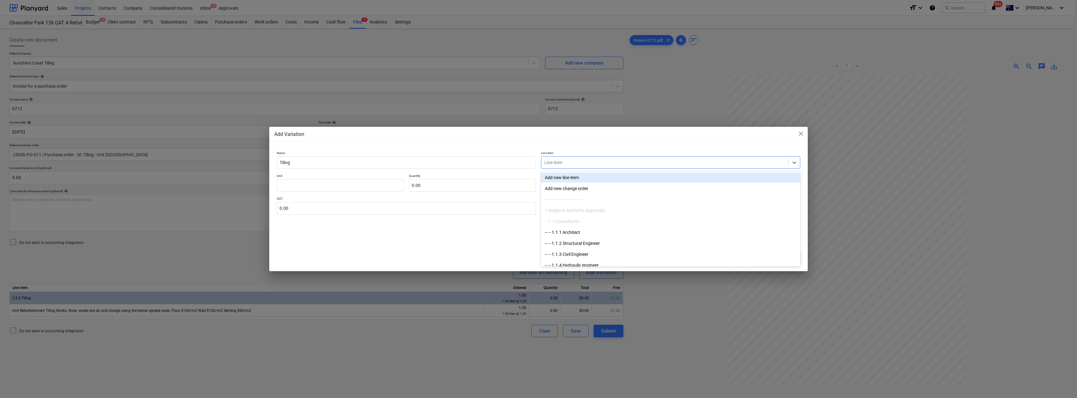
click at [537, 163] on div at bounding box center [664, 162] width 241 height 6
click at [537, 178] on div "-- -- 3.5.4 Tiling" at bounding box center [670, 177] width 259 height 10
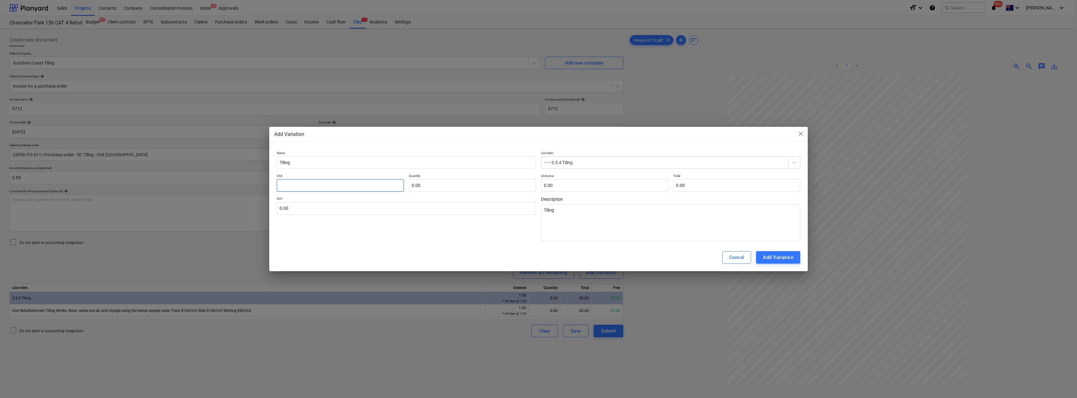
click at [357, 185] on input "text" at bounding box center [340, 185] width 127 height 13
click at [303, 214] on input "text" at bounding box center [406, 208] width 259 height 13
click at [537, 256] on div "Add Variation" at bounding box center [778, 257] width 30 height 8
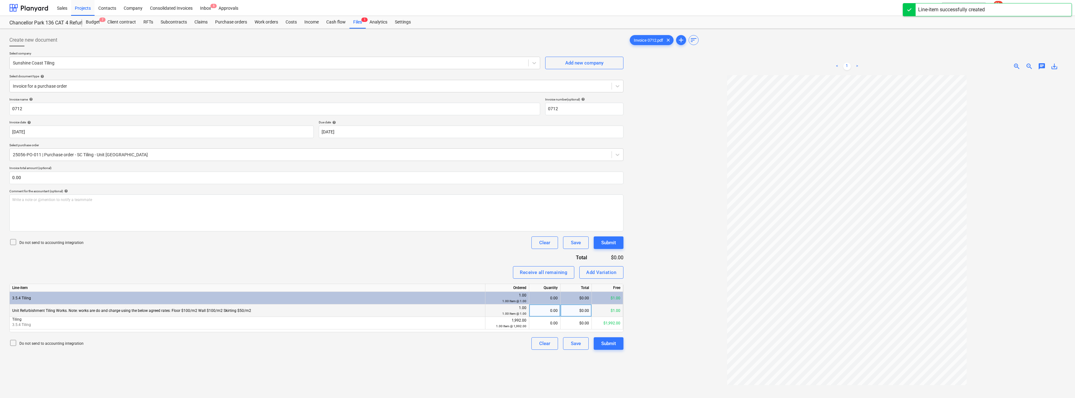
click at [537, 311] on div "0.00" at bounding box center [544, 310] width 26 height 13
click at [537, 325] on div "0.00" at bounding box center [544, 323] width 26 height 13
click at [488, 269] on div "Receive all remaining Add Variation" at bounding box center [316, 272] width 614 height 13
click at [537, 344] on div "Submit" at bounding box center [608, 343] width 15 height 8
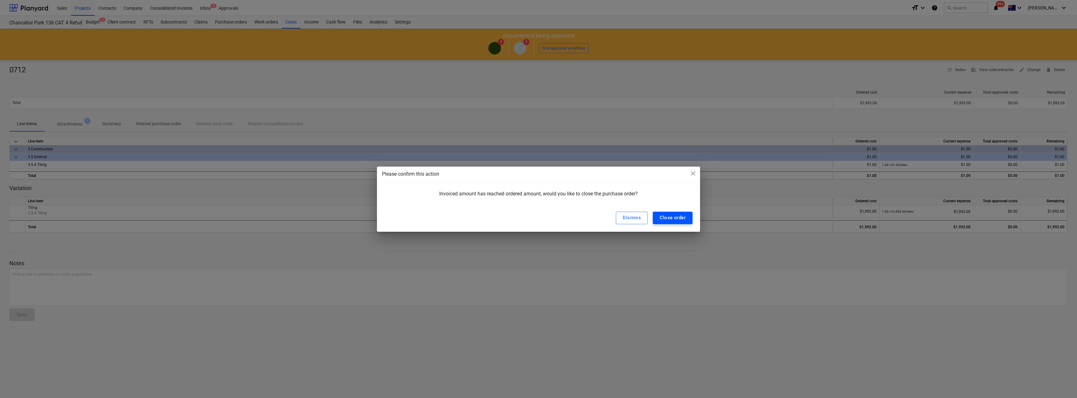
click at [537, 216] on div "Close order" at bounding box center [673, 217] width 26 height 8
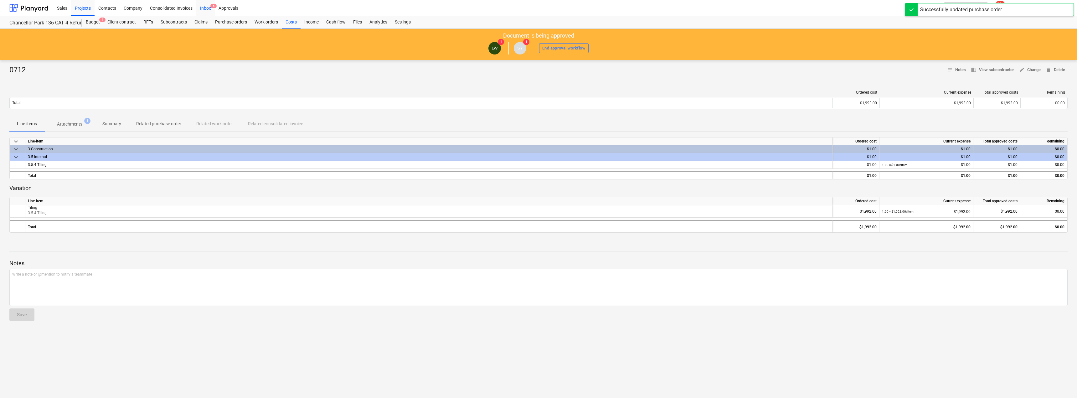
click at [206, 5] on div "Inbox 5" at bounding box center [205, 8] width 18 height 16
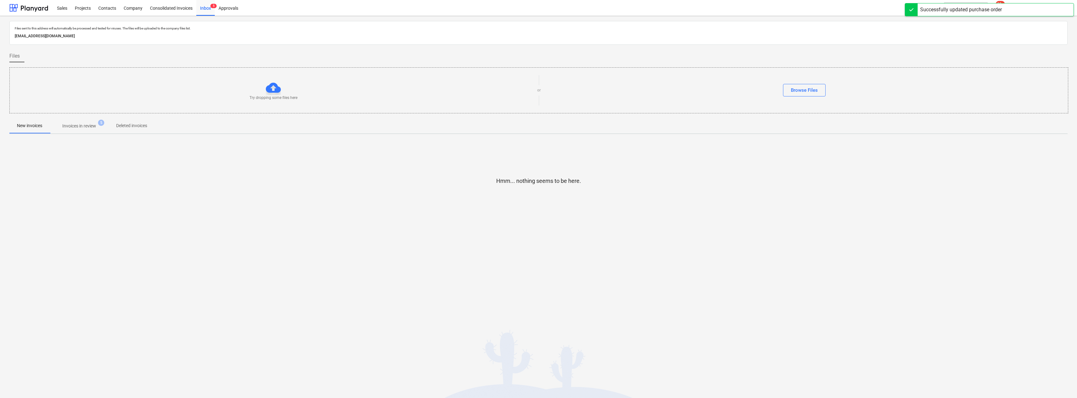
click at [70, 127] on p "Invoices in review" at bounding box center [79, 126] width 34 height 7
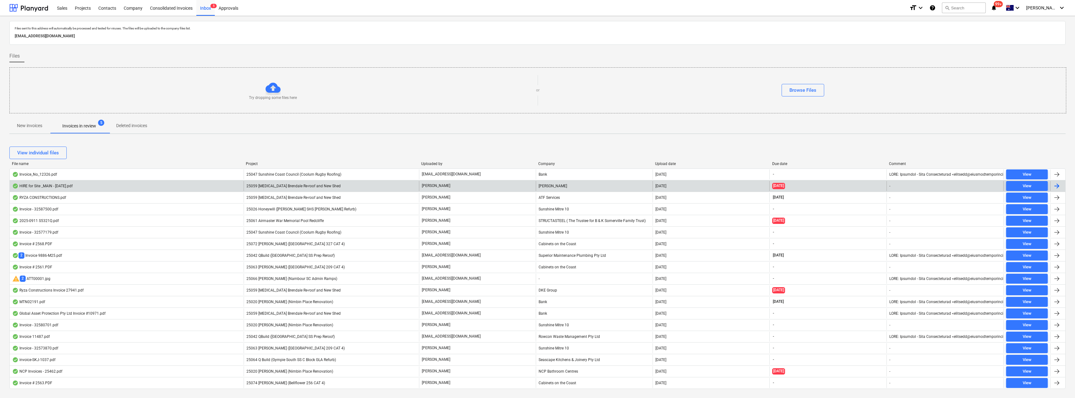
scroll to position [13, 0]
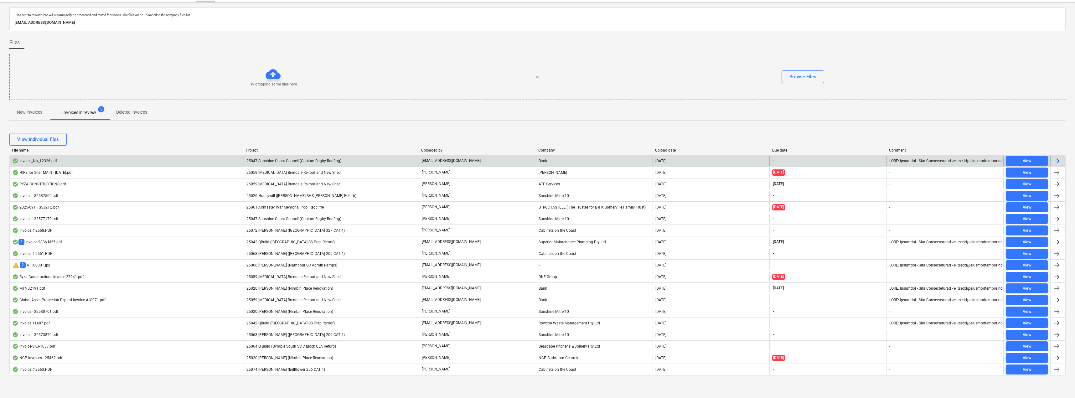
click at [364, 163] on div "25047 Sunshine Coast Council (Coolum Rugby Roofing)" at bounding box center [331, 161] width 175 height 10
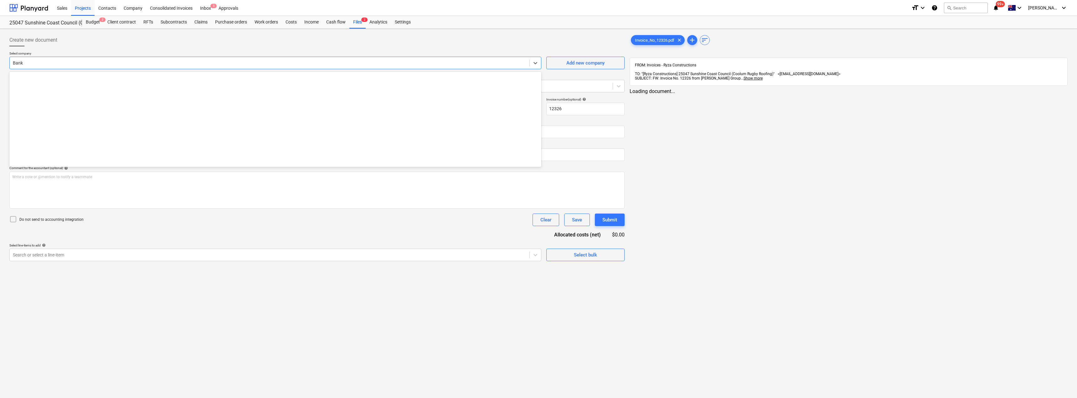
click at [59, 68] on div "Bank" at bounding box center [275, 63] width 532 height 13
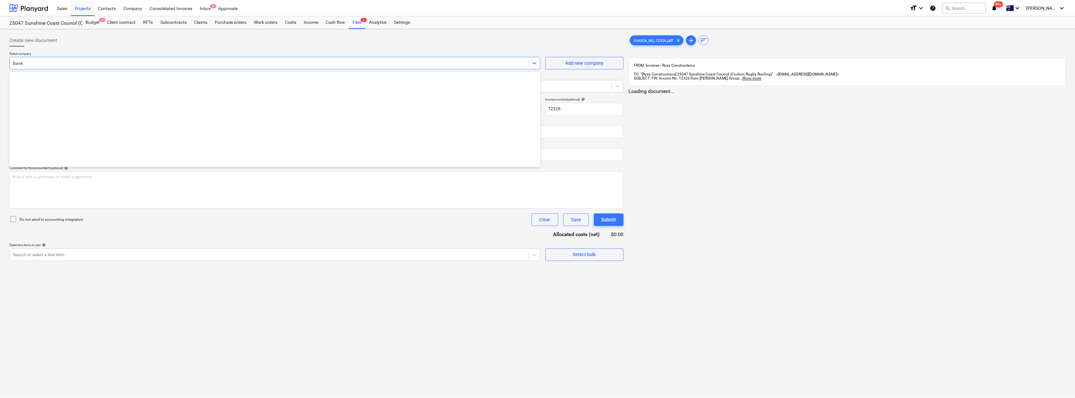
scroll to position [1205, 0]
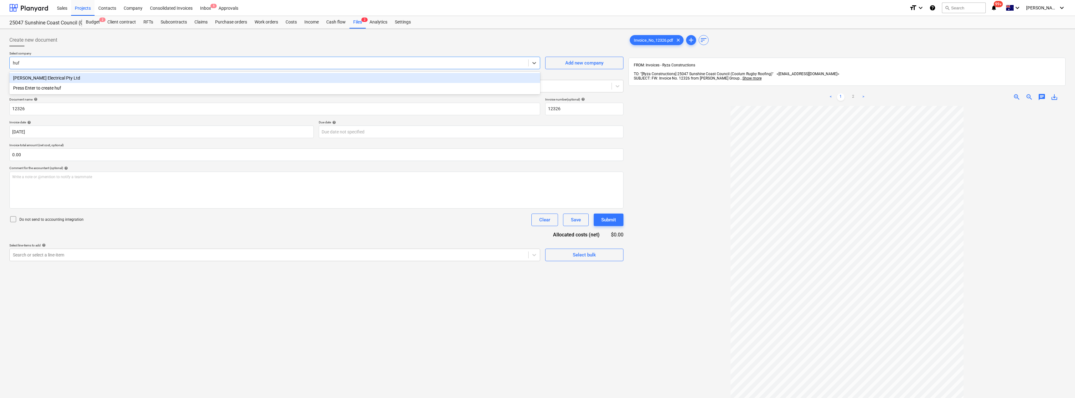
click at [42, 78] on div "[PERSON_NAME] Electrical Pty Ltd" at bounding box center [274, 78] width 531 height 10
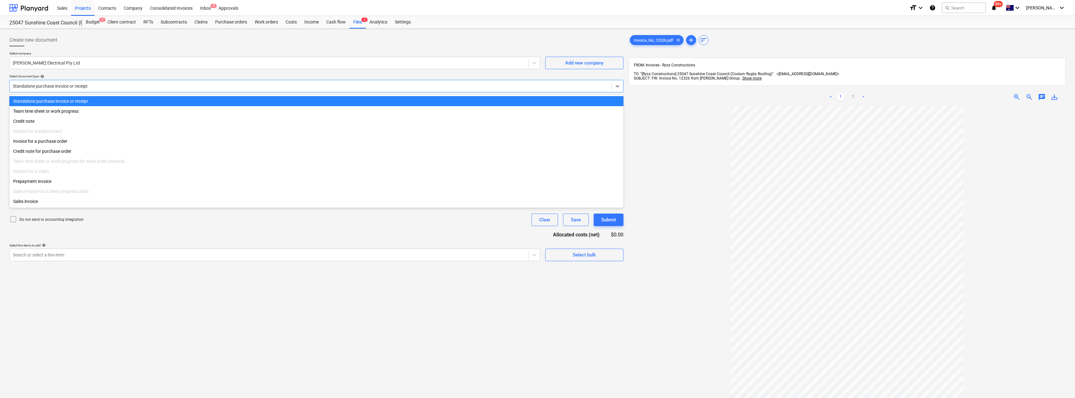
click at [41, 87] on div at bounding box center [310, 86] width 595 height 6
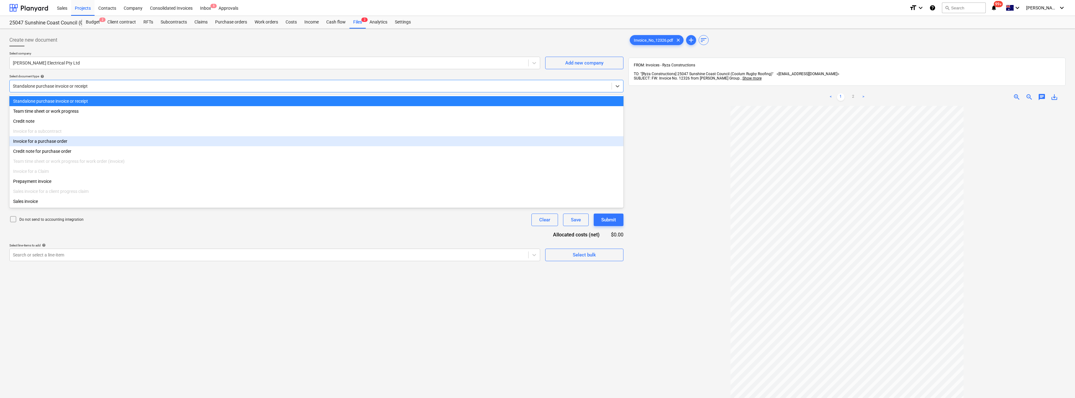
click at [39, 142] on div "Invoice for a purchase order" at bounding box center [316, 141] width 614 height 10
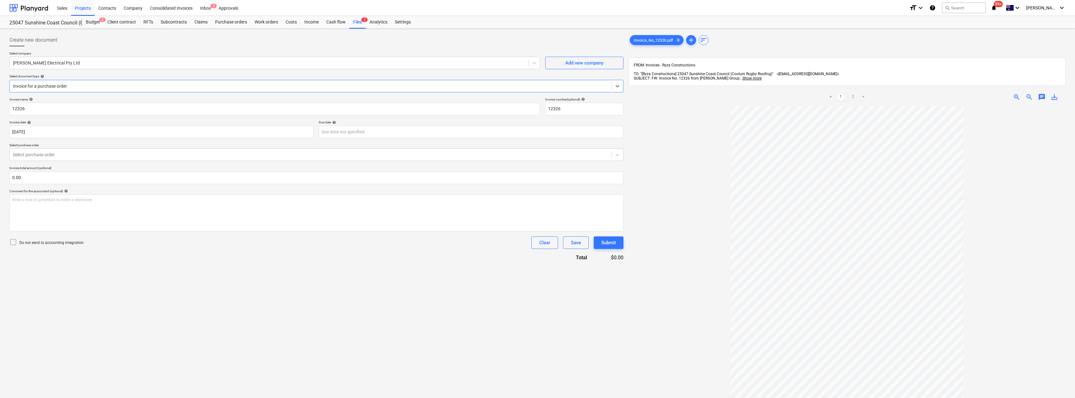
click at [136, 138] on div "Invoice name help 12326 Invoice number (optional) help 12326 Invoice date help …" at bounding box center [316, 179] width 614 height 164
click at [136, 134] on body "Sales Projects Contacts Company Consolidated Invoices Inbox 5 Approvals format_…" at bounding box center [537, 199] width 1075 height 398
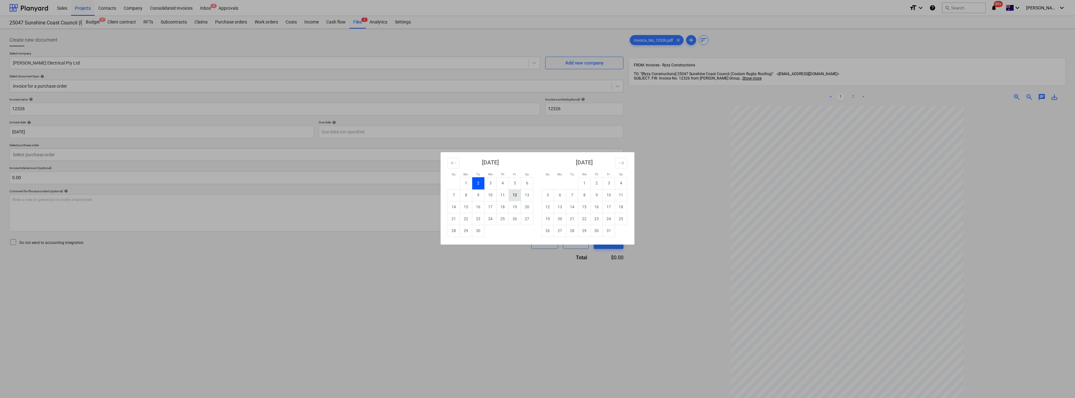
click at [512, 195] on td "12" at bounding box center [515, 195] width 12 height 12
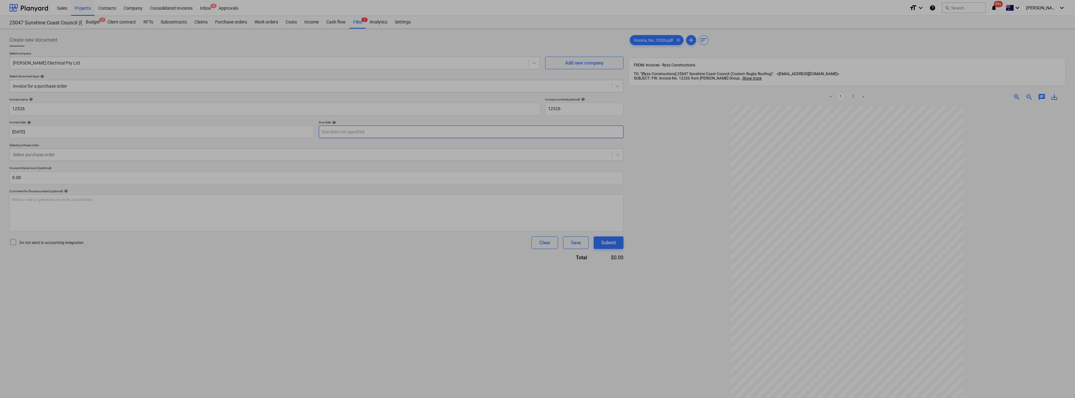
click at [358, 133] on body "Sales Projects Contacts Company Consolidated Invoices Inbox 5 Approvals format_…" at bounding box center [537, 199] width 1075 height 398
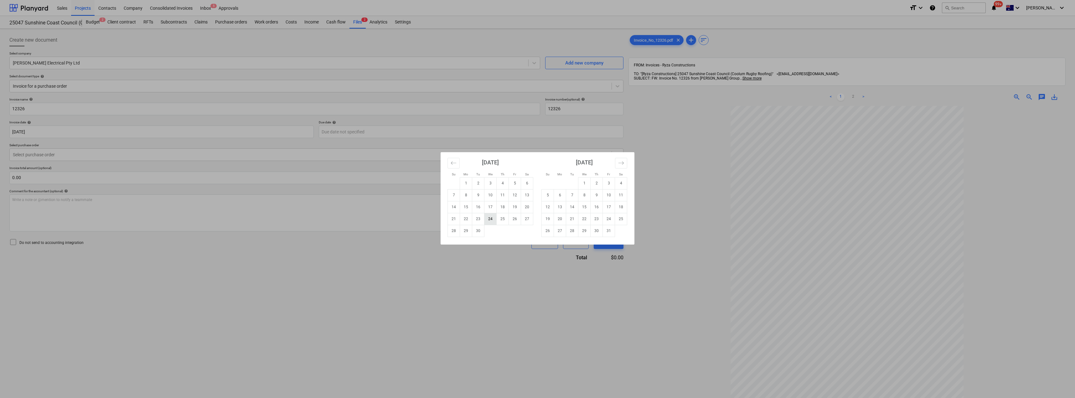
click at [507, 216] on tr "21 22 23 24 25 26 27" at bounding box center [490, 219] width 85 height 12
click at [518, 217] on td "26" at bounding box center [515, 219] width 12 height 12
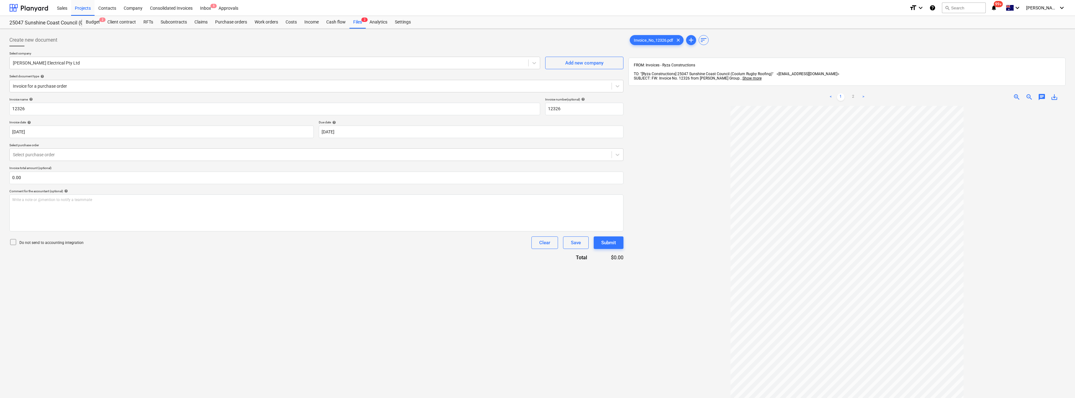
click at [126, 162] on div "Invoice name help 12326 Invoice number (optional) help 12326 Invoice date help …" at bounding box center [316, 179] width 614 height 164
click at [116, 155] on div at bounding box center [310, 154] width 595 height 6
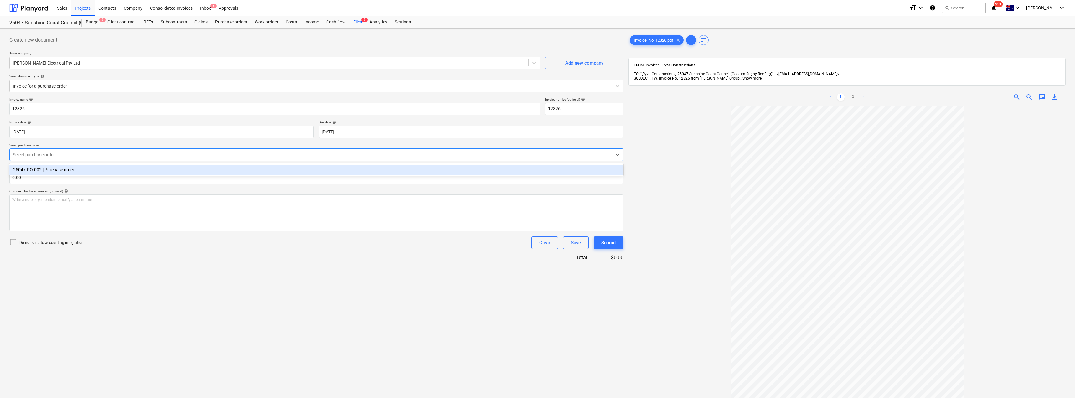
click at [112, 169] on div "25047-PO-002 | Purchase order" at bounding box center [316, 170] width 614 height 10
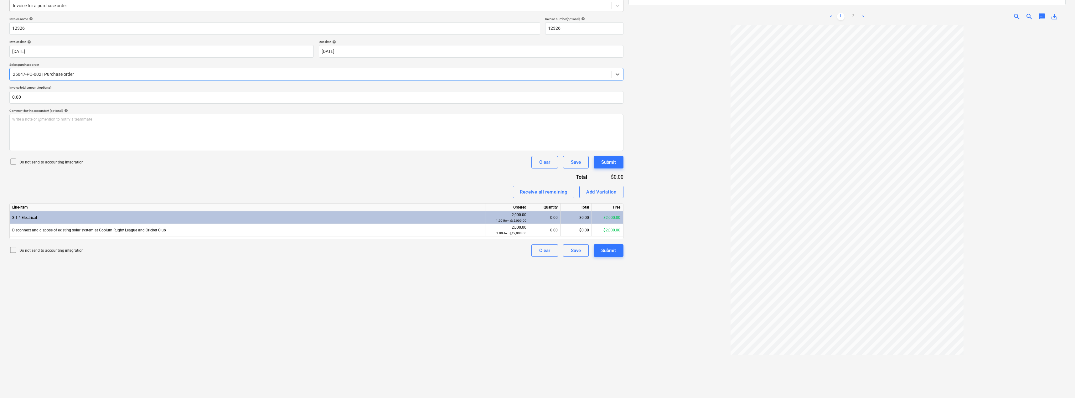
scroll to position [89, 0]
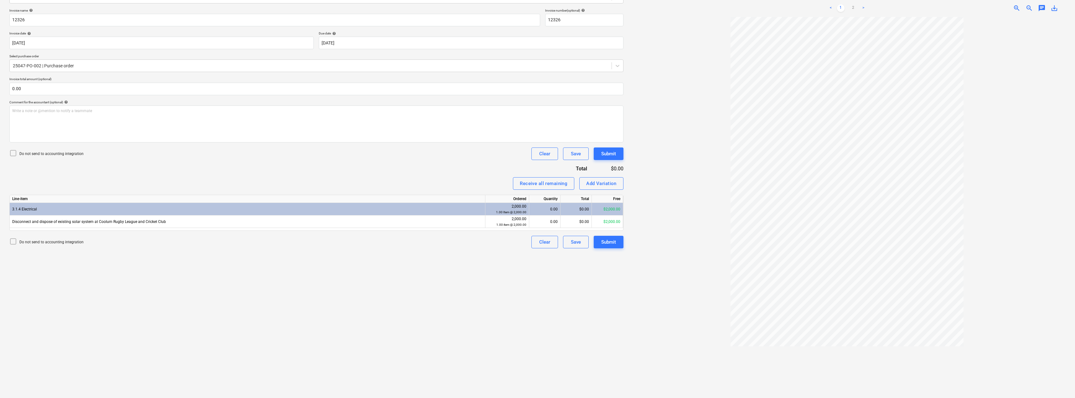
click at [537, 4] on link ">" at bounding box center [863, 8] width 8 height 8
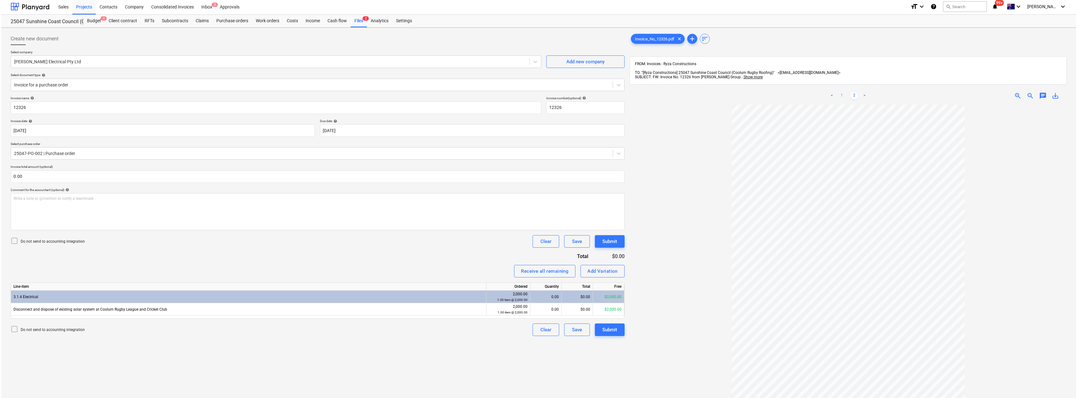
scroll to position [0, 0]
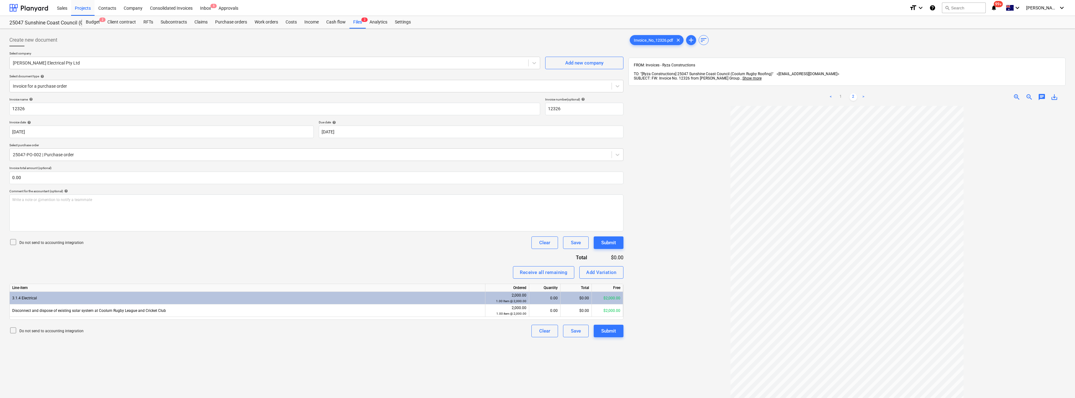
click at [537, 93] on span "chat" at bounding box center [1042, 97] width 8 height 8
click at [537, 147] on p "Write a note or @mention to notify a teammate [PERSON_NAME]" at bounding box center [998, 149] width 120 height 5
click at [537, 186] on div "Save" at bounding box center [947, 190] width 10 height 8
click at [537, 111] on span "close" at bounding box center [1057, 115] width 8 height 8
click at [206, 6] on div "Inbox 5" at bounding box center [205, 8] width 18 height 16
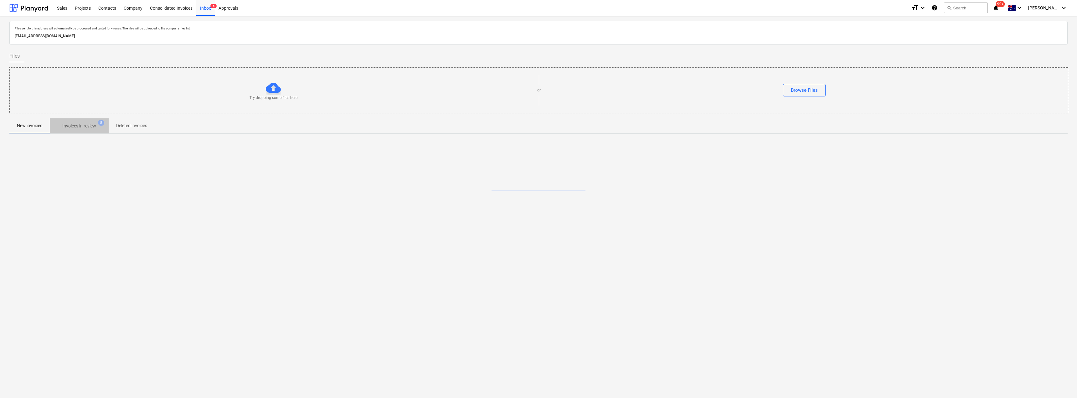
click at [78, 125] on p "Invoices in review" at bounding box center [79, 126] width 34 height 7
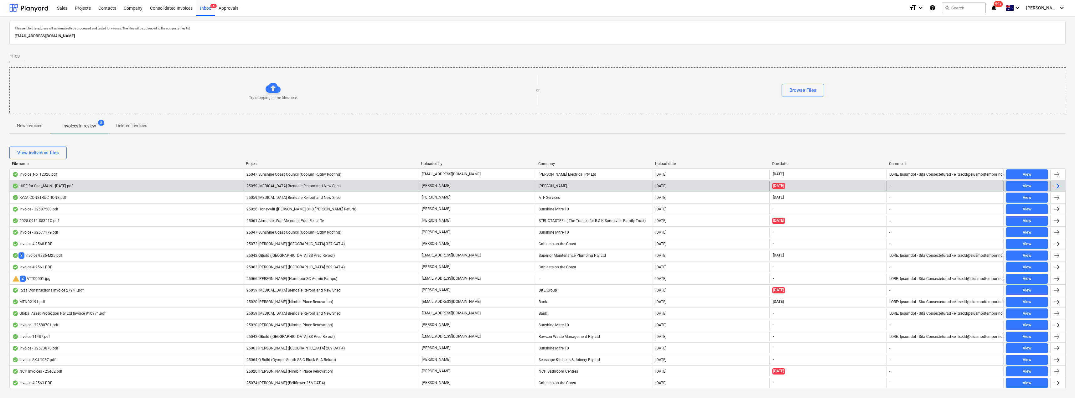
click at [337, 186] on div "25059 [MEDICAL_DATA] Brendale Re-roof and New Shed" at bounding box center [331, 186] width 175 height 10
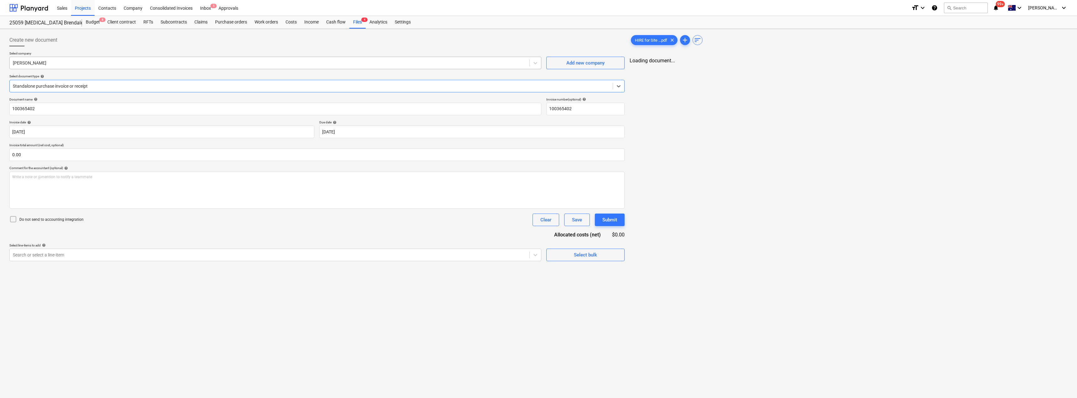
click at [89, 65] on div at bounding box center [269, 63] width 513 height 6
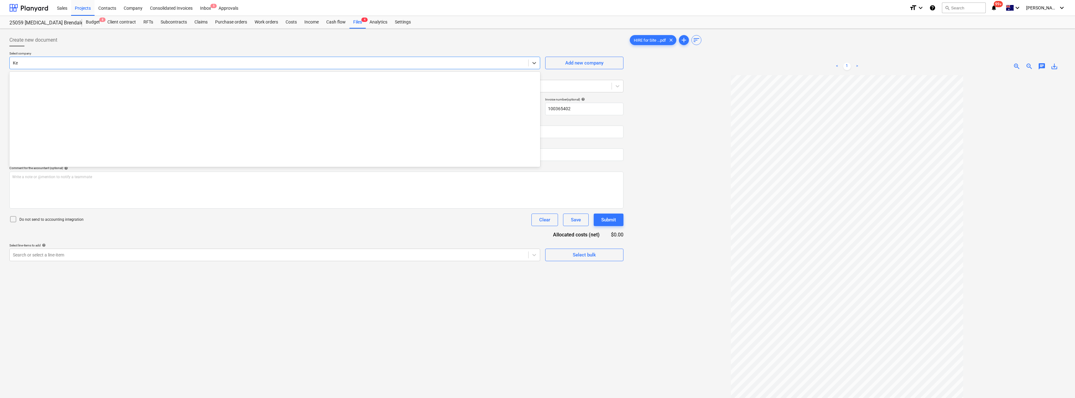
scroll to position [300, 0]
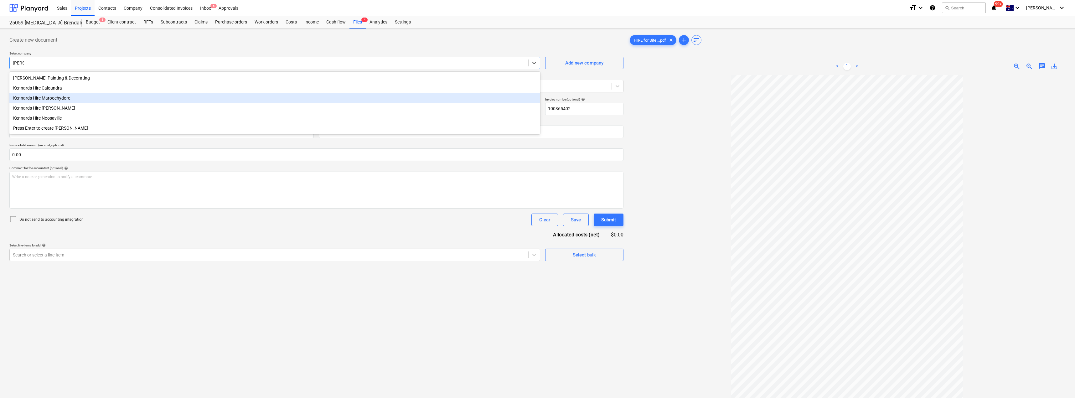
click at [62, 100] on div "Kennards Hire Maroochydore" at bounding box center [274, 98] width 531 height 10
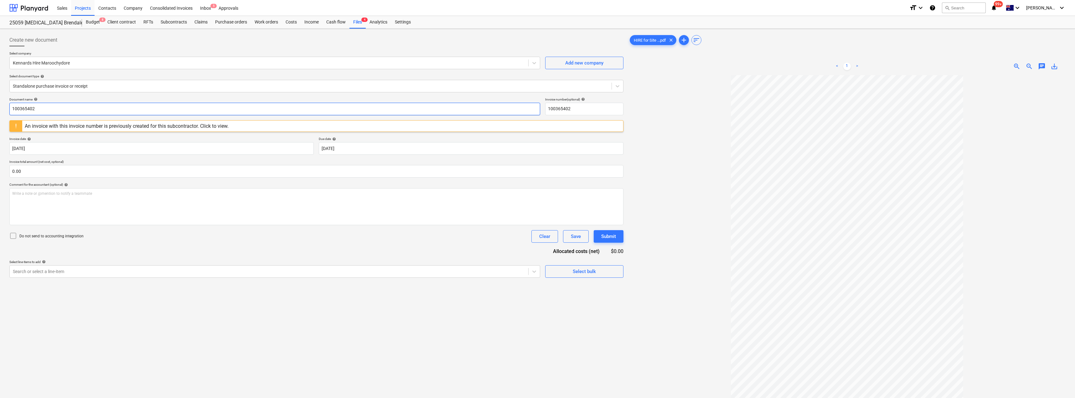
drag, startPoint x: 55, startPoint y: 107, endPoint x: 0, endPoint y: 109, distance: 55.1
click at [0, 108] on div "Create new document Select company Kennards Hire Maroochydore Add new company S…" at bounding box center [537, 245] width 1075 height 432
drag, startPoint x: 66, startPoint y: 110, endPoint x: 0, endPoint y: 106, distance: 66.2
click at [0, 106] on div "Create new document Select company Kennards Hire Maroochydore Add new company S…" at bounding box center [537, 245] width 1075 height 432
paste input "27866687"
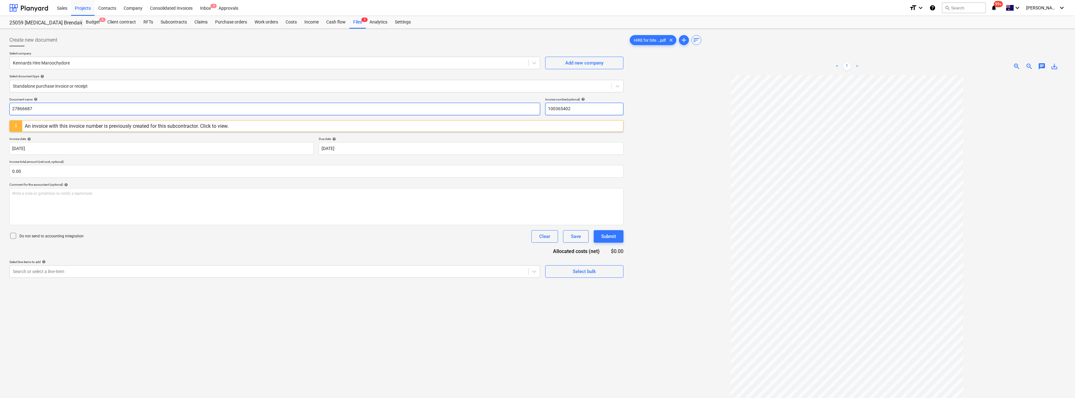
drag, startPoint x: 532, startPoint y: 107, endPoint x: 526, endPoint y: 107, distance: 6.3
click at [526, 107] on div "Document name help 27866687 Invoice number (optional) help 100365402" at bounding box center [316, 106] width 614 height 18
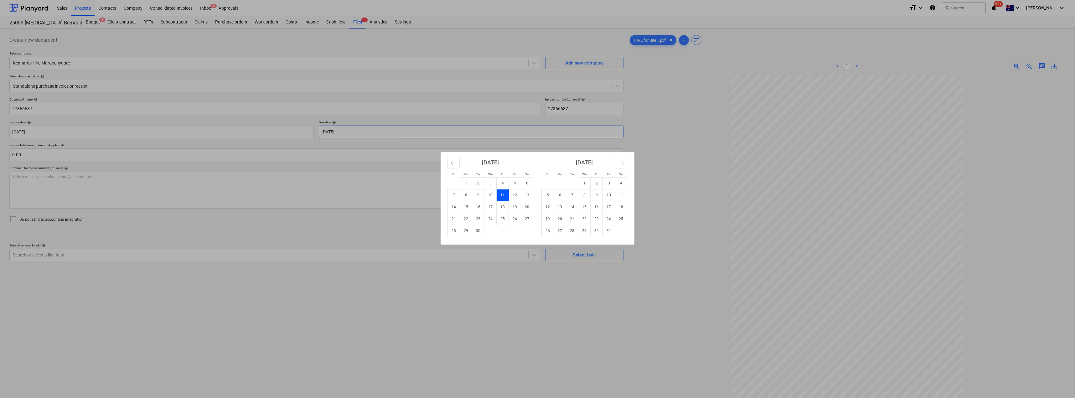
click at [359, 132] on body "Sales Projects Contacts Company Consolidated Invoices Inbox 5 Approvals format_…" at bounding box center [537, 199] width 1075 height 398
click at [537, 234] on td "31" at bounding box center [609, 231] width 12 height 12
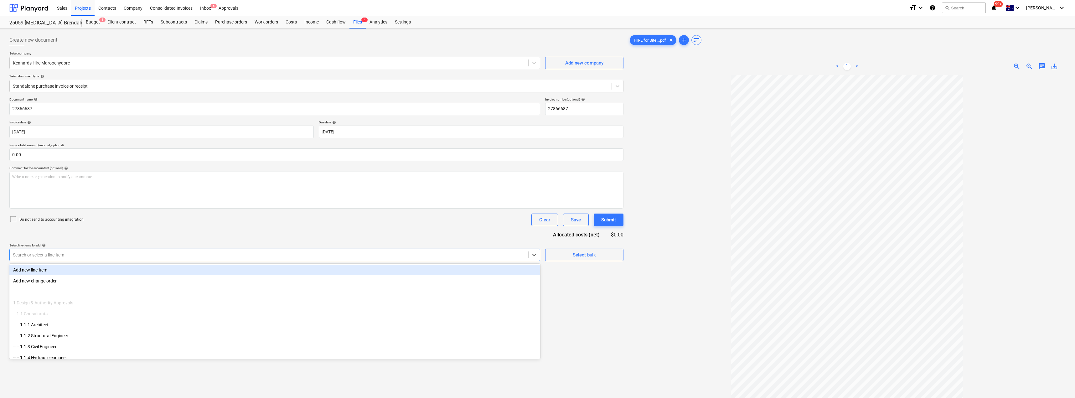
click at [93, 252] on div at bounding box center [269, 255] width 512 height 6
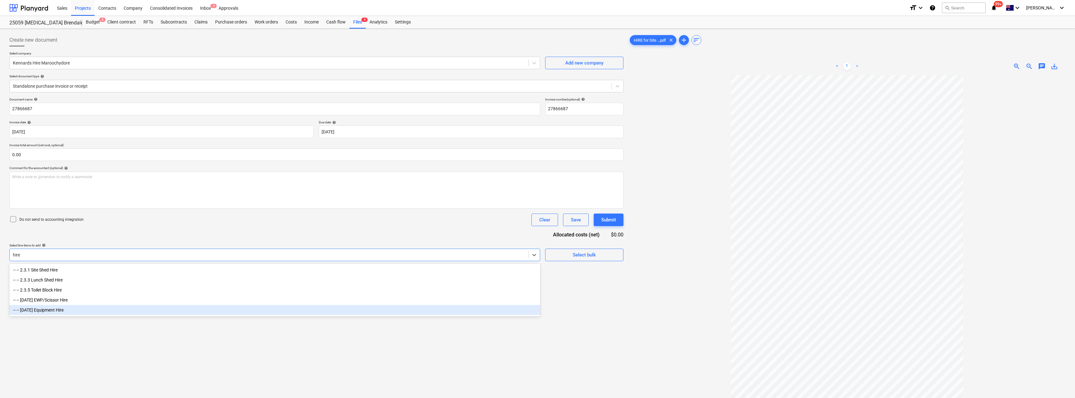
click at [68, 311] on div "-- -- [DATE] Equipment Hire" at bounding box center [274, 310] width 531 height 10
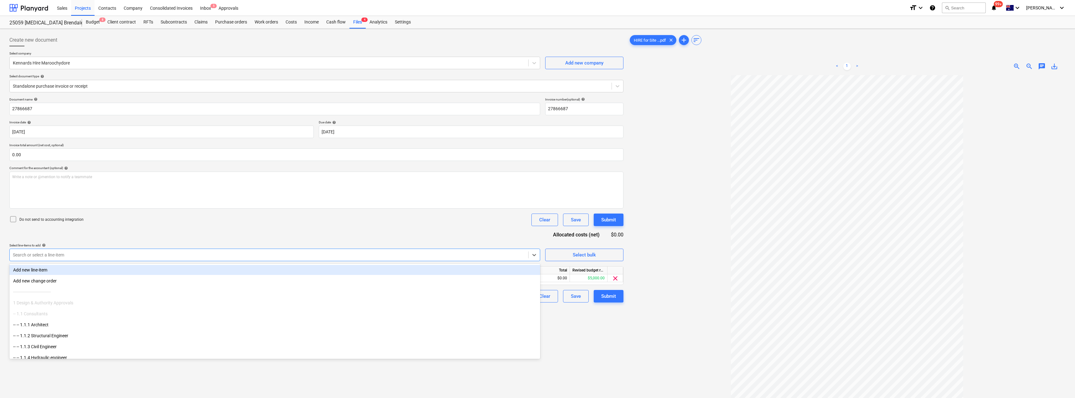
click at [173, 234] on div "Document name help 27866687 Invoice number (optional) help 27866687 Invoice dat…" at bounding box center [316, 199] width 614 height 205
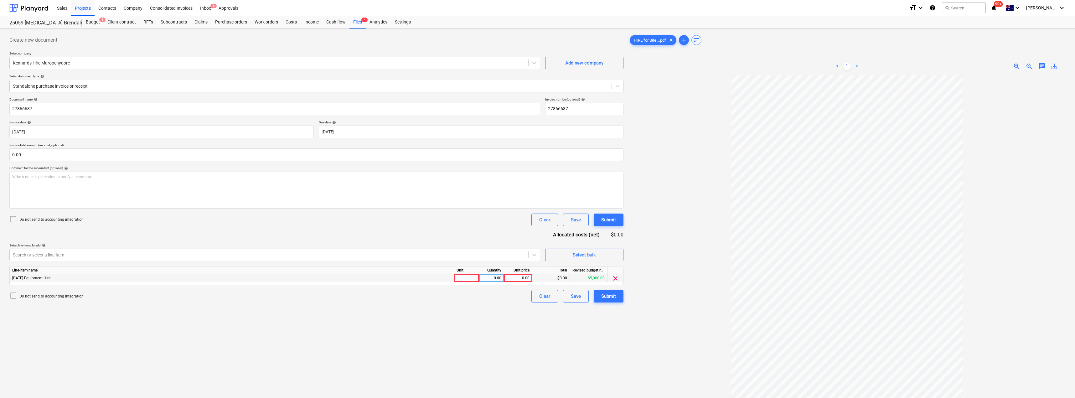
click at [461, 276] on div at bounding box center [466, 278] width 25 height 8
click at [537, 295] on div "Submit" at bounding box center [608, 296] width 15 height 8
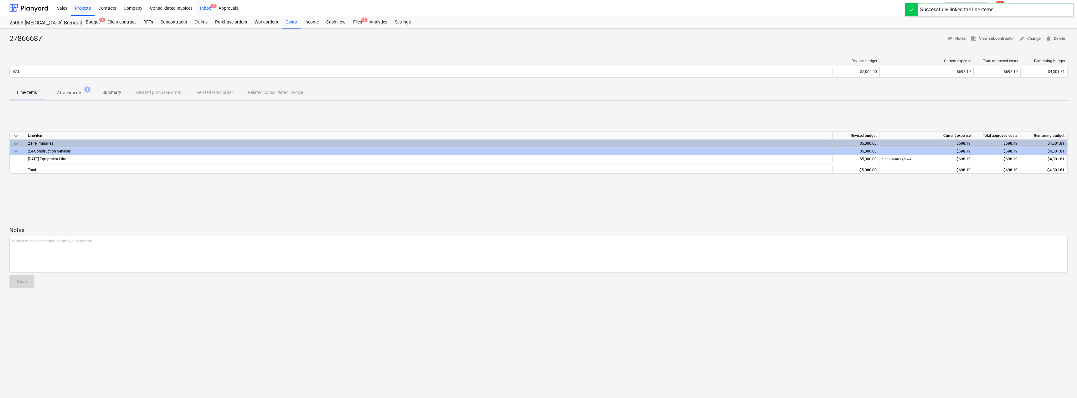
click at [205, 9] on div "Inbox 4" at bounding box center [205, 8] width 18 height 16
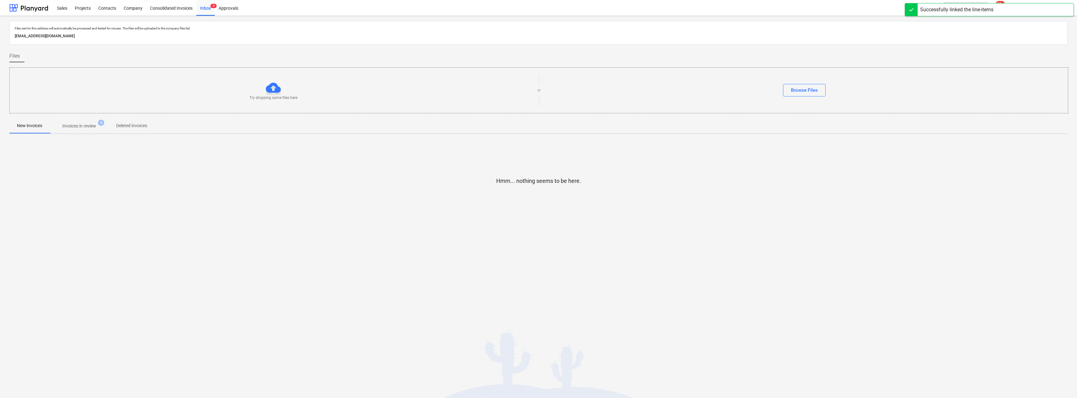
click at [85, 123] on p "Invoices in review" at bounding box center [79, 126] width 34 height 7
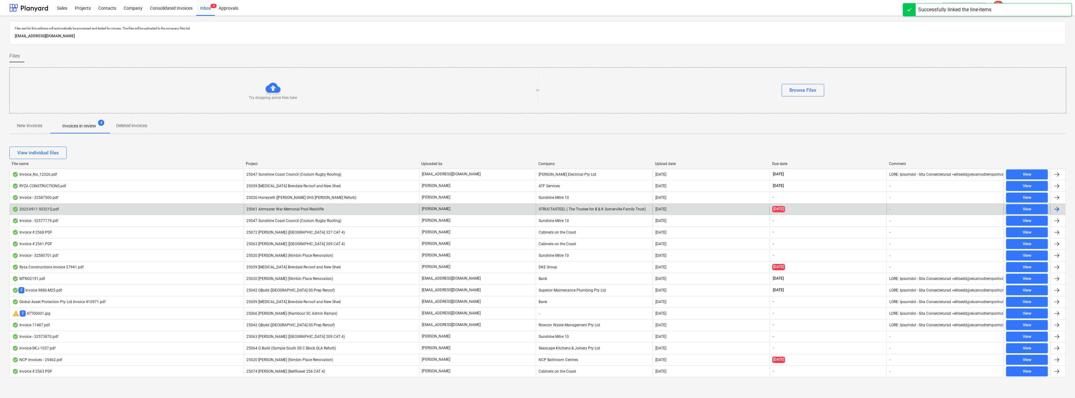
click at [295, 209] on span "25061 Airmaster War Memorial Pool Redcliffe" at bounding box center [284, 209] width 77 height 4
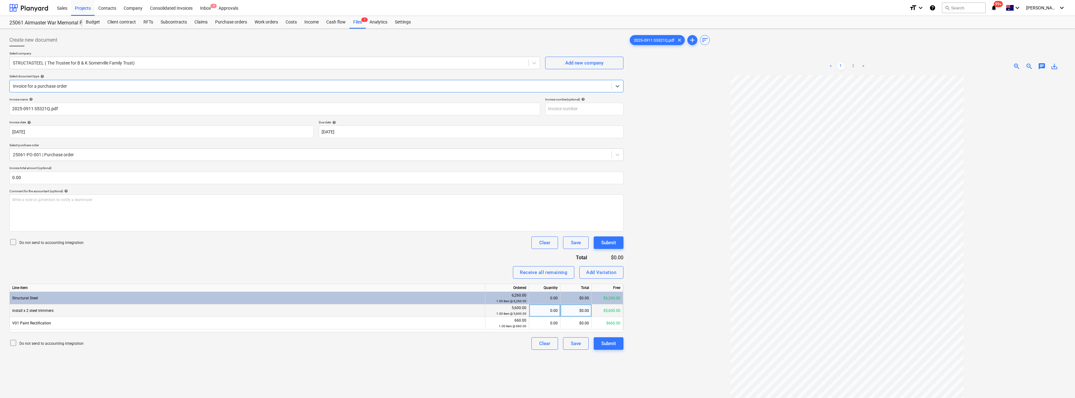
click at [537, 308] on div "0.00" at bounding box center [544, 310] width 26 height 13
click at [444, 264] on div "Invoice name help 2025-0911 S5321Q.pdf Invoice number (optional) help Invoice d…" at bounding box center [316, 223] width 614 height 252
click at [537, 325] on div "0.00" at bounding box center [544, 323] width 26 height 13
click at [479, 255] on div "Invoice name help 2025-0911 S5321Q.pdf Invoice number (optional) help Invoice d…" at bounding box center [316, 223] width 614 height 252
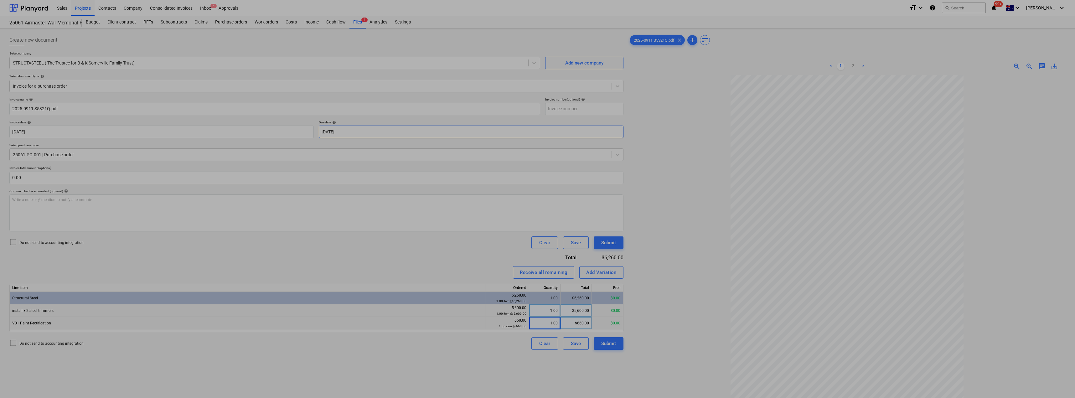
click at [363, 132] on body "Sales Projects Contacts Company Consolidated Invoices Inbox 4 Approvals format_…" at bounding box center [537, 199] width 1075 height 398
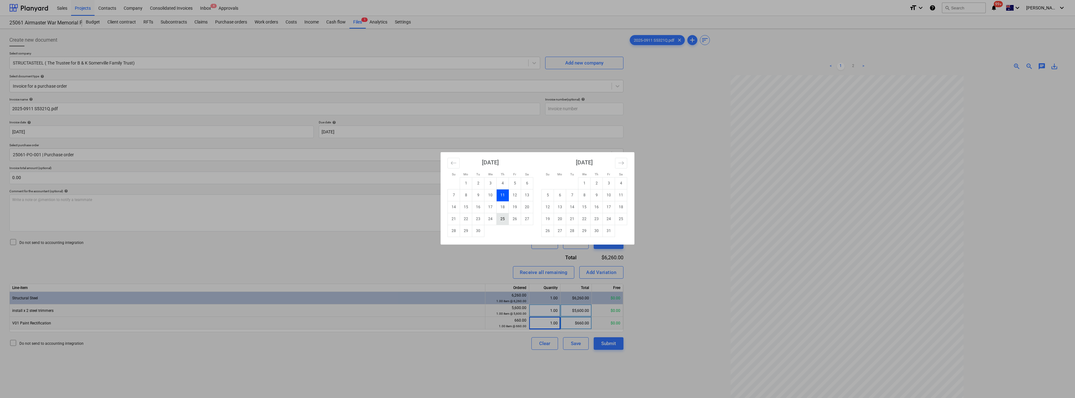
click at [505, 218] on td "25" at bounding box center [502, 219] width 12 height 12
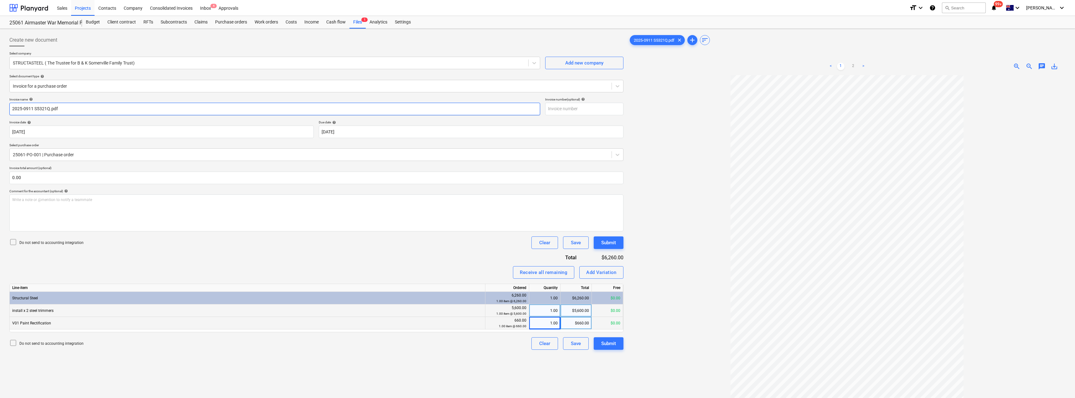
drag, startPoint x: 70, startPoint y: 108, endPoint x: 12, endPoint y: 105, distance: 58.6
click at [12, 105] on input "2025-0911 S5321Q.pdf" at bounding box center [274, 109] width 531 height 13
click at [38, 110] on input "2025-0911 S5321Q.pdf" at bounding box center [274, 109] width 531 height 13
drag, startPoint x: 34, startPoint y: 107, endPoint x: 7, endPoint y: 107, distance: 27.5
click at [7, 107] on div "Create new document Select company STRUCTASTEEL ( The Trustee for B & K Somervi…" at bounding box center [537, 245] width 1075 height 432
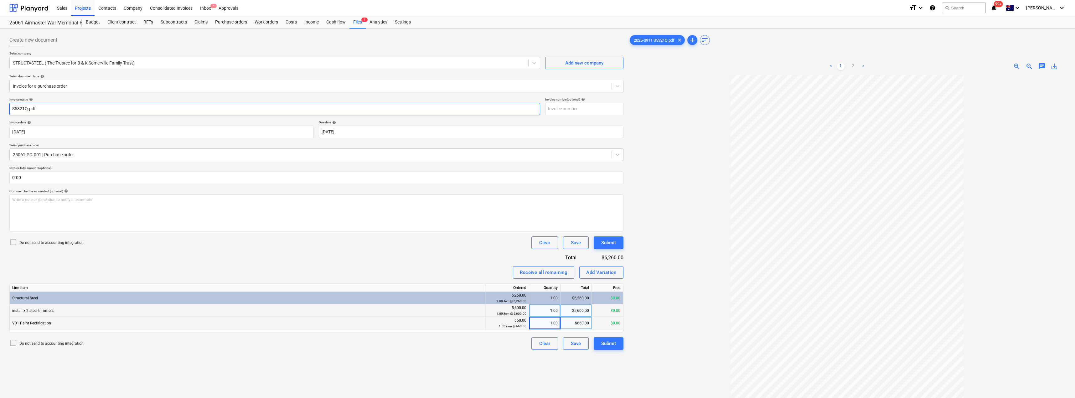
click at [57, 106] on input "S5321Q.pdf" at bounding box center [274, 109] width 531 height 13
drag, startPoint x: 44, startPoint y: 109, endPoint x: 0, endPoint y: 107, distance: 43.5
click at [0, 107] on div "Create new document Select company STRUCTASTEEL ( The Trustee for B & K Somervi…" at bounding box center [537, 245] width 1075 height 432
click at [537, 110] on input "text" at bounding box center [584, 109] width 78 height 13
paste input "S5321Q"
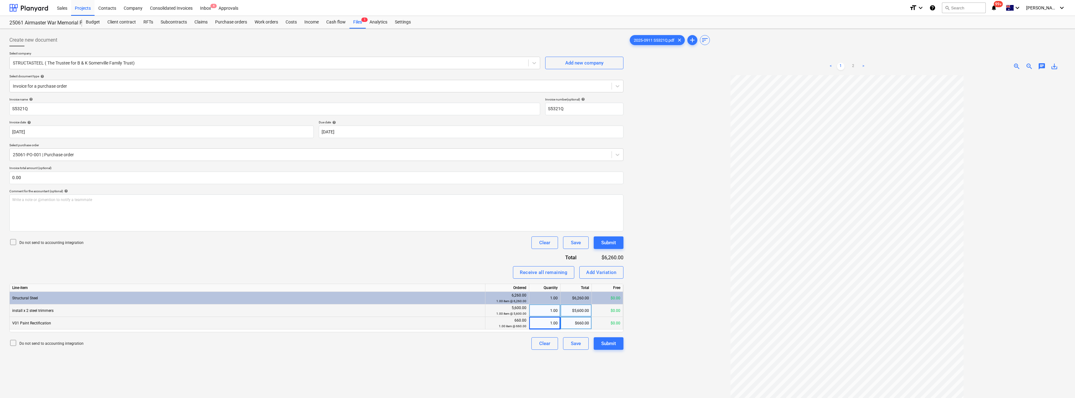
click at [537, 125] on div at bounding box center [846, 265] width 437 height 380
click at [537, 346] on div "Submit" at bounding box center [608, 343] width 15 height 8
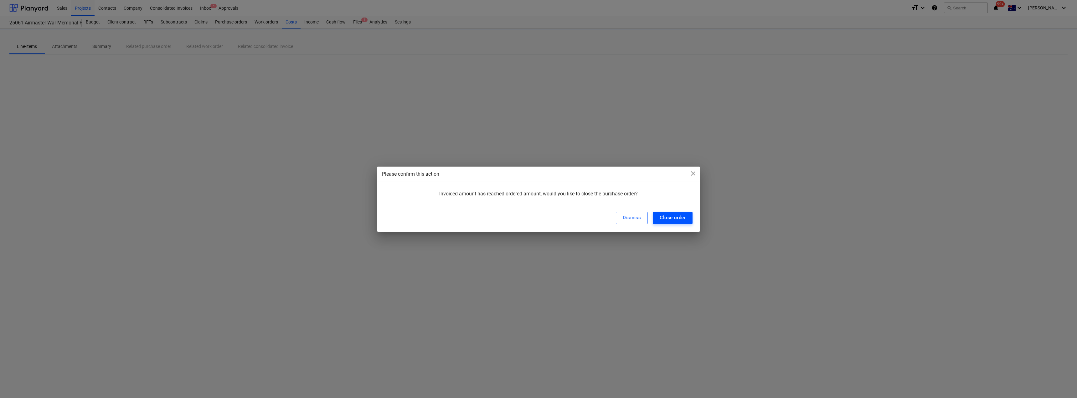
click at [537, 218] on div "Close order" at bounding box center [673, 217] width 26 height 8
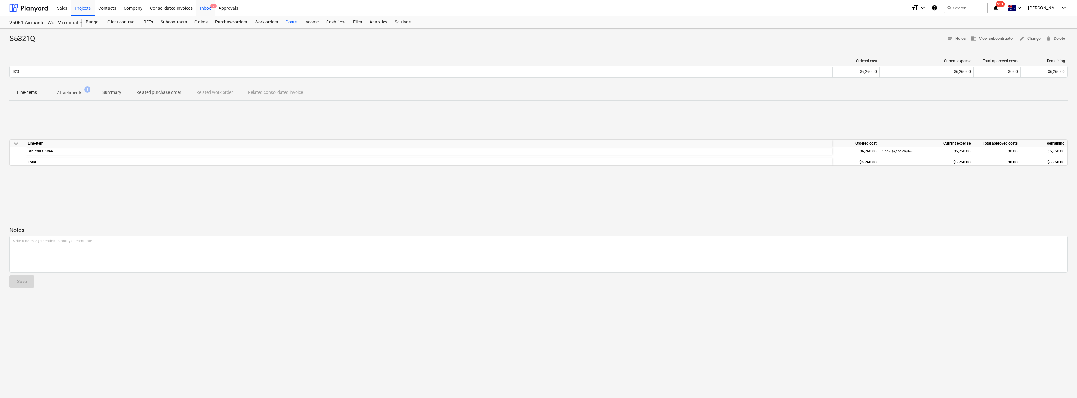
click at [209, 6] on div "Inbox 3" at bounding box center [205, 8] width 18 height 16
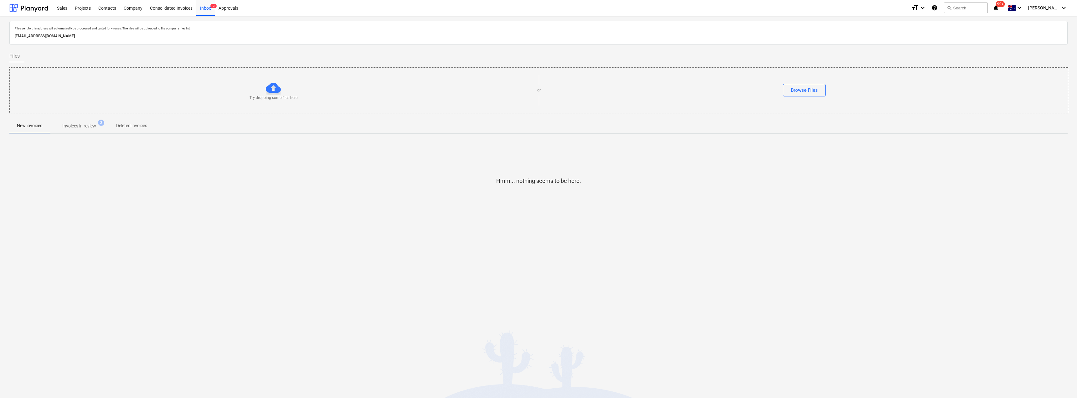
click at [74, 131] on span "Invoices in review 3" at bounding box center [79, 125] width 59 height 11
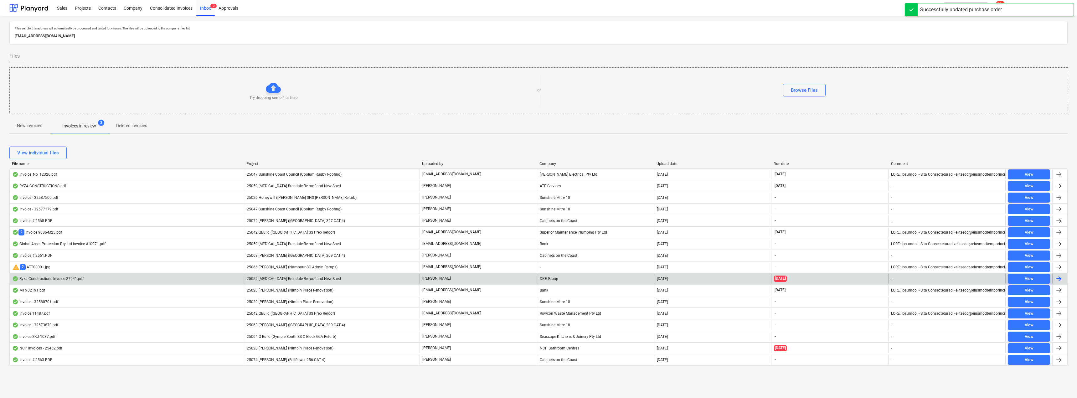
click at [319, 279] on span "25059 [MEDICAL_DATA] Brendale Re-roof and New Shed" at bounding box center [294, 278] width 94 height 4
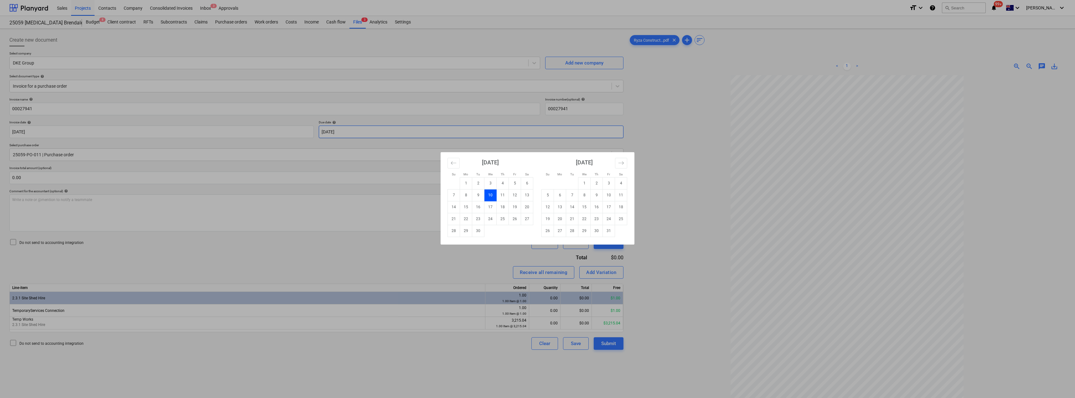
click at [350, 134] on body "Sales Projects Contacts Company Consolidated Invoices Inbox 3 Approvals format_…" at bounding box center [537, 199] width 1075 height 398
click at [490, 221] on td "24" at bounding box center [490, 219] width 12 height 12
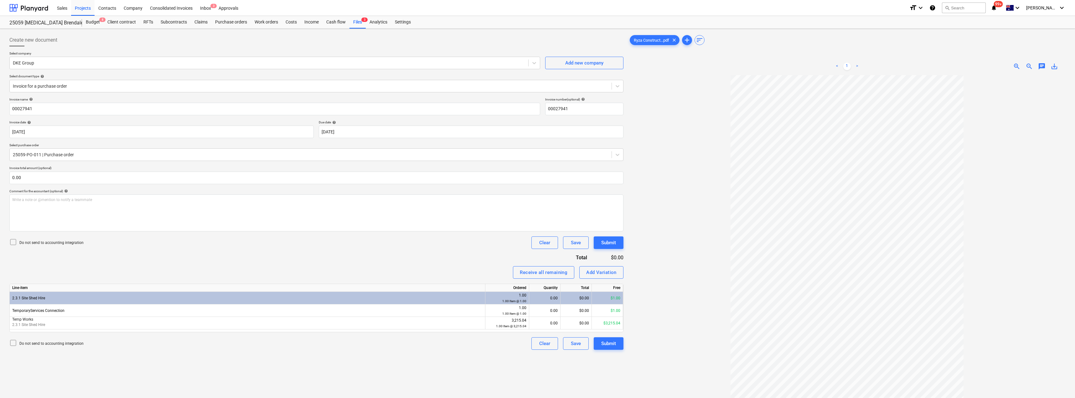
click at [404, 262] on div "Invoice name help 00027941 Invoice number (optional) help 00027941 Invoice date…" at bounding box center [316, 223] width 614 height 252
click at [537, 309] on div "0.00" at bounding box center [544, 310] width 26 height 13
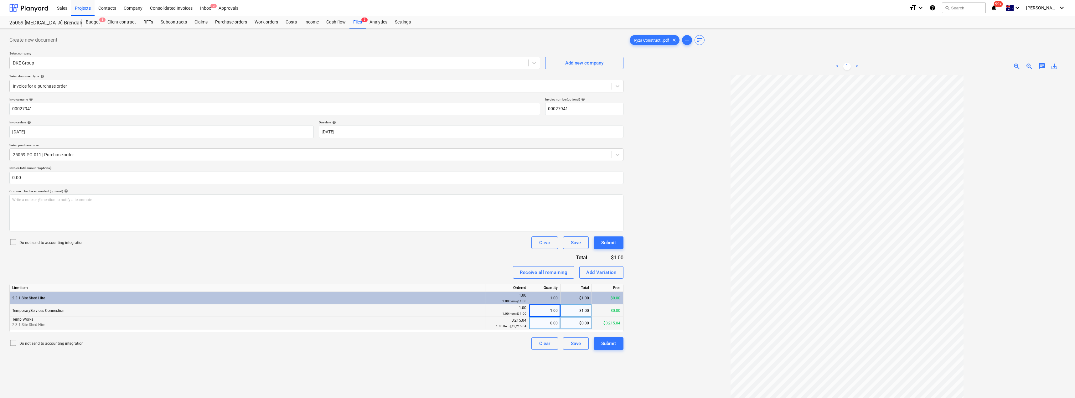
click at [537, 325] on div "0.00" at bounding box center [544, 323] width 26 height 13
click at [487, 273] on div "Receive all remaining Add Variation" at bounding box center [316, 272] width 614 height 13
click at [537, 345] on div "Submit" at bounding box center [608, 343] width 15 height 8
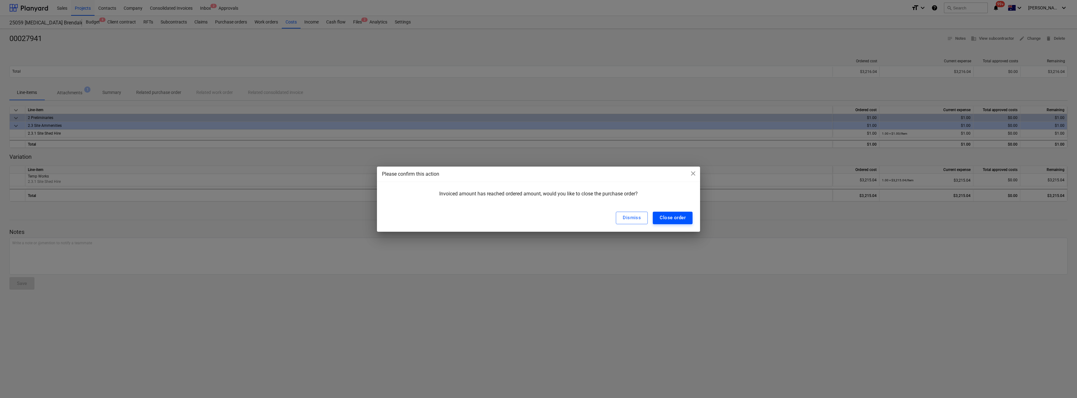
click at [537, 221] on div "Close order" at bounding box center [673, 217] width 26 height 8
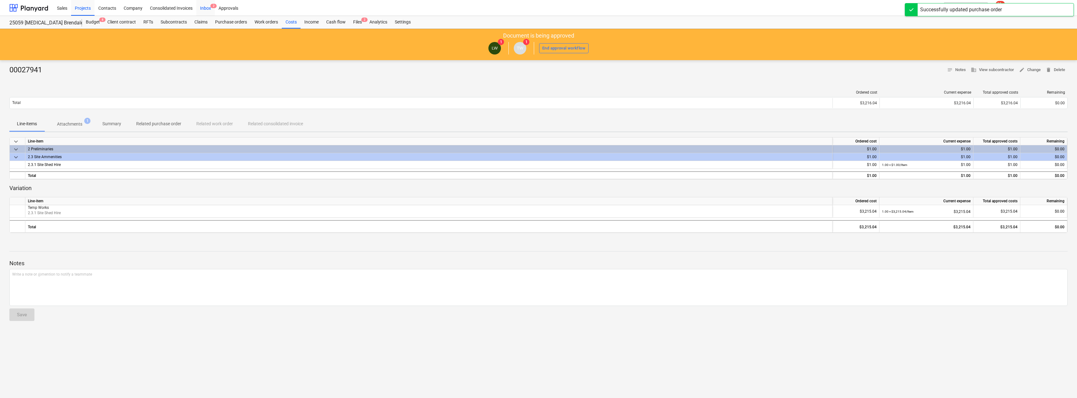
click at [208, 11] on div "Inbox 2" at bounding box center [205, 8] width 18 height 16
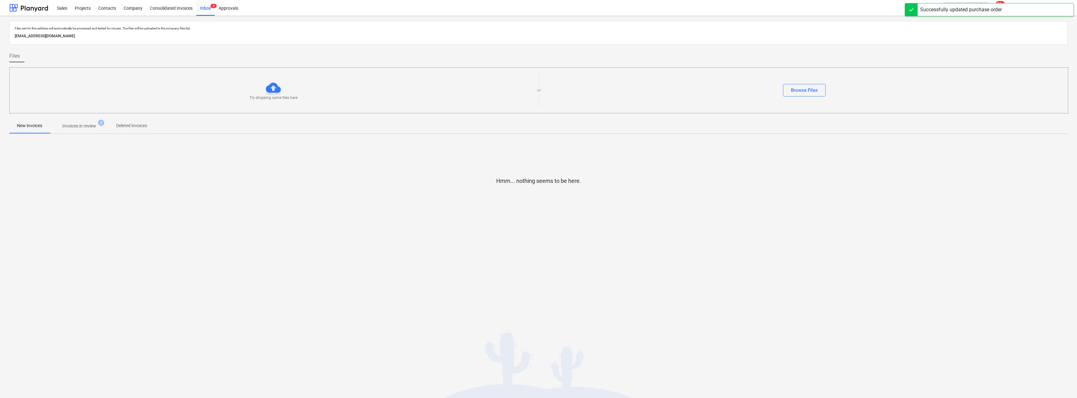
click at [88, 126] on p "Invoices in review" at bounding box center [79, 126] width 34 height 7
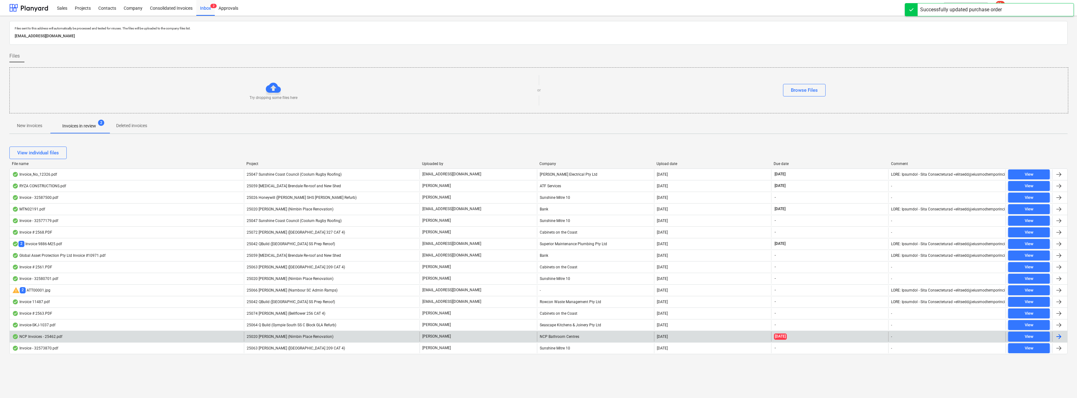
click at [448, 335] on div "[PERSON_NAME]" at bounding box center [477, 336] width 117 height 10
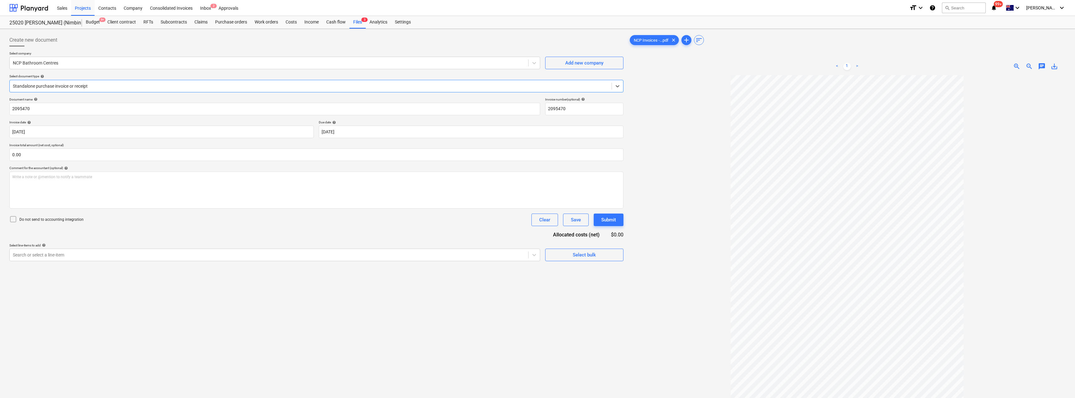
click at [90, 86] on div at bounding box center [310, 86] width 595 height 6
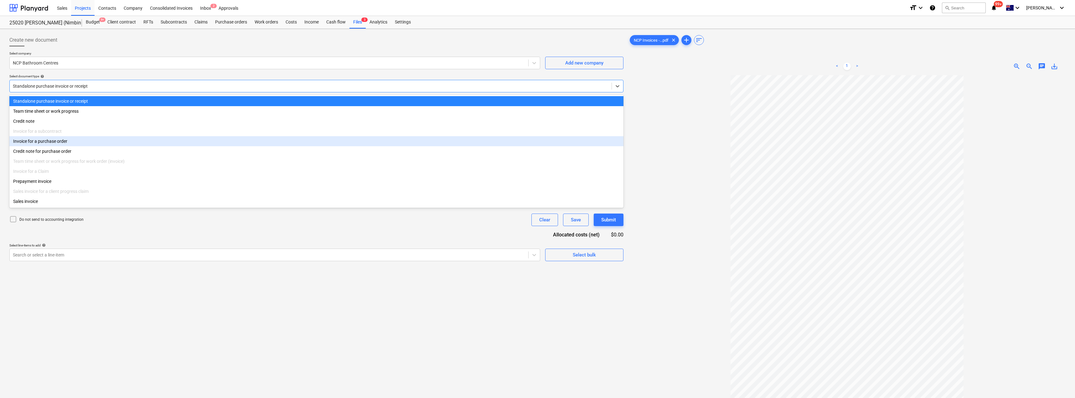
click at [63, 141] on div "Invoice for a purchase order" at bounding box center [316, 141] width 614 height 10
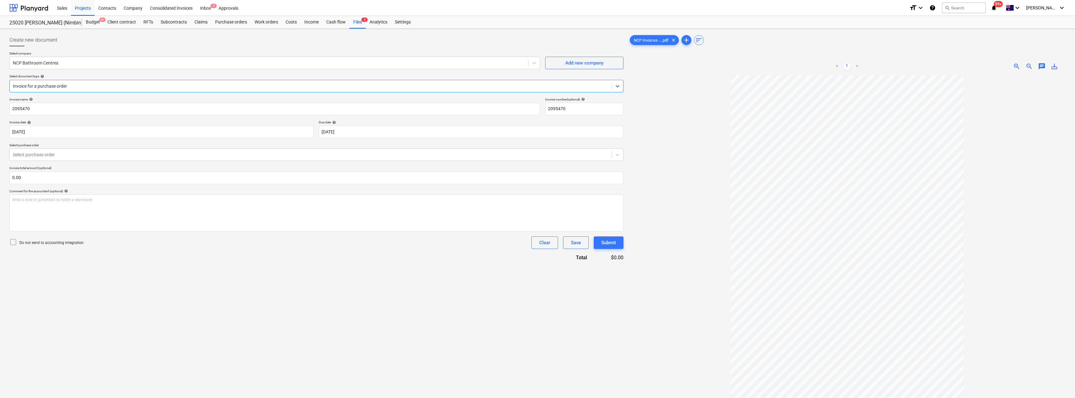
click at [87, 87] on div at bounding box center [310, 86] width 595 height 6
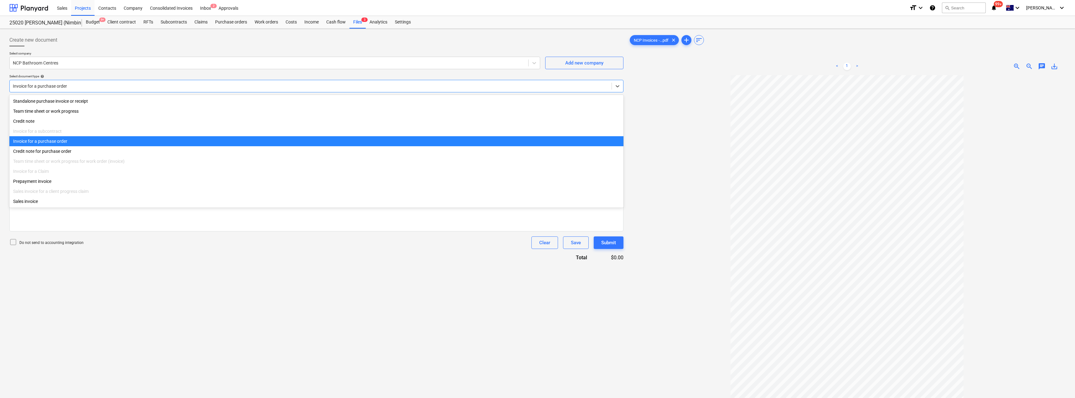
click at [87, 87] on div at bounding box center [310, 86] width 595 height 6
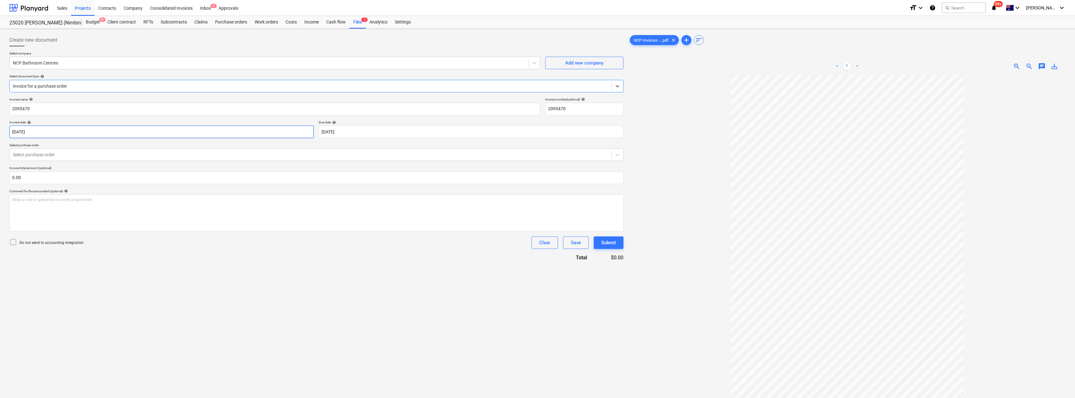
click at [66, 130] on body "Sales Projects Contacts Company Consolidated Invoices Inbox 2 Approvals format_…" at bounding box center [537, 199] width 1075 height 398
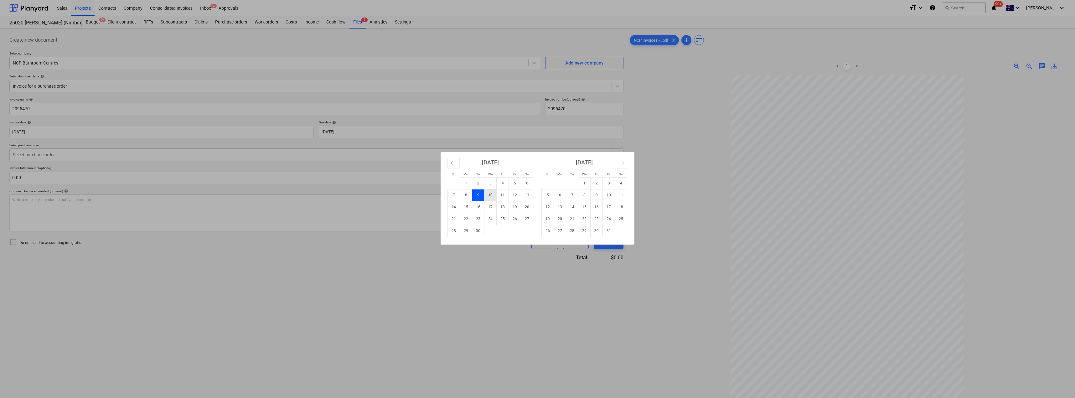
click at [493, 197] on td "10" at bounding box center [490, 195] width 12 height 12
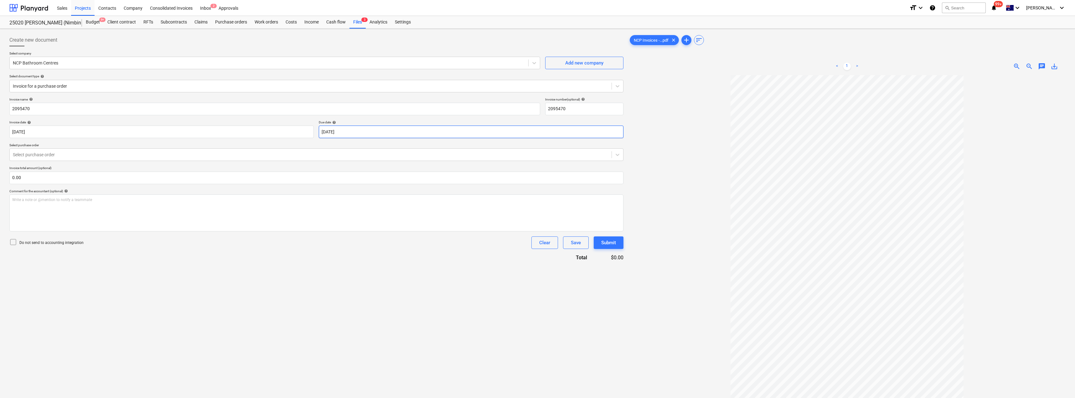
click at [376, 129] on body "Sales Projects Contacts Company Consolidated Invoices Inbox 2 Approvals format_…" at bounding box center [537, 199] width 1075 height 398
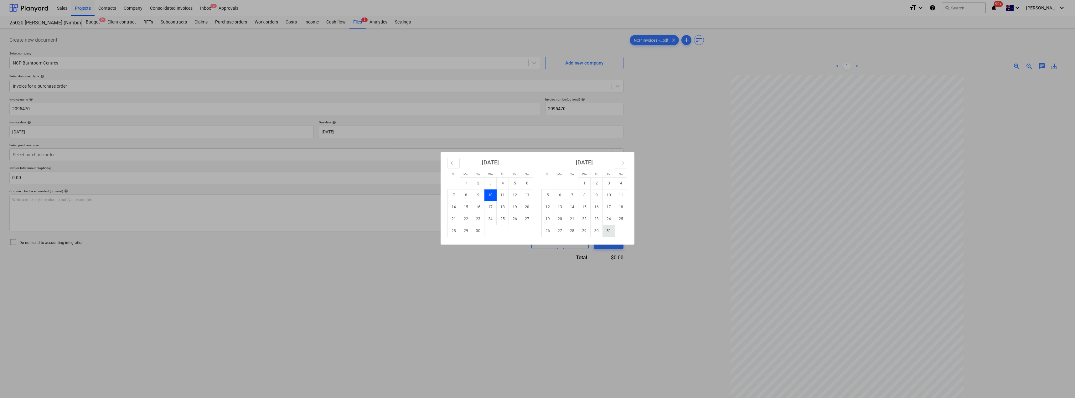
click at [537, 228] on td "31" at bounding box center [609, 231] width 12 height 12
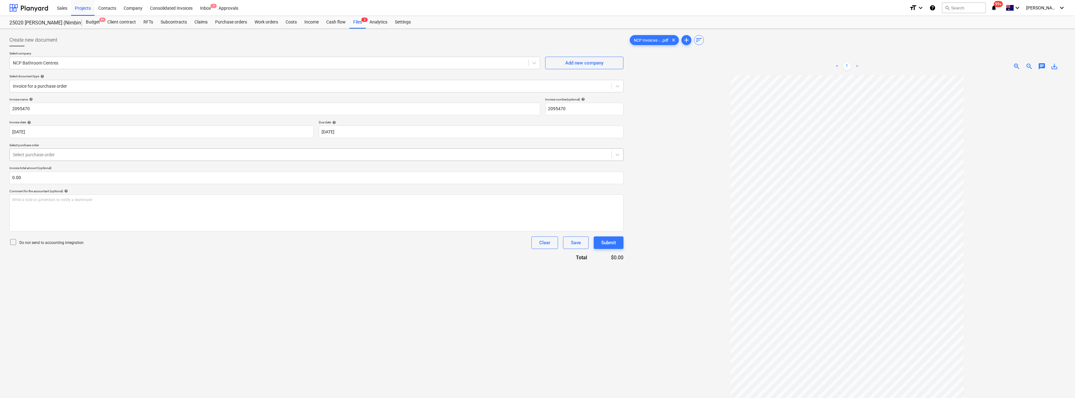
click at [63, 153] on div at bounding box center [310, 154] width 595 height 6
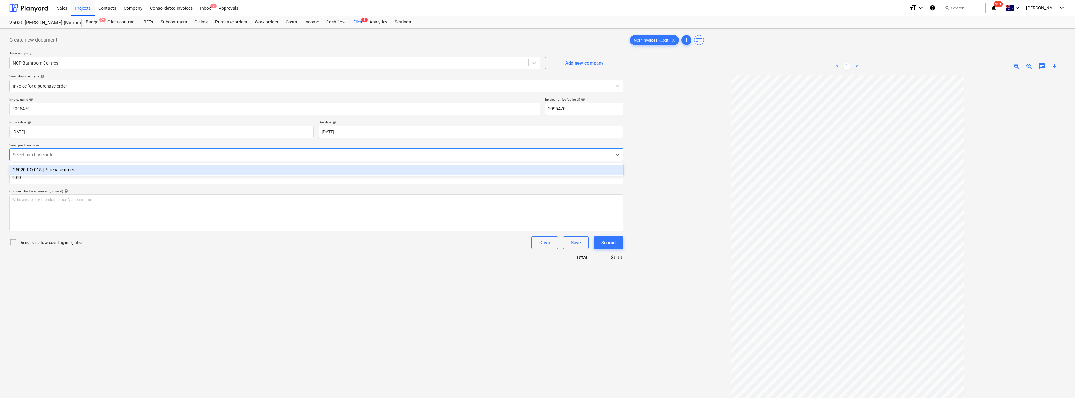
click at [68, 167] on div "25020-PO-015 | Purchase order" at bounding box center [316, 170] width 614 height 10
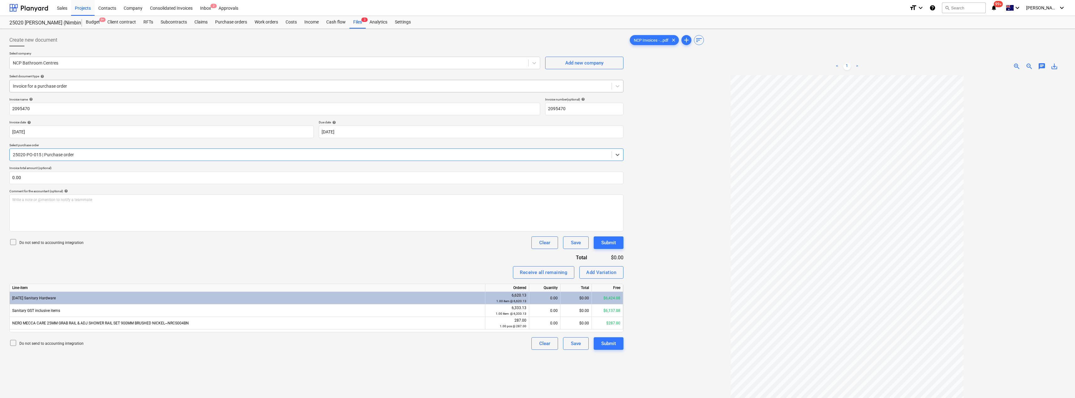
click at [67, 85] on div at bounding box center [310, 86] width 595 height 6
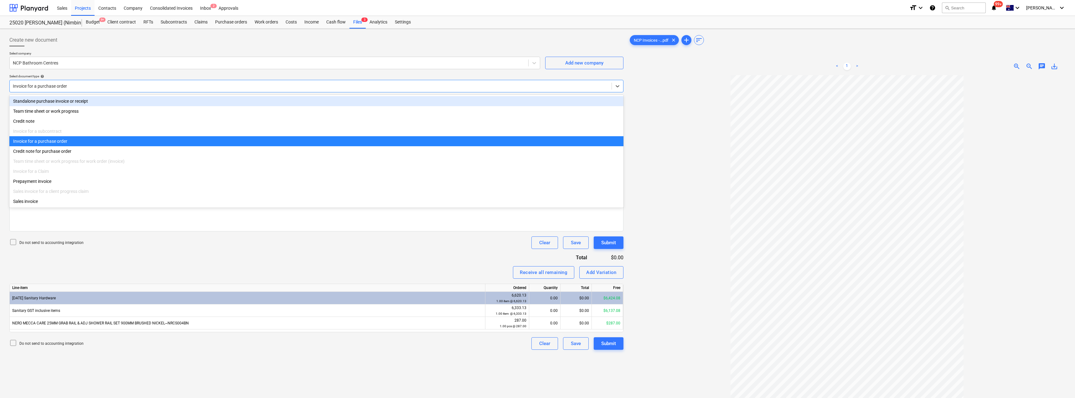
click at [54, 103] on div "Standalone purchase invoice or receipt" at bounding box center [316, 101] width 614 height 10
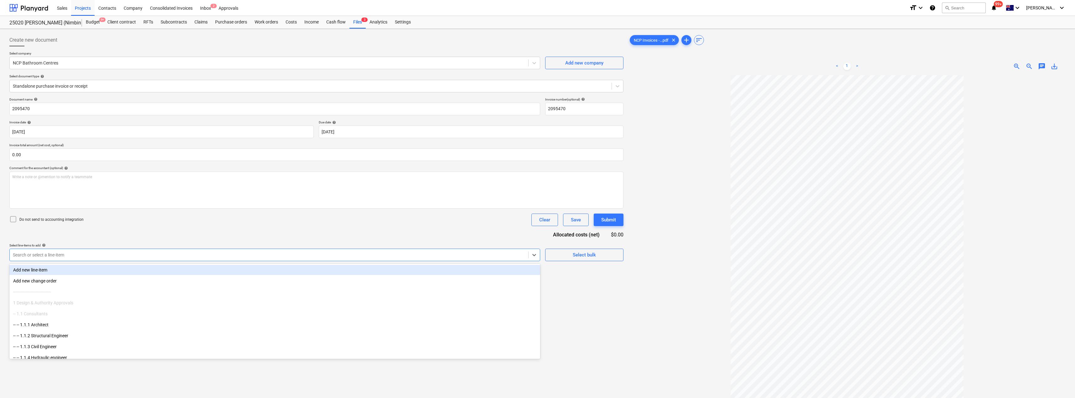
click at [82, 254] on div at bounding box center [269, 255] width 512 height 6
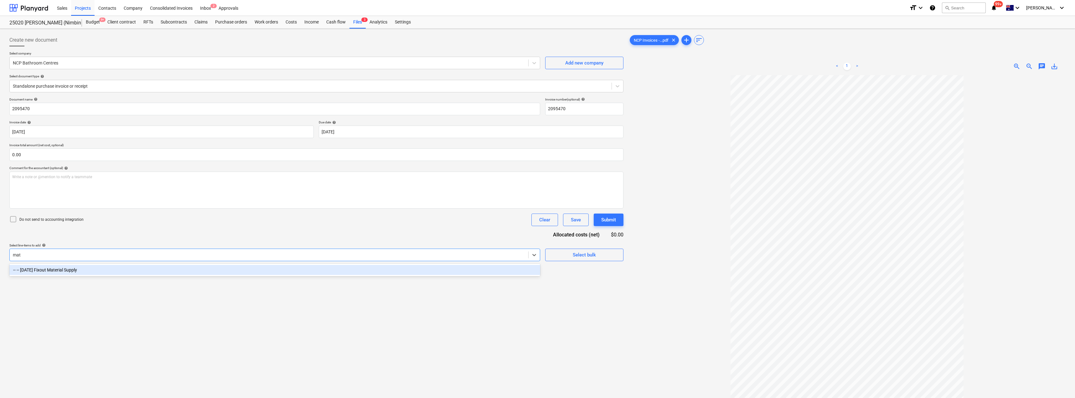
click at [95, 270] on div "-- -- [DATE] Fixout Material Supply" at bounding box center [274, 270] width 531 height 10
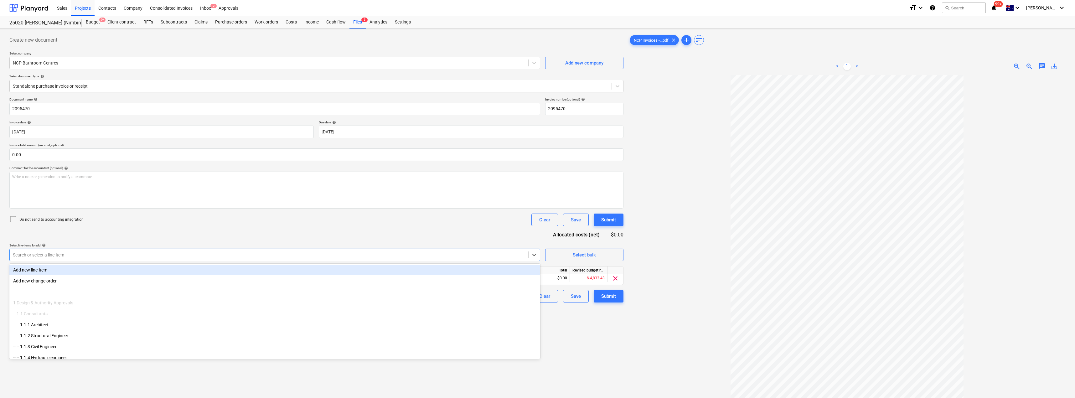
click at [122, 230] on div "Document name help 2095470 Invoice number (optional) help 2095470 Invoice date …" at bounding box center [316, 199] width 614 height 205
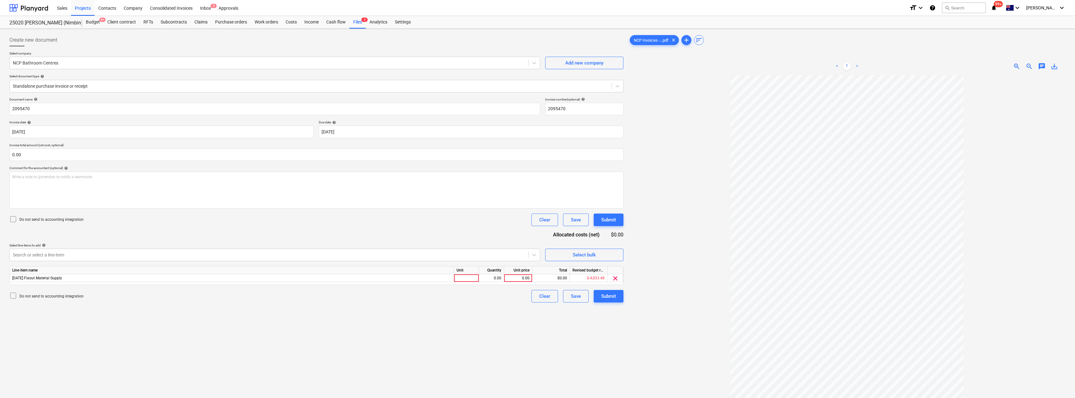
click at [479, 282] on div "Line-item name Unit Quantity Unit price Total Revised budget remaining [DATE] F…" at bounding box center [316, 275] width 614 height 19
click at [474, 278] on div at bounding box center [466, 278] width 25 height 8
click at [485, 233] on div "Document name help 2095470 Invoice number (optional) help 2095470 Invoice date …" at bounding box center [316, 199] width 614 height 205
click at [364, 125] on p "Due date help" at bounding box center [471, 122] width 304 height 5
click at [229, 128] on body "Sales Projects Contacts Company Consolidated Invoices Inbox 2 Approvals format_…" at bounding box center [537, 199] width 1075 height 398
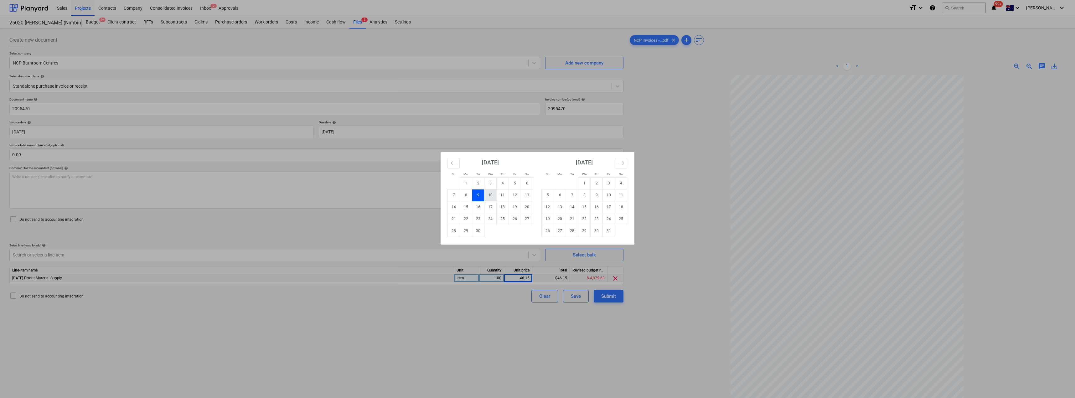
click at [495, 193] on td "10" at bounding box center [490, 195] width 12 height 12
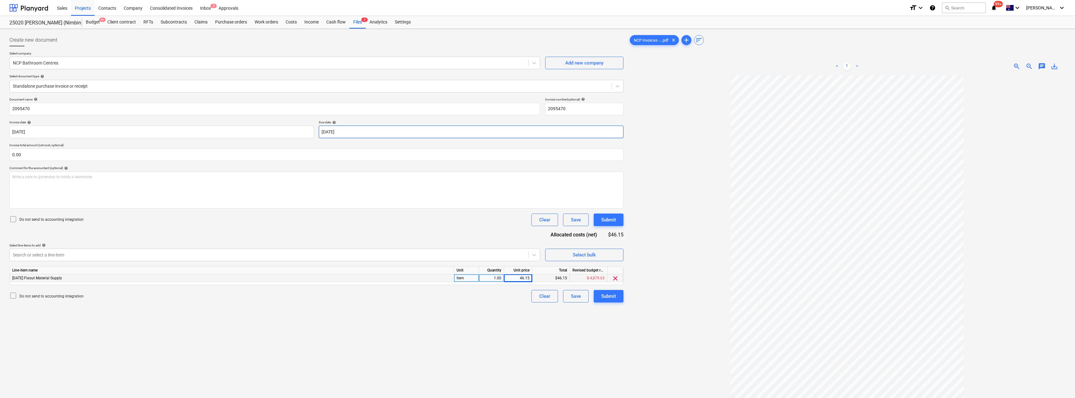
click at [389, 133] on body "Sales Projects Contacts Company Consolidated Invoices Inbox 2 Approvals format_…" at bounding box center [537, 199] width 1075 height 398
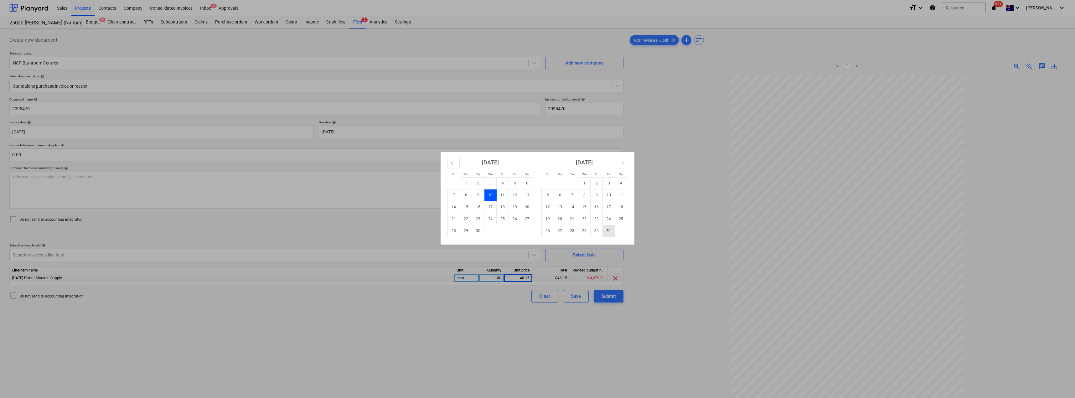
click at [537, 230] on td "31" at bounding box center [609, 231] width 12 height 12
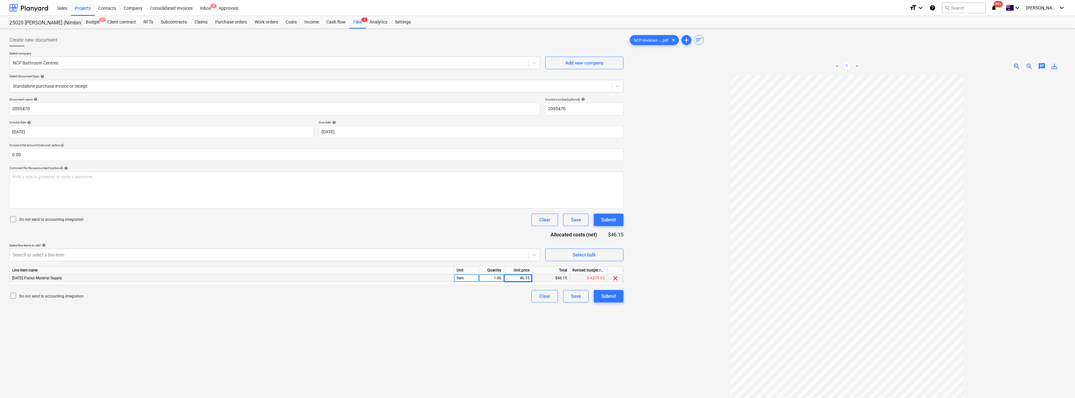
click at [296, 335] on div "Create new document Select company NCP Bathroom Centres Add new company Select …" at bounding box center [316, 244] width 619 height 427
click at [537, 291] on button "Submit" at bounding box center [608, 296] width 30 height 13
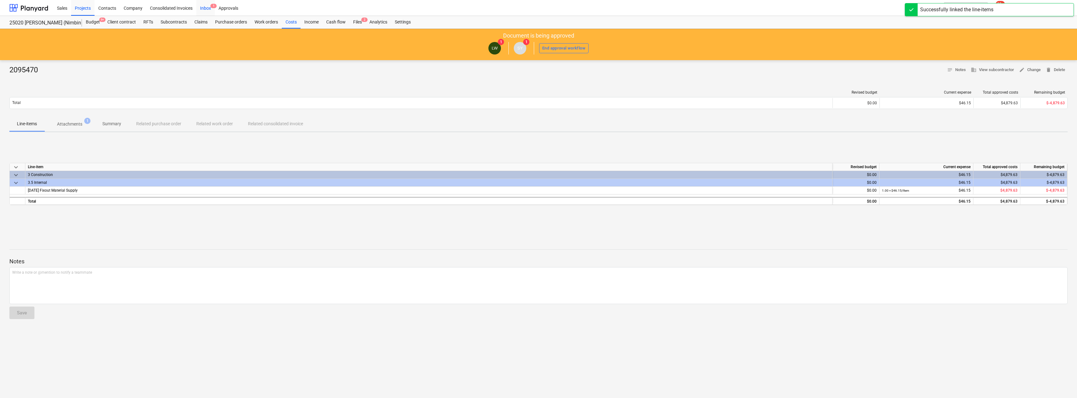
click at [208, 7] on div "Inbox 1" at bounding box center [205, 8] width 18 height 16
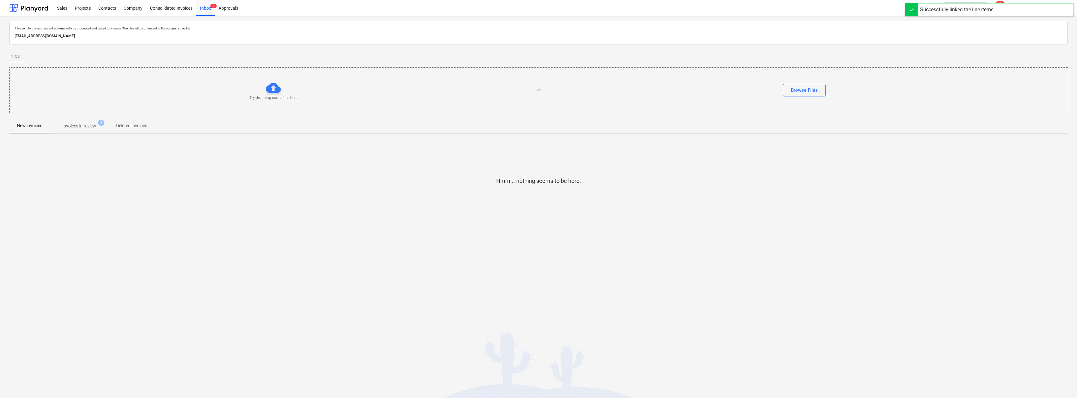
click at [81, 126] on p "Invoices in review" at bounding box center [79, 126] width 34 height 7
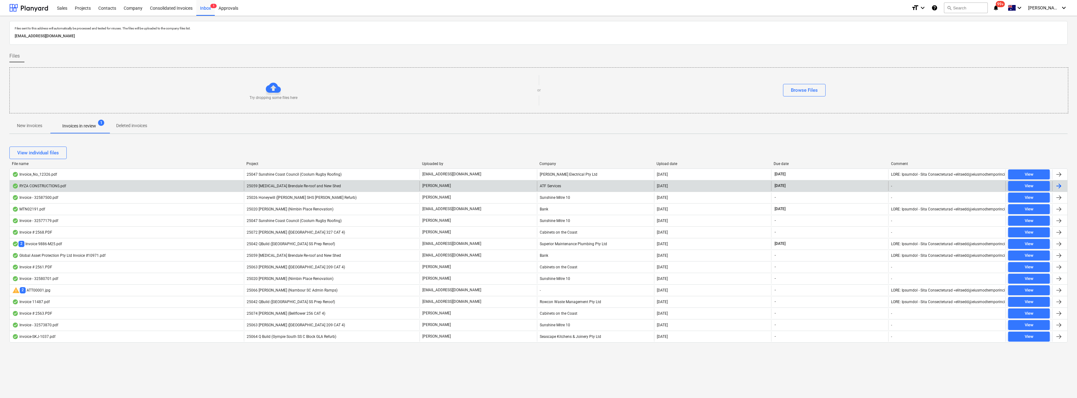
click at [340, 186] on div "25059 [MEDICAL_DATA] Brendale Re-roof and New Shed" at bounding box center [332, 186] width 176 height 10
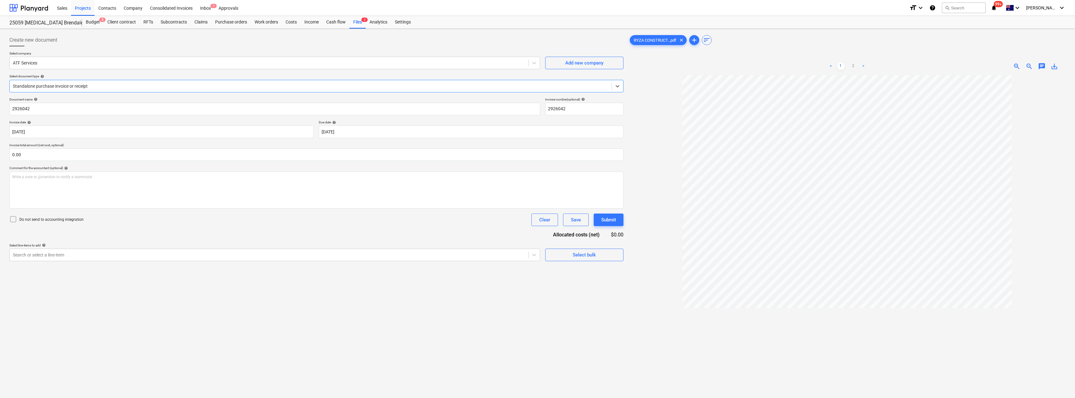
click at [118, 86] on div at bounding box center [310, 86] width 595 height 6
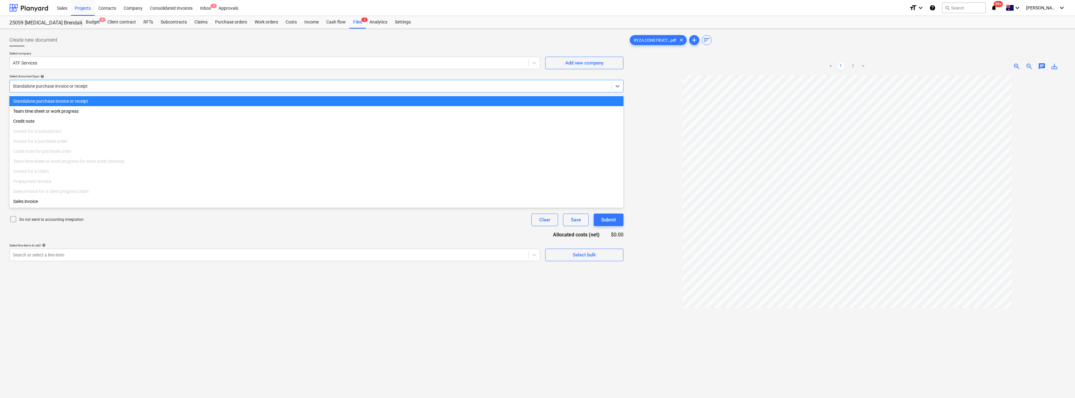
click at [118, 86] on div at bounding box center [310, 86] width 595 height 6
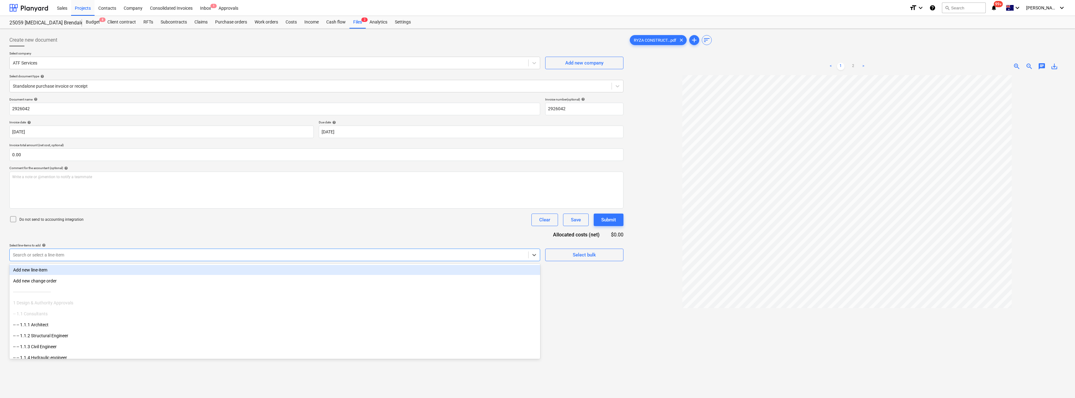
click at [57, 253] on div at bounding box center [269, 255] width 512 height 6
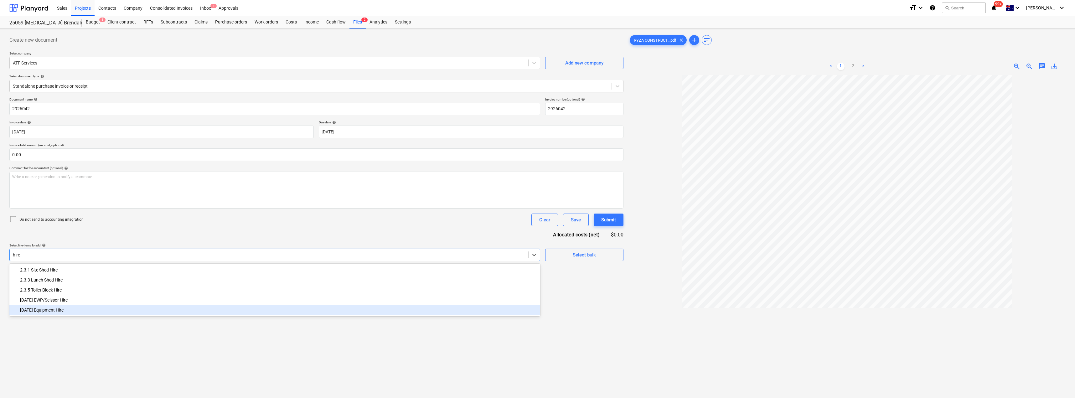
click at [50, 312] on div "-- -- [DATE] Equipment Hire" at bounding box center [274, 310] width 531 height 10
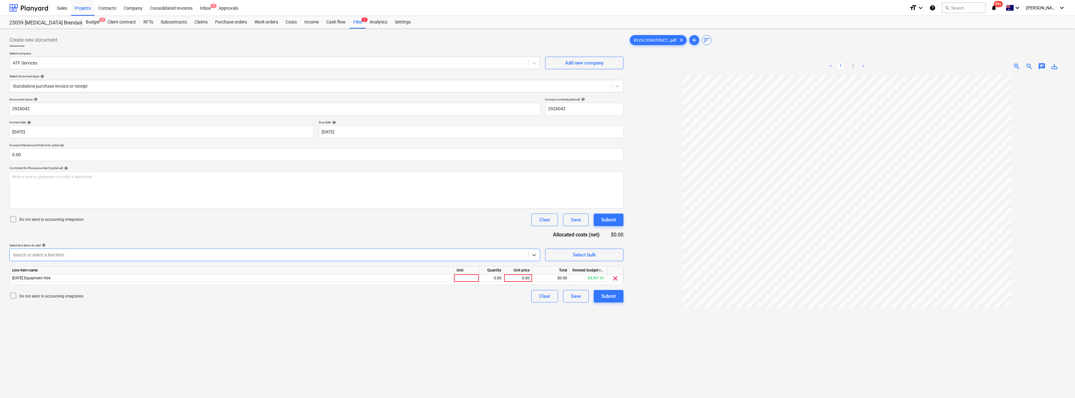
drag, startPoint x: 23, startPoint y: 256, endPoint x: 9, endPoint y: 254, distance: 14.5
click at [9, 254] on div "Create new document Select company ATF Services Add new company Select document…" at bounding box center [316, 244] width 619 height 427
click at [471, 276] on div at bounding box center [466, 278] width 25 height 8
drag, startPoint x: 608, startPoint y: 298, endPoint x: 750, endPoint y: 323, distance: 143.4
click at [537, 323] on div "Create new document Select company ATF Services Add new company Select document…" at bounding box center [537, 244] width 1061 height 427
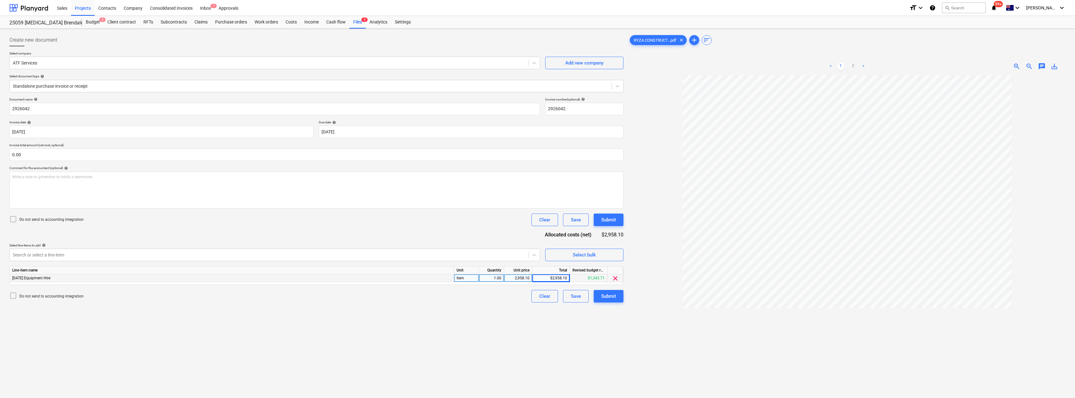
click at [537, 66] on link ">" at bounding box center [863, 67] width 8 height 8
click at [537, 66] on link "<" at bounding box center [831, 67] width 8 height 8
click at [537, 296] on div "Submit" at bounding box center [608, 296] width 15 height 8
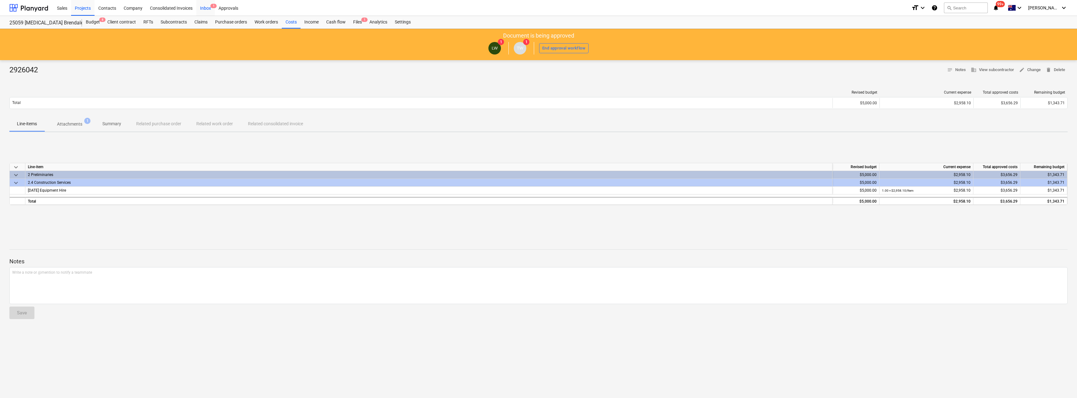
click at [204, 4] on div "Inbox 1" at bounding box center [205, 8] width 18 height 16
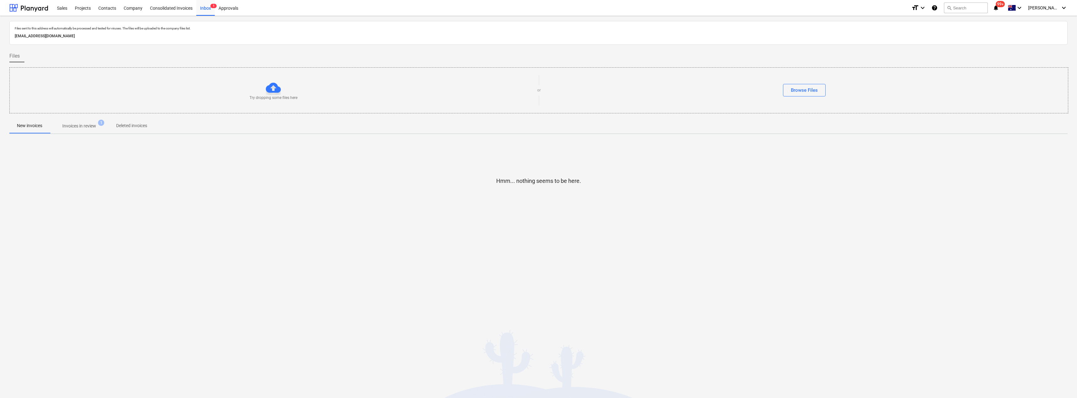
click at [79, 130] on span "Invoices in review 1" at bounding box center [79, 125] width 59 height 11
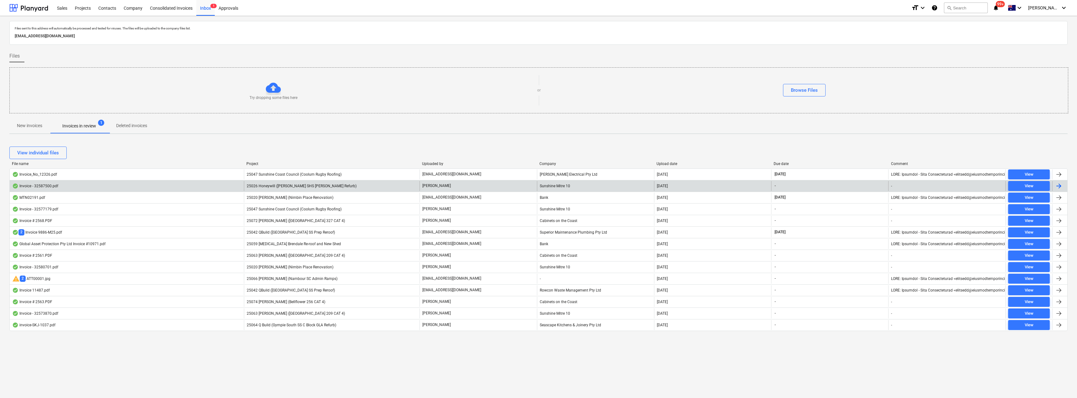
click at [348, 184] on div "25026 Honeywill ([PERSON_NAME] SHS [PERSON_NAME] Refurb)" at bounding box center [332, 186] width 176 height 10
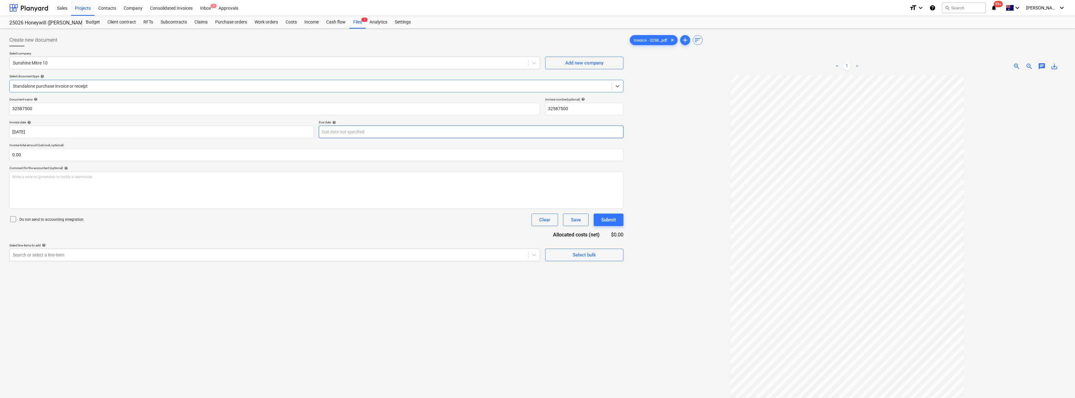
click at [375, 134] on body "Sales Projects Contacts Company Consolidated Invoices Inbox 1 Approvals format_…" at bounding box center [537, 199] width 1075 height 398
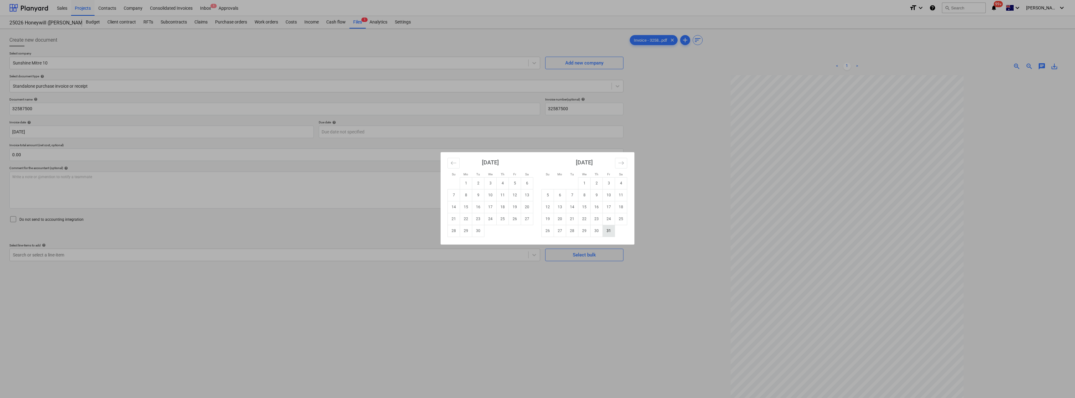
click at [537, 232] on td "31" at bounding box center [609, 231] width 12 height 12
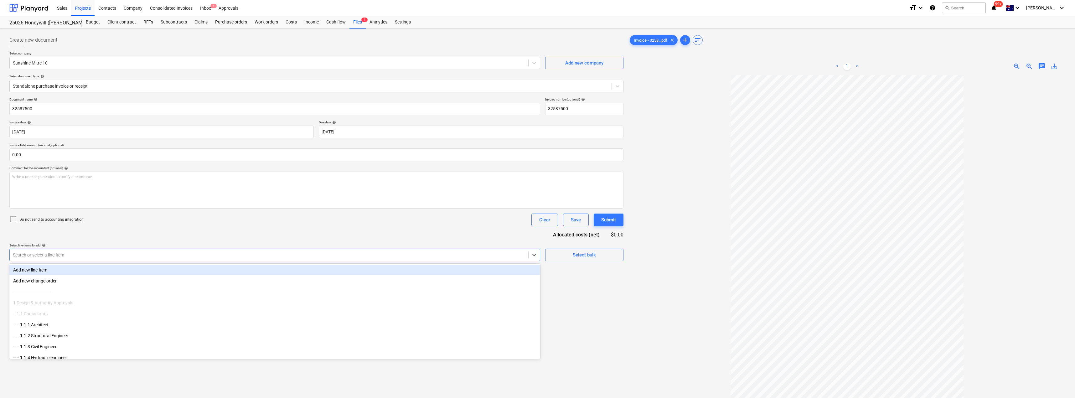
click at [106, 254] on div at bounding box center [269, 255] width 512 height 6
click at [131, 226] on div "Document name help 32587500 Invoice number (optional) help 32587500 Invoice dat…" at bounding box center [316, 199] width 614 height 205
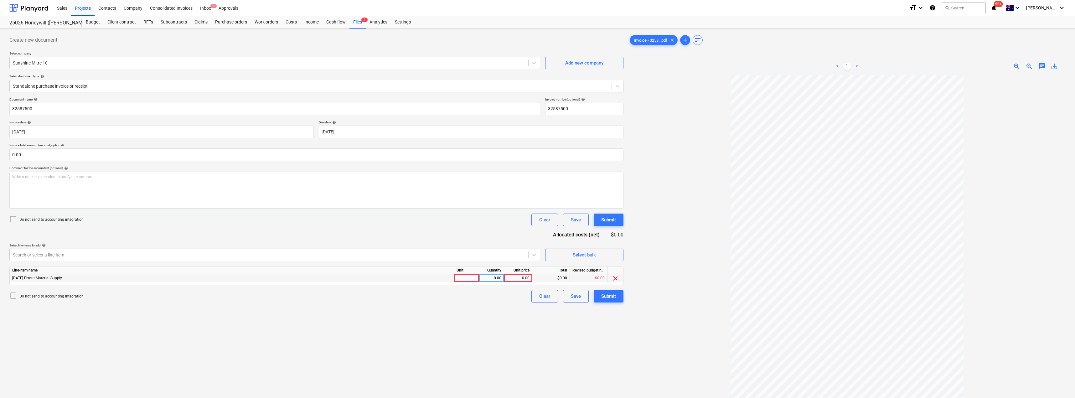
click at [456, 279] on div at bounding box center [466, 278] width 25 height 8
click at [537, 296] on div "Submit" at bounding box center [608, 296] width 15 height 8
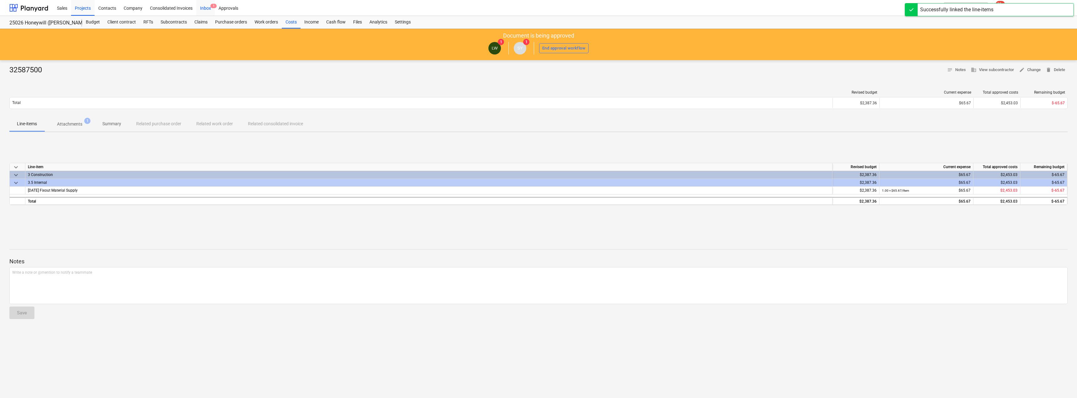
click at [210, 6] on div "Inbox 1" at bounding box center [205, 8] width 18 height 16
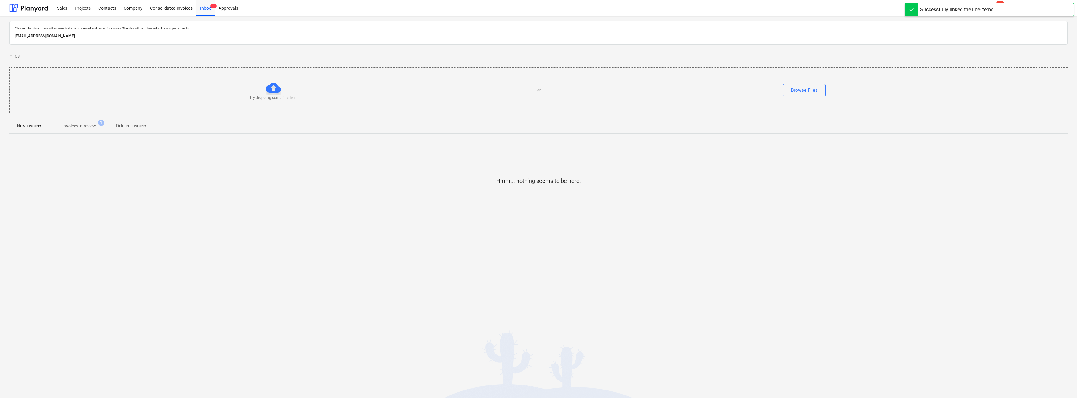
click at [72, 125] on p "Invoices in review" at bounding box center [79, 126] width 34 height 7
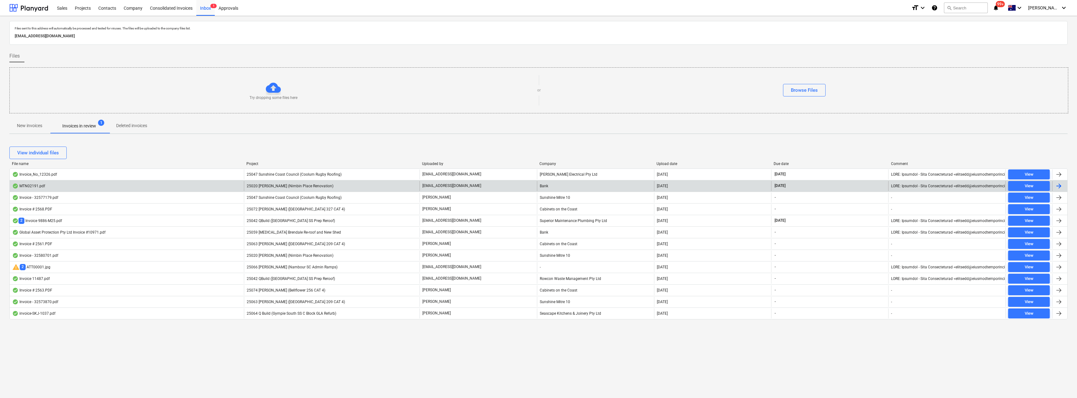
click at [350, 188] on div "25020 [PERSON_NAME] (Nimbin Place Renovation)" at bounding box center [332, 186] width 176 height 10
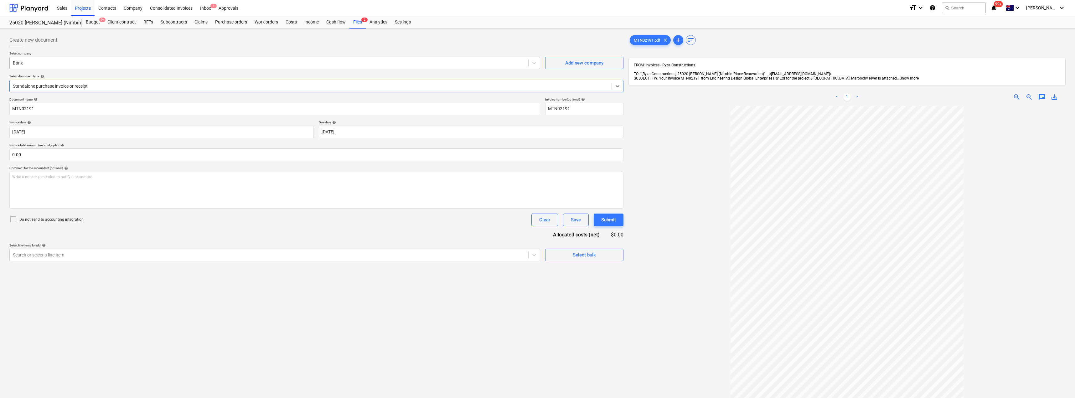
click at [64, 64] on div at bounding box center [269, 63] width 512 height 6
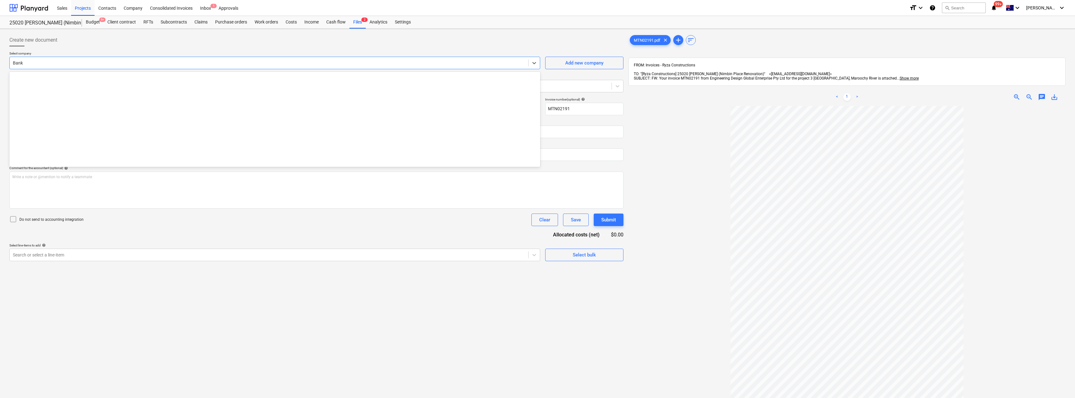
scroll to position [1205, 0]
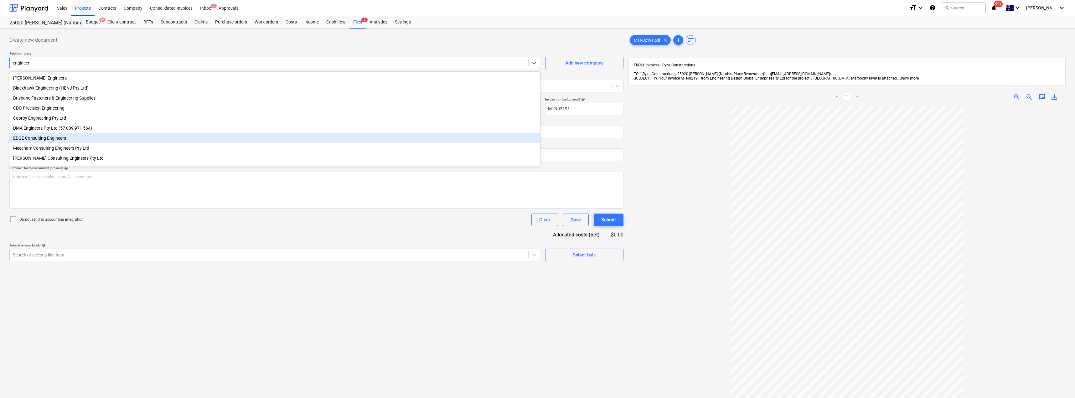
click at [42, 140] on div "EDGE Consulting Engineers" at bounding box center [274, 138] width 531 height 10
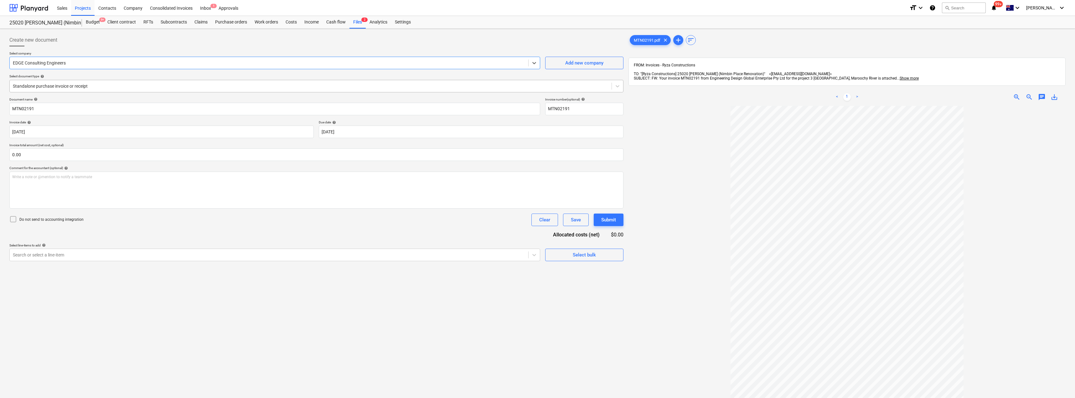
click at [74, 87] on div at bounding box center [310, 86] width 595 height 6
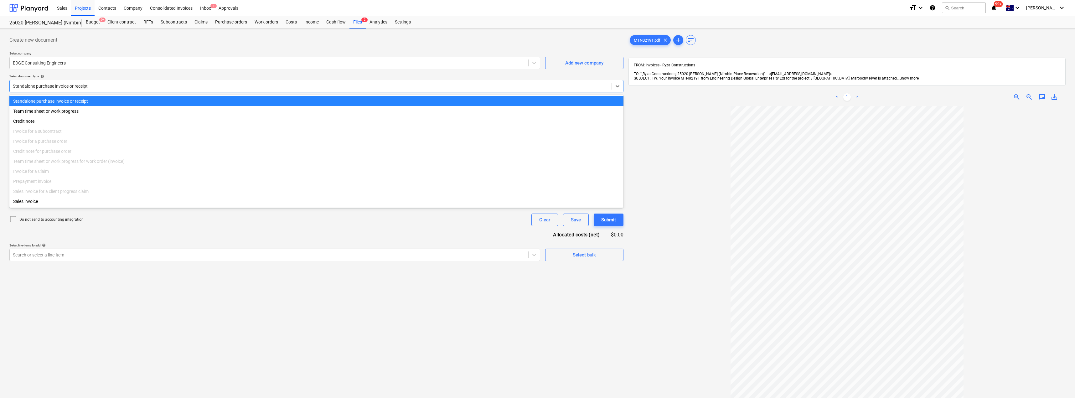
click at [74, 87] on div at bounding box center [310, 86] width 595 height 6
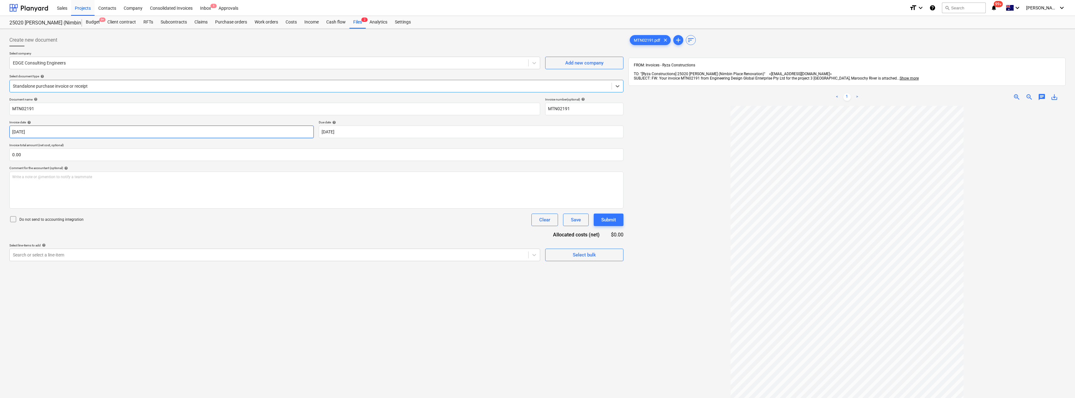
click at [54, 127] on body "Sales Projects Contacts Company Consolidated Invoices Inbox 1 Approvals format_…" at bounding box center [537, 199] width 1075 height 398
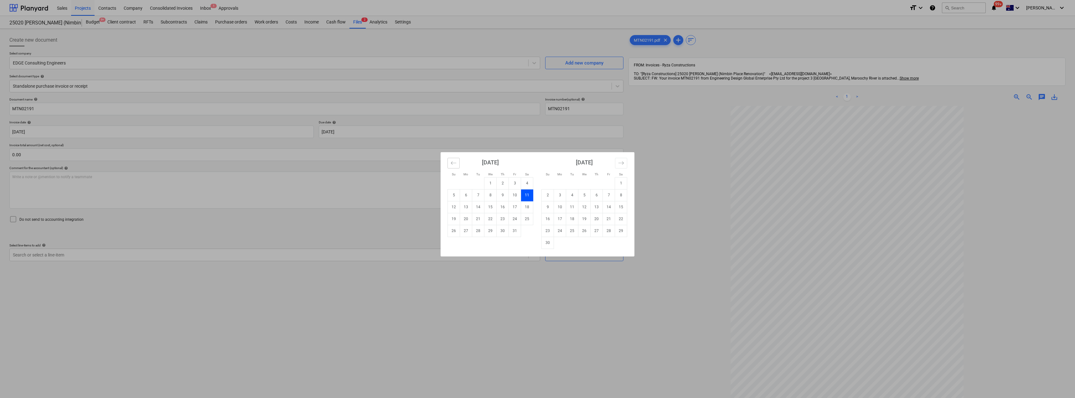
click at [456, 163] on icon "Move backward to switch to the previous month." at bounding box center [453, 163] width 6 height 6
click at [480, 197] on td "9" at bounding box center [478, 195] width 12 height 12
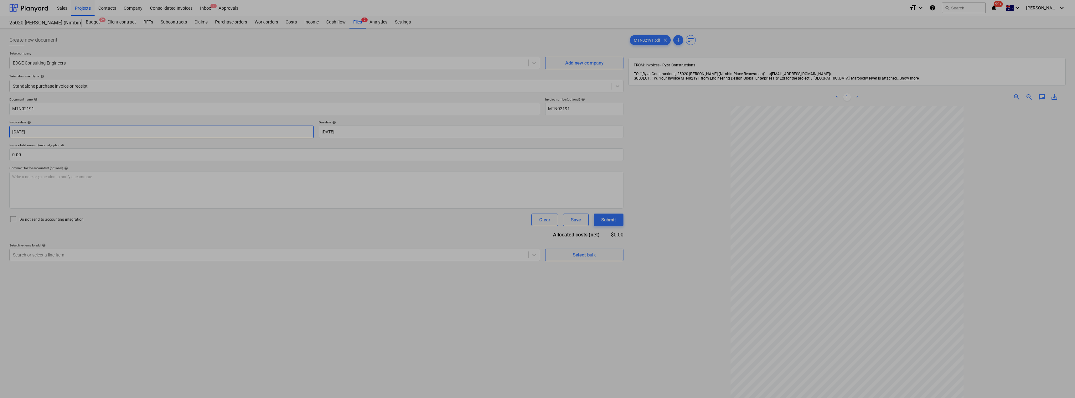
click at [39, 133] on body "Sales Projects Contacts Company Consolidated Invoices Inbox 1 Approvals format_…" at bounding box center [537, 199] width 1075 height 398
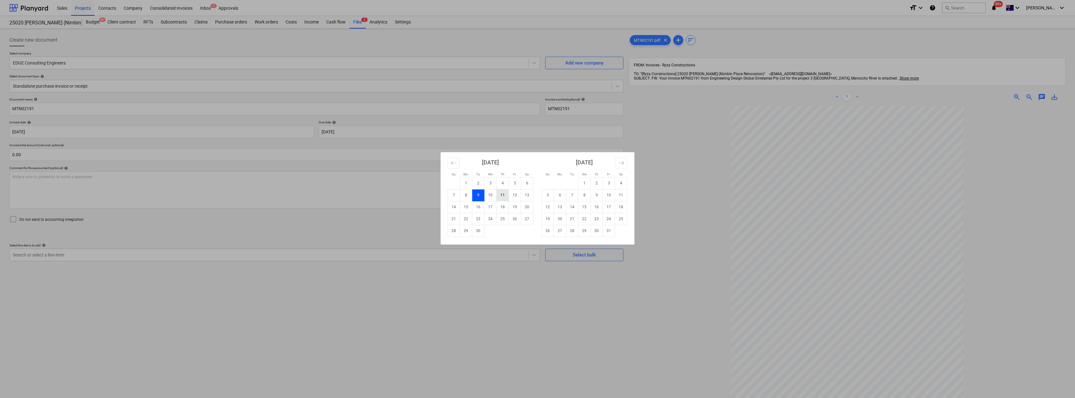
click at [501, 196] on td "11" at bounding box center [502, 195] width 12 height 12
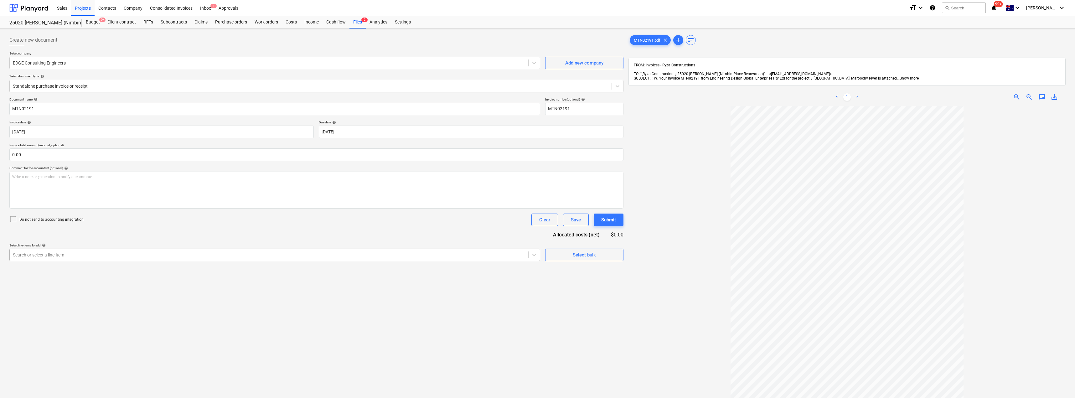
click at [93, 253] on div at bounding box center [269, 255] width 512 height 6
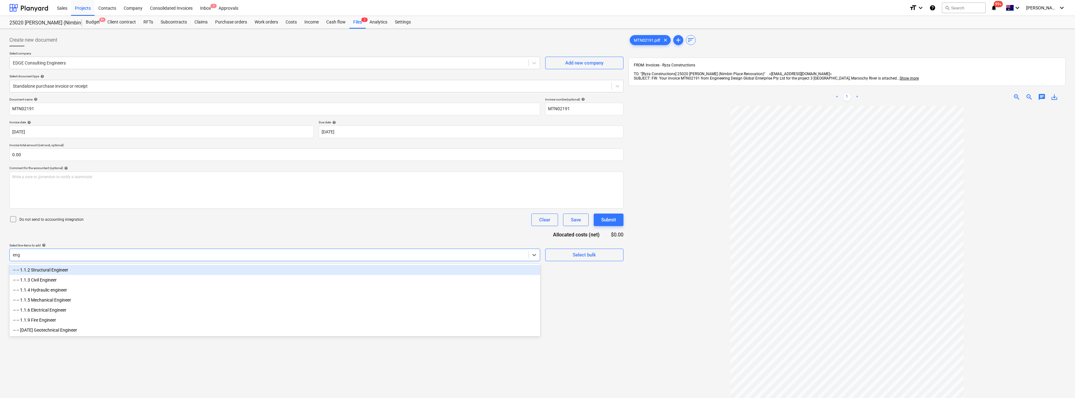
click at [74, 269] on div "-- -- 1.1.2 Structural Engineer" at bounding box center [274, 270] width 531 height 10
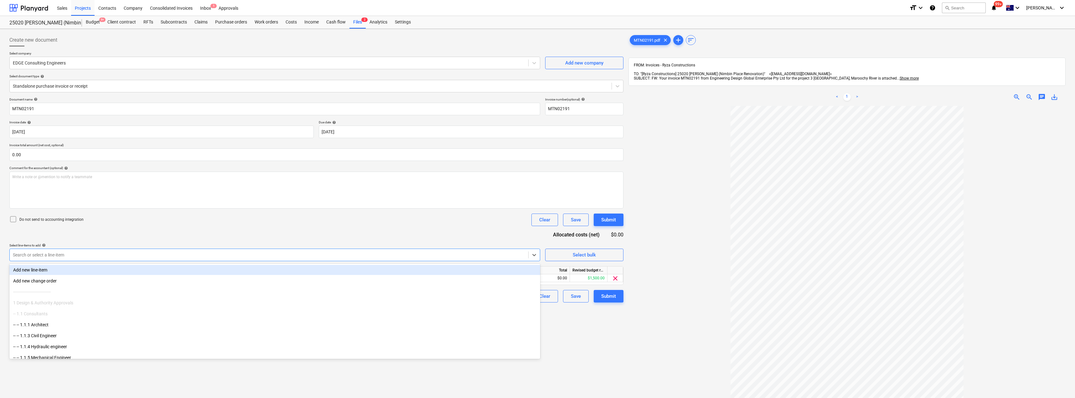
click at [154, 230] on div "Document name help MTN02191 Invoice number (optional) help MTN02191 Invoice dat…" at bounding box center [316, 199] width 614 height 205
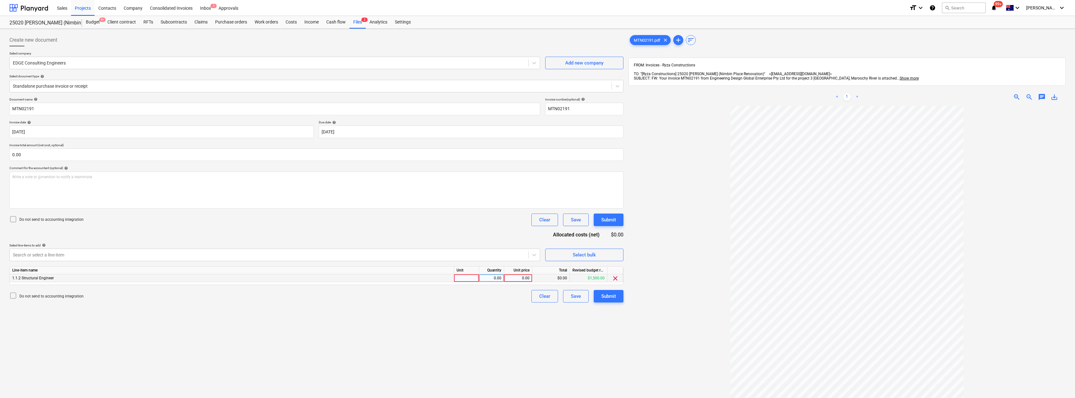
click at [472, 278] on div at bounding box center [466, 278] width 25 height 8
click at [479, 229] on div "Document name help MTN02191 Invoice number (optional) help MTN02191 Invoice dat…" at bounding box center [316, 199] width 614 height 205
click at [537, 294] on div "Submit" at bounding box center [608, 296] width 15 height 8
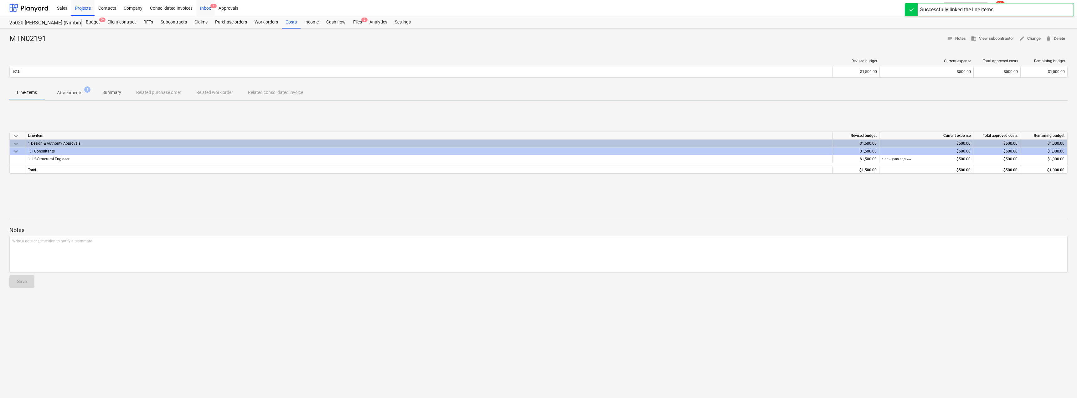
click at [205, 7] on div "Inbox 1" at bounding box center [205, 8] width 18 height 16
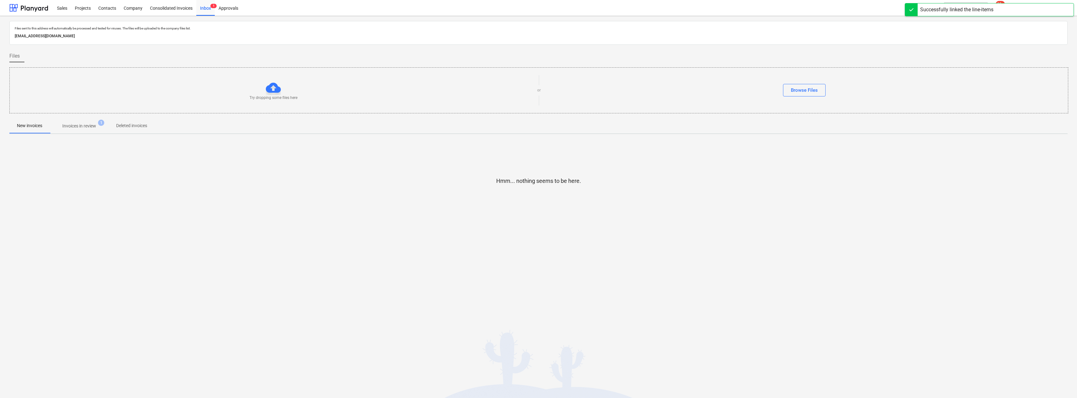
click at [86, 125] on p "Invoices in review" at bounding box center [79, 126] width 34 height 7
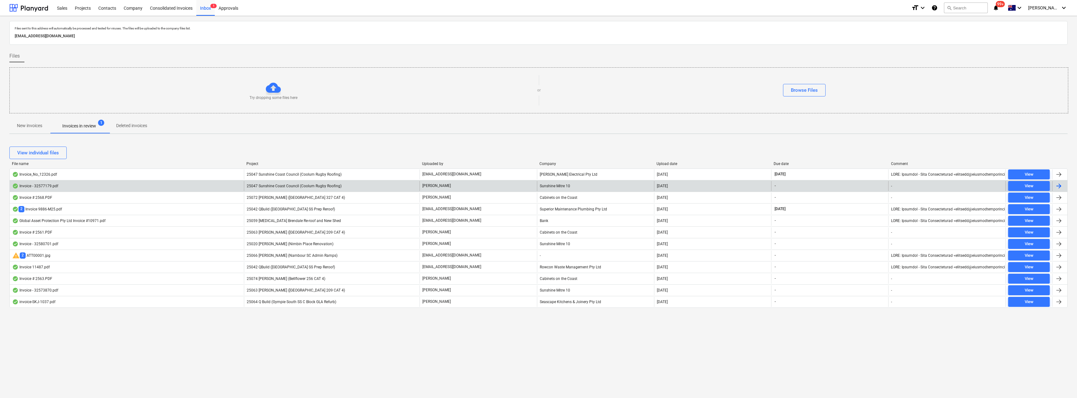
click at [312, 189] on div "25047 Sunshine Coast Council (Coolum Rugby Roofing)" at bounding box center [332, 186] width 176 height 10
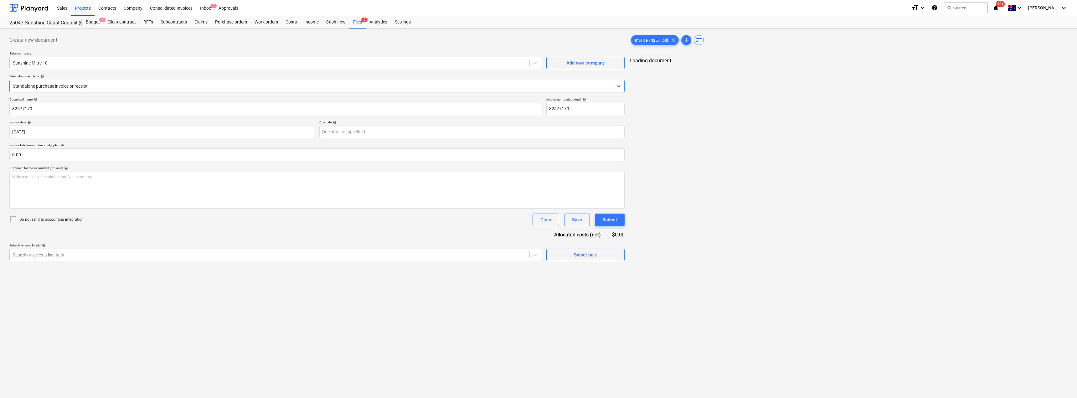
click at [85, 87] on div at bounding box center [311, 86] width 597 height 6
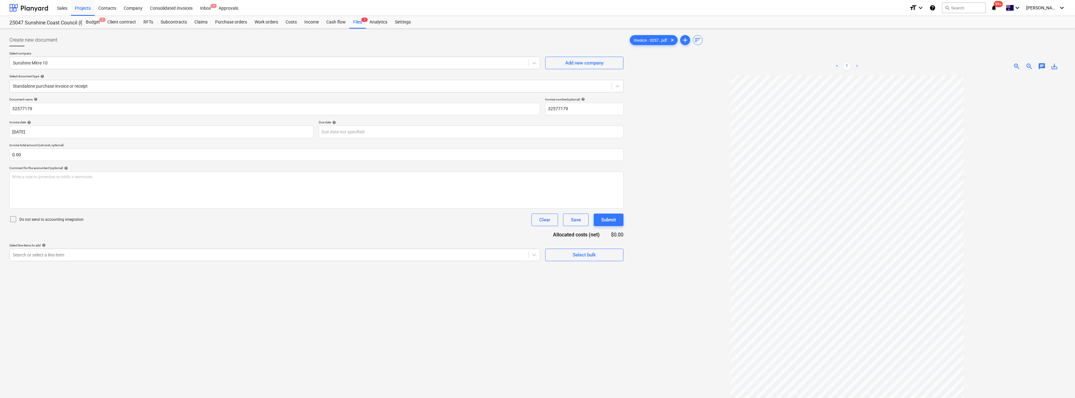
click at [100, 42] on div "Create new document" at bounding box center [316, 40] width 614 height 13
click at [367, 134] on body "Sales Projects Contacts Company Consolidated Invoices Inbox 1 Approvals format_…" at bounding box center [537, 199] width 1075 height 398
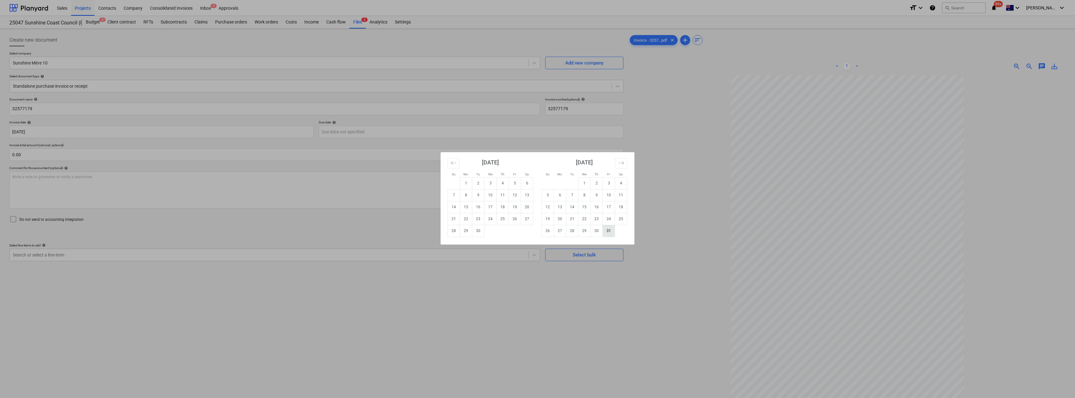
click at [537, 235] on td "31" at bounding box center [609, 231] width 12 height 12
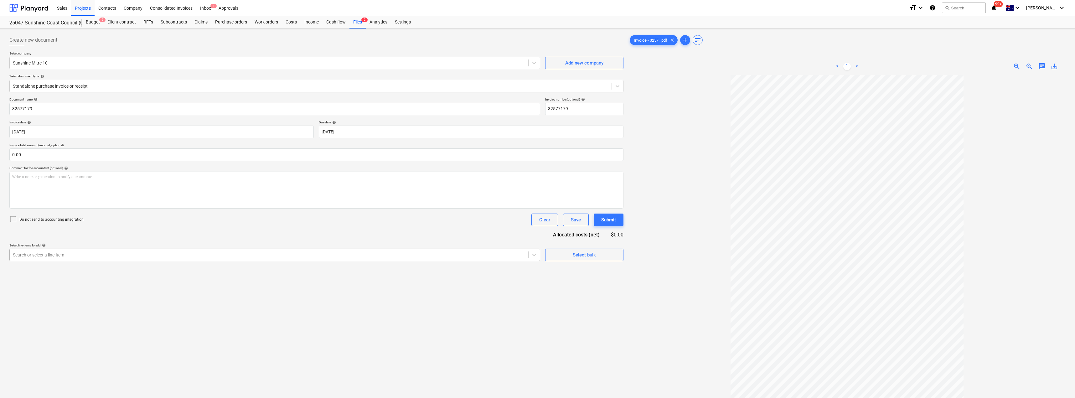
click at [50, 257] on div at bounding box center [269, 255] width 512 height 6
click at [56, 268] on div "-- -- [DATE] Fixout Material Supply" at bounding box center [274, 270] width 531 height 10
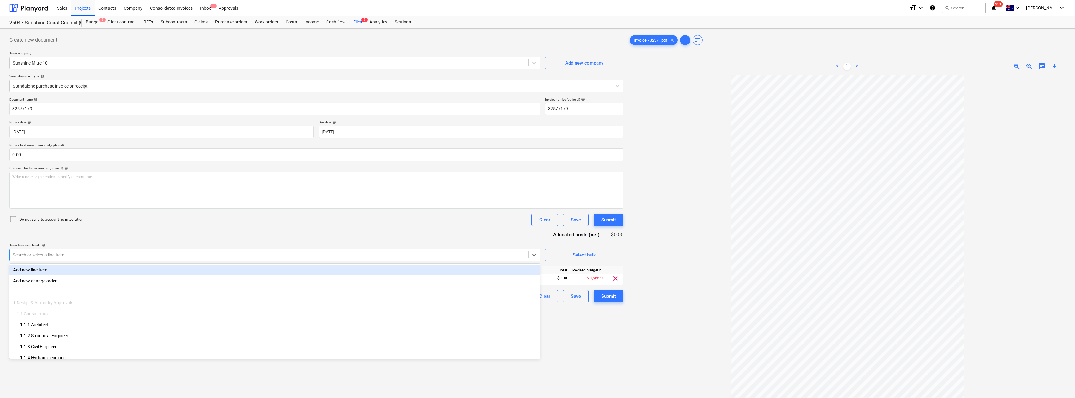
drag, startPoint x: 109, startPoint y: 236, endPoint x: 124, endPoint y: 234, distance: 14.8
click at [109, 236] on div "Document name help 32577179 Invoice number (optional) help 32577179 Invoice dat…" at bounding box center [316, 199] width 614 height 205
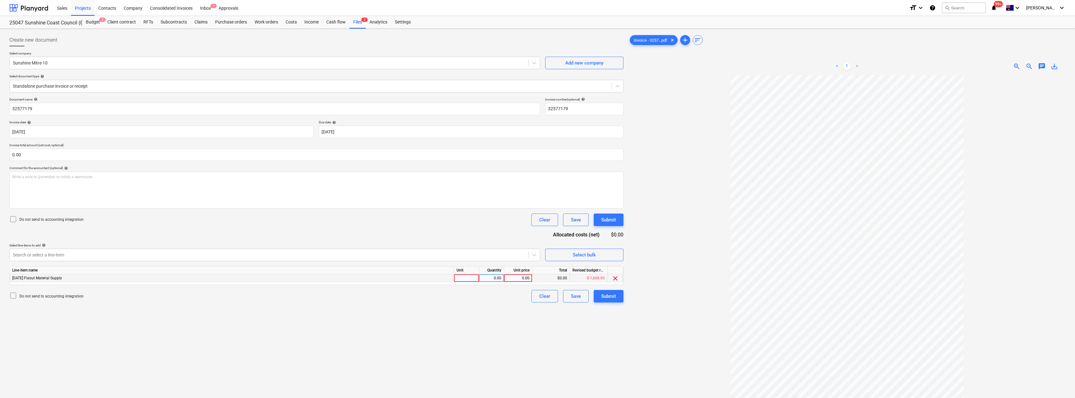
click at [468, 279] on div at bounding box center [466, 278] width 25 height 8
click at [537, 294] on div "Submit" at bounding box center [608, 296] width 15 height 8
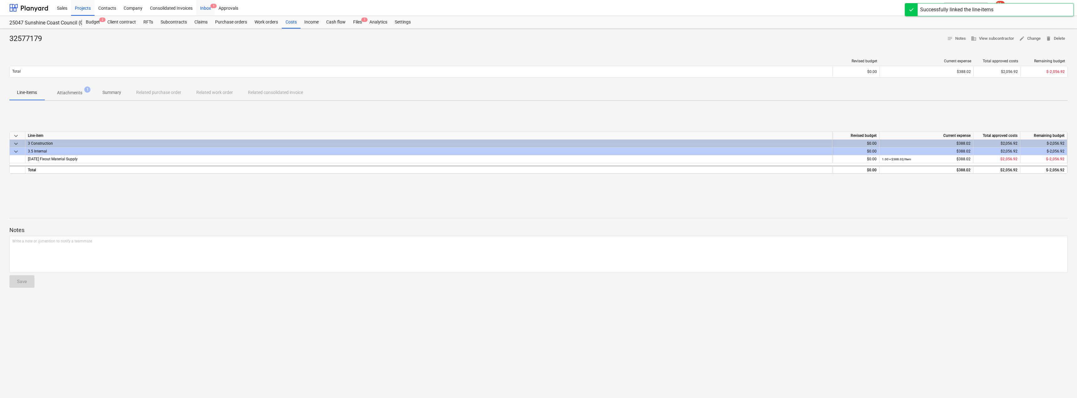
click at [206, 5] on div "Inbox 1" at bounding box center [205, 8] width 18 height 16
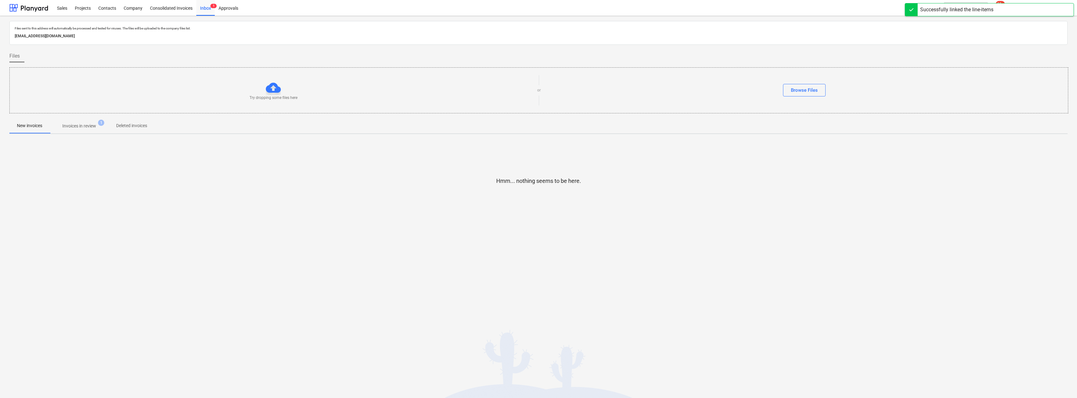
click at [74, 124] on p "Invoices in review" at bounding box center [79, 126] width 34 height 7
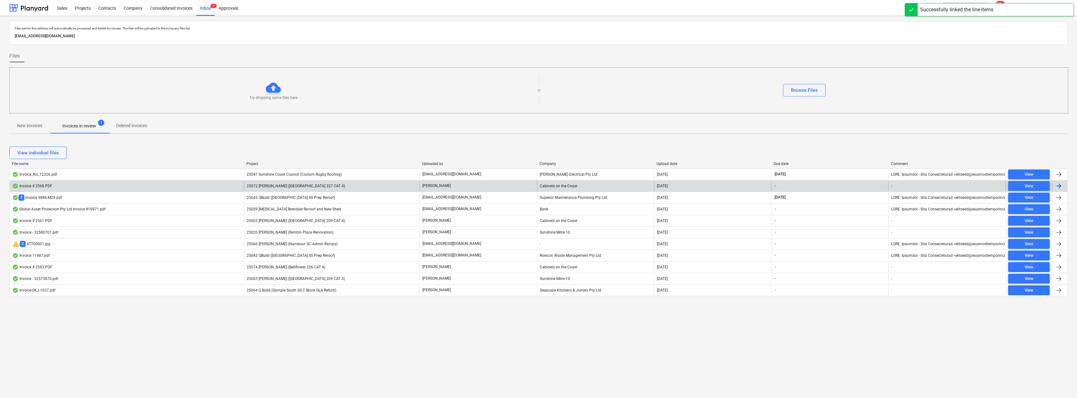
click at [352, 187] on div "25072 [PERSON_NAME] ([GEOGRAPHIC_DATA] 327 CAT 4)" at bounding box center [332, 186] width 176 height 10
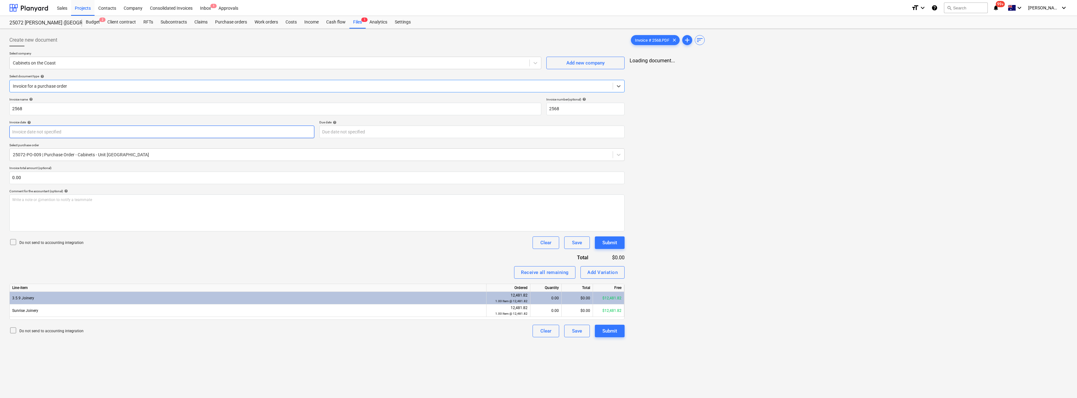
click at [69, 131] on body "Sales Projects Contacts Company Consolidated Invoices Inbox 1 Approvals format_…" at bounding box center [538, 199] width 1077 height 398
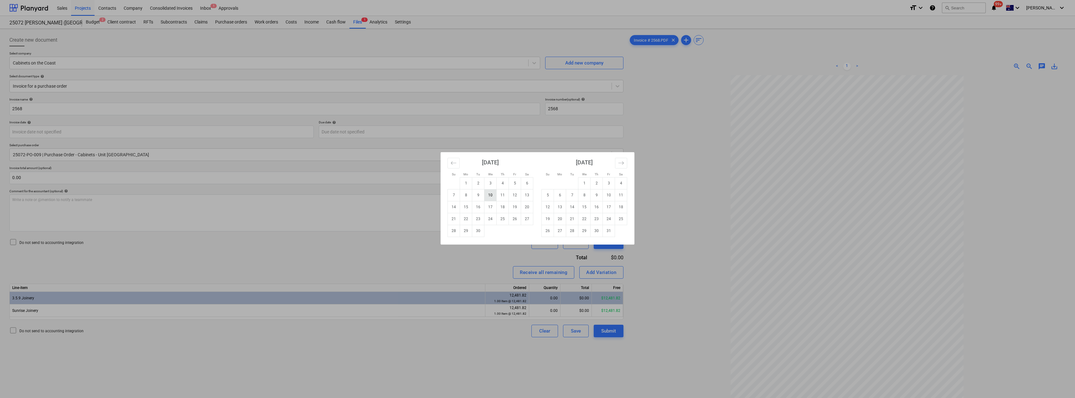
click at [489, 196] on td "10" at bounding box center [490, 195] width 12 height 12
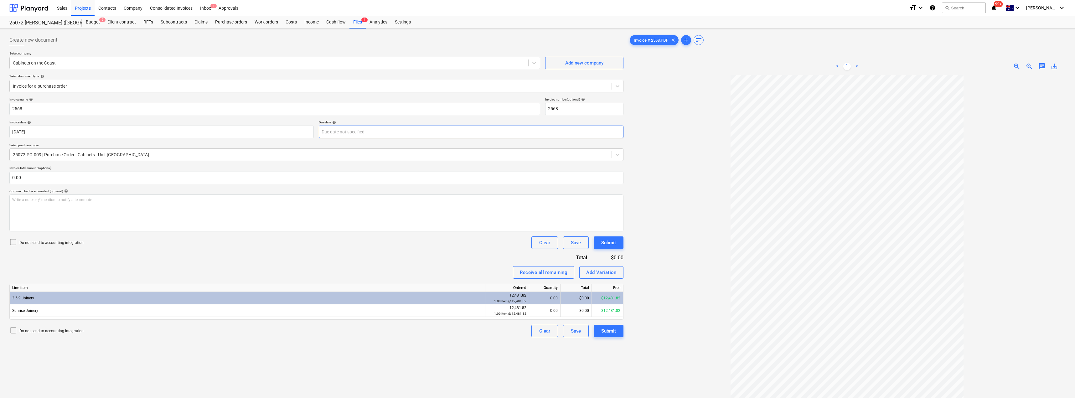
click at [365, 132] on body "Sales Projects Contacts Company Consolidated Invoices Inbox 1 Approvals format_…" at bounding box center [537, 199] width 1075 height 398
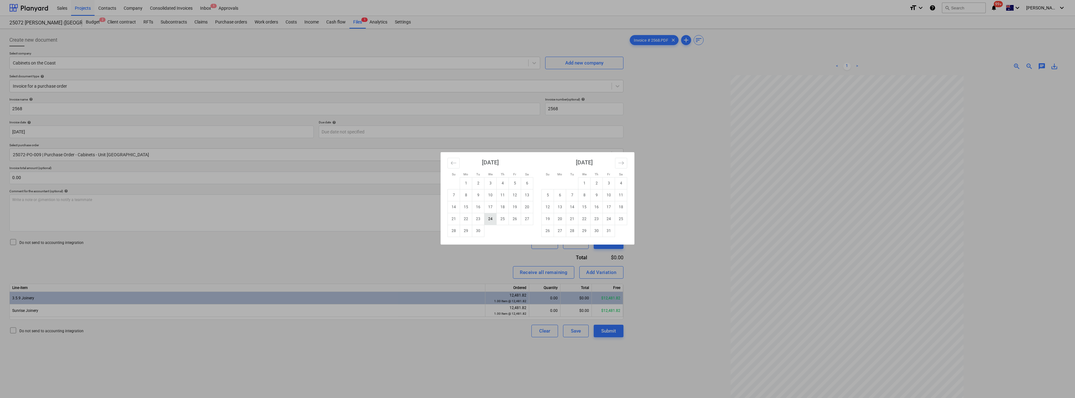
click at [492, 217] on td "24" at bounding box center [490, 219] width 12 height 12
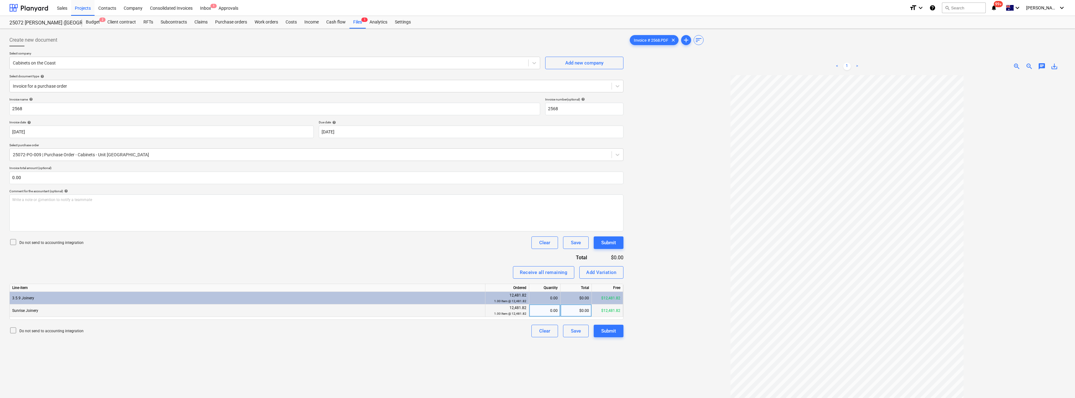
click at [537, 310] on div "0.00" at bounding box center [544, 310] width 26 height 13
click at [488, 253] on div "Invoice name help 2568 Invoice number (optional) help 2568 Invoice date help [D…" at bounding box center [316, 217] width 614 height 240
click at [537, 331] on button "Submit" at bounding box center [608, 331] width 30 height 13
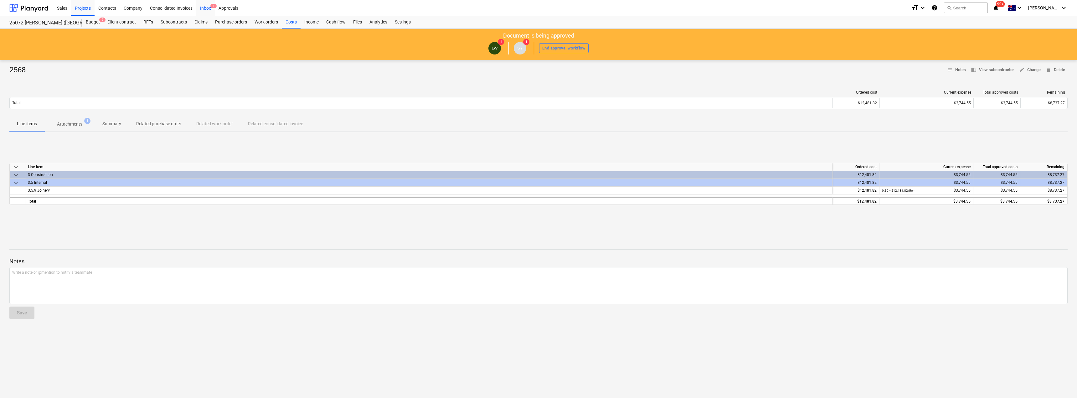
click at [203, 6] on div "Inbox 1" at bounding box center [205, 8] width 18 height 16
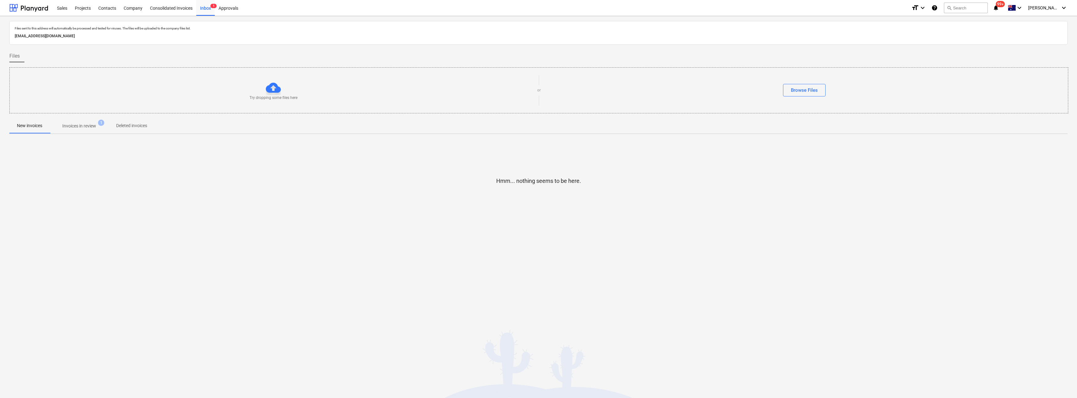
click at [96, 128] on p "Invoices in review" at bounding box center [79, 126] width 34 height 7
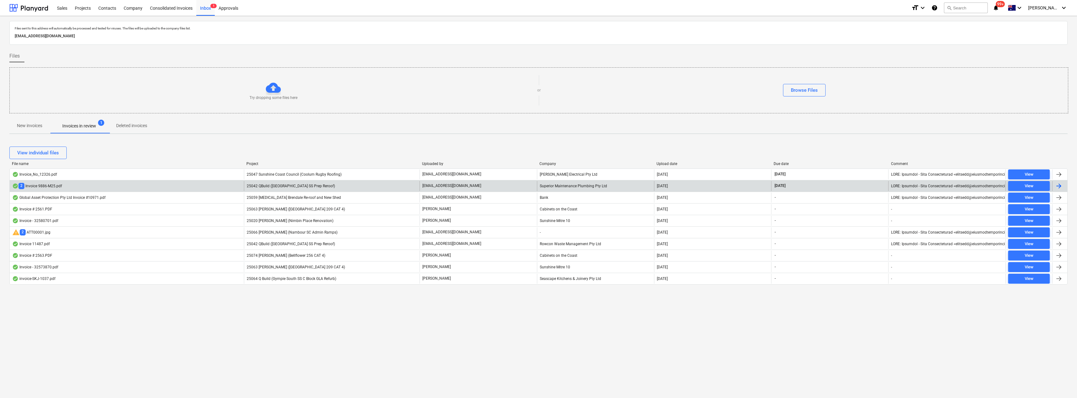
click at [496, 186] on div "[EMAIL_ADDRESS][DOMAIN_NAME]" at bounding box center [477, 186] width 117 height 10
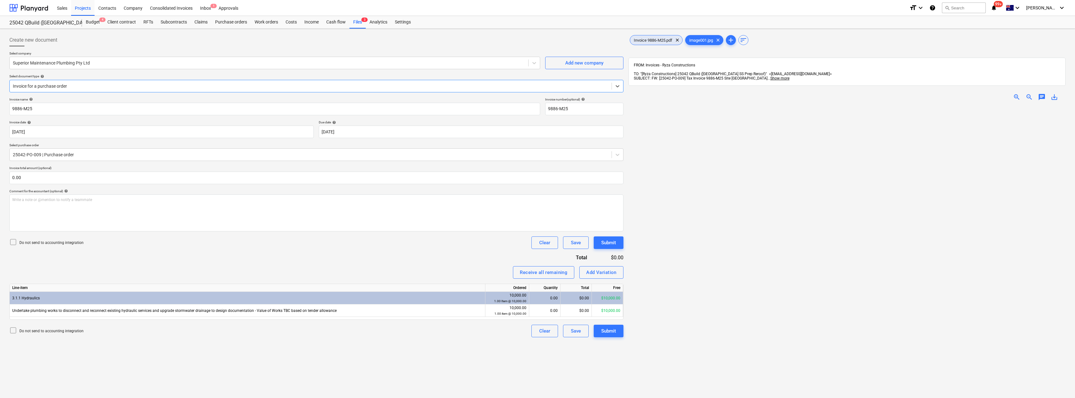
click at [537, 37] on div "Invoice 9886-M25.pdf clear" at bounding box center [655, 40] width 53 height 10
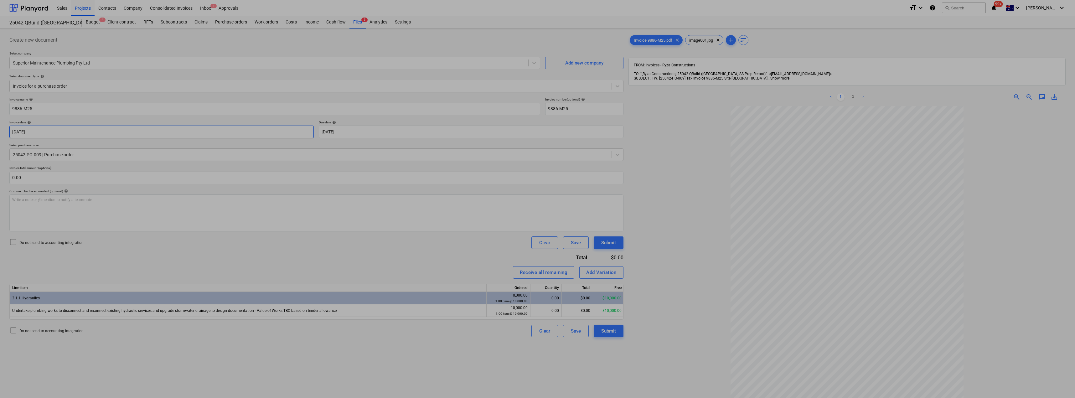
click at [47, 133] on body "Sales Projects Contacts Company Consolidated Invoices Inbox 1 Approvals format_…" at bounding box center [537, 199] width 1075 height 398
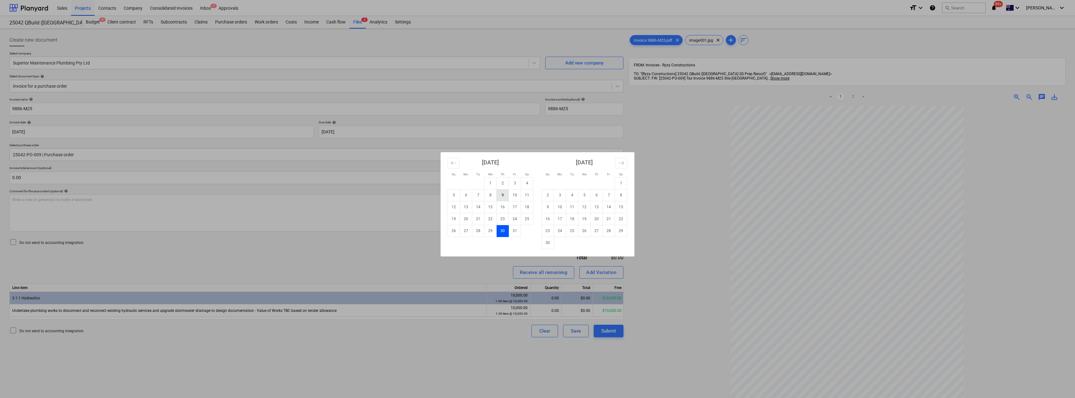
click at [500, 195] on td "9" at bounding box center [502, 195] width 12 height 12
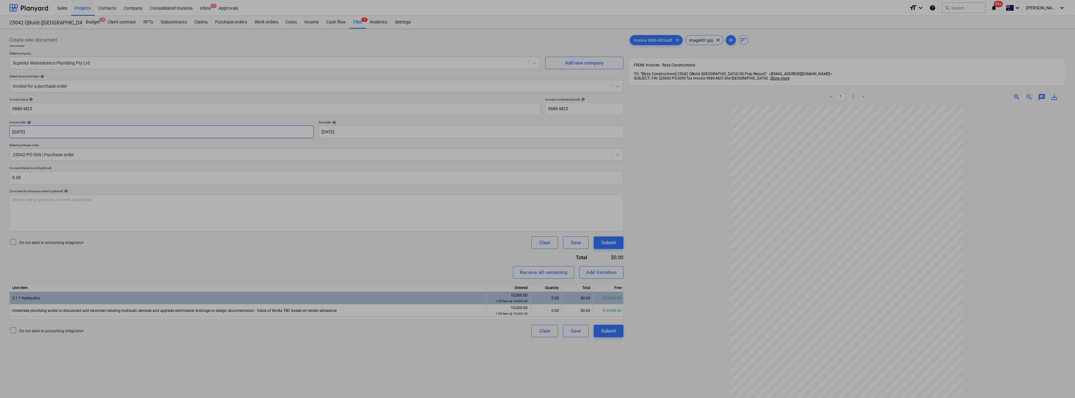
click at [96, 136] on body "Sales Projects Contacts Company Consolidated Invoices Inbox 1 Approvals format_…" at bounding box center [537, 199] width 1075 height 398
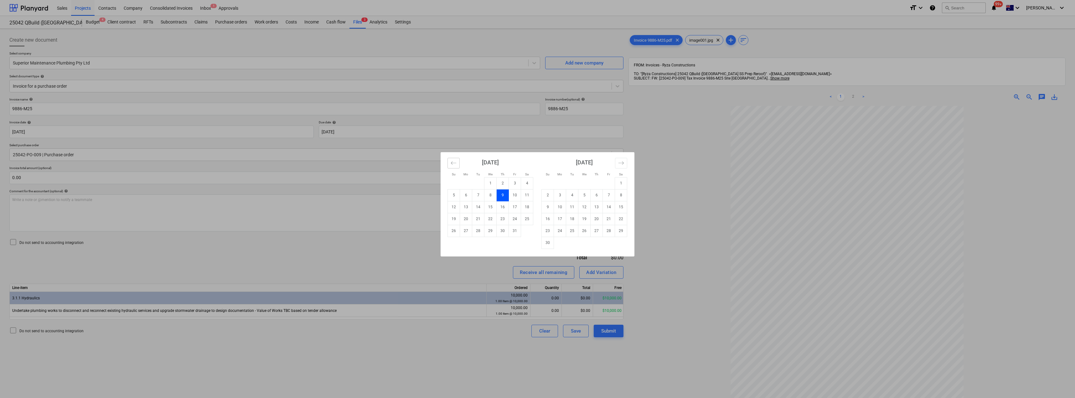
click at [456, 161] on icon "Move backward to switch to the previous month." at bounding box center [453, 163] width 6 height 6
click at [480, 196] on td "9" at bounding box center [478, 195] width 12 height 12
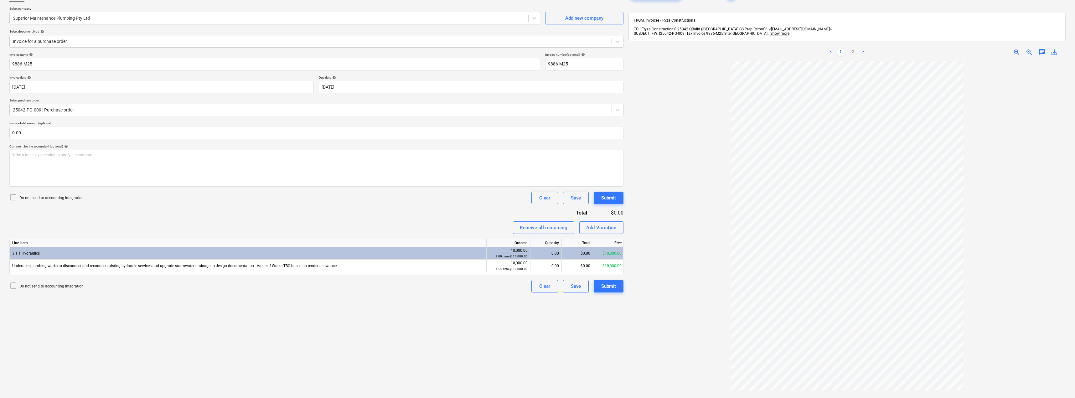
scroll to position [63, 0]
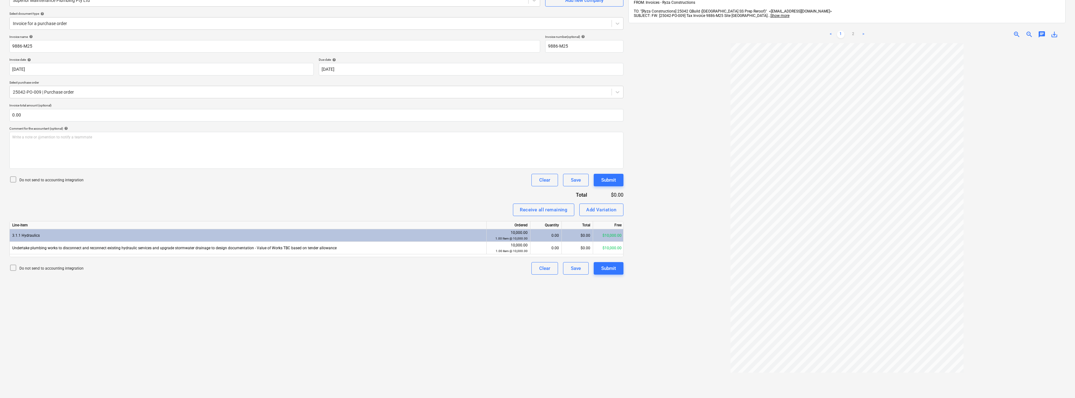
click at [537, 31] on link ">" at bounding box center [863, 35] width 8 height 8
click at [537, 31] on link "<" at bounding box center [831, 35] width 8 height 8
click at [537, 31] on div "chat" at bounding box center [1041, 35] width 13 height 8
click at [537, 32] on span "chat" at bounding box center [1042, 35] width 8 height 8
click at [537, 85] on p "Write a note or @mention to notify a teammate [PERSON_NAME]" at bounding box center [998, 87] width 120 height 5
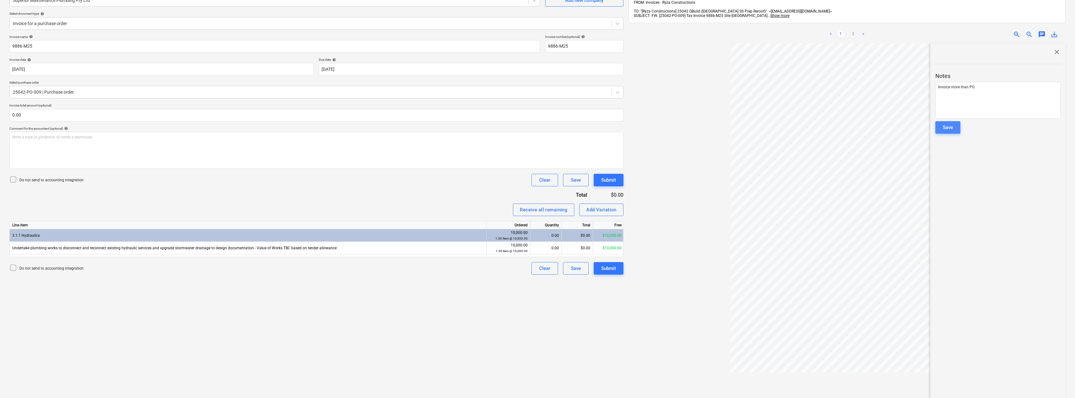
click at [537, 128] on button "Save" at bounding box center [947, 127] width 25 height 13
click at [537, 43] on div "close Notes Write a note or @mention to notify a teammate ﻿ Save LW [PERSON_NAM…" at bounding box center [997, 238] width 135 height 390
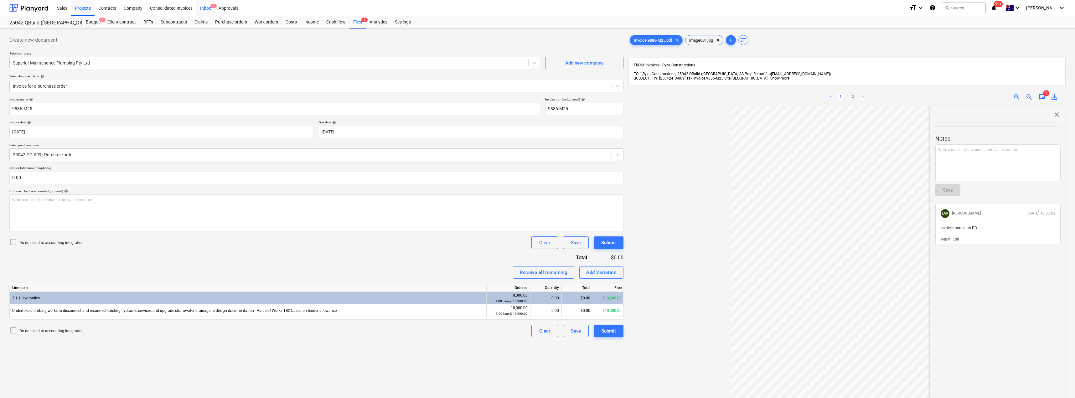
click at [199, 10] on div "Inbox 1" at bounding box center [205, 8] width 18 height 16
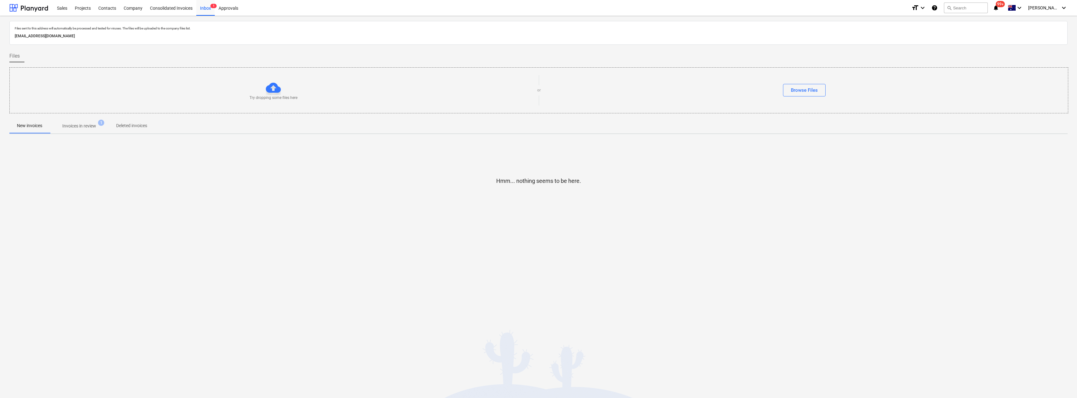
click at [72, 131] on span "Invoices in review 1" at bounding box center [79, 125] width 59 height 11
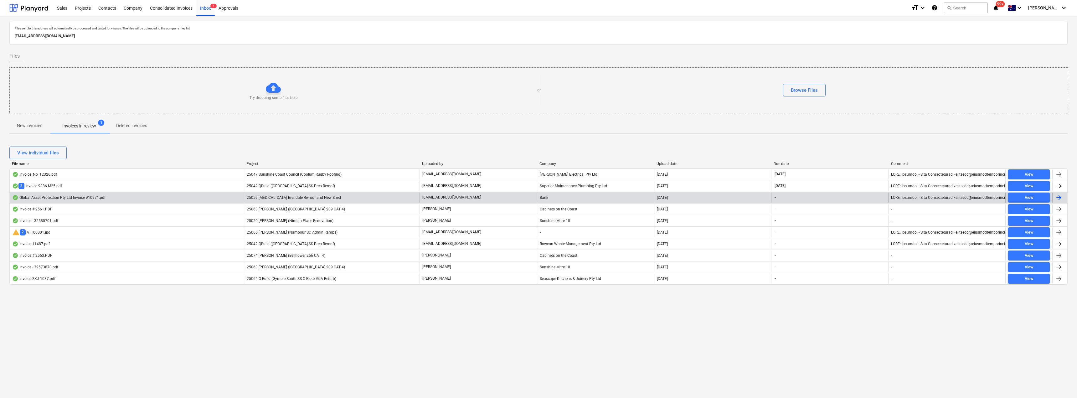
click at [311, 198] on span "25059 [MEDICAL_DATA] Brendale Re-roof and New Shed" at bounding box center [294, 197] width 94 height 4
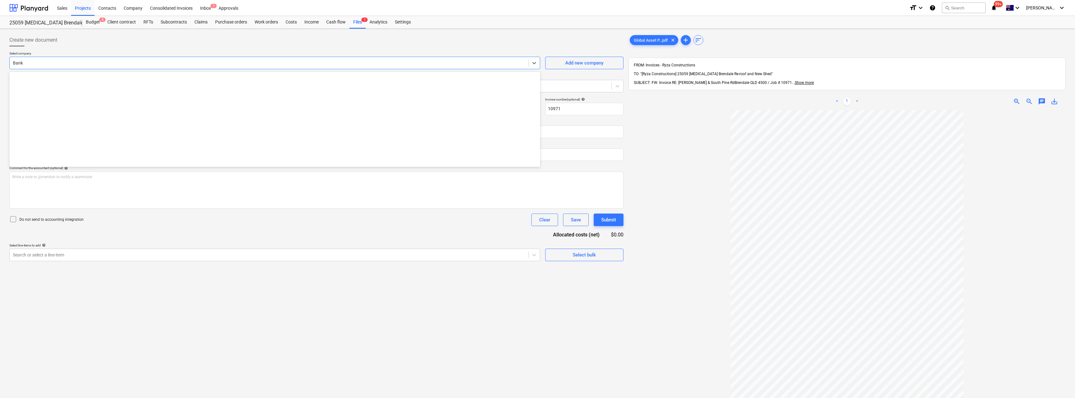
click at [64, 65] on div at bounding box center [269, 63] width 512 height 6
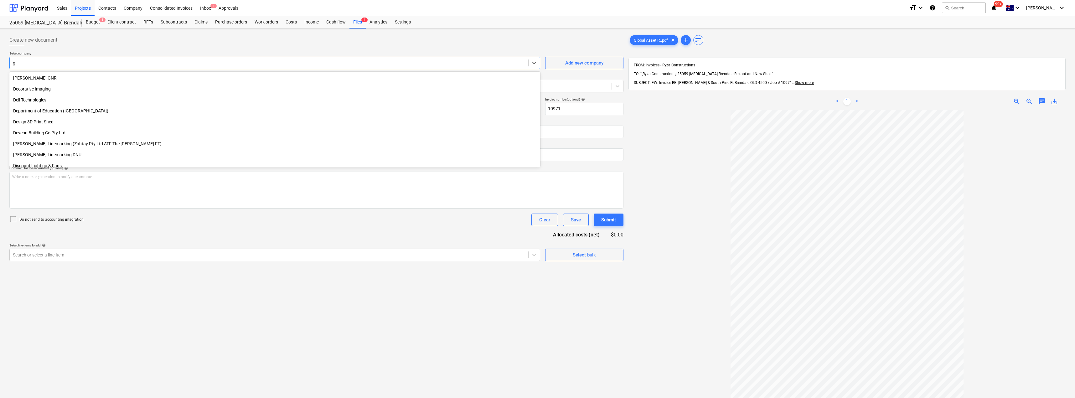
scroll to position [169, 0]
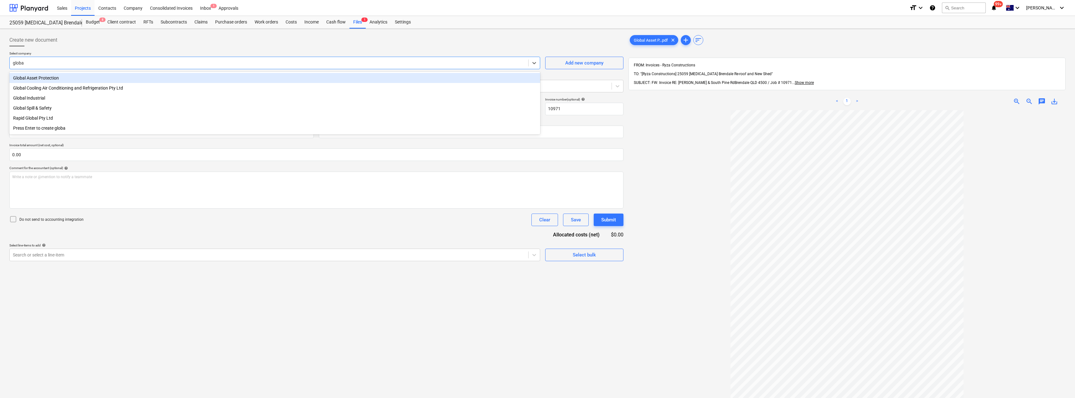
click at [54, 77] on div "Global Asset Protection" at bounding box center [274, 78] width 531 height 10
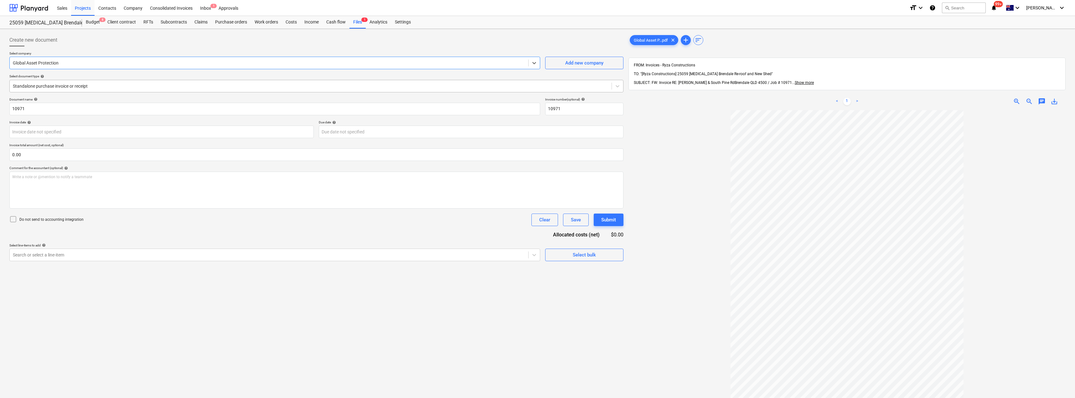
click at [58, 87] on div at bounding box center [310, 86] width 595 height 6
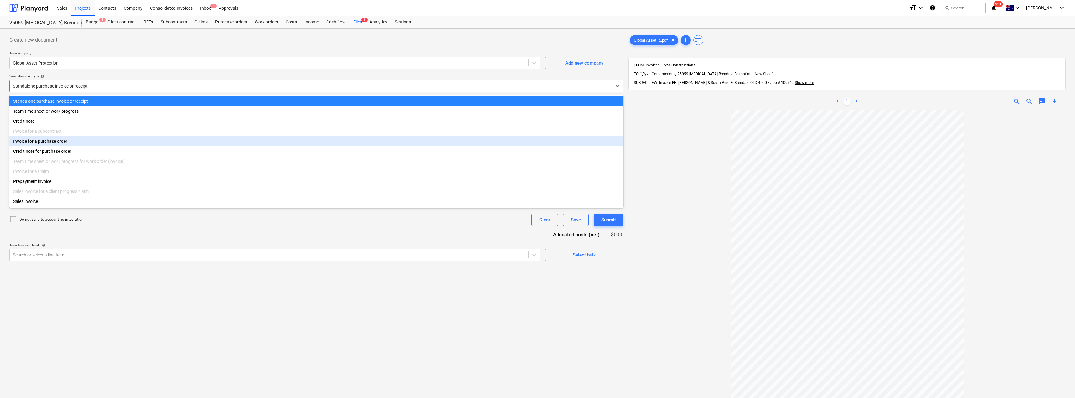
click at [58, 141] on div "Invoice for a purchase order" at bounding box center [316, 141] width 614 height 10
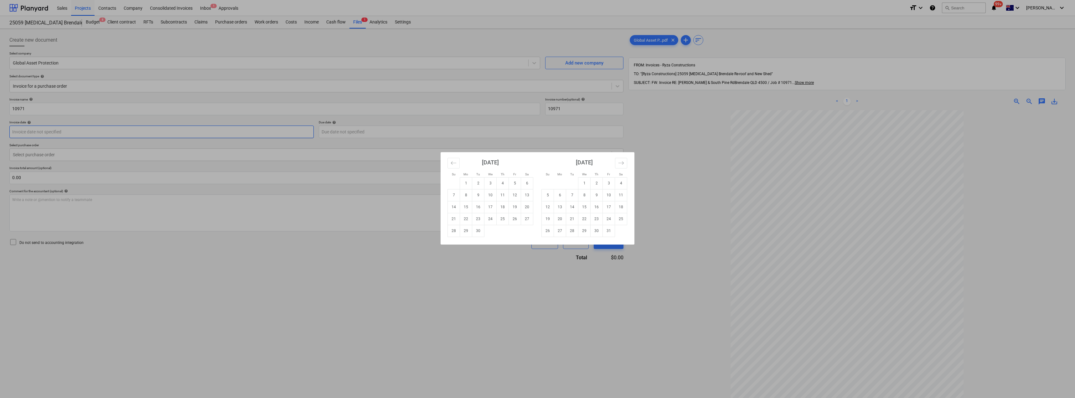
click at [146, 137] on body "Sales Projects Contacts Company Consolidated Invoices Inbox 1 Approvals format_…" at bounding box center [537, 199] width 1075 height 398
click at [500, 187] on td "4" at bounding box center [502, 183] width 12 height 12
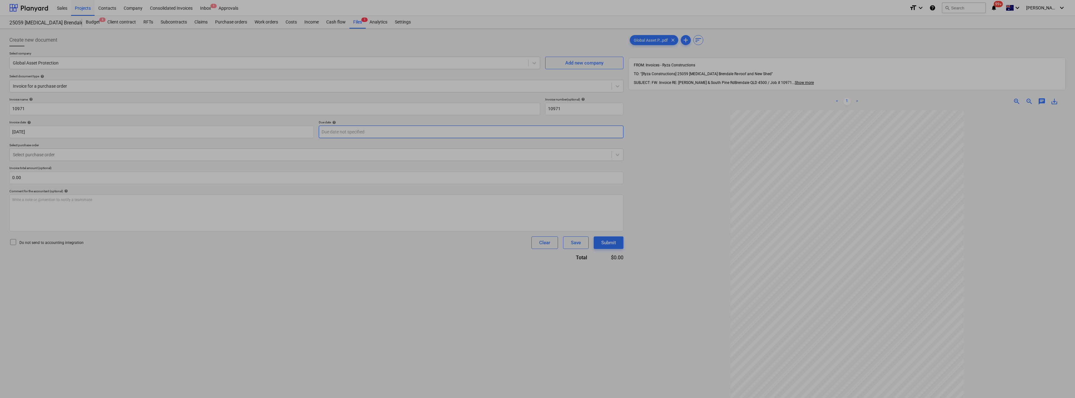
click at [362, 131] on body "Sales Projects Contacts Company Consolidated Invoices Inbox 1 Approvals format_…" at bounding box center [537, 199] width 1075 height 398
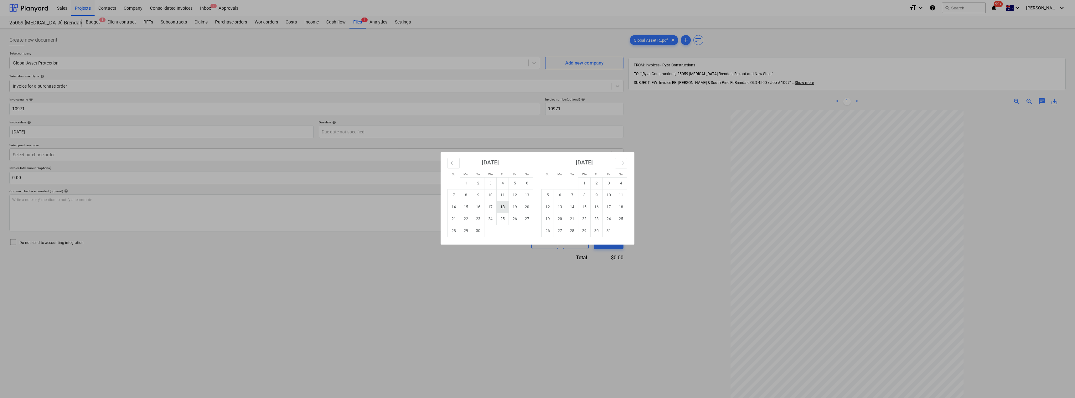
click at [503, 209] on td "18" at bounding box center [502, 207] width 12 height 12
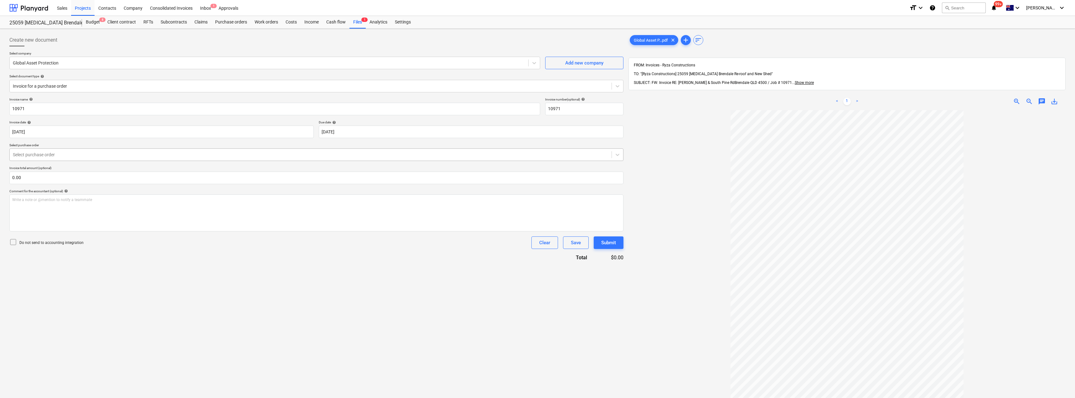
click at [64, 153] on div at bounding box center [310, 154] width 595 height 6
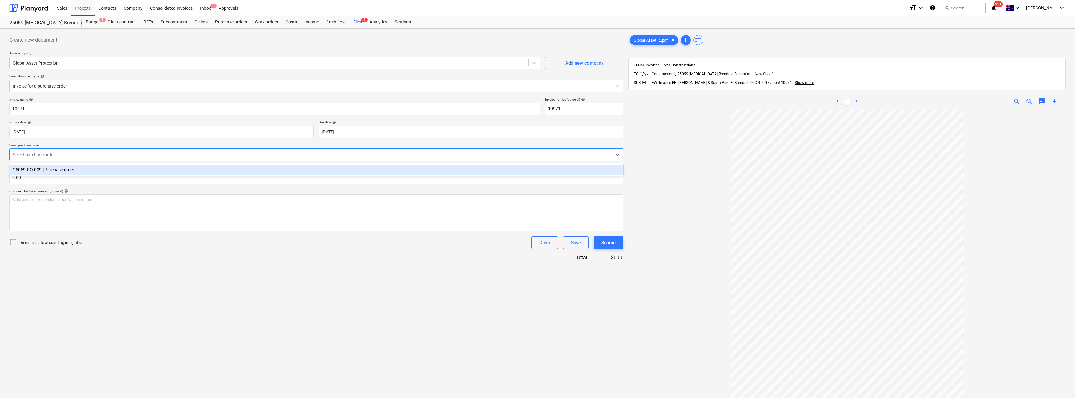
click at [64, 169] on div "25059-PO-009 | Purchase order" at bounding box center [316, 170] width 614 height 10
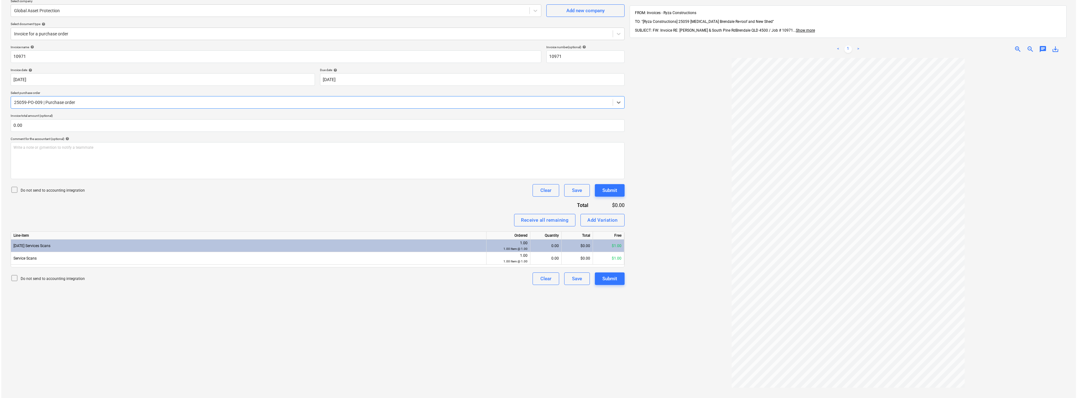
scroll to position [63, 0]
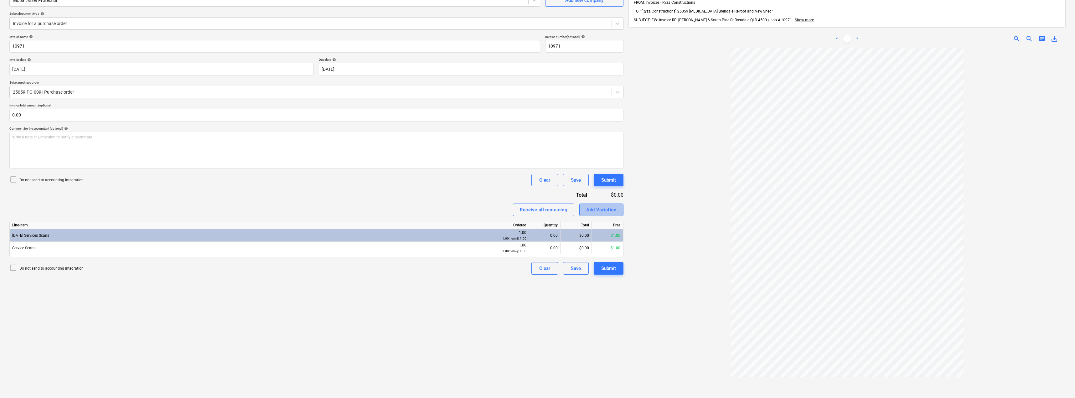
click at [537, 208] on div "Add Variation" at bounding box center [601, 210] width 30 height 8
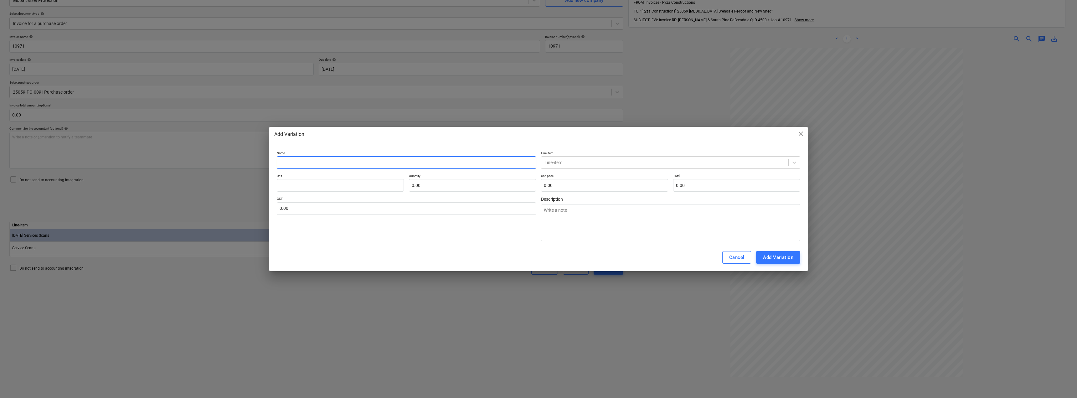
click at [339, 159] on input "text" at bounding box center [406, 162] width 259 height 13
drag, startPoint x: 316, startPoint y: 162, endPoint x: 256, endPoint y: 161, distance: 60.4
click at [256, 161] on div "Add Variation close Name Scans Line-item Line-item Unit Quantity 0.00 Unit pric…" at bounding box center [538, 199] width 1077 height 398
click at [537, 222] on textarea at bounding box center [670, 222] width 259 height 37
paste textarea "Scans"
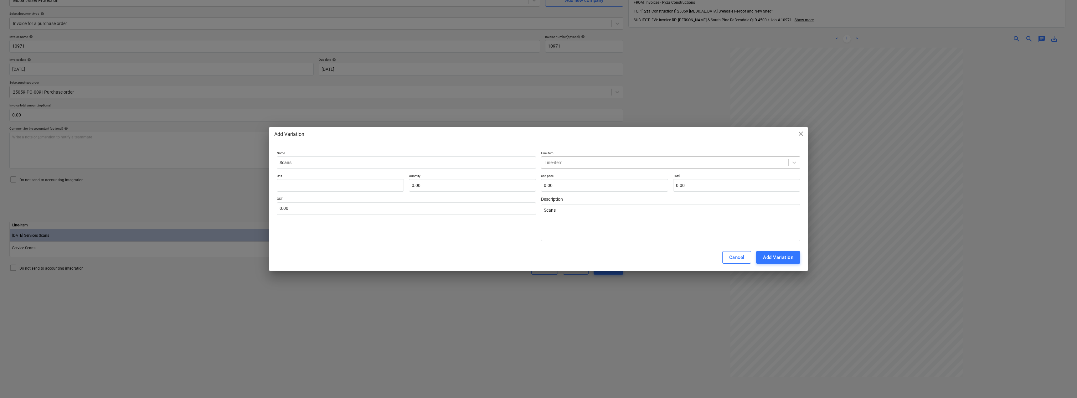
click at [537, 163] on div at bounding box center [664, 162] width 241 height 6
drag, startPoint x: 578, startPoint y: 177, endPoint x: 567, endPoint y: 177, distance: 11.6
click at [537, 177] on div "-- -- [DATE] Services Scans" at bounding box center [670, 177] width 259 height 10
click at [375, 179] on input "text" at bounding box center [340, 185] width 127 height 13
click at [369, 206] on input "text" at bounding box center [406, 208] width 259 height 13
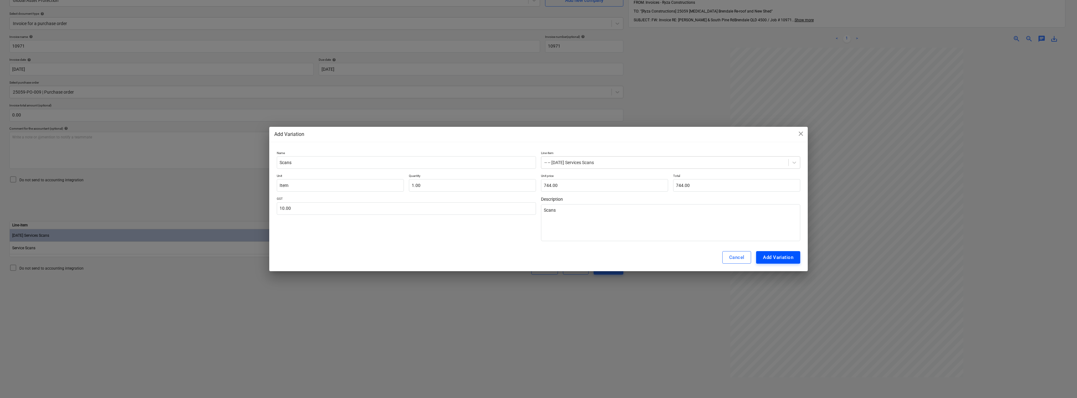
click at [537, 258] on div "Add Variation" at bounding box center [778, 257] width 30 height 8
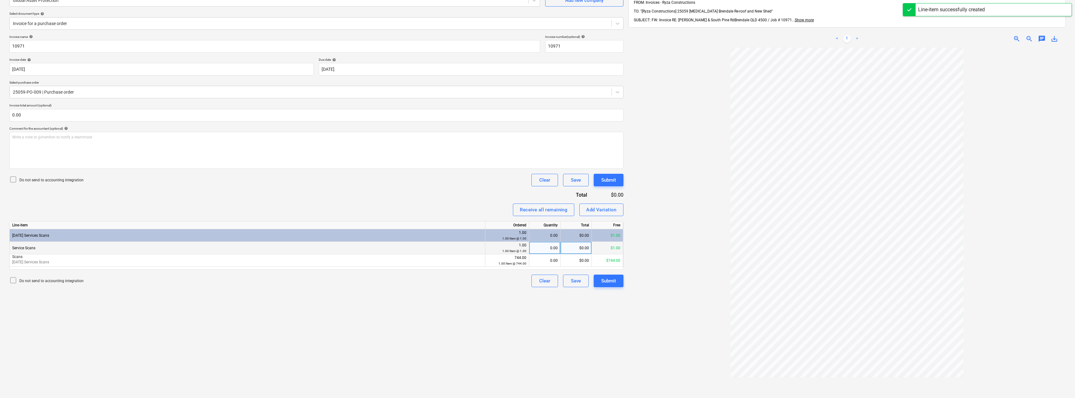
click at [537, 251] on div "0.00" at bounding box center [544, 248] width 26 height 13
click at [535, 260] on div "0.00" at bounding box center [544, 260] width 26 height 13
click at [455, 190] on div "Invoice name help 10971 Invoice number (optional) help 10971 Invoice date help …" at bounding box center [316, 161] width 614 height 252
click at [537, 280] on button "Submit" at bounding box center [608, 281] width 30 height 13
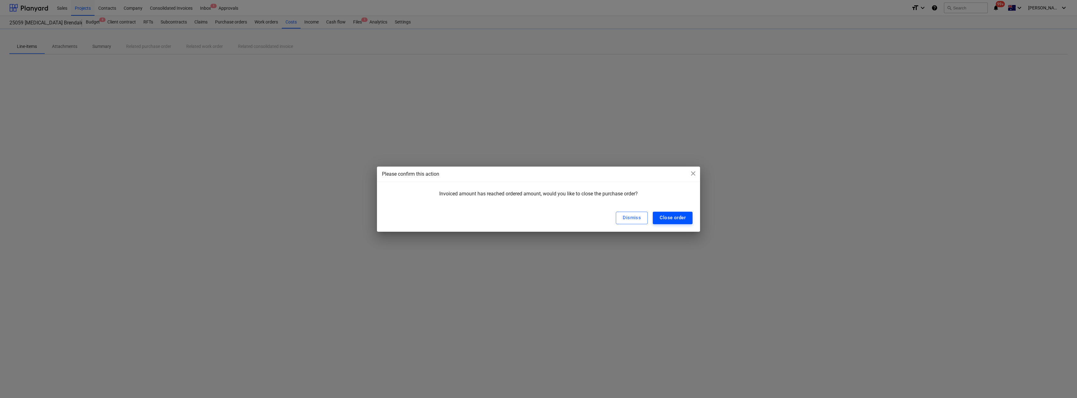
click at [537, 213] on button "Close order" at bounding box center [673, 218] width 40 height 13
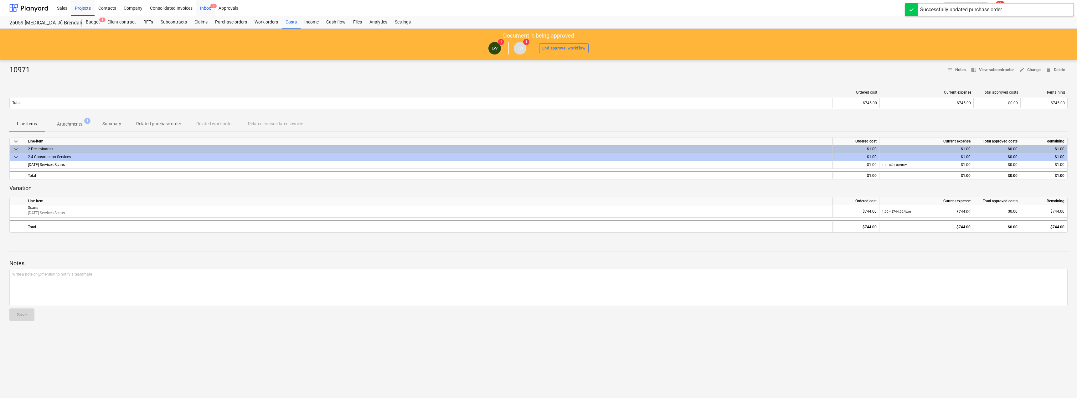
click at [206, 8] on div "Inbox 1" at bounding box center [205, 8] width 18 height 16
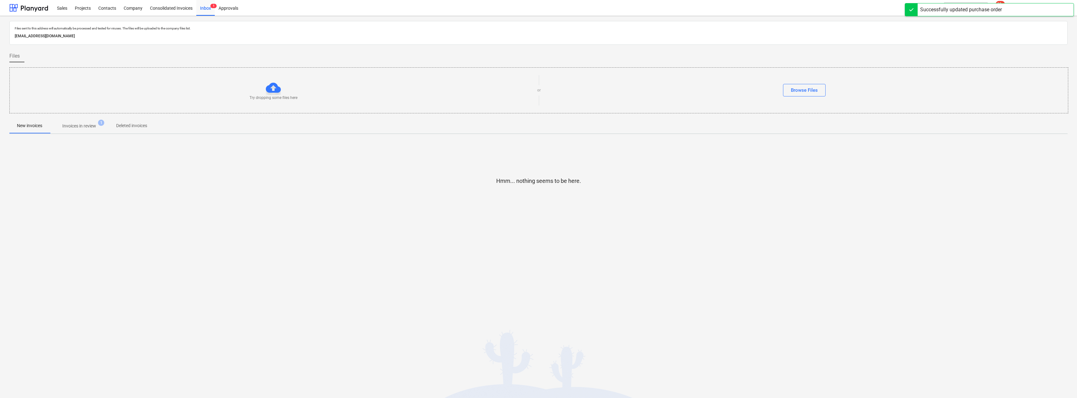
click at [83, 128] on p "Invoices in review" at bounding box center [79, 126] width 34 height 7
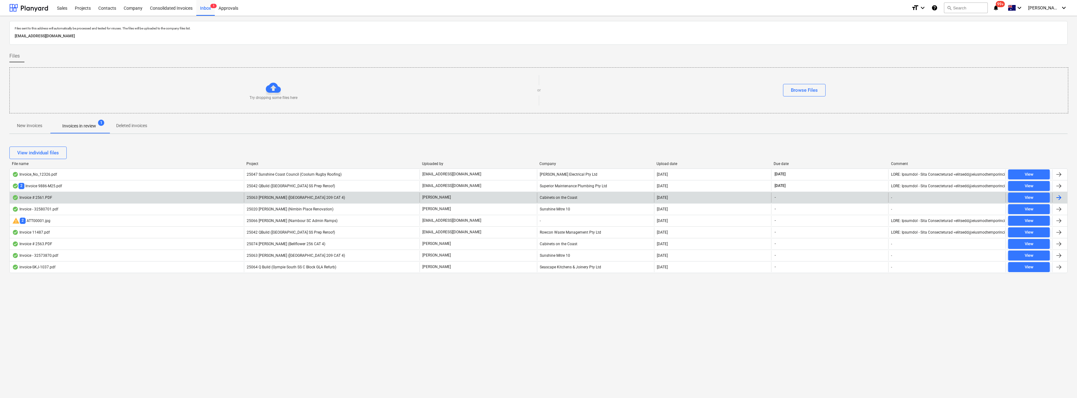
click at [252, 197] on span "25063 [PERSON_NAME] ([GEOGRAPHIC_DATA] 209 CAT 4)" at bounding box center [296, 197] width 98 height 4
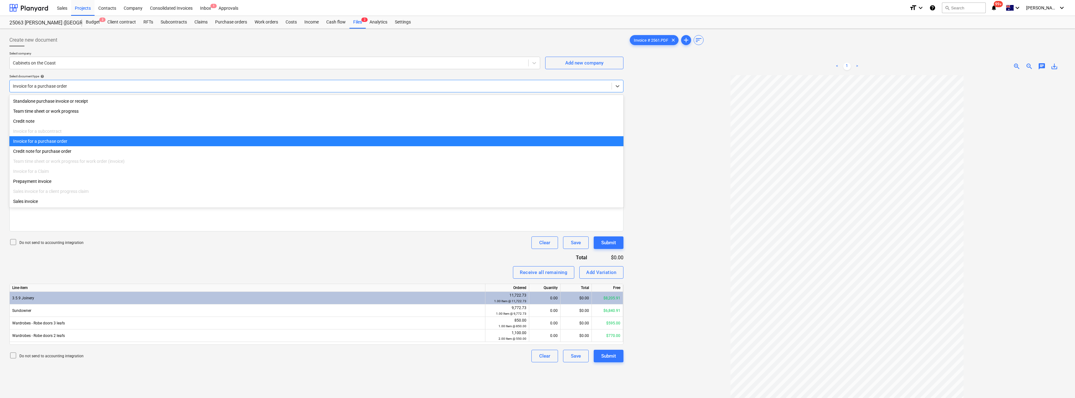
click at [69, 85] on div at bounding box center [310, 86] width 595 height 6
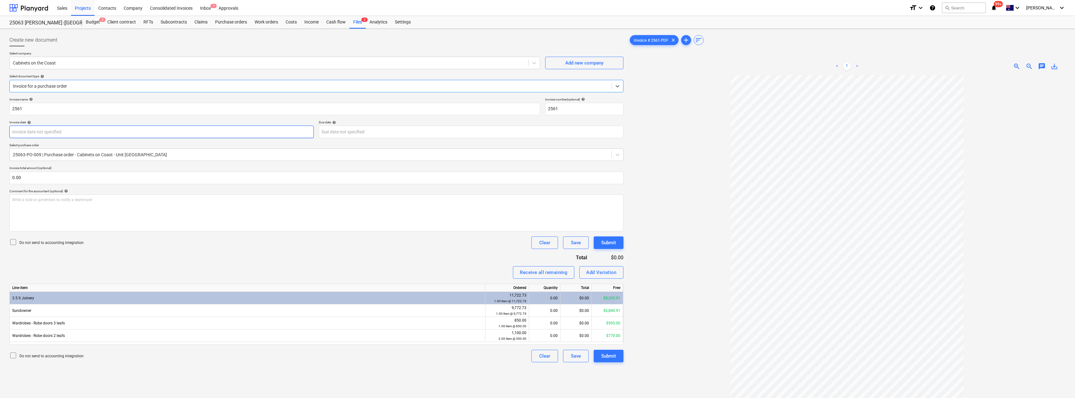
click at [58, 132] on body "Sales Projects Contacts Company Consolidated Invoices Inbox 1 Approvals format_…" at bounding box center [537, 199] width 1075 height 398
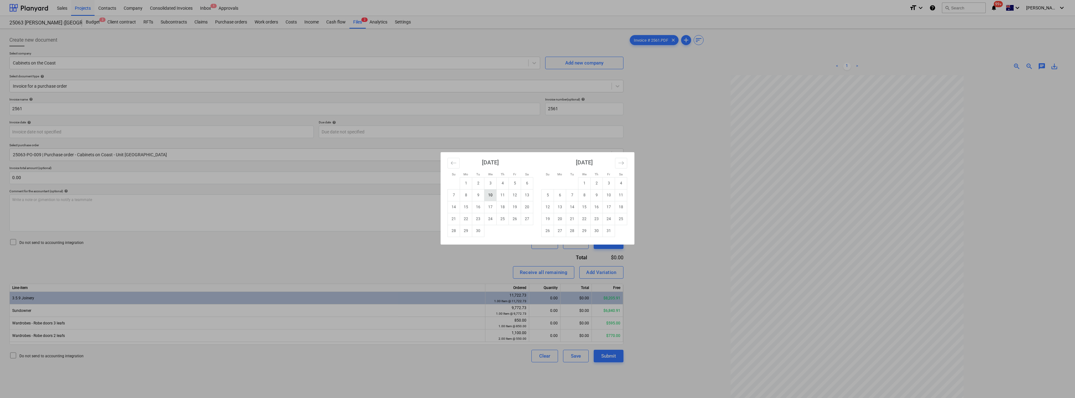
click at [492, 197] on td "10" at bounding box center [490, 195] width 12 height 12
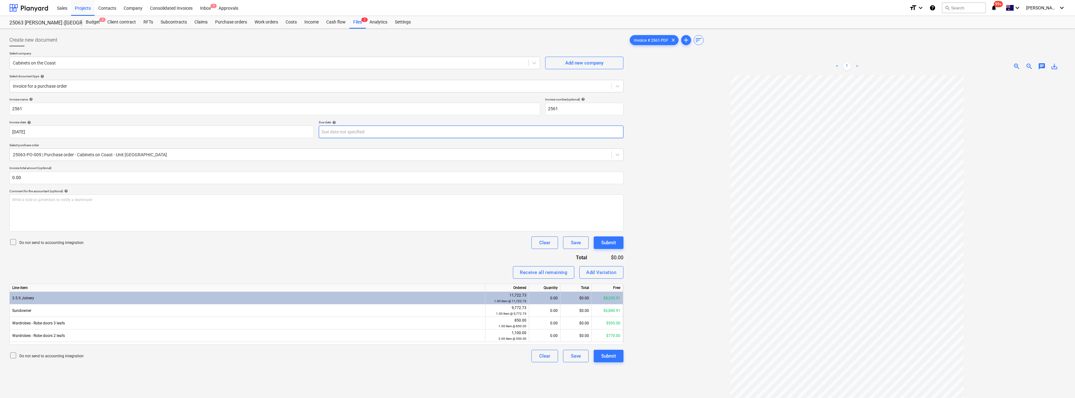
click at [388, 135] on body "Sales Projects Contacts Company Consolidated Invoices Inbox 1 Approvals format_…" at bounding box center [537, 199] width 1075 height 398
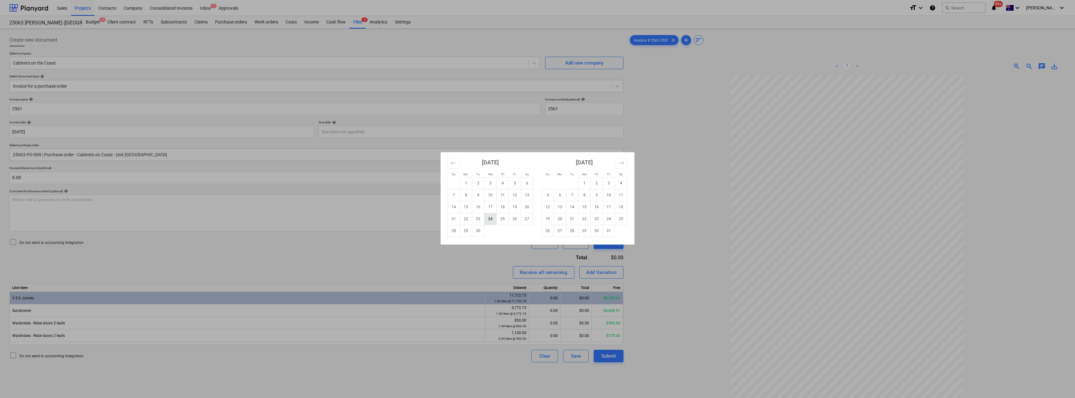
click at [494, 218] on td "24" at bounding box center [490, 219] width 12 height 12
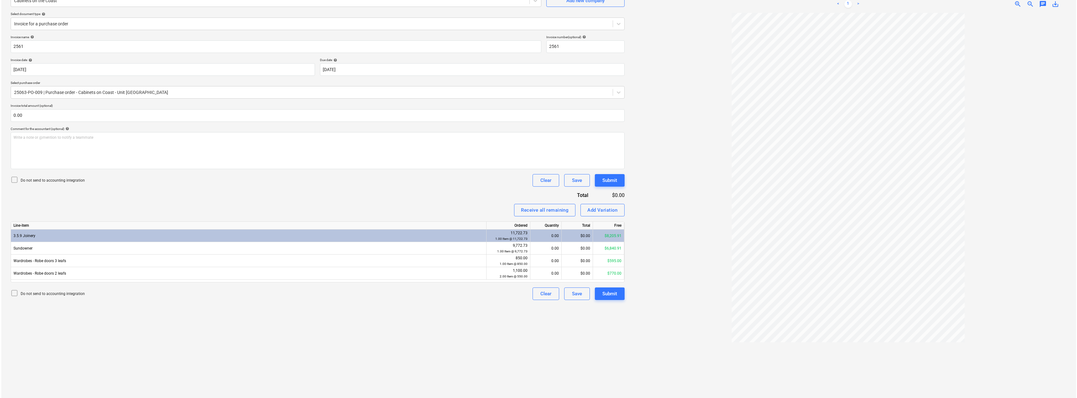
scroll to position [63, 0]
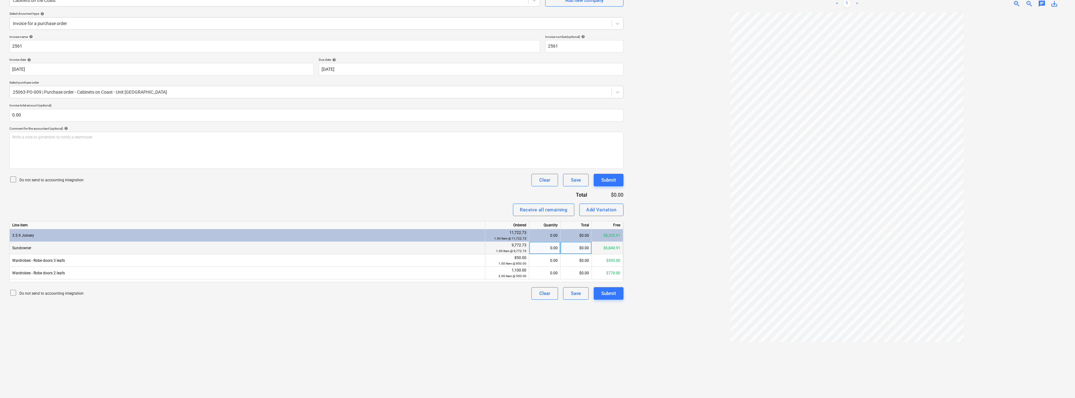
click at [537, 247] on div "0.00" at bounding box center [544, 248] width 26 height 13
click at [537, 249] on div "$0.00" at bounding box center [575, 248] width 31 height 13
click at [481, 189] on div "Invoice name help 2561 Invoice number (optional) help 2561 Invoice date help [D…" at bounding box center [316, 167] width 614 height 265
click at [537, 292] on div "Submit" at bounding box center [608, 293] width 15 height 8
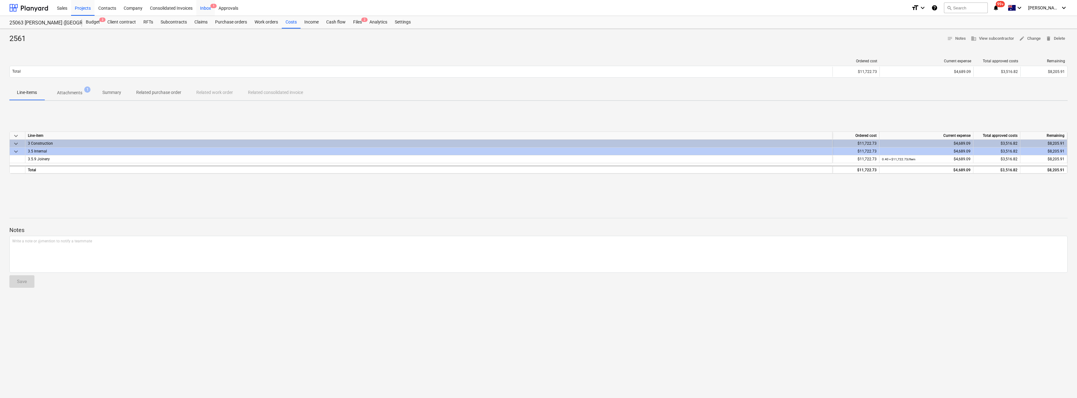
click at [209, 8] on div "Inbox 1" at bounding box center [205, 8] width 18 height 16
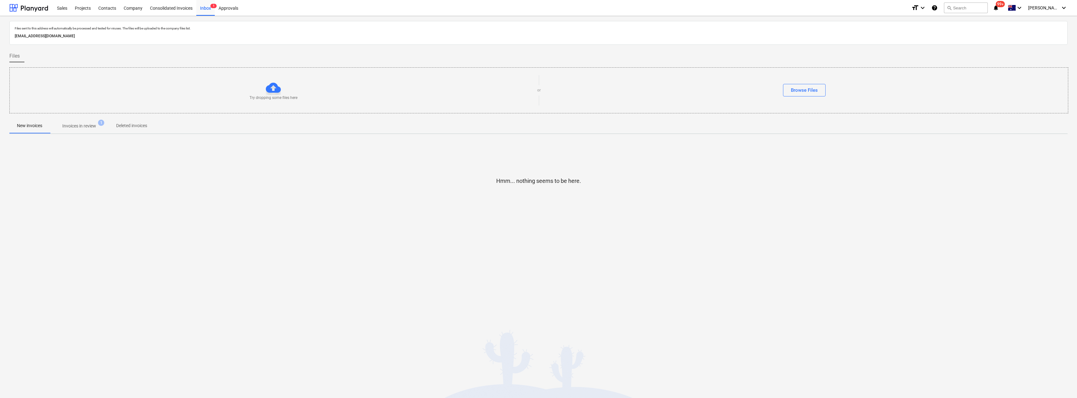
click at [96, 125] on p "Invoices in review" at bounding box center [79, 126] width 34 height 7
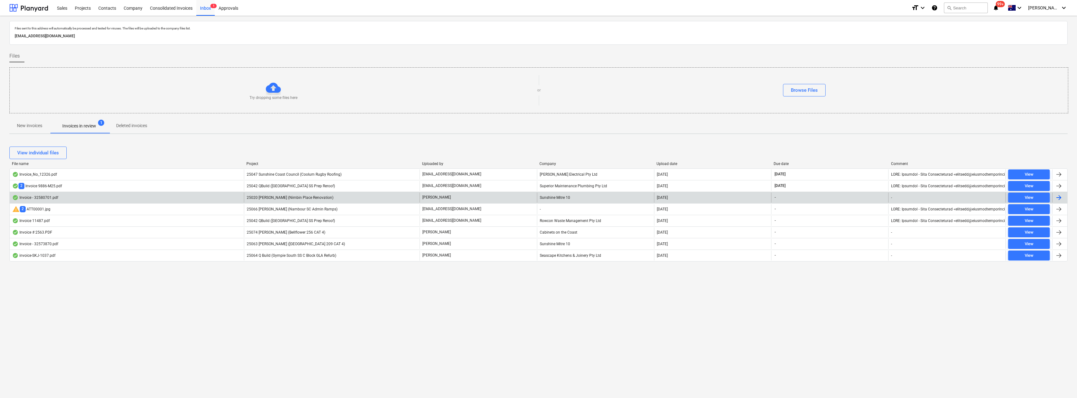
click at [328, 198] on span "25020 [PERSON_NAME] (Nimbin Place Renovation)" at bounding box center [290, 197] width 87 height 4
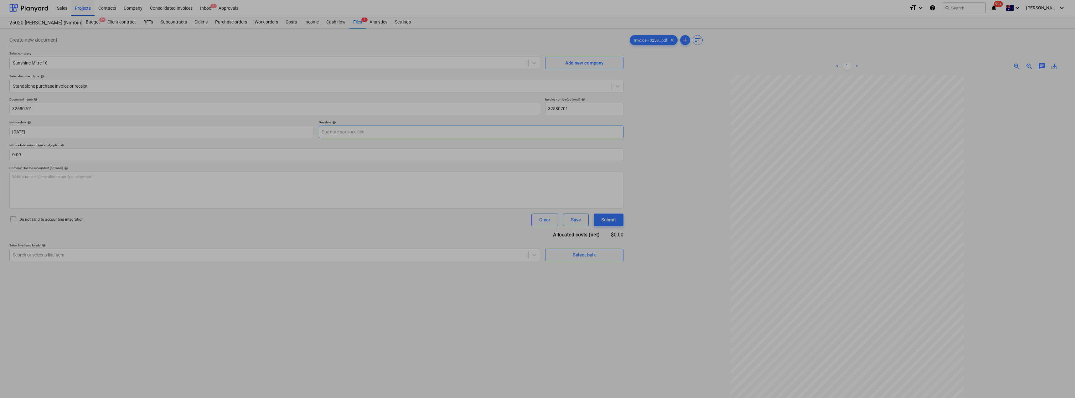
click at [379, 134] on body "Sales Projects Contacts Company Consolidated Invoices Inbox 1 Approvals format_…" at bounding box center [537, 199] width 1075 height 398
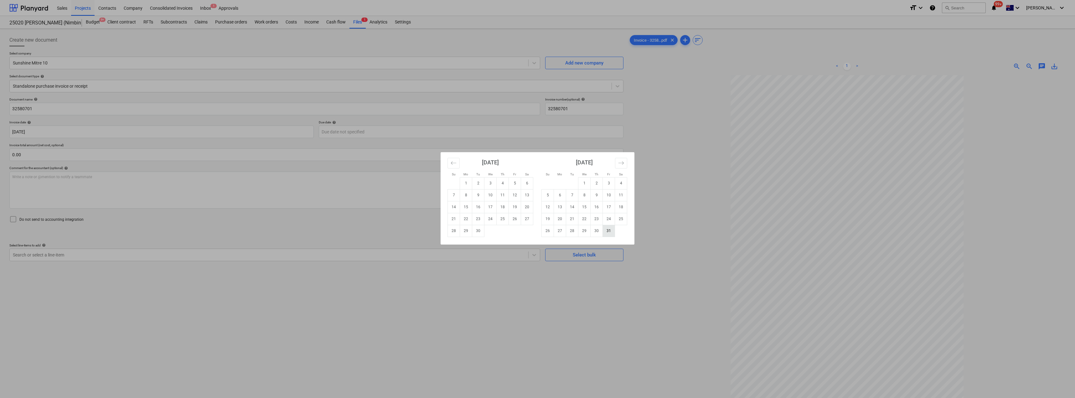
click at [537, 231] on td "31" at bounding box center [609, 231] width 12 height 12
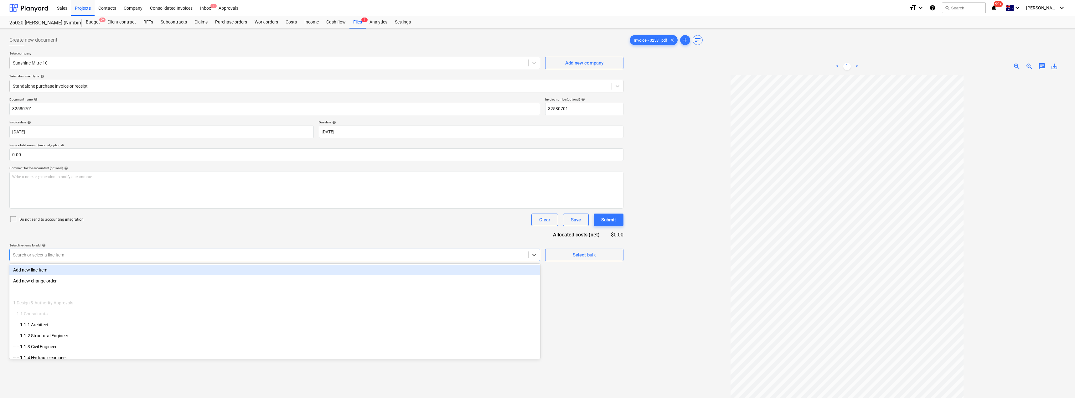
click at [73, 255] on div at bounding box center [269, 255] width 512 height 6
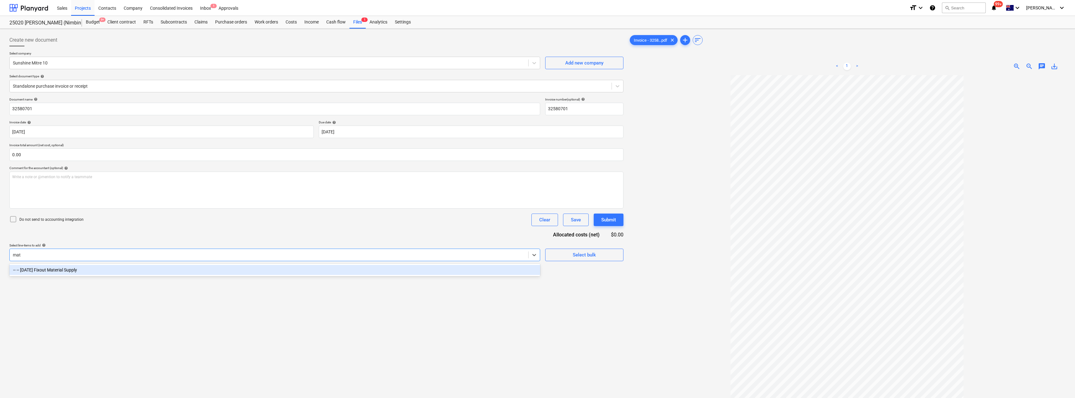
click at [190, 269] on div "-- -- [DATE] Fixout Material Supply" at bounding box center [274, 270] width 531 height 10
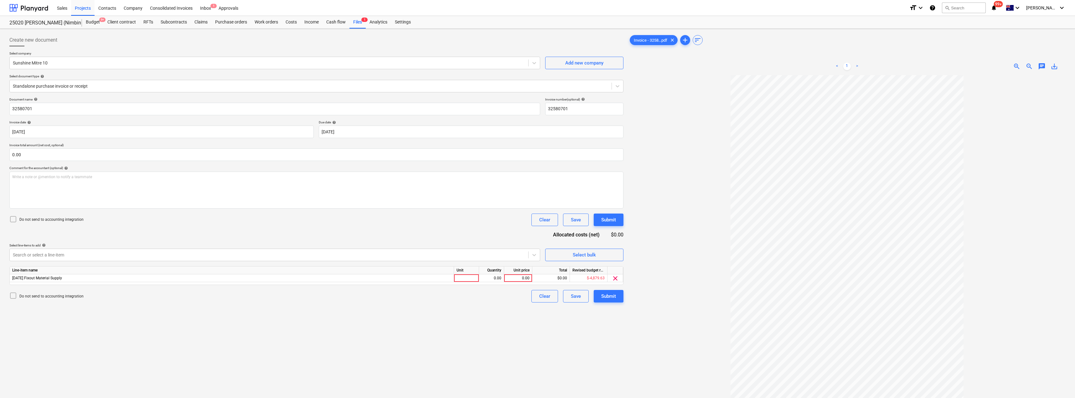
click at [238, 227] on div "Document name help 32580701 Invoice number (optional) help 32580701 Invoice dat…" at bounding box center [316, 199] width 614 height 205
click at [472, 278] on div at bounding box center [466, 278] width 25 height 8
click at [465, 237] on div "Document name help 32580701 Invoice number (optional) help 32580701 Invoice dat…" at bounding box center [316, 199] width 614 height 205
click at [537, 296] on div "Submit" at bounding box center [608, 296] width 15 height 8
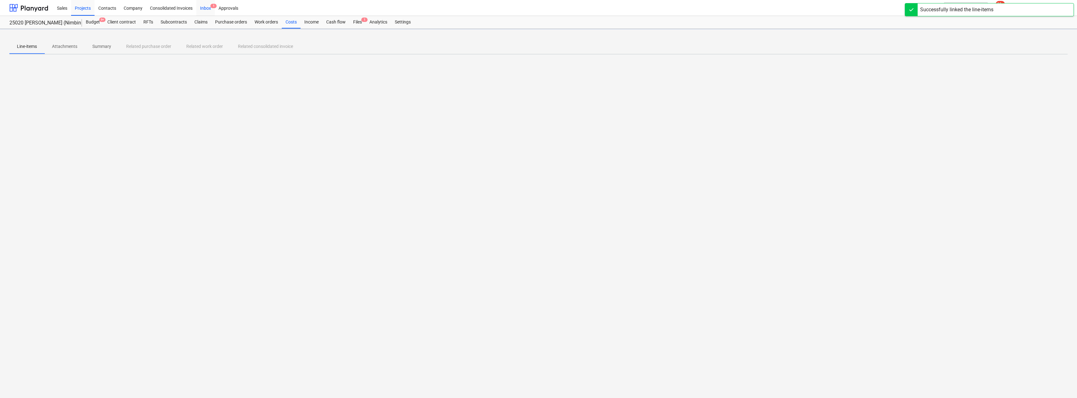
click at [207, 9] on div "Inbox 1" at bounding box center [205, 8] width 18 height 16
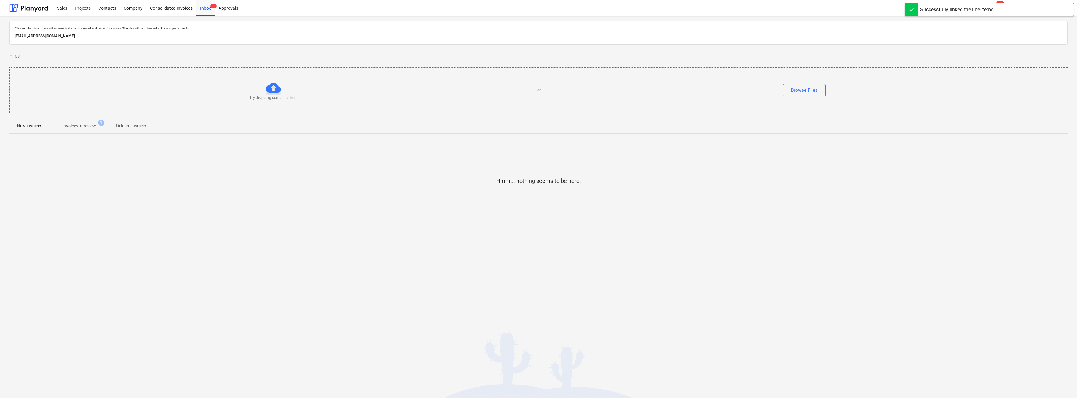
click at [81, 127] on p "Invoices in review" at bounding box center [79, 126] width 34 height 7
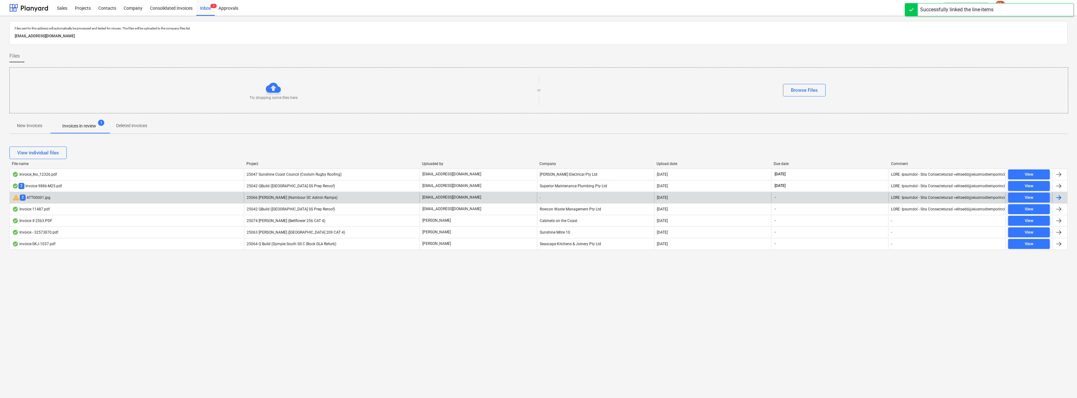
click at [367, 197] on div "25066 [PERSON_NAME] (Nambour SC Admin Ramps)" at bounding box center [332, 197] width 176 height 10
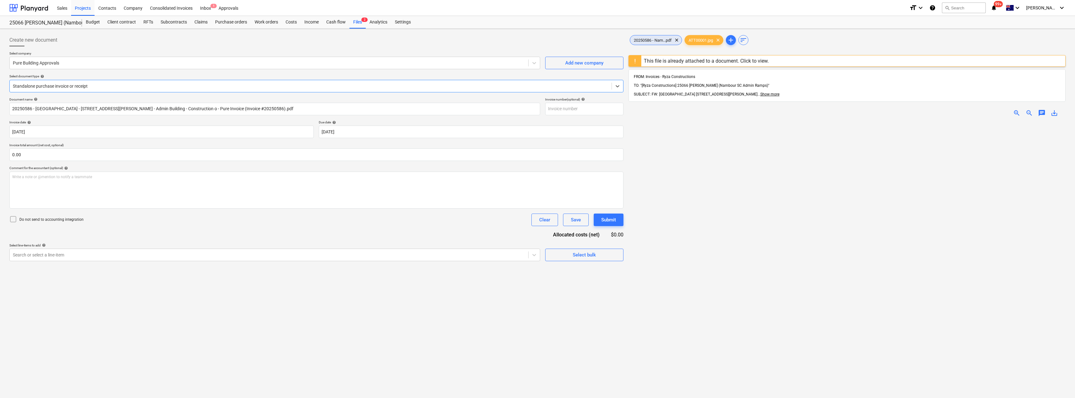
click at [537, 37] on div "20250586 - Nam...pdf clear" at bounding box center [655, 40] width 52 height 10
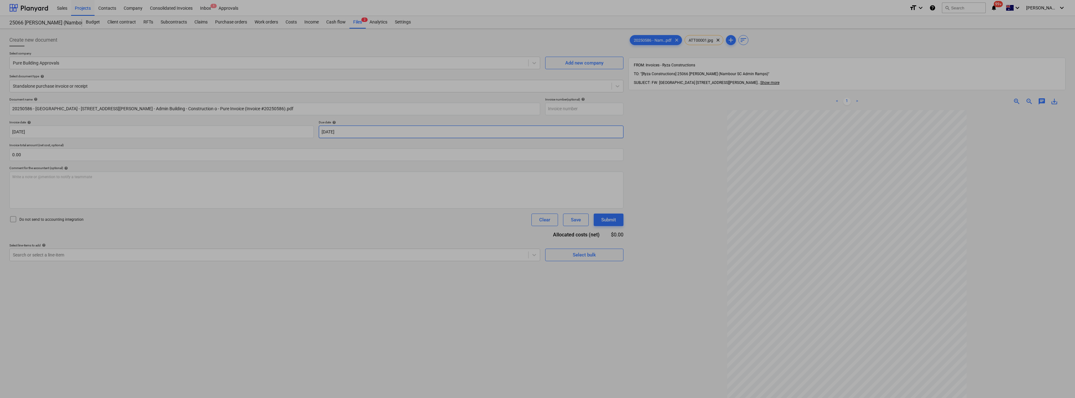
click at [353, 130] on body "Sales Projects Contacts Company Consolidated Invoices Inbox 1 Approvals format_…" at bounding box center [537, 199] width 1075 height 398
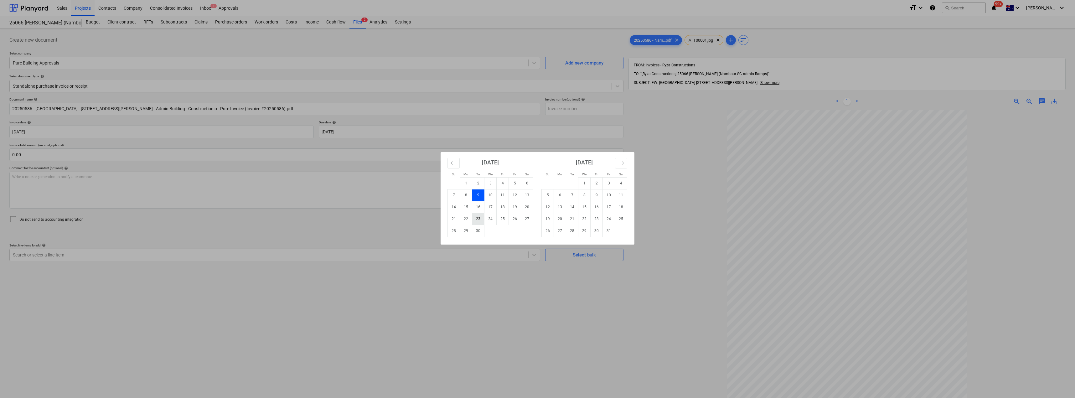
click at [481, 218] on td "23" at bounding box center [478, 219] width 12 height 12
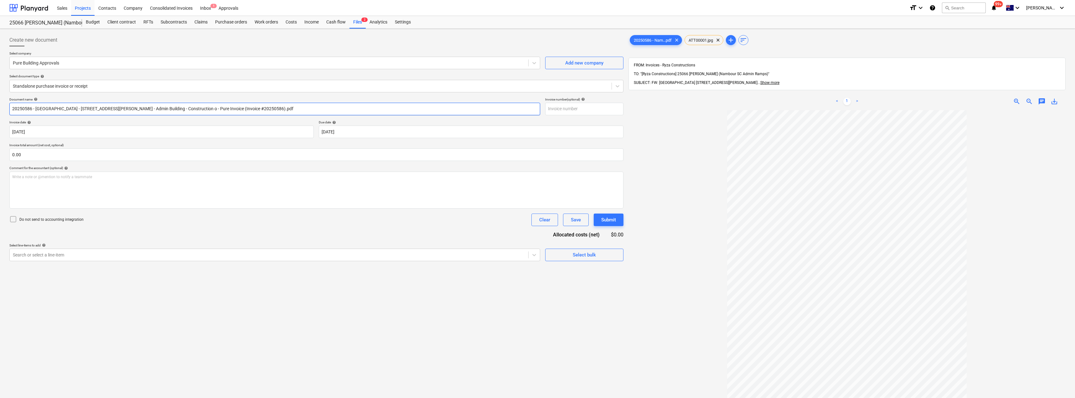
drag, startPoint x: 283, startPoint y: 109, endPoint x: 45, endPoint y: 105, distance: 238.5
click at [45, 105] on input "20250586 - [GEOGRAPHIC_DATA] - [STREET_ADDRESS][PERSON_NAME] - Admin Building -…" at bounding box center [274, 109] width 531 height 13
drag, startPoint x: 48, startPoint y: 105, endPoint x: 3, endPoint y: 105, distance: 44.8
click at [45, 105] on input "20250586" at bounding box center [274, 109] width 531 height 13
click at [3, 105] on div "Create new document Select company Pure Building Approvals Add new company Sele…" at bounding box center [537, 262] width 1075 height 467
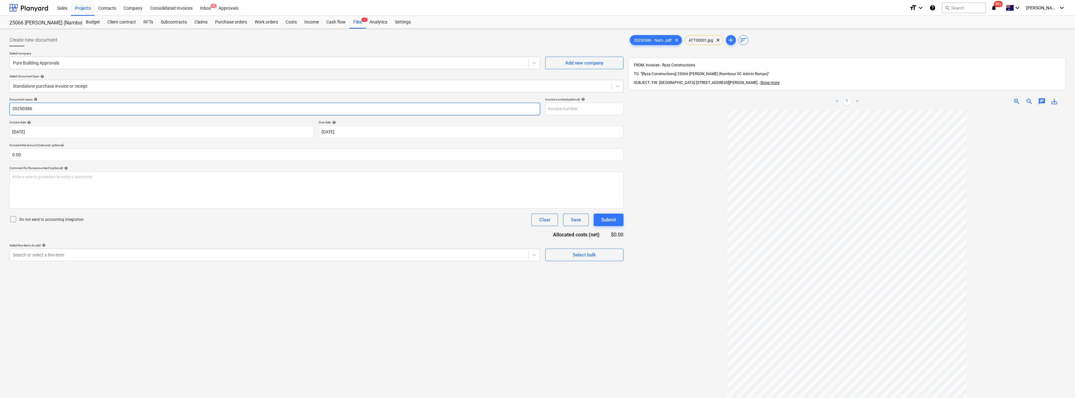
drag, startPoint x: 44, startPoint y: 108, endPoint x: 8, endPoint y: 107, distance: 36.0
click at [8, 107] on div "Create new document Select company Pure Building Approvals Add new company Sele…" at bounding box center [316, 262] width 619 height 462
click at [537, 111] on input "text" at bounding box center [584, 109] width 78 height 13
paste input "20250586"
click at [537, 118] on div at bounding box center [846, 300] width 437 height 380
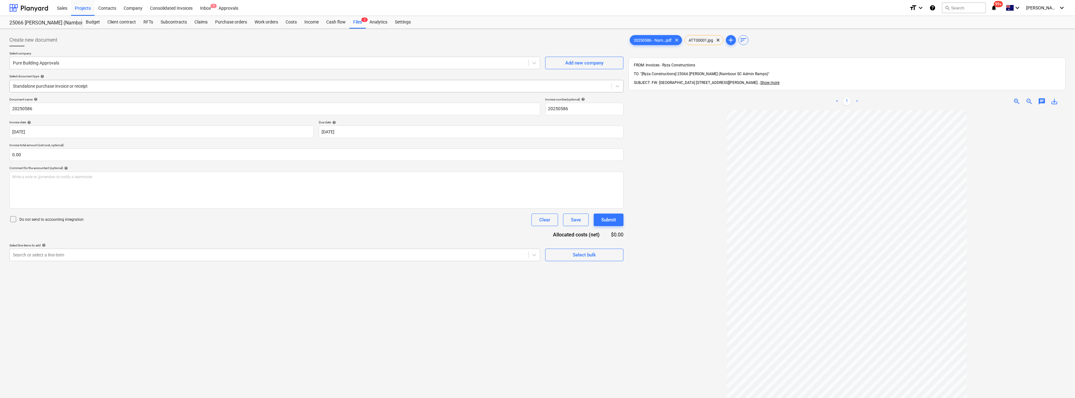
click at [61, 85] on div at bounding box center [310, 86] width 595 height 6
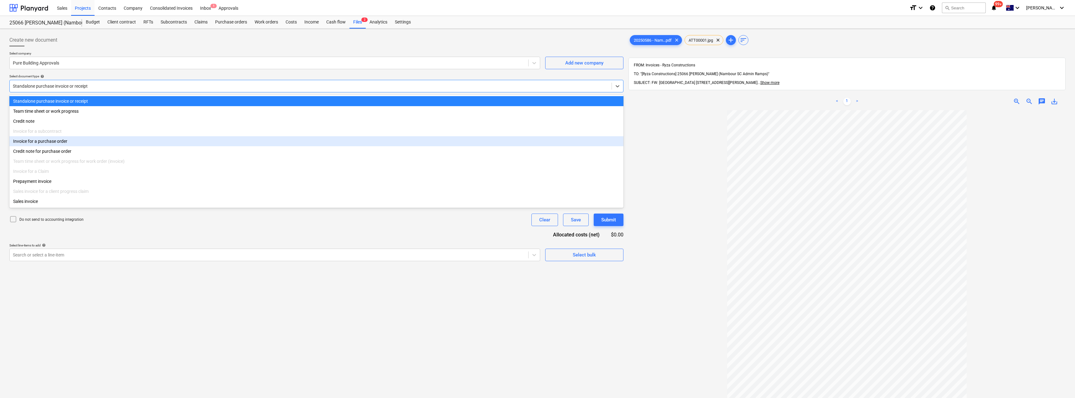
click at [63, 143] on div "Invoice for a purchase order" at bounding box center [316, 141] width 614 height 10
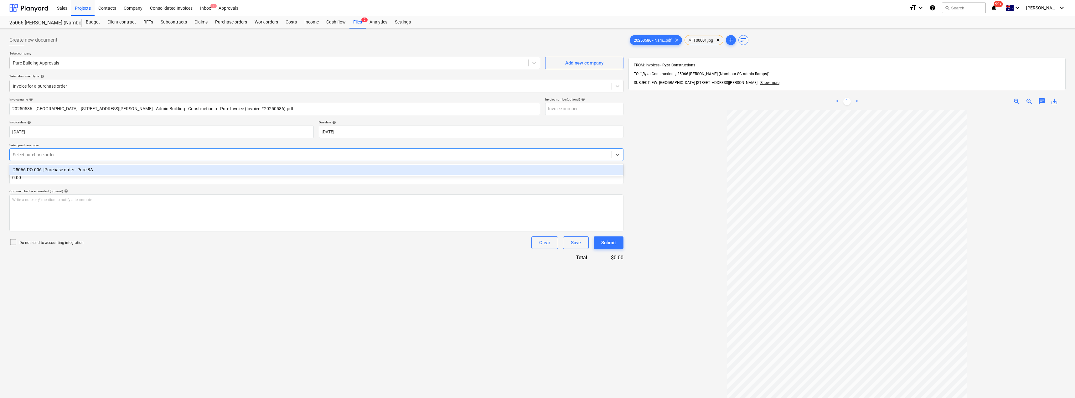
click at [62, 157] on div at bounding box center [310, 154] width 595 height 6
click at [62, 167] on div "25066-PO-006 | Purchase order - Pure BA" at bounding box center [316, 170] width 614 height 10
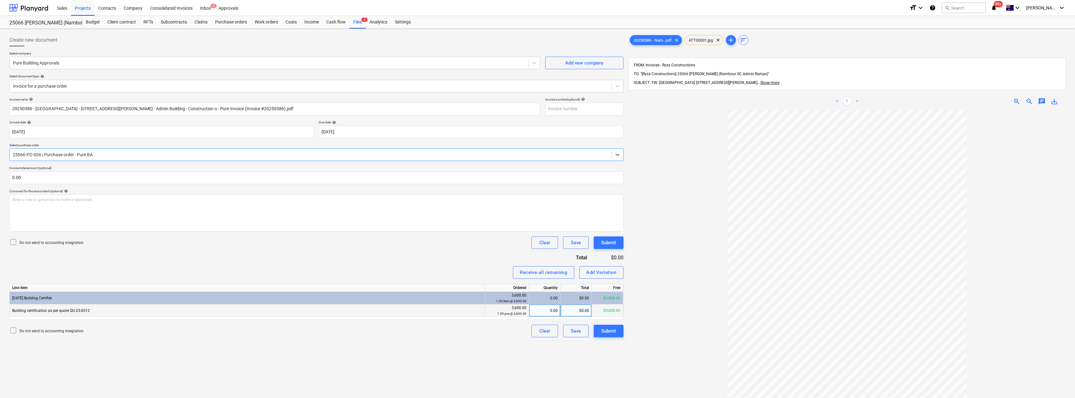
click at [537, 313] on div "0.00" at bounding box center [544, 310] width 26 height 13
click at [439, 253] on div "Invoice name help 20250586 - [GEOGRAPHIC_DATA] - [STREET_ADDRESS][PERSON_NAME] …" at bounding box center [316, 217] width 614 height 240
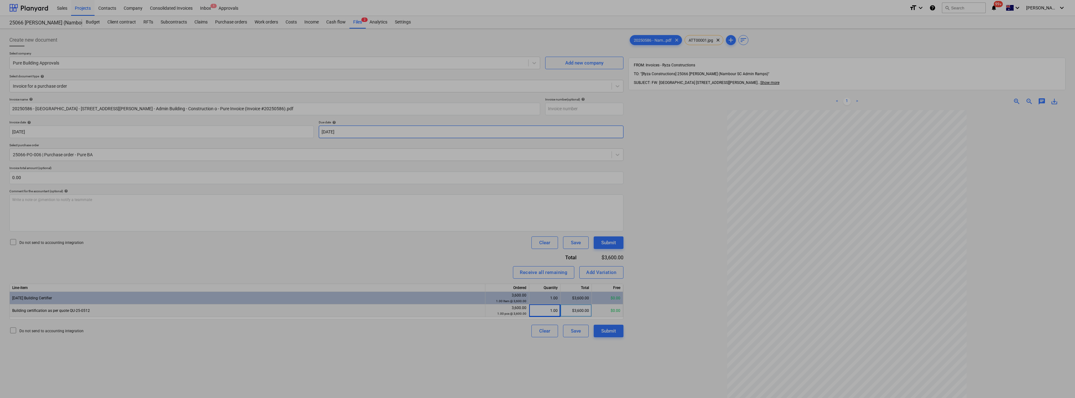
click at [342, 131] on body "Sales Projects Contacts Company Consolidated Invoices Inbox 1 Approvals format_…" at bounding box center [537, 199] width 1075 height 398
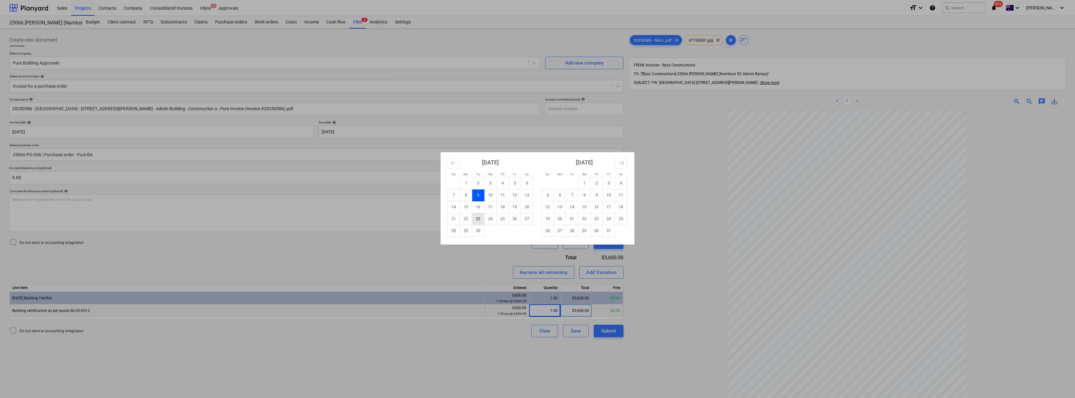
click at [481, 220] on td "23" at bounding box center [478, 219] width 12 height 12
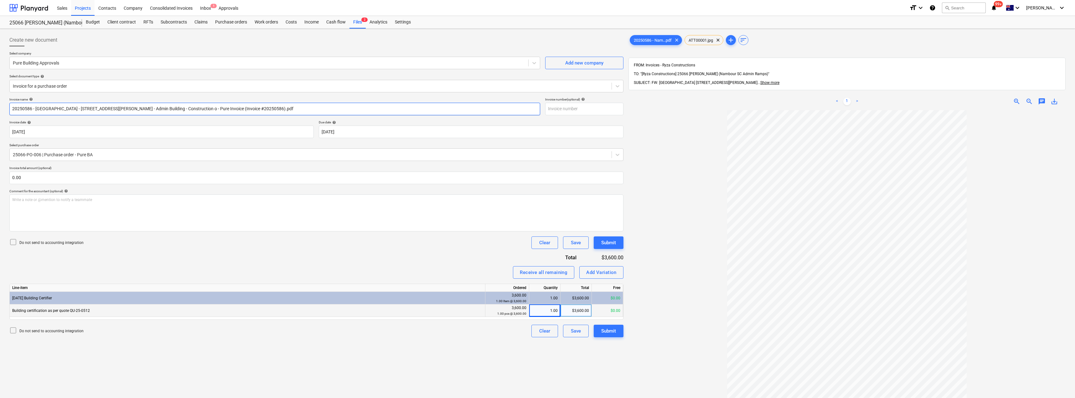
drag, startPoint x: 261, startPoint y: 107, endPoint x: 38, endPoint y: 104, distance: 223.8
click at [38, 104] on input "20250586 - [GEOGRAPHIC_DATA] - [STREET_ADDRESS][PERSON_NAME] - Admin Building -…" at bounding box center [274, 109] width 531 height 13
click at [537, 110] on input "text" at bounding box center [584, 109] width 78 height 13
paste input "20250586"
click at [537, 132] on div at bounding box center [846, 300] width 437 height 380
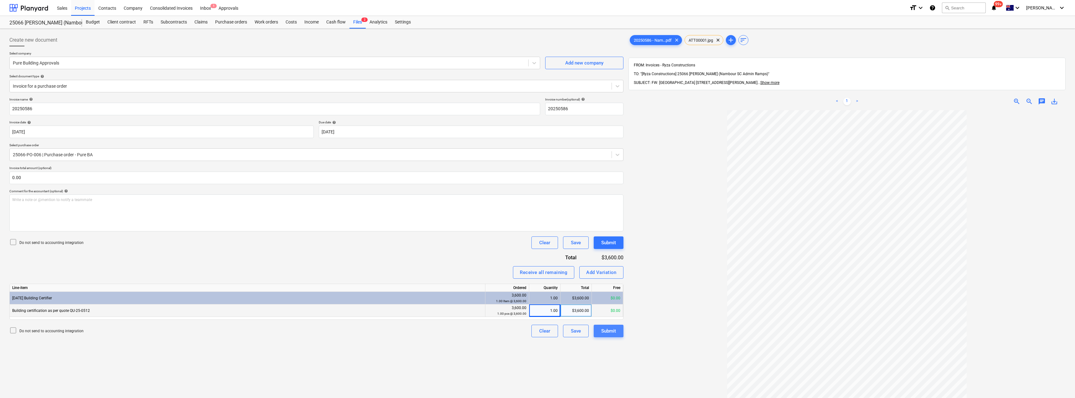
click at [537, 331] on div "Submit" at bounding box center [608, 331] width 15 height 8
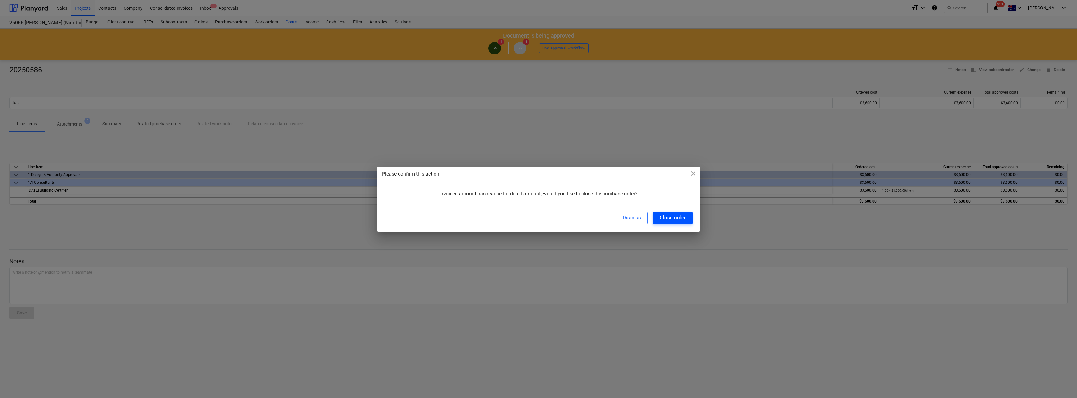
click at [537, 217] on div "Close order" at bounding box center [673, 217] width 26 height 8
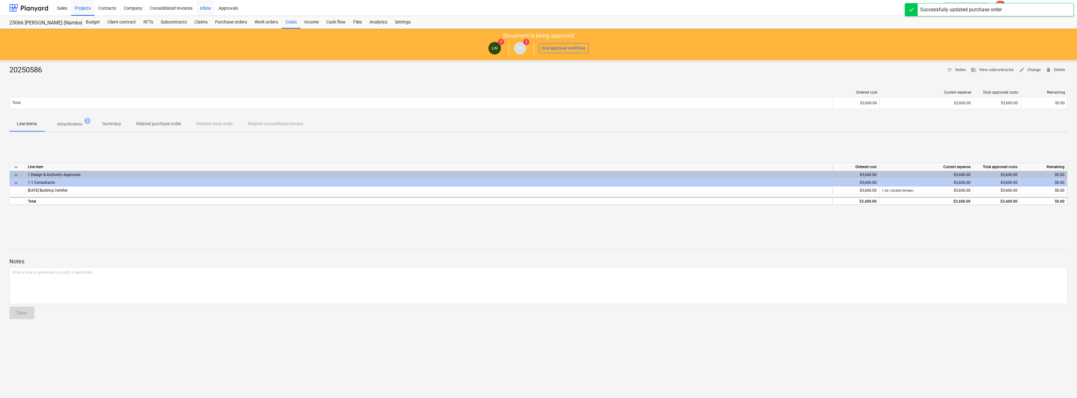
click at [199, 8] on div "Inbox" at bounding box center [205, 8] width 18 height 16
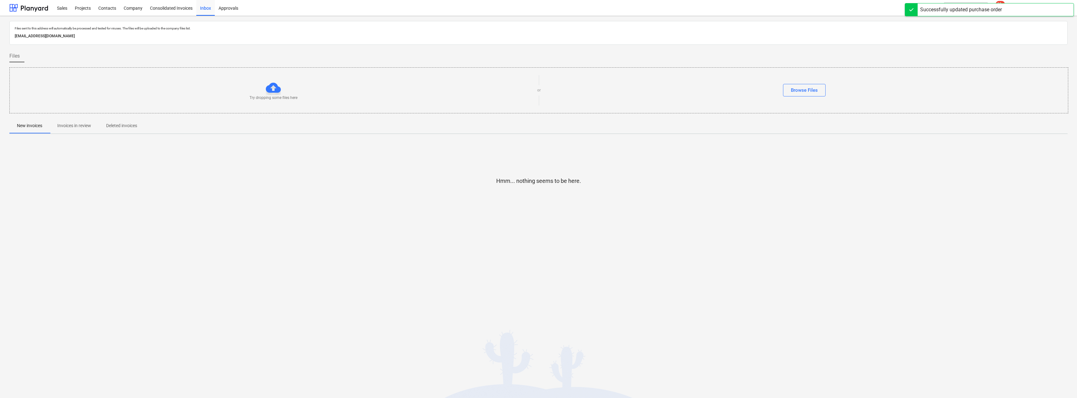
click at [77, 127] on p "Invoices in review" at bounding box center [74, 125] width 34 height 7
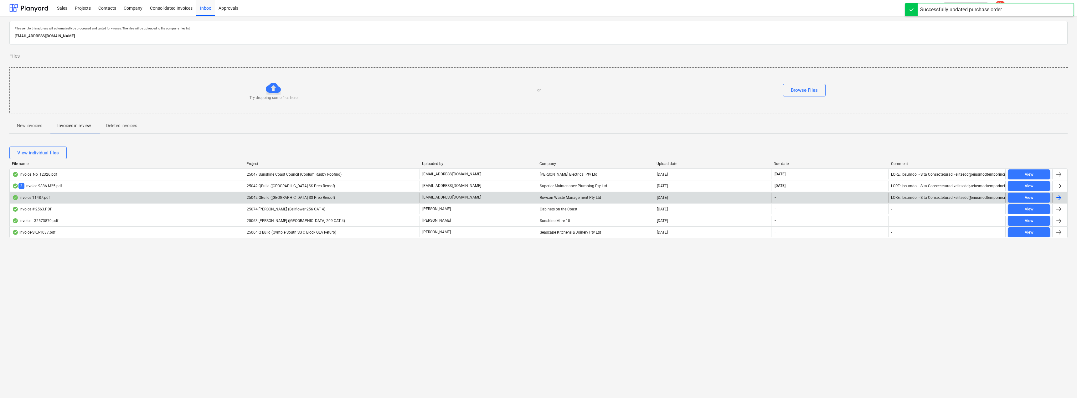
click at [466, 192] on div "[EMAIL_ADDRESS][DOMAIN_NAME]" at bounding box center [477, 197] width 117 height 10
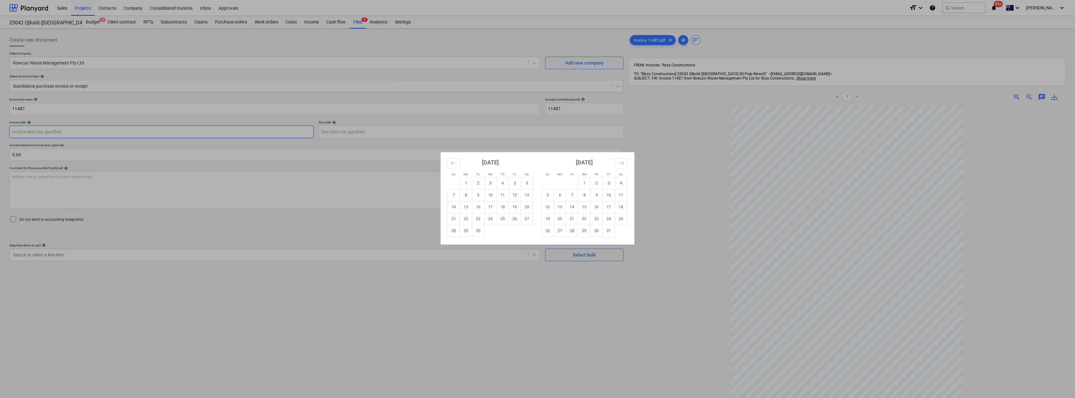
click at [138, 128] on body "Sales Projects Contacts Company Consolidated Invoices Inbox Approvals format_si…" at bounding box center [537, 199] width 1075 height 398
click at [466, 195] on td "8" at bounding box center [466, 195] width 12 height 12
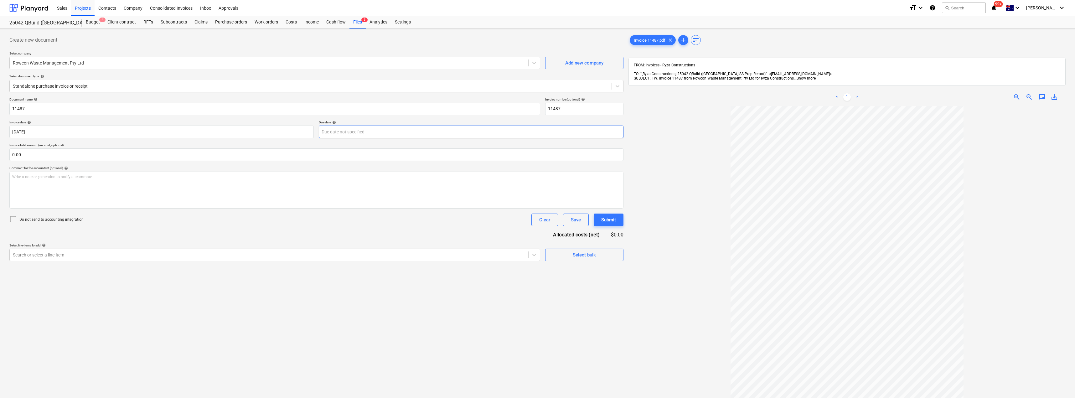
click at [361, 131] on body "Sales Projects Contacts Company Consolidated Invoices Inbox Approvals format_si…" at bounding box center [537, 199] width 1075 height 398
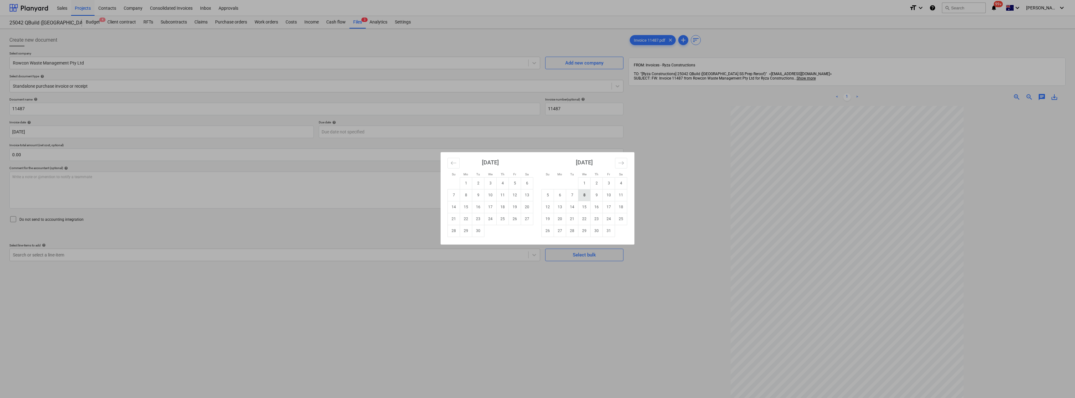
click at [537, 193] on td "8" at bounding box center [584, 195] width 12 height 12
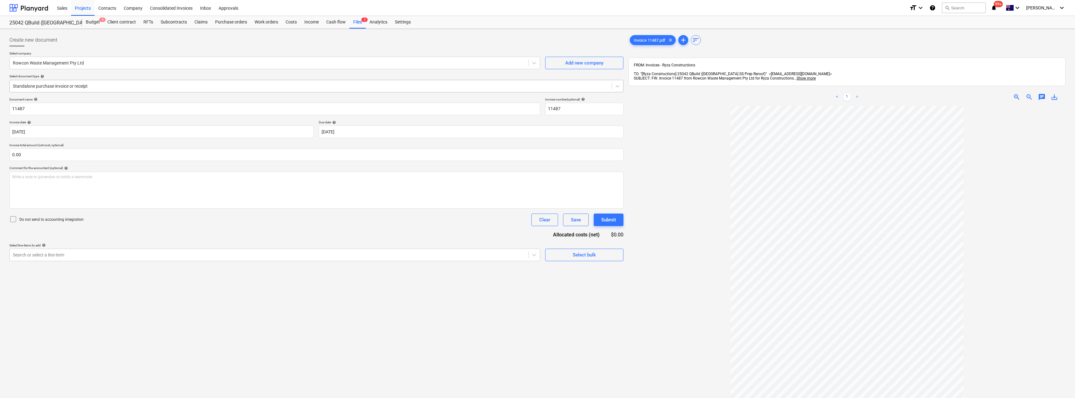
click at [144, 87] on div at bounding box center [310, 86] width 595 height 6
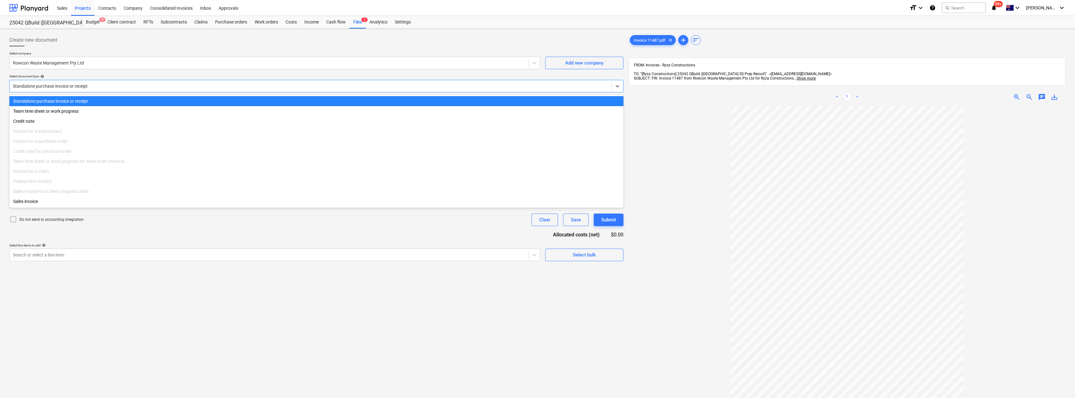
click at [144, 87] on div at bounding box center [310, 86] width 595 height 6
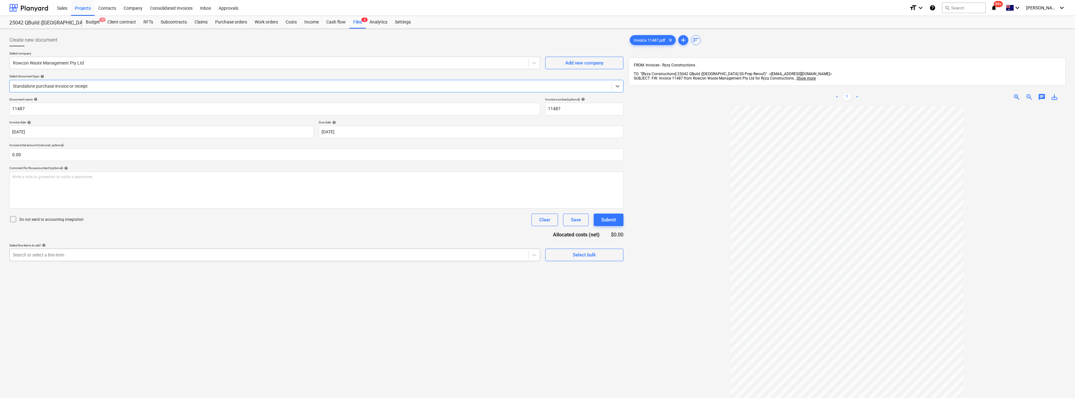
click at [74, 255] on div at bounding box center [269, 255] width 512 height 6
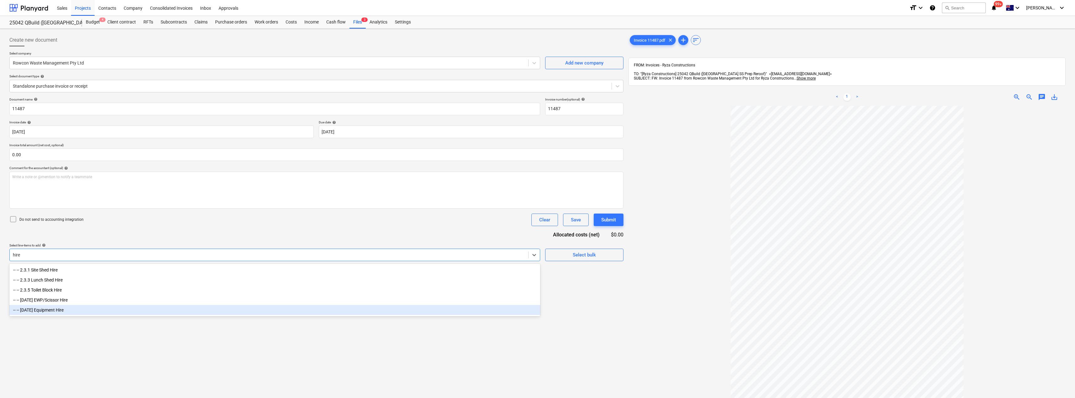
click at [111, 309] on div "-- -- [DATE] Equipment Hire" at bounding box center [274, 310] width 531 height 10
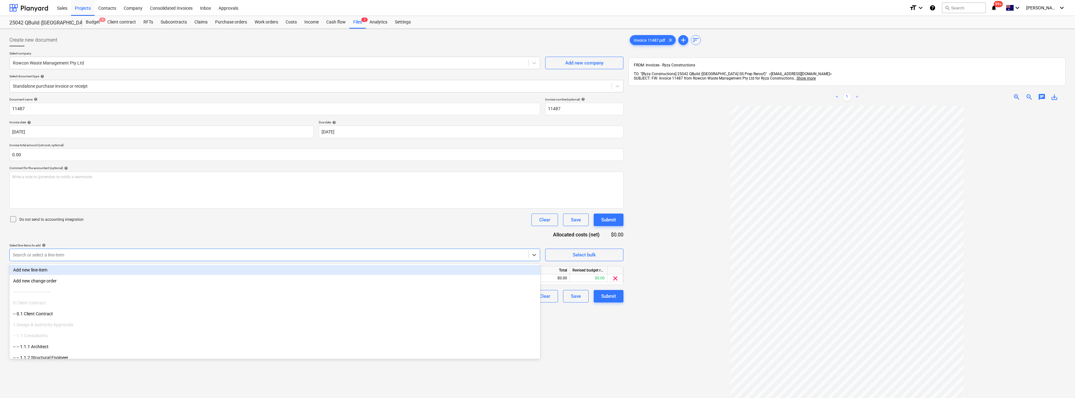
click at [140, 227] on div "Document name help 11487 Invoice number (optional) help 11487 Invoice date help…" at bounding box center [316, 199] width 614 height 205
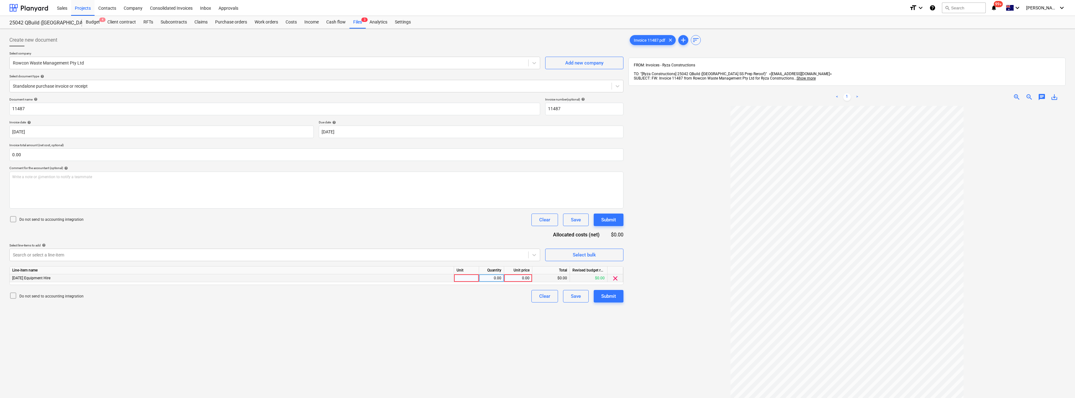
click at [467, 278] on div at bounding box center [466, 278] width 25 height 8
click at [467, 324] on div "Create new document Select company Rowcon Waste Management Pty Ltd Add new comp…" at bounding box center [316, 259] width 619 height 457
click at [537, 294] on div "Submit" at bounding box center [608, 296] width 15 height 8
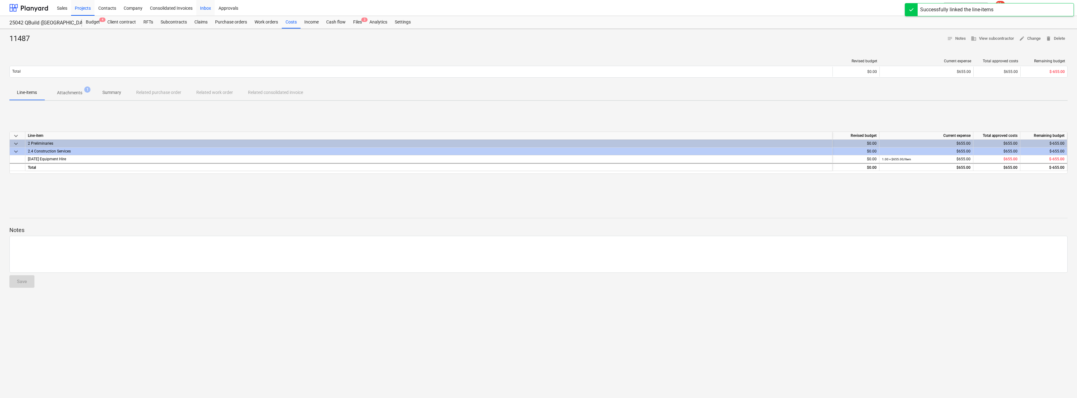
click at [205, 7] on div "Inbox" at bounding box center [205, 8] width 18 height 16
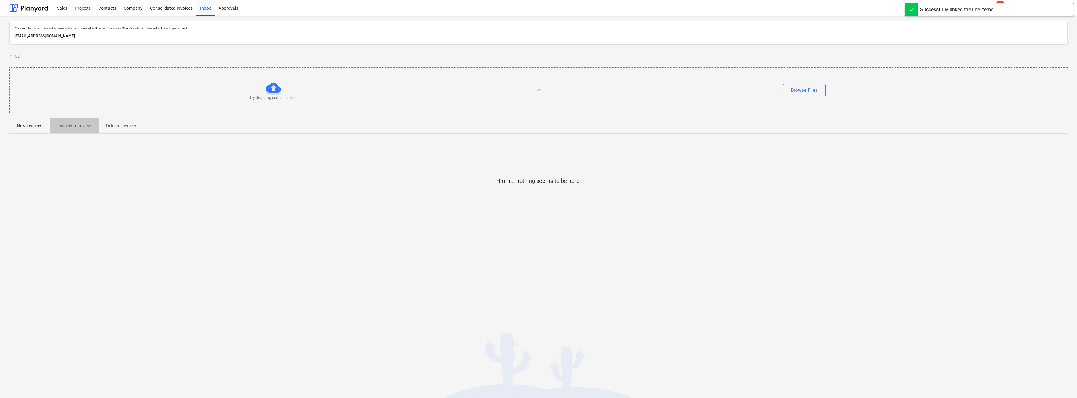
click at [70, 126] on p "Invoices in review" at bounding box center [74, 125] width 34 height 7
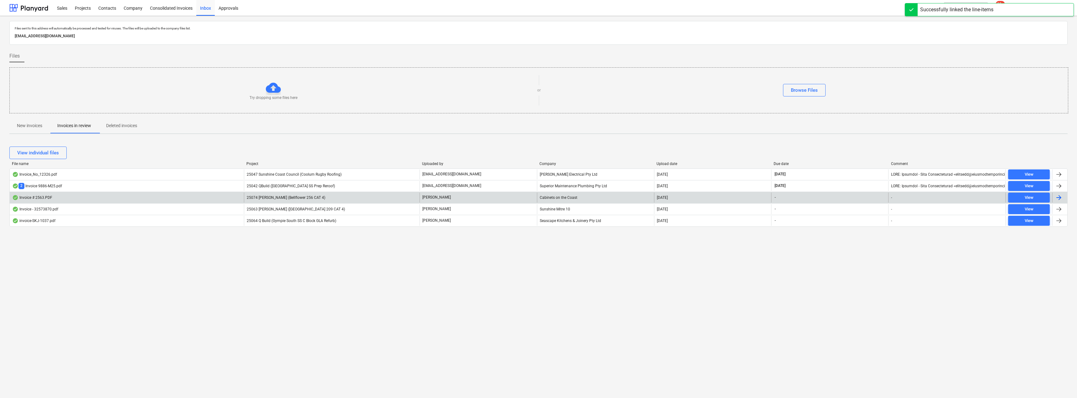
click at [474, 200] on div "[PERSON_NAME]" at bounding box center [477, 197] width 117 height 10
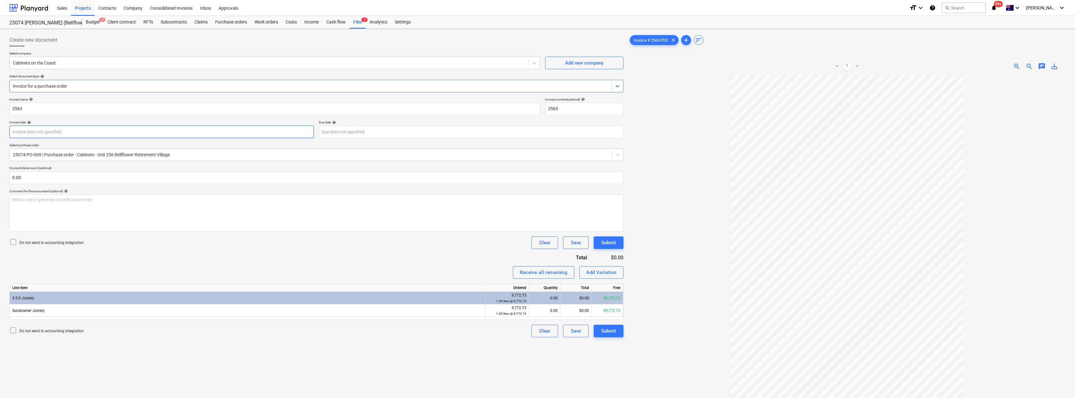
click at [93, 135] on body "Sales Projects Contacts Company Consolidated Invoices Inbox Approvals format_si…" at bounding box center [537, 199] width 1075 height 398
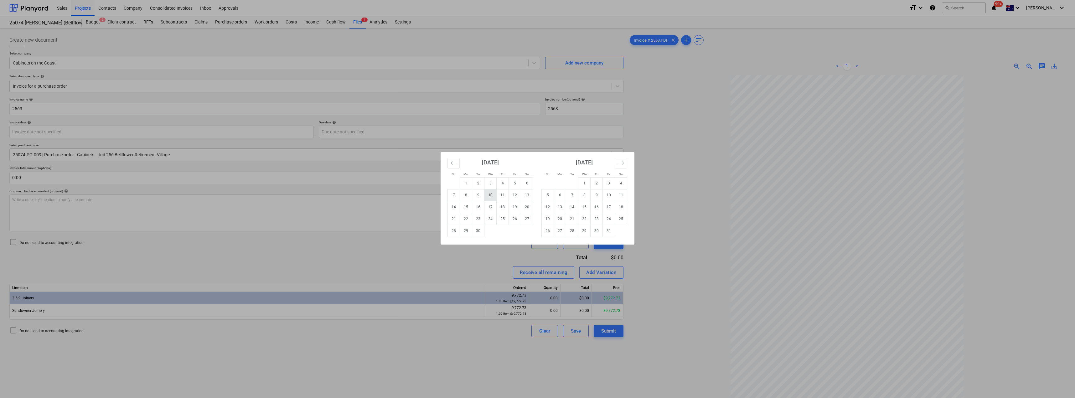
click at [493, 195] on td "10" at bounding box center [490, 195] width 12 height 12
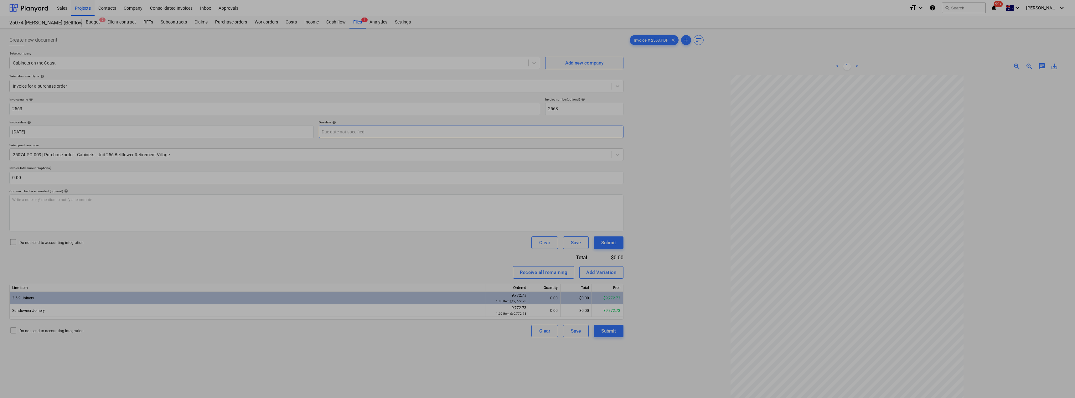
click at [353, 137] on body "Sales Projects Contacts Company Consolidated Invoices Inbox Approvals format_si…" at bounding box center [537, 199] width 1075 height 398
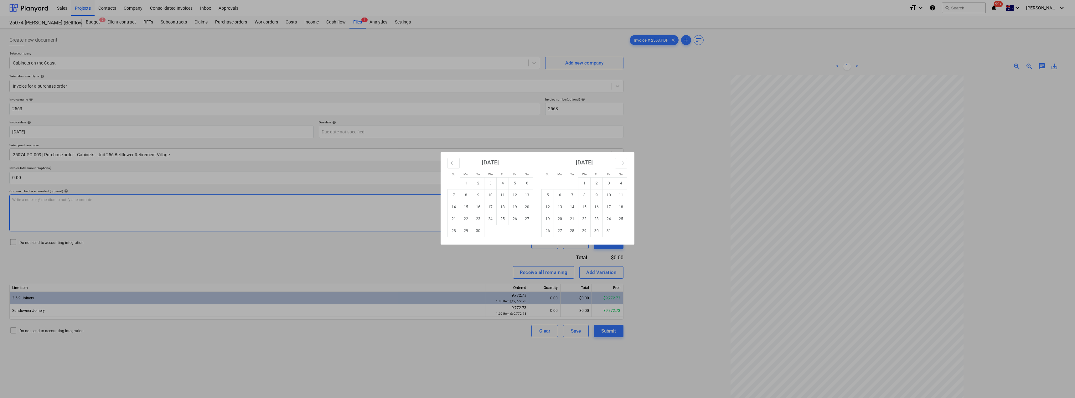
click at [490, 218] on td "24" at bounding box center [490, 219] width 12 height 12
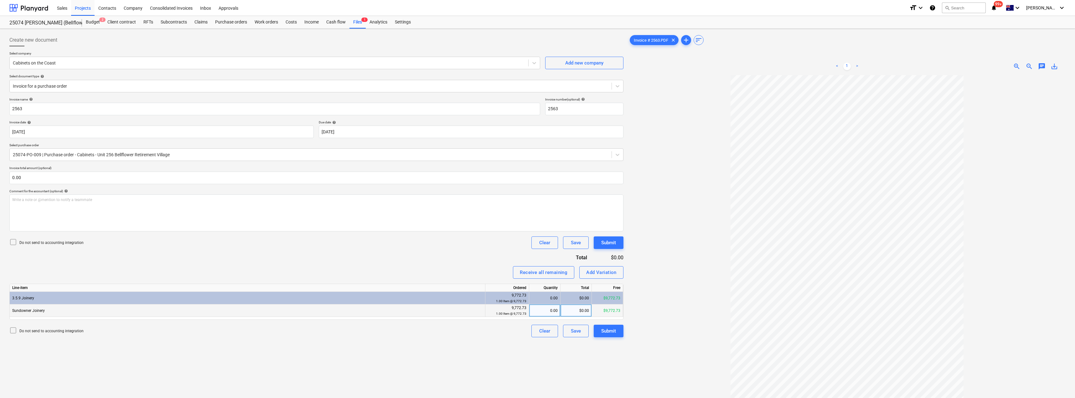
click at [537, 312] on div "0.00" at bounding box center [544, 310] width 26 height 13
click at [475, 253] on div "Invoice name help 2563 Invoice number (optional) help 2563 Invoice date help [D…" at bounding box center [316, 217] width 614 height 240
click at [537, 333] on div "Submit" at bounding box center [608, 331] width 15 height 8
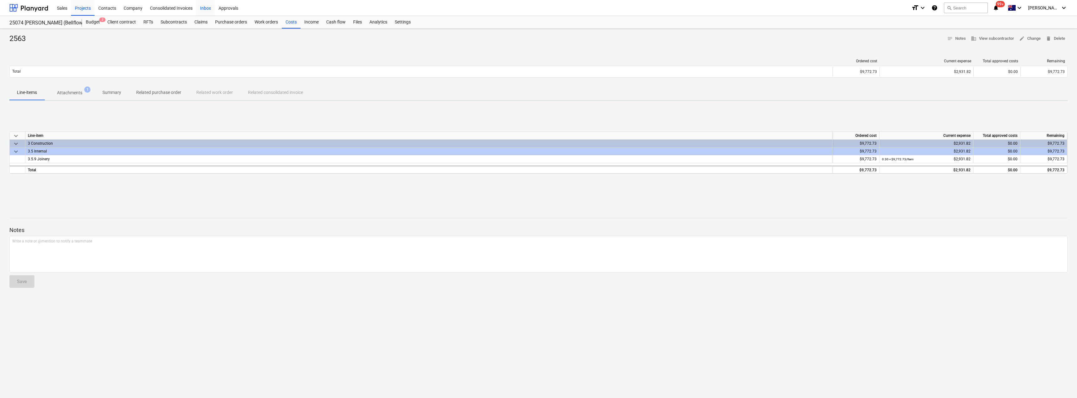
click at [206, 10] on div "Inbox" at bounding box center [205, 8] width 18 height 16
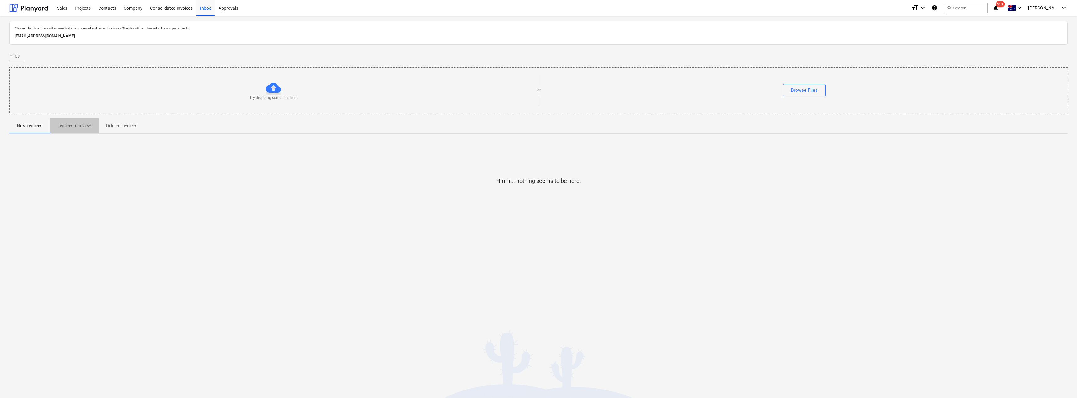
click at [80, 127] on p "Invoices in review" at bounding box center [74, 125] width 34 height 7
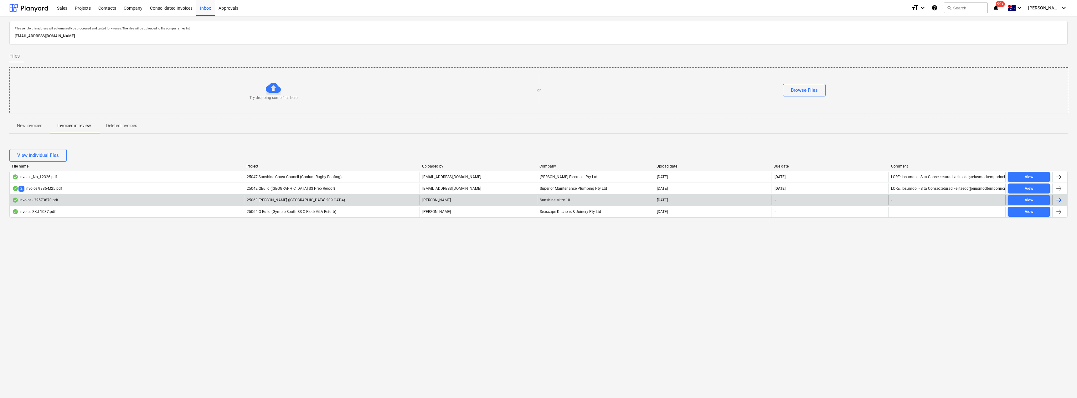
click at [468, 199] on div "[PERSON_NAME]" at bounding box center [477, 200] width 117 height 10
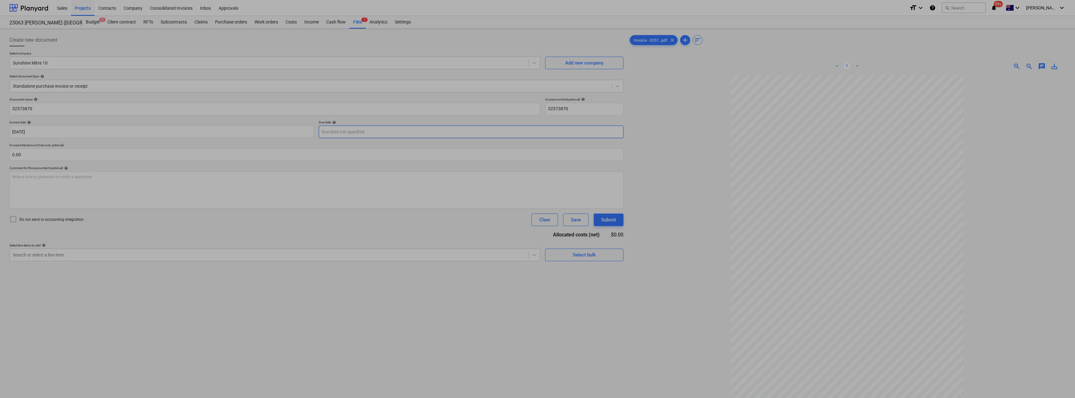
click at [362, 130] on body "Sales Projects Contacts Company Consolidated Invoices Inbox Approvals format_si…" at bounding box center [537, 199] width 1075 height 398
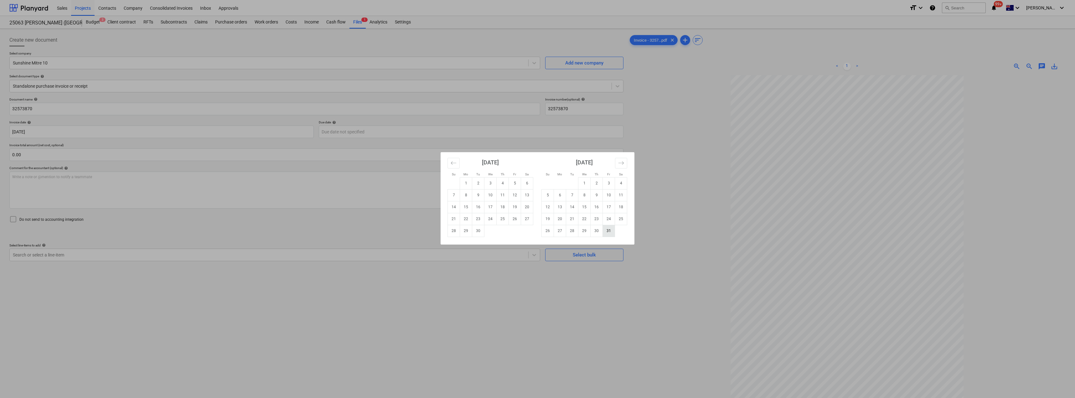
click at [537, 231] on td "31" at bounding box center [609, 231] width 12 height 12
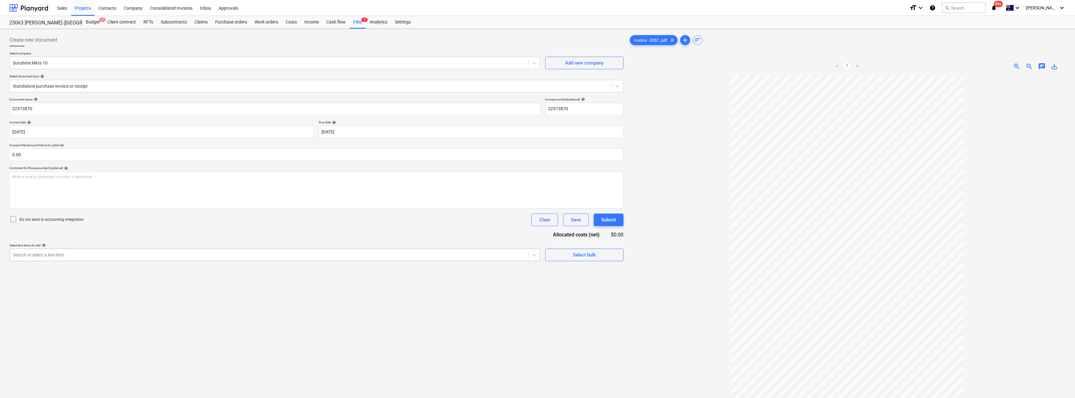
click at [79, 255] on div at bounding box center [269, 255] width 512 height 6
click at [86, 267] on div "-- -- [DATE] Fixout Material Supply" at bounding box center [274, 270] width 531 height 10
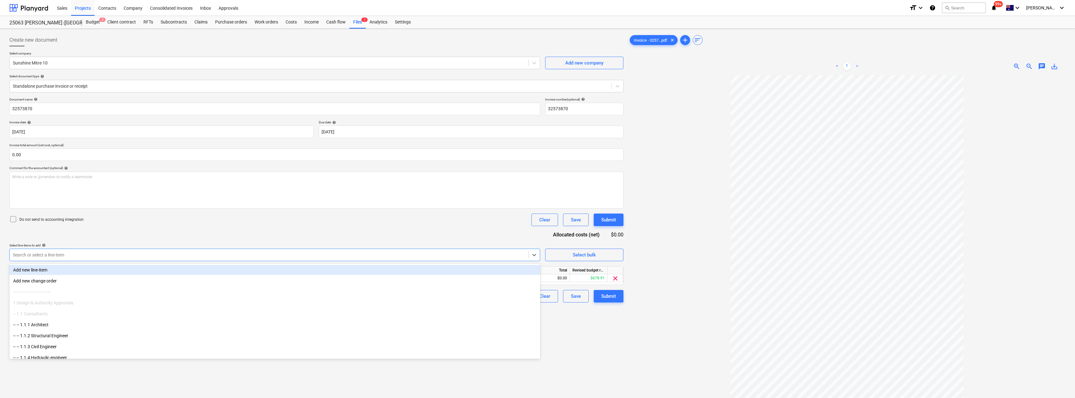
click at [165, 227] on div "Document name help 32573870 Invoice number (optional) help 32573870 Invoice dat…" at bounding box center [316, 199] width 614 height 205
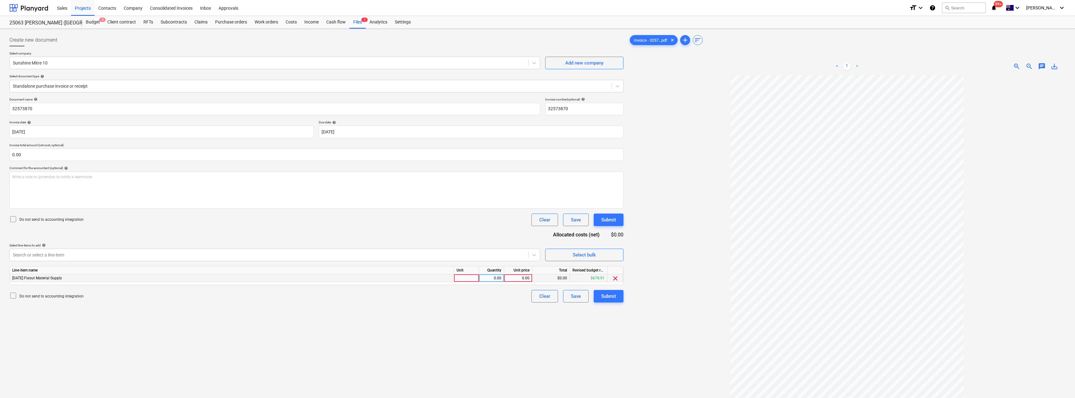
click at [471, 280] on div at bounding box center [466, 278] width 25 height 8
click at [537, 297] on div "Submit" at bounding box center [608, 296] width 15 height 8
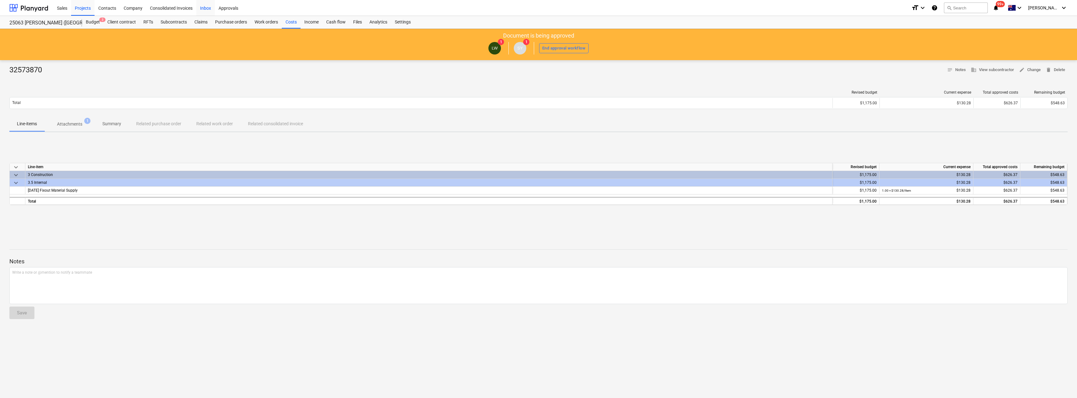
click at [208, 4] on div "Inbox" at bounding box center [205, 8] width 18 height 16
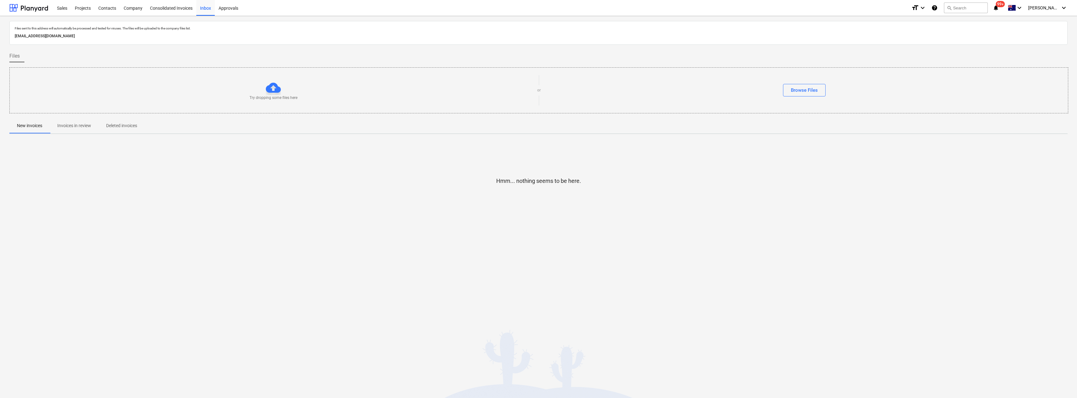
click at [88, 125] on p "Invoices in review" at bounding box center [74, 125] width 34 height 7
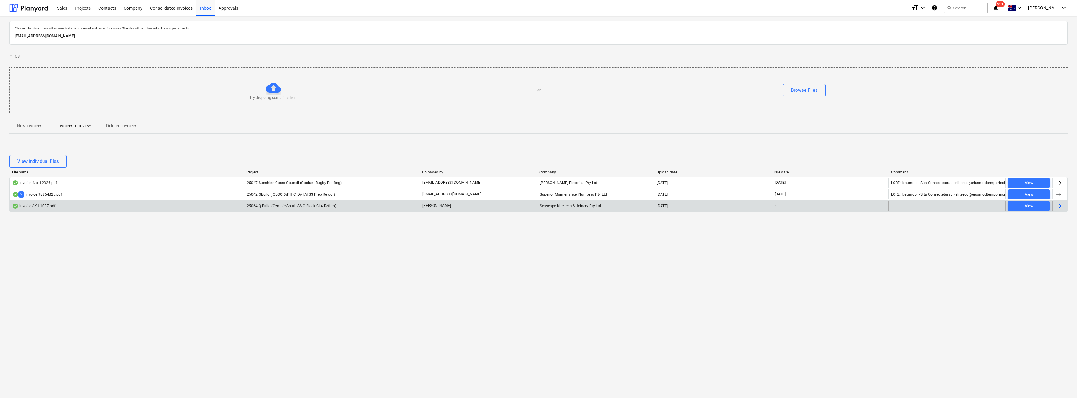
click at [537, 205] on div "Seascape Kitchens & Joinery Pty Ltd" at bounding box center [595, 206] width 117 height 10
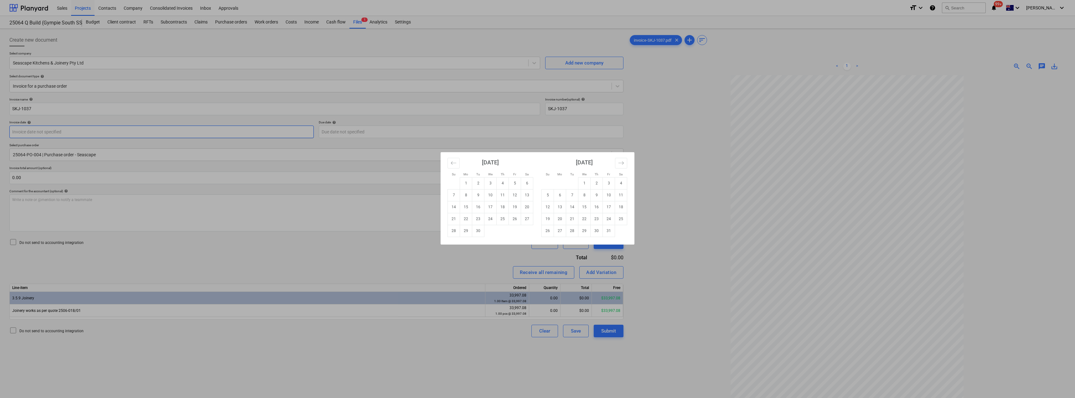
click at [200, 128] on body "Sales Projects Contacts Company Consolidated Invoices Inbox Approvals format_si…" at bounding box center [537, 199] width 1075 height 398
click at [503, 194] on td "11" at bounding box center [502, 195] width 12 height 12
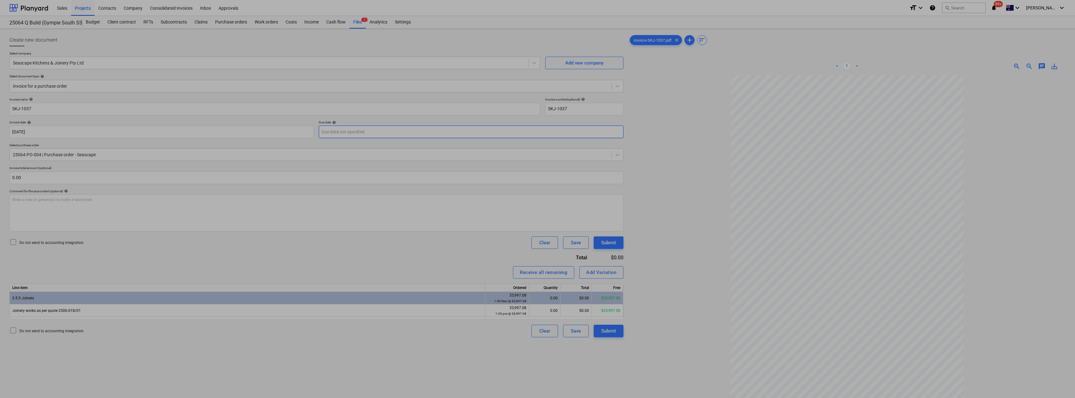
click at [420, 135] on body "Sales Projects Contacts Company Consolidated Invoices Inbox Approvals format_si…" at bounding box center [537, 199] width 1075 height 398
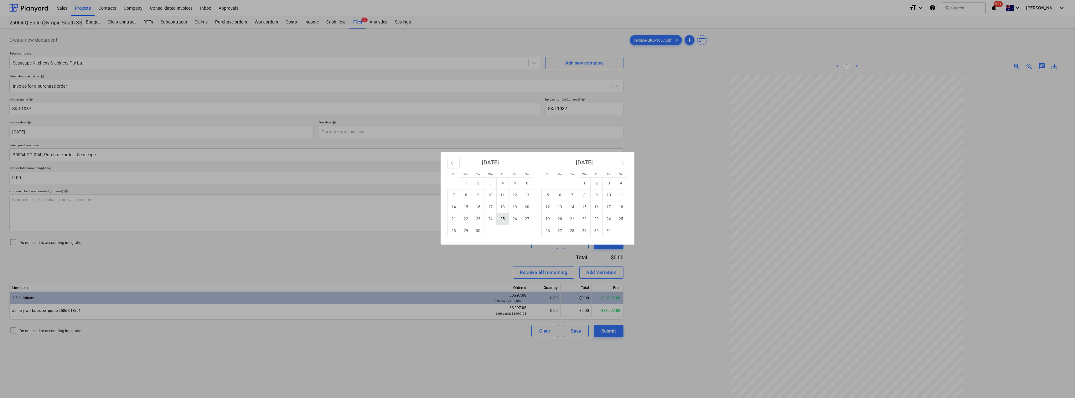
click at [503, 219] on td "25" at bounding box center [502, 219] width 12 height 12
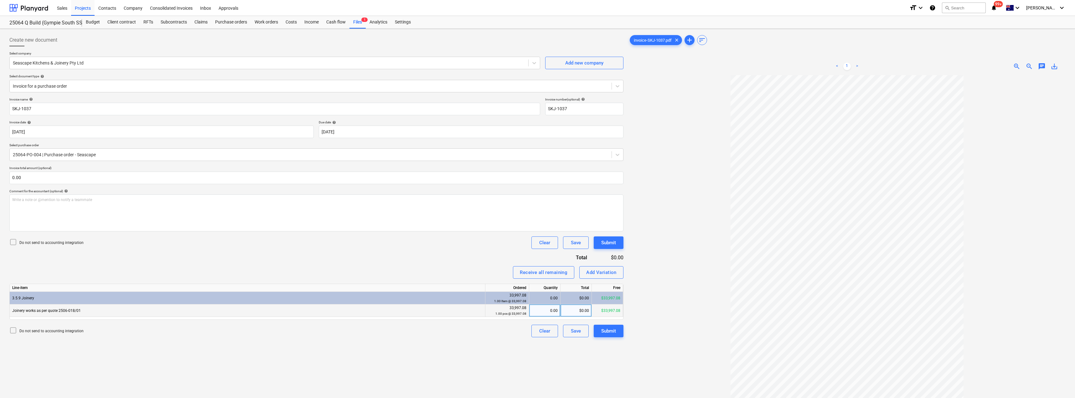
click at [537, 313] on div "0.00" at bounding box center [544, 310] width 26 height 13
click at [423, 247] on div "Do not send to accounting integration Clear Save Submit" at bounding box center [316, 242] width 614 height 13
click at [537, 330] on div "Submit" at bounding box center [608, 331] width 15 height 8
click at [537, 67] on span "chat" at bounding box center [1042, 67] width 8 height 8
click at [537, 116] on p "Write a note or @mention to notify a teammate [PERSON_NAME]" at bounding box center [998, 118] width 120 height 5
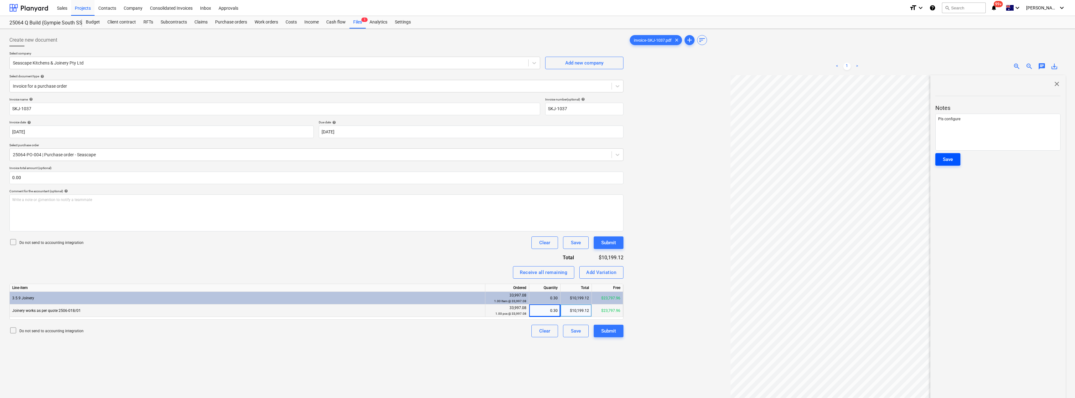
click at [537, 158] on div "Save" at bounding box center [947, 159] width 10 height 8
click at [537, 84] on span "close" at bounding box center [1057, 84] width 8 height 8
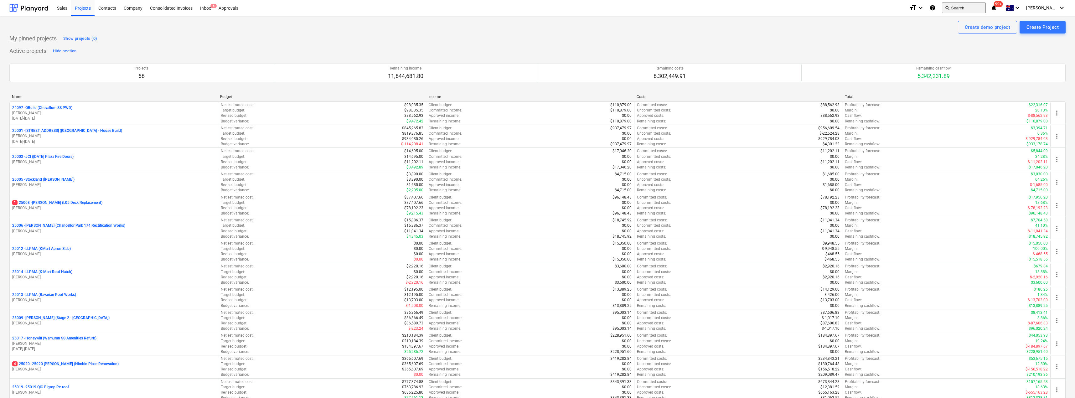
click at [981, 5] on button "search Search" at bounding box center [964, 8] width 44 height 11
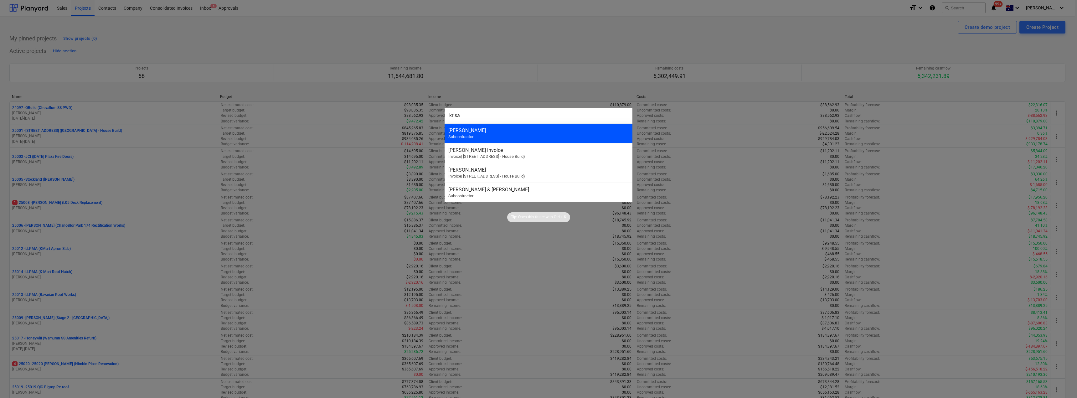
type input "krisa"
click div "Kris Gear Subcontractor"
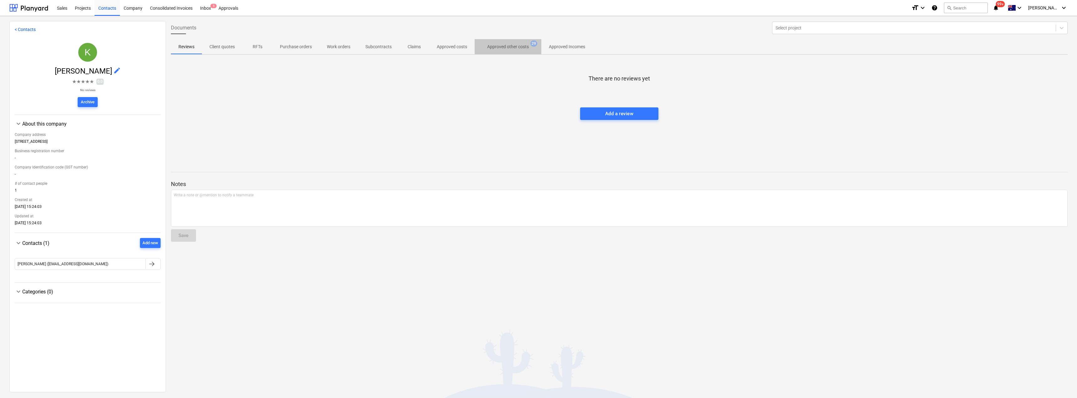
click p "Approved other costs"
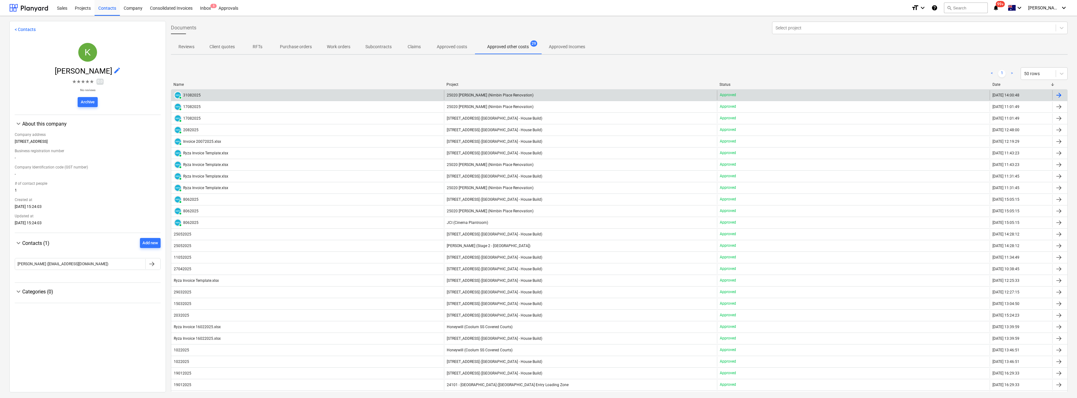
click span "25020 [PERSON_NAME] (Nimbin Place Renovation)"
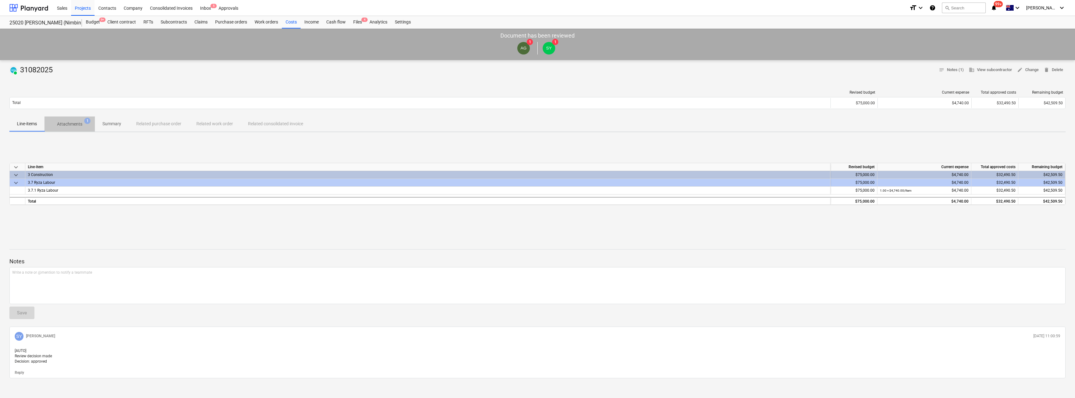
click p "Attachments"
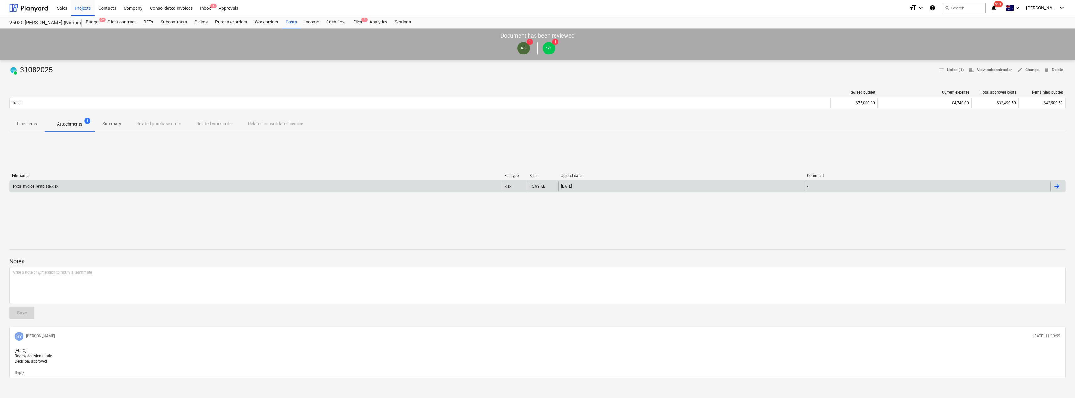
click div "Ryza Invoice Template.xlsx"
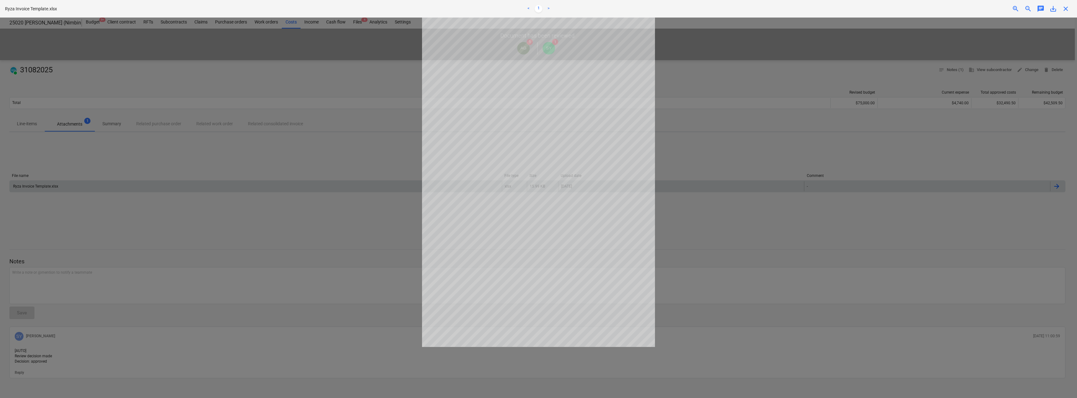
click div
